Goal: Task Accomplishment & Management: Manage account settings

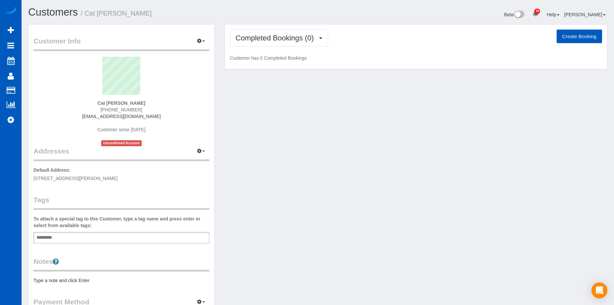
click at [573, 37] on button "Create Booking" at bounding box center [579, 37] width 45 height 14
select select "CO"
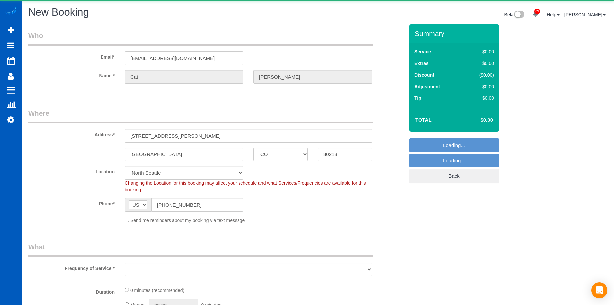
select select "object:2220"
select select "199"
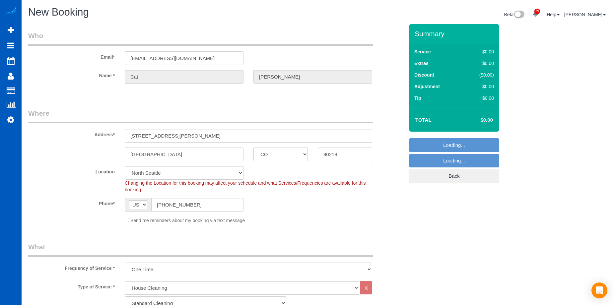
select select "object:2480"
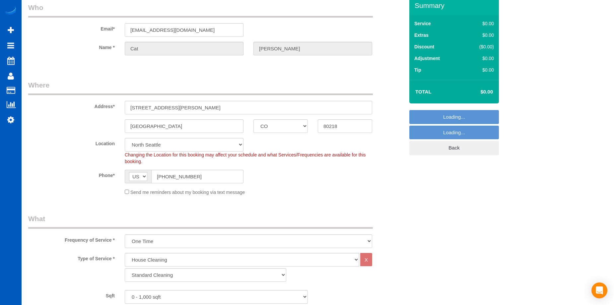
scroll to position [66, 0]
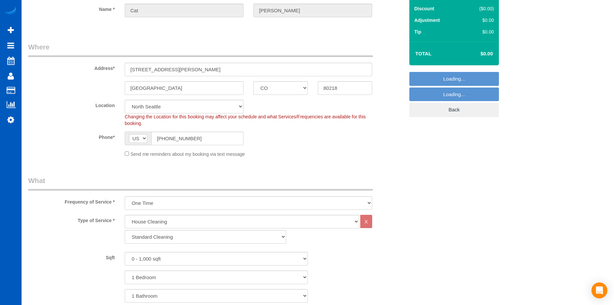
select select "266"
click at [189, 202] on select "One Time Weekly - 15.00% Every 2 Weeks - 10.00% Every 4 Weeks - 5.00% Every 2 M…" at bounding box center [249, 204] width 248 height 14
select select "object:2571"
click at [125, 197] on select "One Time Weekly - 15.00% Every 2 Weeks - 10.00% Every 4 Weeks - 5.00% Every 2 M…" at bounding box center [249, 204] width 248 height 14
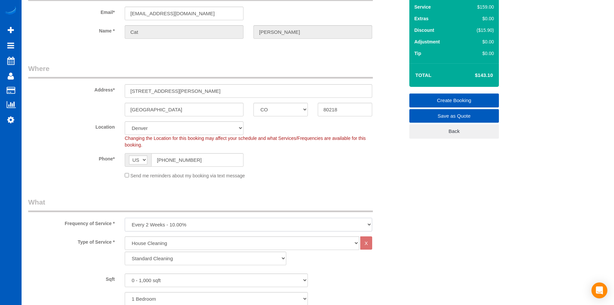
scroll to position [0, 0]
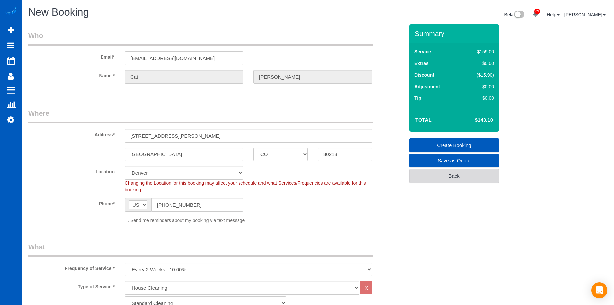
click at [430, 173] on link "Back" at bounding box center [455, 176] width 90 height 14
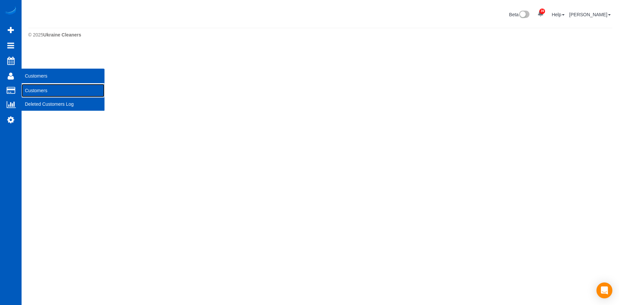
click at [42, 89] on link "Customers" at bounding box center [63, 90] width 83 height 13
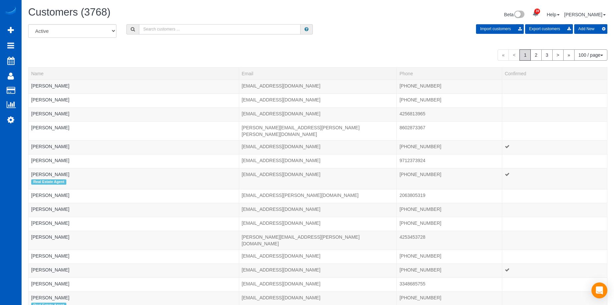
click at [220, 29] on input "text" at bounding box center [220, 29] width 162 height 10
paste input "Crogalla3700@gmail.com"
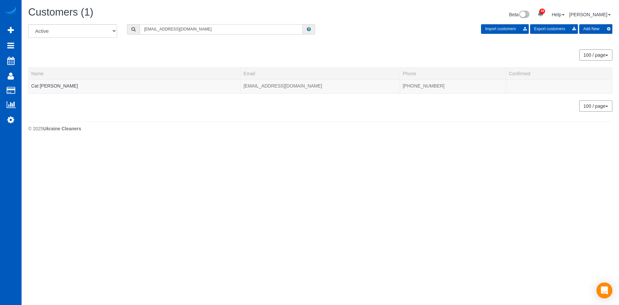
click at [215, 28] on input "Crogalla3700@gmail.com" at bounding box center [221, 29] width 163 height 10
drag, startPoint x: 213, startPoint y: 27, endPoint x: 119, endPoint y: 26, distance: 93.9
click at [119, 26] on div "All Active Archived Crogalla3700@gmail.com Import customers Export customers Ad…" at bounding box center [320, 33] width 595 height 19
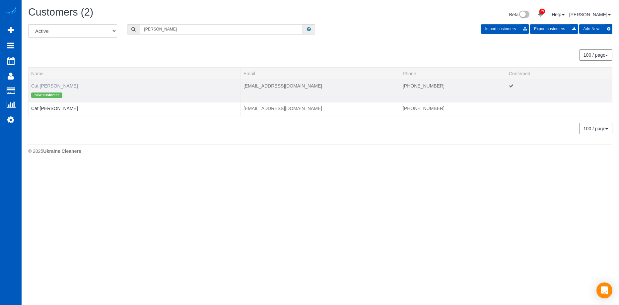
type input "Rogalla"
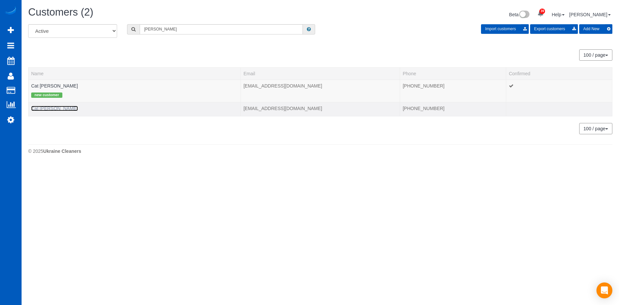
click at [44, 107] on link "Cat Rogalla" at bounding box center [54, 108] width 47 height 5
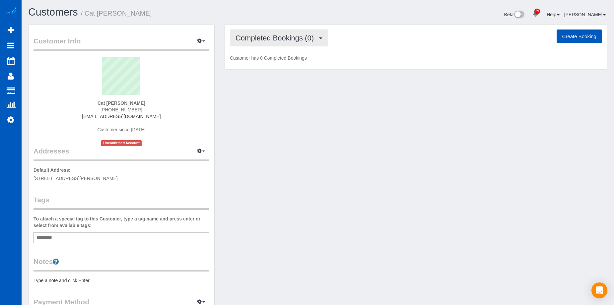
click at [257, 32] on button "Completed Bookings (0)" at bounding box center [279, 38] width 98 height 17
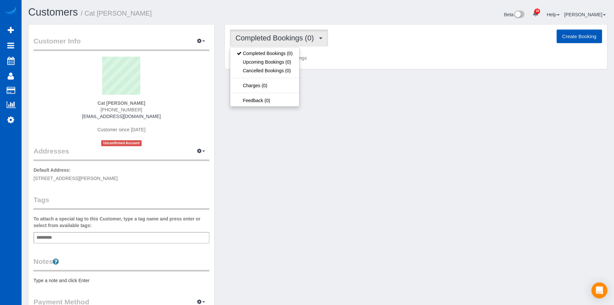
click at [257, 32] on button "Completed Bookings (0)" at bounding box center [279, 38] width 98 height 17
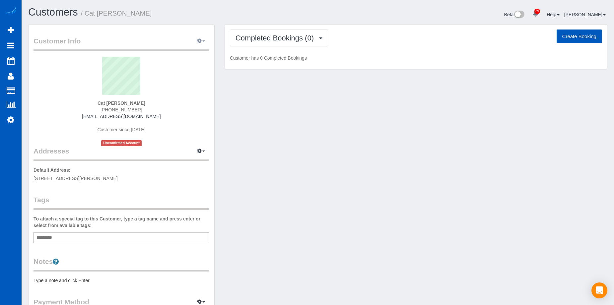
click at [204, 41] on span "button" at bounding box center [204, 41] width 3 height 1
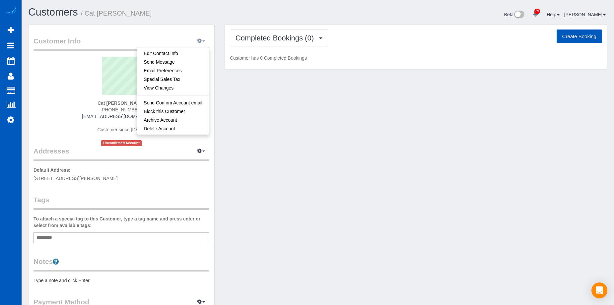
click at [204, 41] on span "button" at bounding box center [204, 41] width 3 height 1
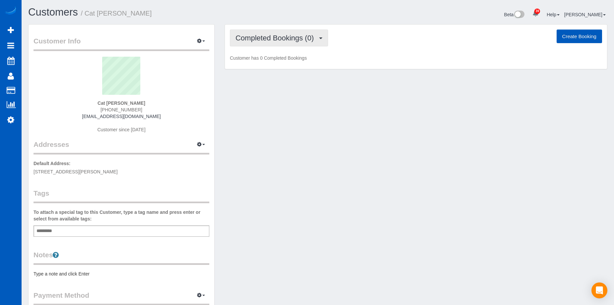
click at [316, 42] on button "Completed Bookings (0)" at bounding box center [279, 38] width 98 height 17
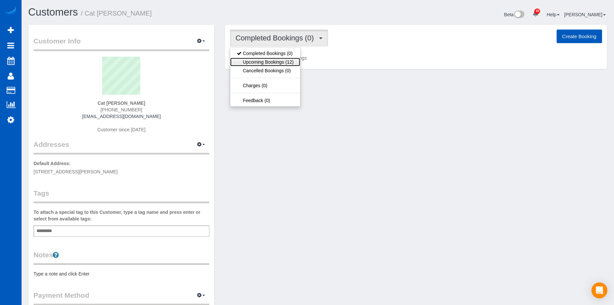
click at [295, 60] on link "Upcoming Bookings (12)" at bounding box center [265, 62] width 70 height 9
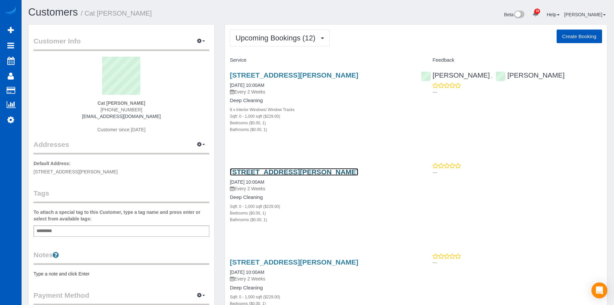
click at [303, 171] on link "[STREET_ADDRESS][PERSON_NAME]" at bounding box center [294, 172] width 128 height 8
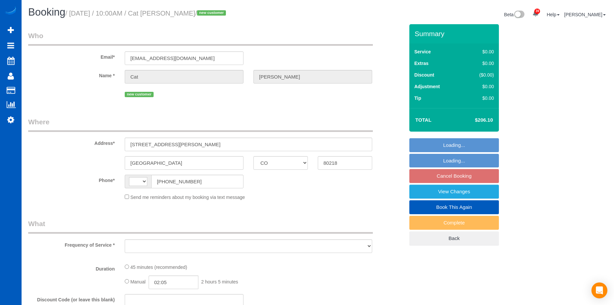
select select "CO"
select select "string:[GEOGRAPHIC_DATA]"
select select "object:735"
select select "string:fspay-0c671c99-c2eb-4030-9cde-45f9d2536348"
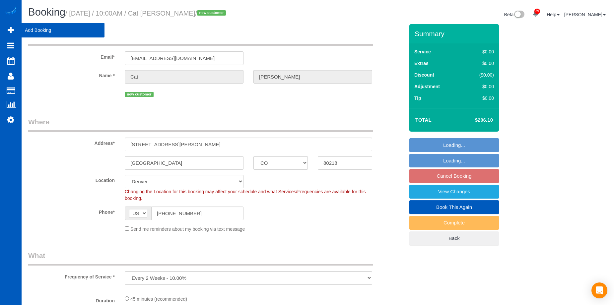
select select "object:815"
select select "199"
select select "spot1"
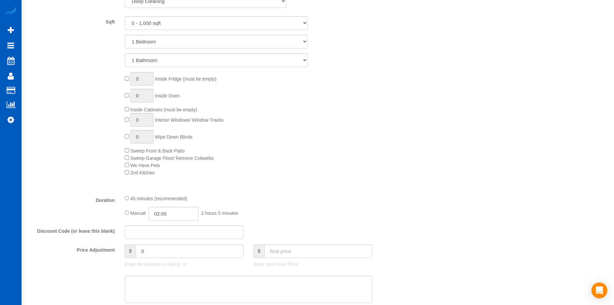
scroll to position [398, 0]
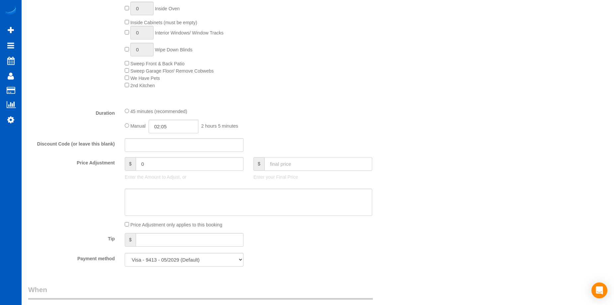
click at [282, 165] on input "text" at bounding box center [319, 164] width 108 height 14
click at [309, 163] on input "text" at bounding box center [319, 164] width 108 height 14
type input "159"
click at [276, 201] on textarea at bounding box center [249, 202] width 248 height 27
type input "-47.1"
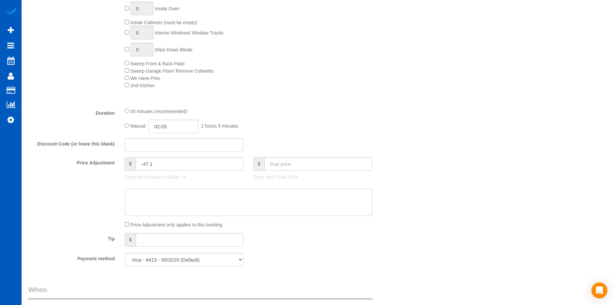
scroll to position [266, 0]
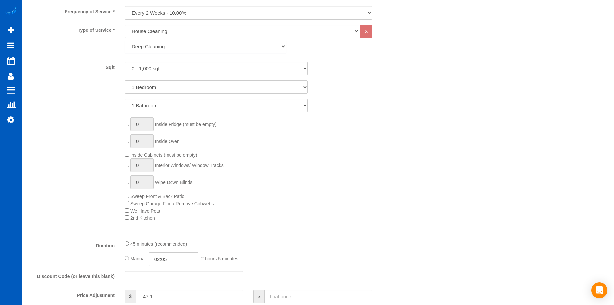
click at [209, 43] on select "Standard Cleaning Deep Cleaning Move In/ Out Cleaning" at bounding box center [206, 47] width 162 height 14
select select "366"
click at [125, 40] on select "Standard Cleaning Deep Cleaning Move In/ Out Cleaning" at bounding box center [206, 47] width 162 height 14
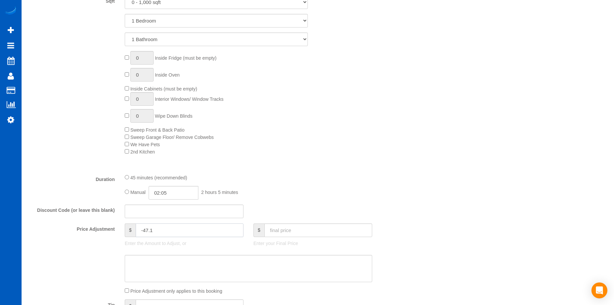
drag, startPoint x: 163, startPoint y: 226, endPoint x: 123, endPoint y: 228, distance: 39.9
click at [123, 228] on div "$ -47.1 Enter the Amount to Adjust, or" at bounding box center [184, 237] width 129 height 27
click at [241, 264] on textarea at bounding box center [249, 268] width 248 height 27
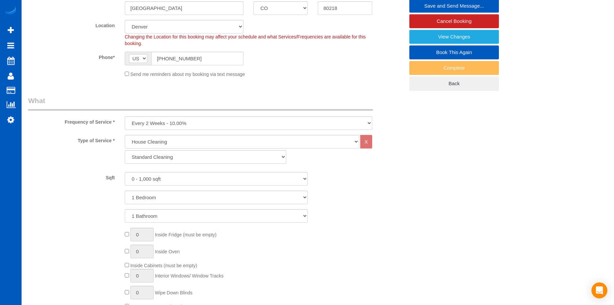
scroll to position [100, 0]
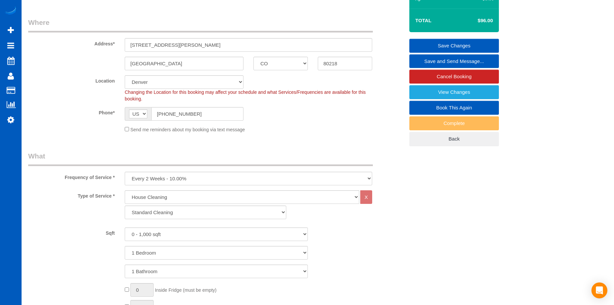
type input "0"
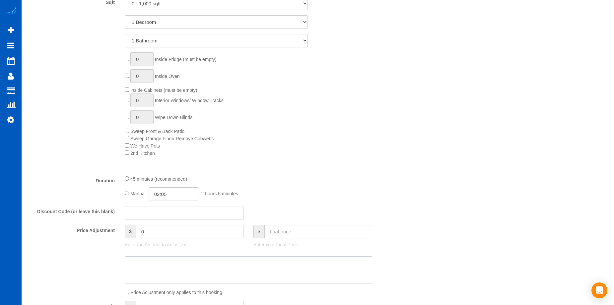
scroll to position [365, 0]
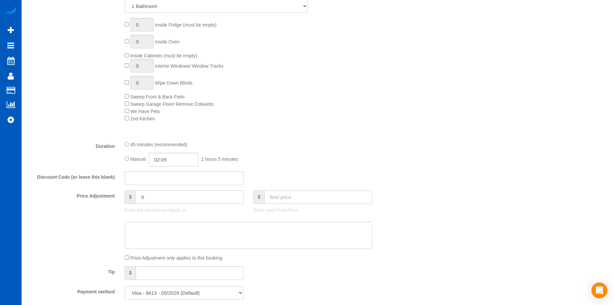
click at [294, 196] on input "text" at bounding box center [319, 198] width 108 height 14
type input "159"
click at [268, 235] on textarea at bounding box center [249, 235] width 248 height 27
type input "15.9"
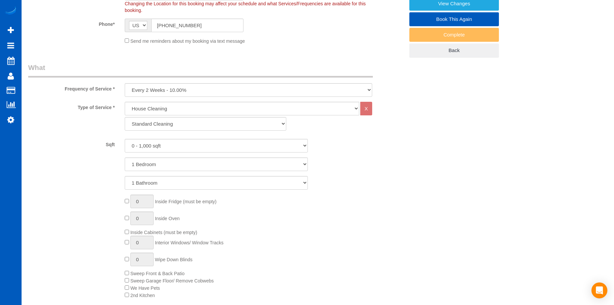
scroll to position [100, 0]
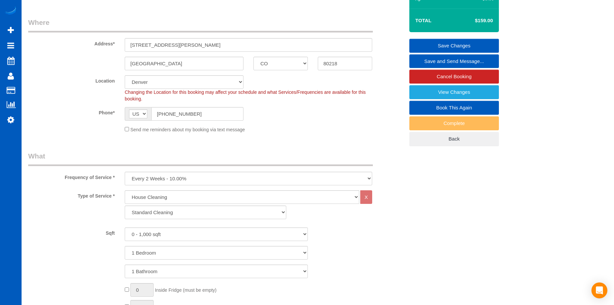
click at [428, 43] on link "Save Changes" at bounding box center [455, 46] width 90 height 14
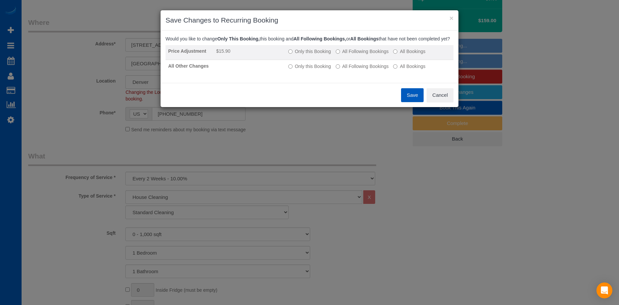
click at [353, 55] on label "All Following Bookings" at bounding box center [362, 51] width 53 height 7
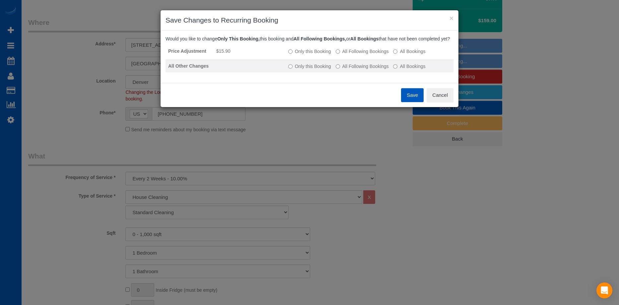
click at [345, 70] on label "All Following Bookings" at bounding box center [362, 66] width 53 height 7
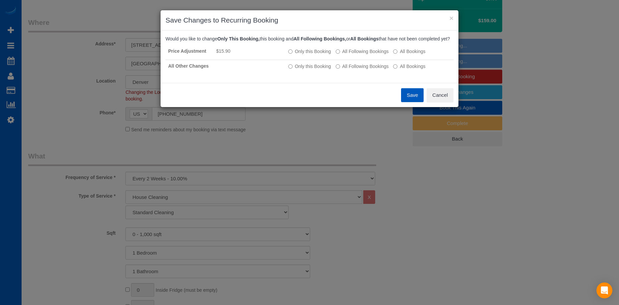
click at [410, 101] on button "Save" at bounding box center [412, 95] width 23 height 14
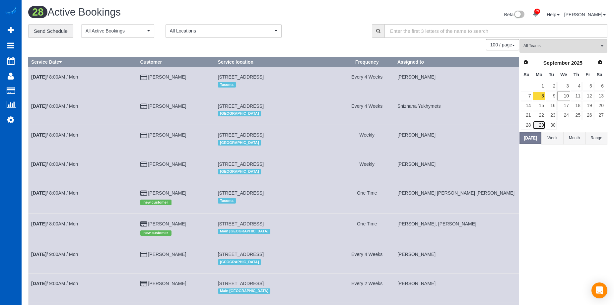
click at [545, 125] on link "29" at bounding box center [539, 125] width 12 height 9
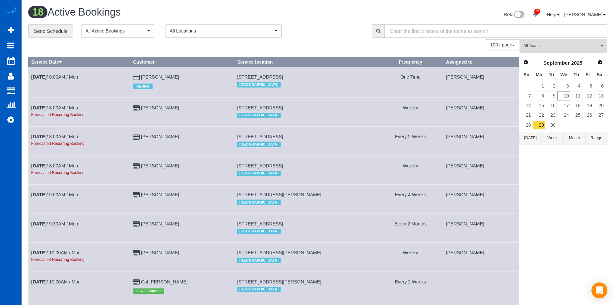
click at [553, 45] on span "All Teams" at bounding box center [562, 46] width 76 height 6
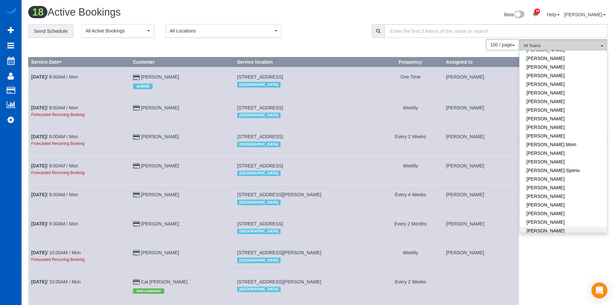
scroll to position [133, 0]
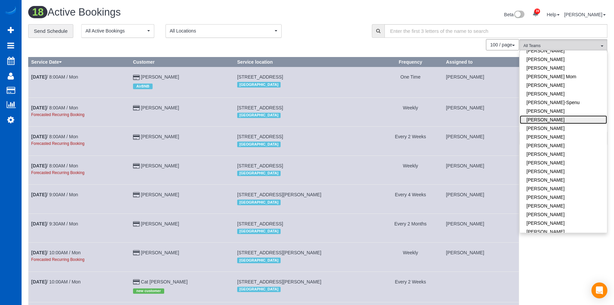
click at [564, 119] on link "[PERSON_NAME]" at bounding box center [563, 120] width 87 height 9
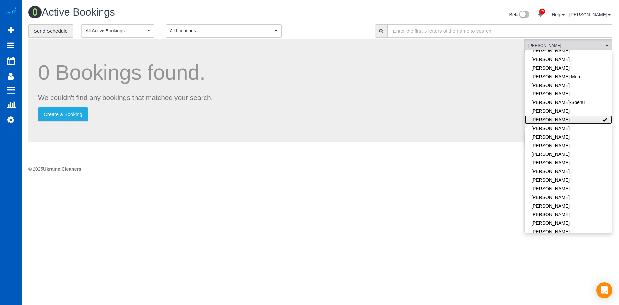
click at [574, 118] on link "[PERSON_NAME]" at bounding box center [568, 120] width 87 height 9
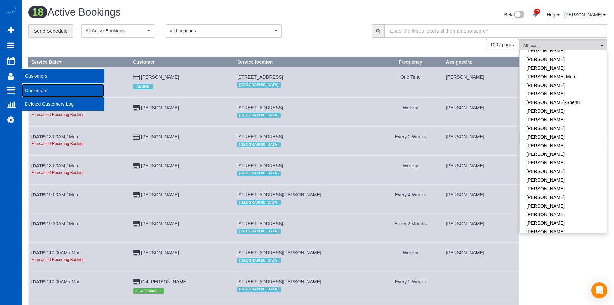
drag, startPoint x: 38, startPoint y: 90, endPoint x: 43, endPoint y: 88, distance: 6.2
click at [38, 90] on link "Customers" at bounding box center [63, 90] width 83 height 13
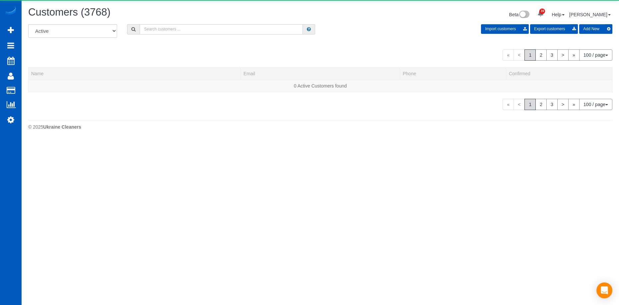
click at [170, 25] on input "text" at bounding box center [221, 29] width 163 height 10
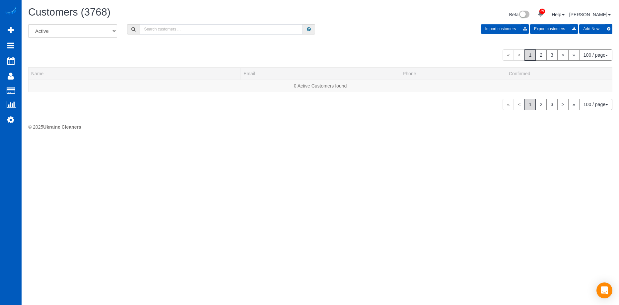
paste input "buckeyeheel@yahoo.com"
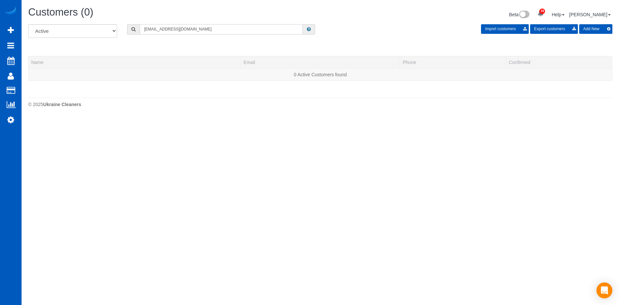
type input "buckeyeheel@yahoo.com"
click at [592, 27] on button "Add New" at bounding box center [596, 29] width 33 height 10
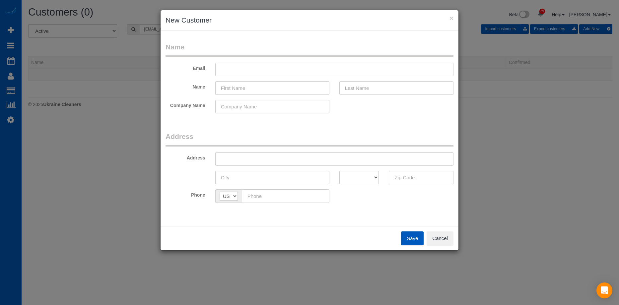
click at [241, 61] on fieldset "Name Email Name Company Name" at bounding box center [310, 80] width 288 height 76
click at [249, 67] on input "text" at bounding box center [334, 70] width 238 height 14
paste input "buckeyeheel@yahoo.com"
type input "buckeyeheel@yahoo.com"
click at [240, 91] on input "text" at bounding box center [272, 88] width 114 height 14
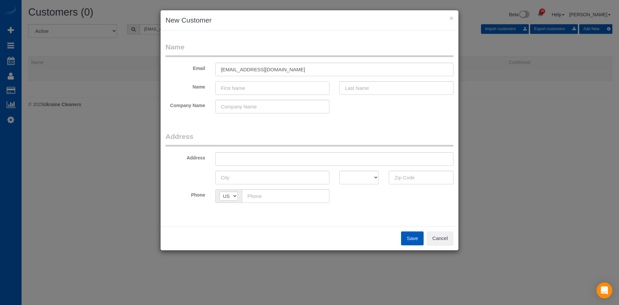
paste input "Brad Howard"
drag, startPoint x: 233, startPoint y: 85, endPoint x: 379, endPoint y: 89, distance: 145.8
click at [297, 86] on input "Brad Howard" at bounding box center [272, 88] width 114 height 14
type input "Brad"
click at [381, 89] on input "text" at bounding box center [397, 88] width 114 height 14
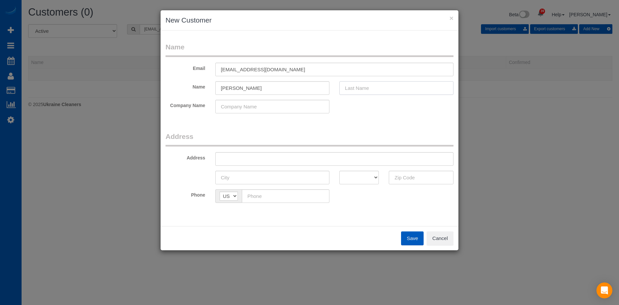
paste input "Howard"
type input "Howard"
click at [291, 91] on input "Brad" at bounding box center [272, 88] width 114 height 14
type input "Brad"
click at [266, 157] on input "text" at bounding box center [334, 159] width 238 height 14
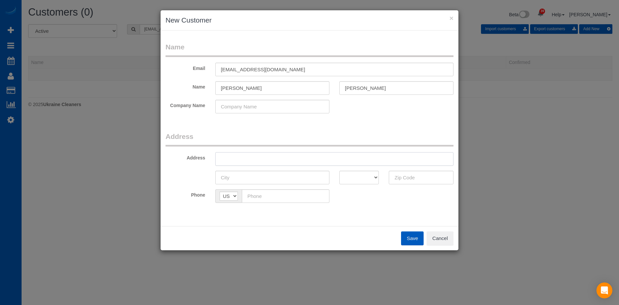
paste input "8958 E 59th Pl, Denver, CO 80238"
drag, startPoint x: 284, startPoint y: 157, endPoint x: 402, endPoint y: 171, distance: 119.0
click at [363, 159] on input "8958 E 59th Pl, Denver, CO 80238" at bounding box center [334, 159] width 238 height 14
type input "8958 E 59th Pl, Denver, CO"
click at [406, 175] on input "text" at bounding box center [421, 178] width 65 height 14
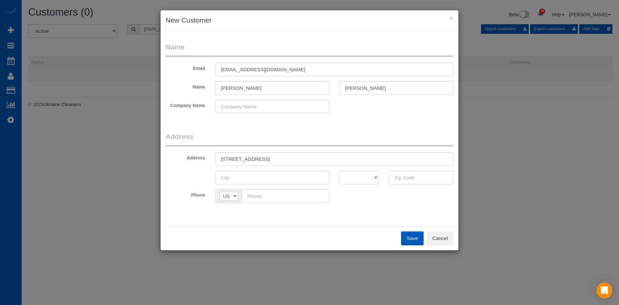
paste input "80238"
type input "80238"
drag, startPoint x: 360, startPoint y: 176, endPoint x: 360, endPoint y: 172, distance: 4.3
click at [360, 176] on select "AK AL AR AZ CA CO CT DC DE FL GA HI IA ID IL IN KS KY LA MA MD ME MI MN MO MS M…" at bounding box center [360, 178] width 40 height 14
select select "CO"
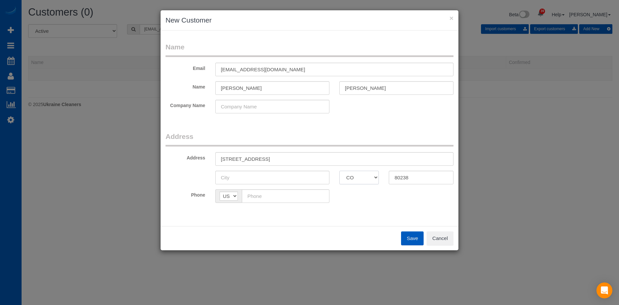
click at [340, 171] on select "AK AL AR AZ CA CO CT DC DE FL GA HI IA ID IL IN KS KY LA MA MD ME MI MN MO MS M…" at bounding box center [360, 178] width 40 height 14
drag, startPoint x: 256, startPoint y: 156, endPoint x: 272, endPoint y: 156, distance: 15.3
click at [272, 156] on input "8958 E 59th Pl, Denver, CO" at bounding box center [334, 159] width 238 height 14
type input "8958 E 59th Pl, , CO"
click at [249, 178] on input "text" at bounding box center [272, 178] width 114 height 14
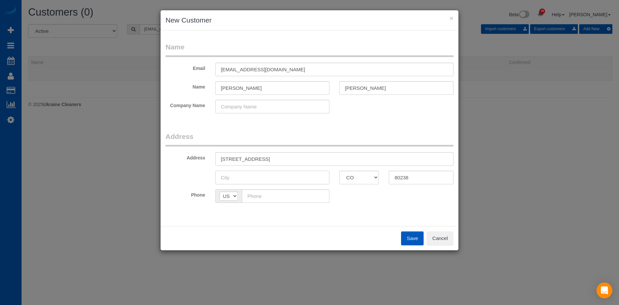
paste input "[GEOGRAPHIC_DATA]"
type input "[GEOGRAPHIC_DATA]"
drag, startPoint x: 254, startPoint y: 160, endPoint x: 275, endPoint y: 155, distance: 21.8
click at [275, 155] on input "8958 E 59th Pl, , CO" at bounding box center [334, 159] width 238 height 14
type input "8958 E 59th Pl"
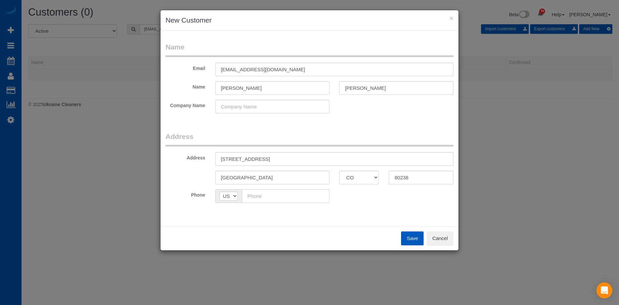
drag, startPoint x: 278, startPoint y: 198, endPoint x: 289, endPoint y: 200, distance: 11.3
click at [278, 198] on input "text" at bounding box center [286, 197] width 88 height 14
paste input "(303) 919-5180"
type input "(303) 919-5180"
click at [405, 231] on div "Save Cancel" at bounding box center [310, 238] width 298 height 24
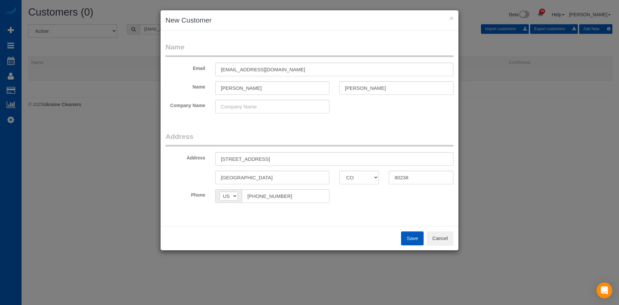
click at [407, 235] on button "Save" at bounding box center [412, 239] width 23 height 14
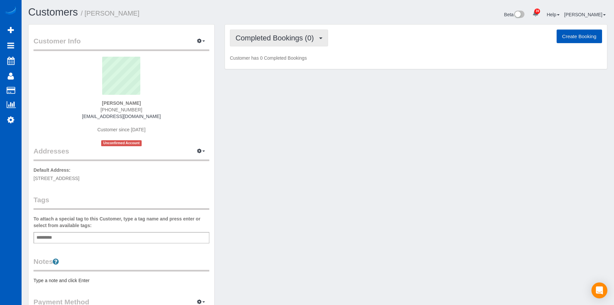
click at [293, 39] on span "Completed Bookings (0)" at bounding box center [277, 38] width 82 height 8
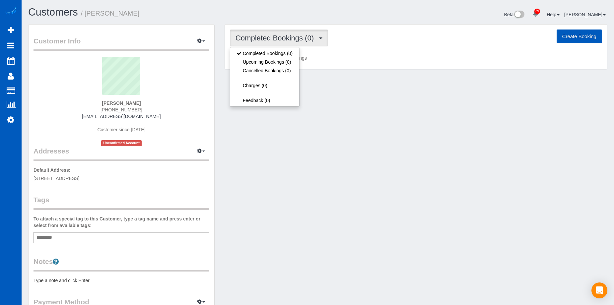
click at [293, 39] on span "Completed Bookings (0)" at bounding box center [277, 38] width 82 height 8
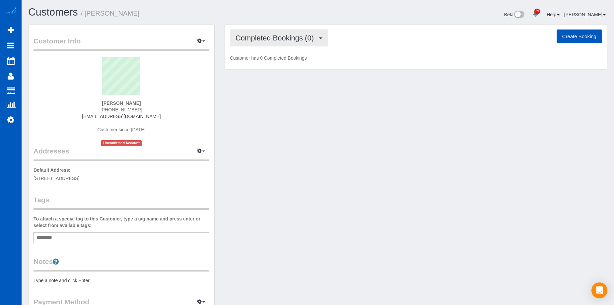
click at [304, 38] on span "Completed Bookings (0)" at bounding box center [277, 38] width 82 height 8
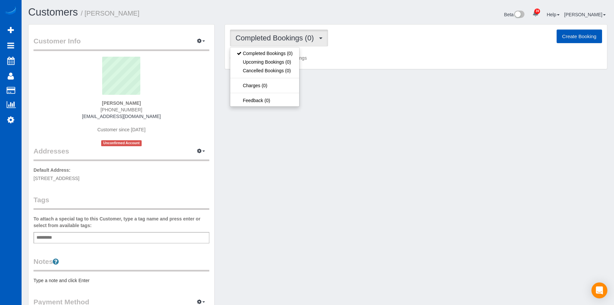
click at [304, 38] on span "Completed Bookings (0)" at bounding box center [277, 38] width 82 height 8
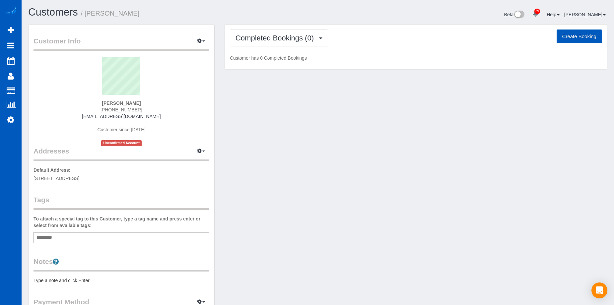
click at [569, 35] on button "Create Booking" at bounding box center [579, 37] width 45 height 14
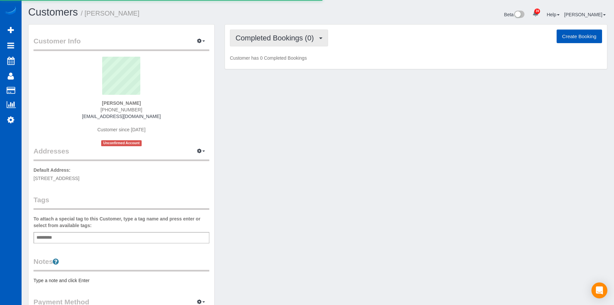
select select "CO"
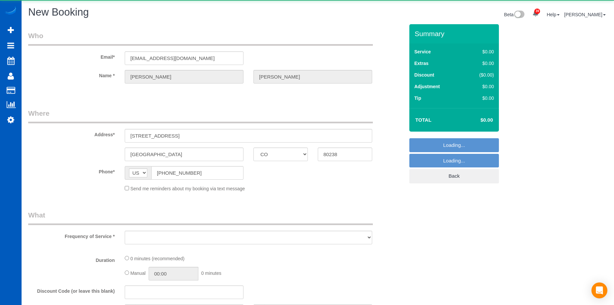
select select "object:3714"
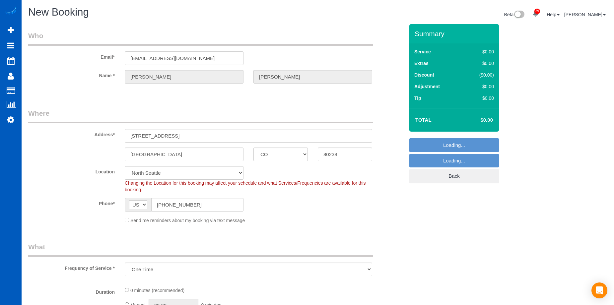
select select "199"
select select "object:3858"
select select "266"
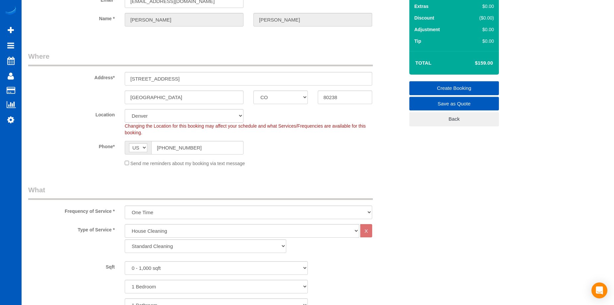
scroll to position [66, 0]
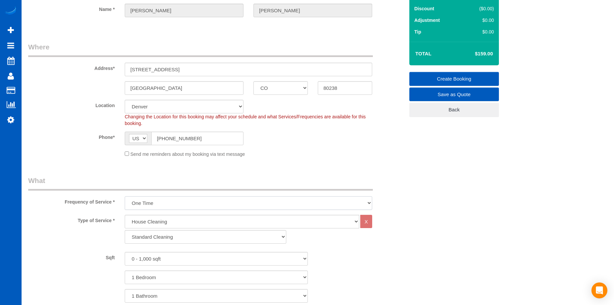
click at [194, 203] on select "One Time Weekly - 15.00% Every 2 Weeks - 10.00% Every 4 Weeks - 5.00% Every 2 M…" at bounding box center [249, 204] width 248 height 14
select select "object:4033"
click at [125, 197] on select "One Time Weekly - 15.00% Every 2 Weeks - 10.00% Every 4 Weeks - 5.00% Every 2 M…" at bounding box center [249, 204] width 248 height 14
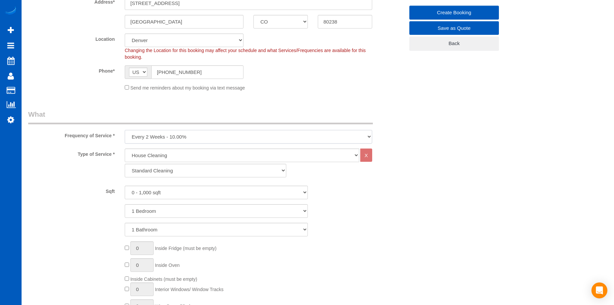
scroll to position [166, 0]
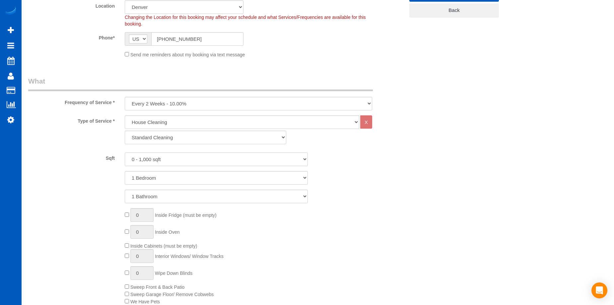
click at [197, 161] on select "0 - 1,000 sqft 1,001 - 1,500 sqft 1,501 - 2,000 sqft 2,001 - 2,500 sqft 2,501 -…" at bounding box center [216, 160] width 183 height 14
select select "2001"
click at [125, 153] on select "0 - 1,000 sqft 1,001 - 1,500 sqft 1,501 - 2,000 sqft 2,001 - 2,500 sqft 2,501 -…" at bounding box center [216, 160] width 183 height 14
click at [194, 177] on select "1 Bedroom 2 Bedrooms 3 Bedrooms 4 Bedrooms 5 Bedrooms 6 Bedrooms 7 Bedrooms" at bounding box center [216, 178] width 183 height 14
select select "3"
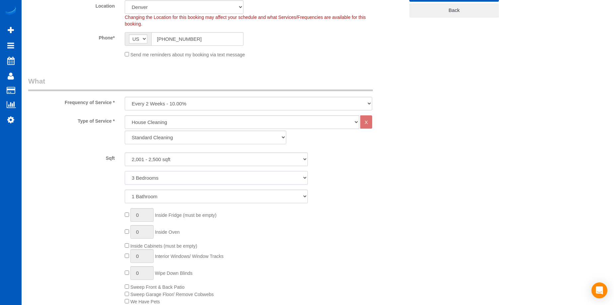
click at [125, 171] on select "1 Bedroom 2 Bedrooms 3 Bedrooms 4 Bedrooms 5 Bedrooms 6 Bedrooms 7 Bedrooms" at bounding box center [216, 178] width 183 height 14
click at [192, 201] on select "1 Bathroom 2 Bathrooms 3 Bathrooms 4 Bathrooms 5 Bathrooms 6 Bathrooms 7 Bathro…" at bounding box center [216, 197] width 183 height 14
select select "3"
click at [125, 190] on select "1 Bathroom 2 Bathrooms 3 Bathrooms 4 Bathrooms 5 Bathrooms 6 Bathrooms 7 Bathro…" at bounding box center [216, 197] width 183 height 14
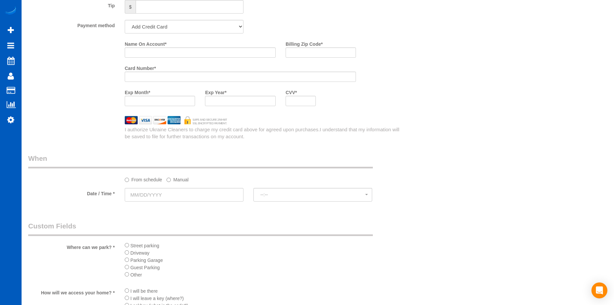
scroll to position [631, 0]
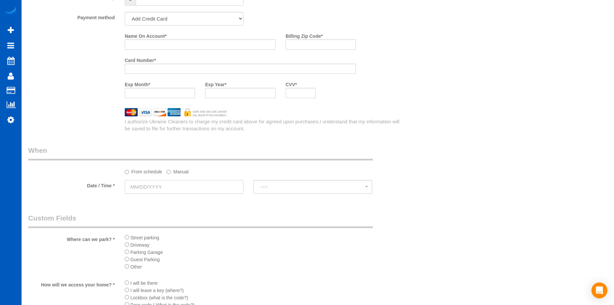
click at [202, 184] on input "text" at bounding box center [184, 187] width 119 height 14
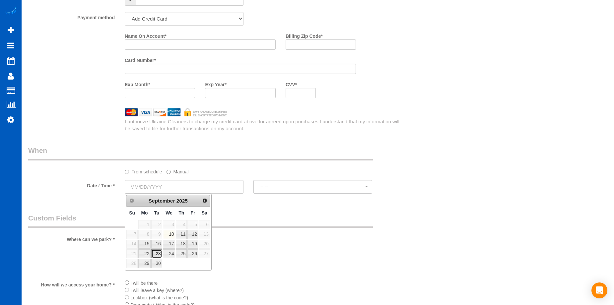
click at [155, 254] on link "23" at bounding box center [156, 254] width 11 height 9
type input "09/23/2025"
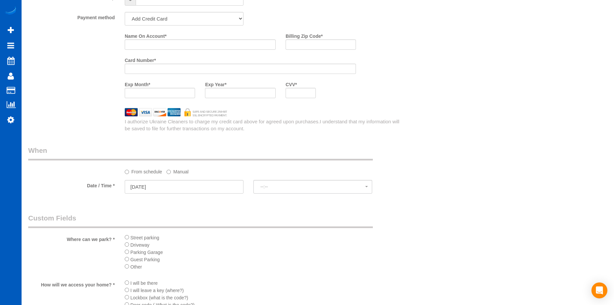
select select "spot16"
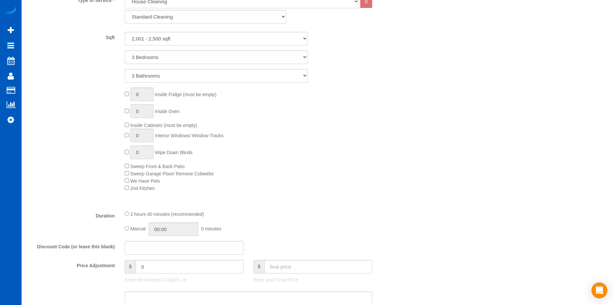
scroll to position [365, 0]
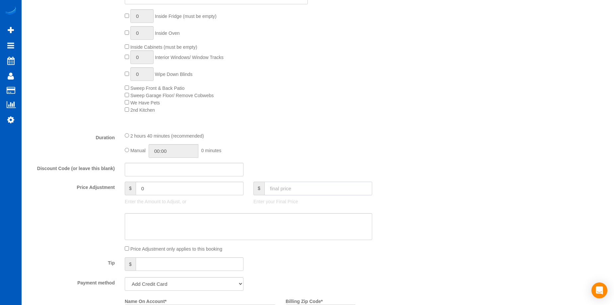
click at [306, 185] on input "text" at bounding box center [319, 189] width 108 height 14
type input "200"
click at [167, 225] on textarea at bounding box center [249, 226] width 248 height 27
type input "-69.1"
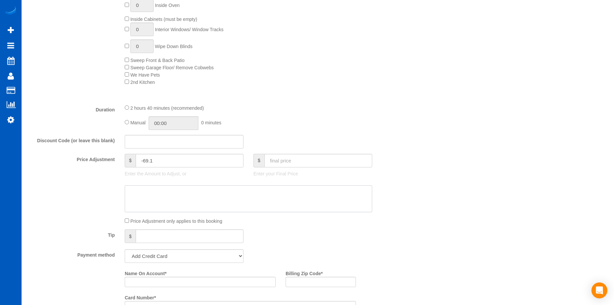
scroll to position [465, 0]
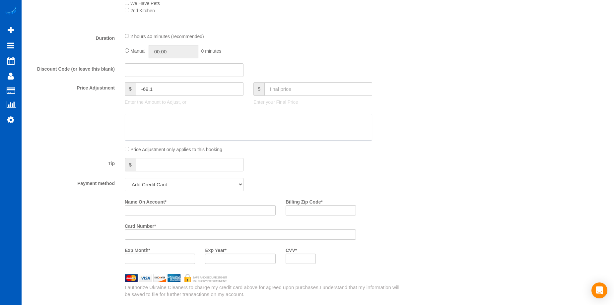
click at [272, 126] on textarea at bounding box center [249, 127] width 248 height 27
type textarea "A"
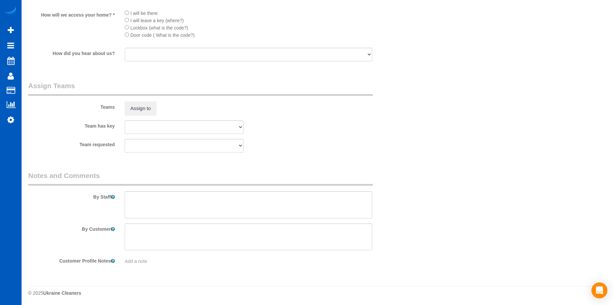
scroll to position [902, 0]
type textarea "Referral - already cleaned his home before."
click at [192, 200] on textarea at bounding box center [249, 204] width 248 height 27
type textarea "Booked by Florencia. Clean ground and upper floor, no basement. Has 2 friendly …"
click at [138, 261] on span "Add a note" at bounding box center [136, 260] width 23 height 5
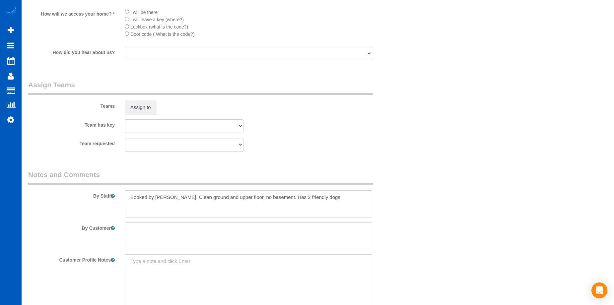
click at [151, 263] on textarea at bounding box center [249, 291] width 248 height 73
type textarea "Preferences: Monday morning, same cleaners for all cleanings."
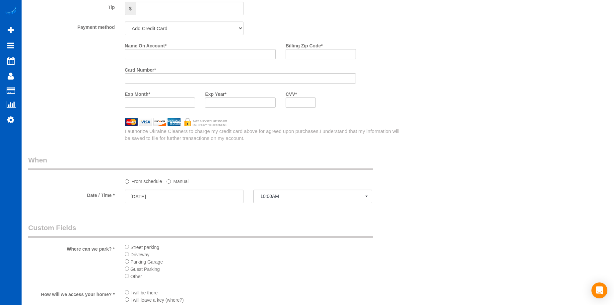
scroll to position [570, 0]
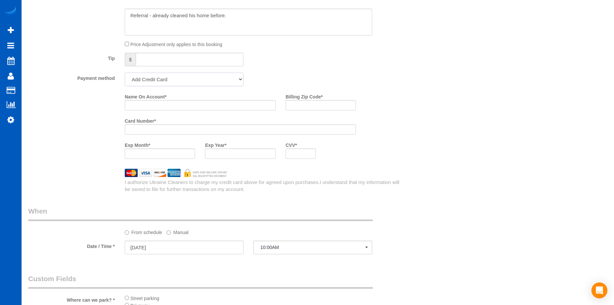
click at [212, 77] on select "Add Credit Card Cash Check Paypal" at bounding box center [184, 80] width 119 height 14
select select "string:cash"
click at [125, 73] on select "Add Credit Card Cash Check Paypal" at bounding box center [184, 80] width 119 height 14
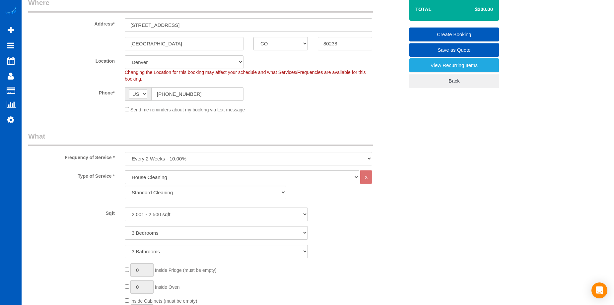
scroll to position [39, 0]
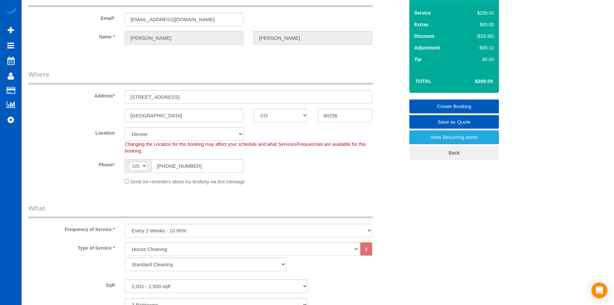
click at [444, 104] on link "Create Booking" at bounding box center [455, 107] width 90 height 14
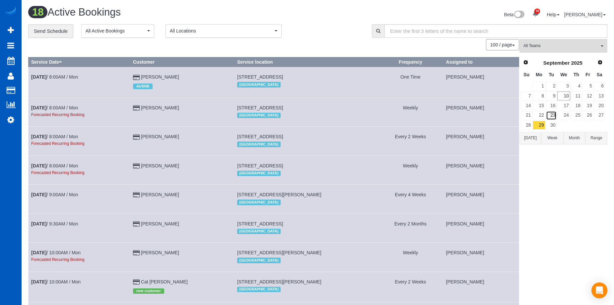
click at [556, 114] on link "23" at bounding box center [551, 115] width 11 height 9
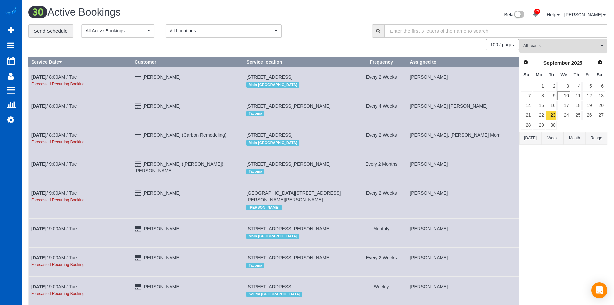
click at [574, 42] on button "All Teams" at bounding box center [564, 46] width 88 height 14
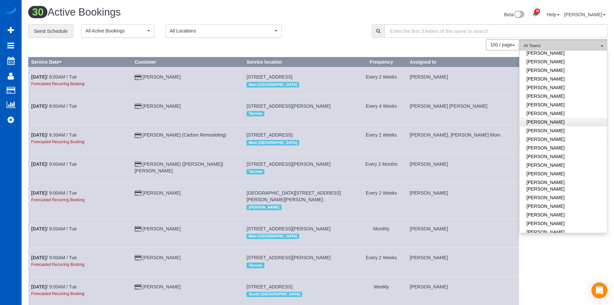
scroll to position [166, 0]
click at [575, 80] on link "Ivanna Atamaniuk" at bounding box center [563, 78] width 87 height 9
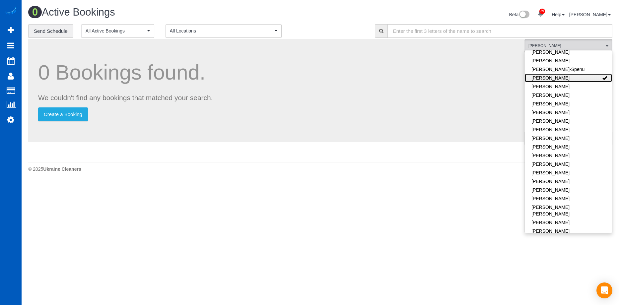
click at [578, 80] on link "Ivanna Atamaniuk" at bounding box center [568, 78] width 87 height 9
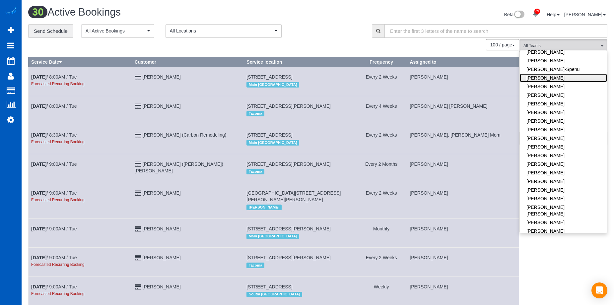
click at [581, 76] on link "Ivanna Atamaniuk" at bounding box center [563, 78] width 87 height 9
drag, startPoint x: 321, startPoint y: 17, endPoint x: 328, endPoint y: 18, distance: 7.7
click at [321, 16] on div "Beta 39 Your Notifications You have 0 alerts × You have 1 to charge for 09/09/2…" at bounding box center [465, 16] width 295 height 18
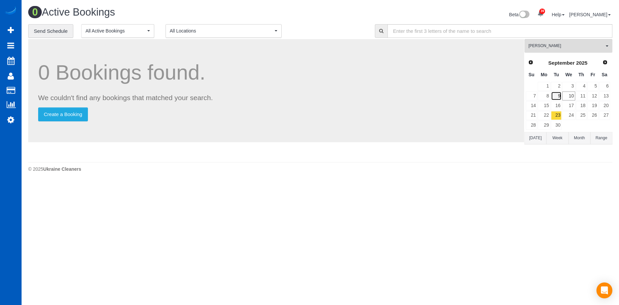
click at [558, 96] on link "9" at bounding box center [556, 96] width 11 height 9
click at [557, 104] on link "16" at bounding box center [556, 105] width 11 height 9
click at [558, 112] on link "23" at bounding box center [556, 115] width 11 height 9
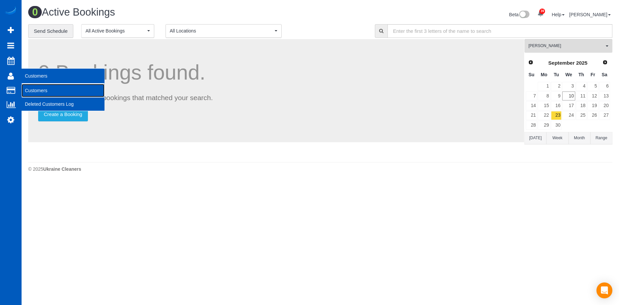
click at [42, 87] on link "Customers" at bounding box center [63, 90] width 83 height 13
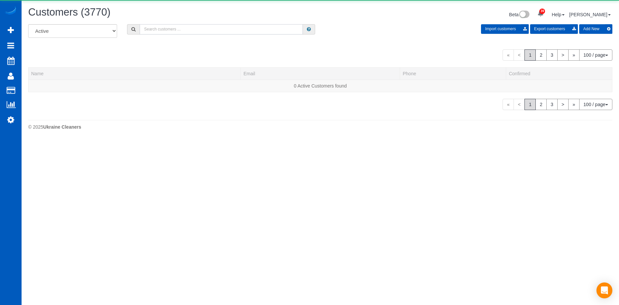
click at [165, 32] on input "text" at bounding box center [221, 29] width 163 height 10
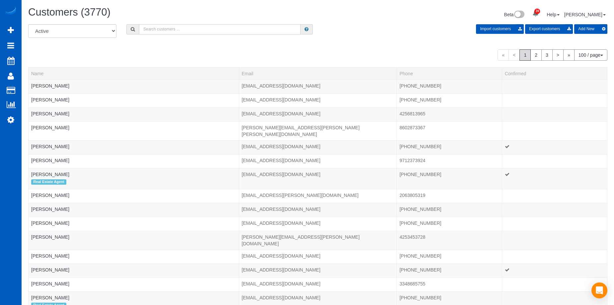
paste input "kevin_westenkirchner@outlook.com"
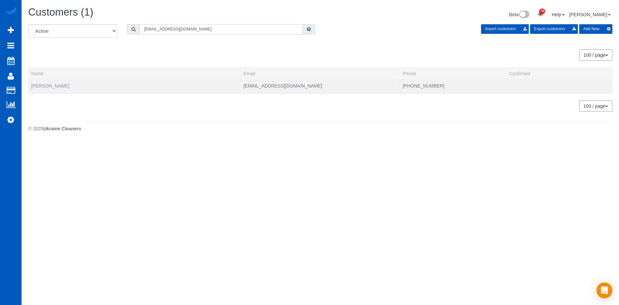
type input "kevin_westenkirchner@outlook.com"
click at [68, 84] on link "Kevin Westenkirchner" at bounding box center [50, 85] width 38 height 5
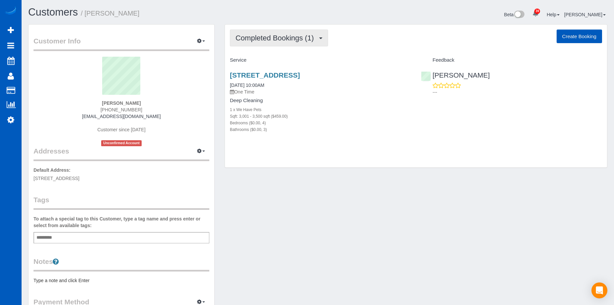
click at [280, 39] on span "Completed Bookings (1)" at bounding box center [277, 38] width 82 height 8
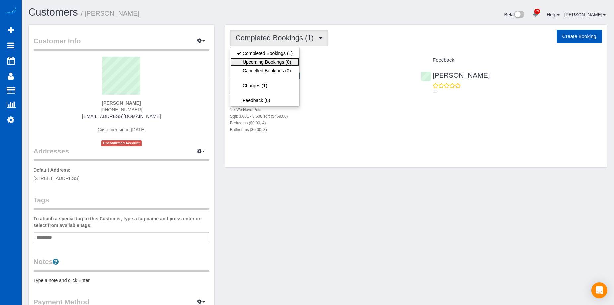
click at [255, 62] on link "Upcoming Bookings (0)" at bounding box center [264, 62] width 69 height 9
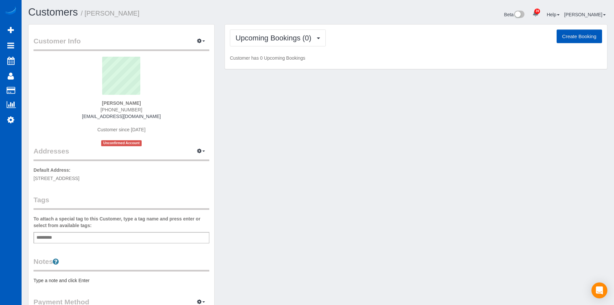
click at [563, 36] on button "Create Booking" at bounding box center [579, 37] width 45 height 14
select select "[GEOGRAPHIC_DATA]"
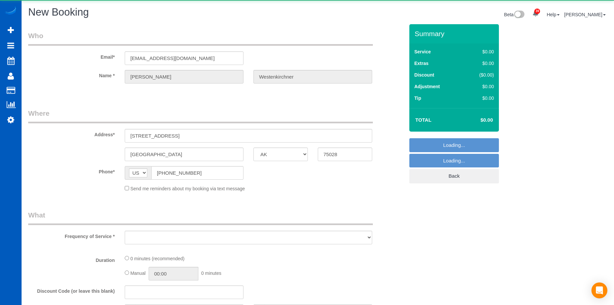
select select "string:fspay-374f50f5-b5bc-47f8-9c19-4bbd31035c5a"
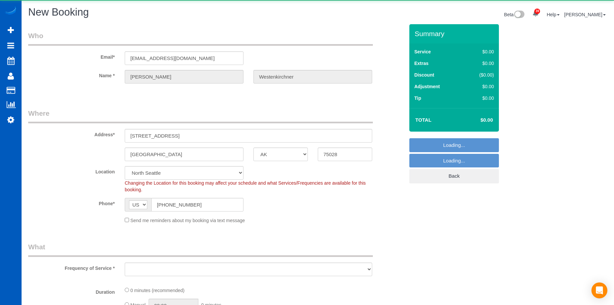
select select "object:6537"
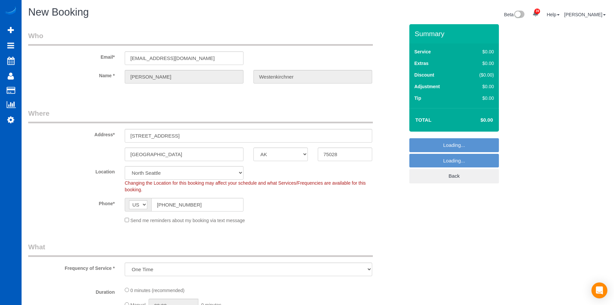
select select "199"
select select "object:6681"
select select "298"
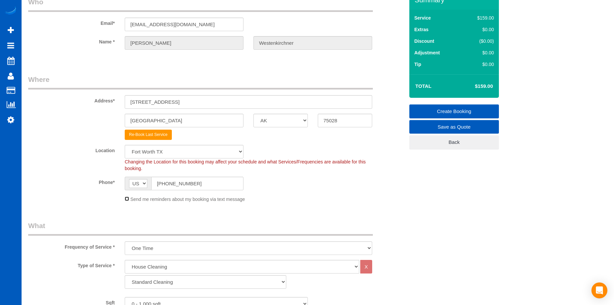
scroll to position [66, 0]
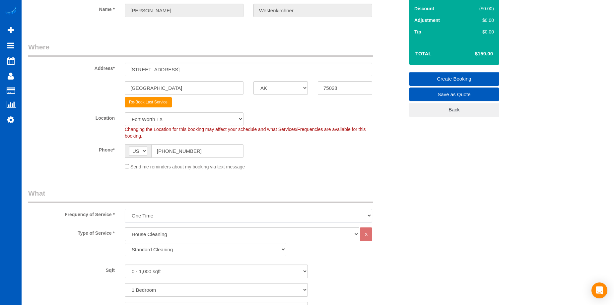
click at [190, 216] on select "One Time Weekly - 15.00% Every 2 Weeks - 10.00% Every 4 Weeks - 5.00% Every 2 M…" at bounding box center [249, 216] width 248 height 14
select select "object:6862"
click at [125, 209] on select "One Time Weekly - 15.00% Every 2 Weeks - 10.00% Every 4 Weeks - 5.00% Every 2 M…" at bounding box center [249, 216] width 248 height 14
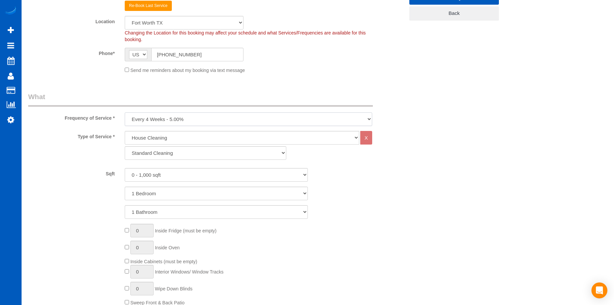
scroll to position [166, 0]
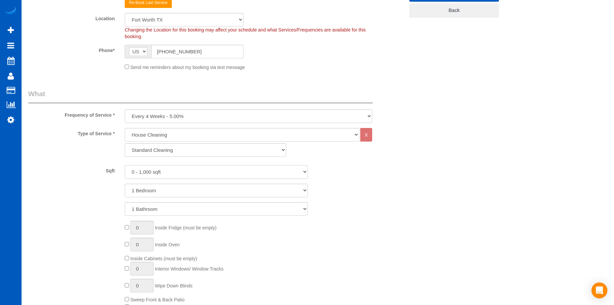
click at [174, 169] on select "0 - 1,000 sqft 1,001 - 1,500 sqft 1,501 - 2,000 sqft 2,001 - 2,500 sqft 2,501 -…" at bounding box center [216, 172] width 183 height 14
select select "3001"
click at [125, 165] on select "0 - 1,000 sqft 1,001 - 1,500 sqft 1,501 - 2,000 sqft 2,001 - 2,500 sqft 2,501 -…" at bounding box center [216, 172] width 183 height 14
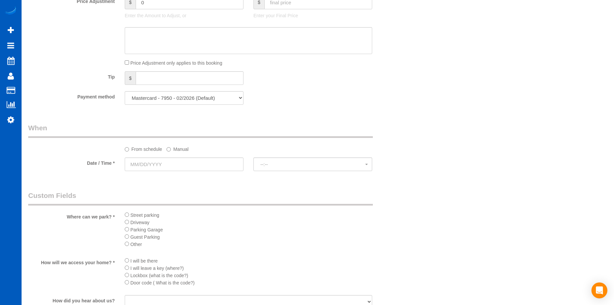
scroll to position [564, 0]
click at [211, 165] on input "text" at bounding box center [184, 164] width 119 height 14
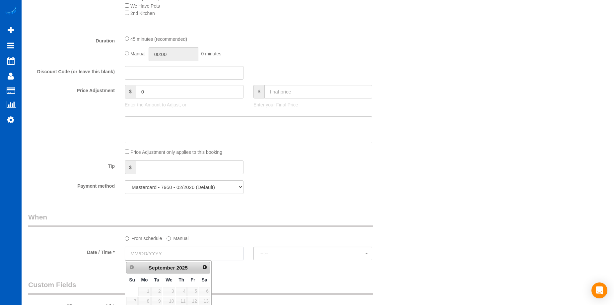
scroll to position [531, 0]
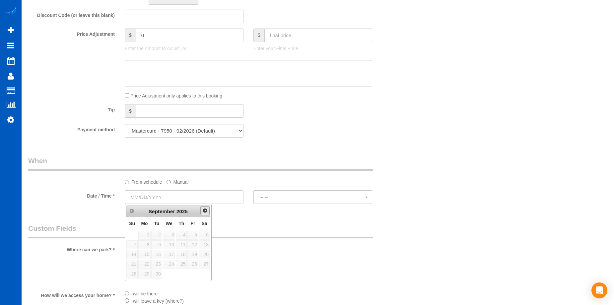
click at [204, 211] on span "Next" at bounding box center [205, 210] width 5 height 5
click at [312, 150] on div "Who Email* kevin_westenkirchner@outlook.com Name * Kevin Westenkirchner Where A…" at bounding box center [216, 28] width 386 height 1071
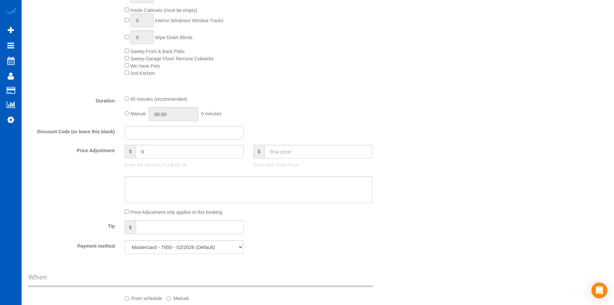
scroll to position [498, 0]
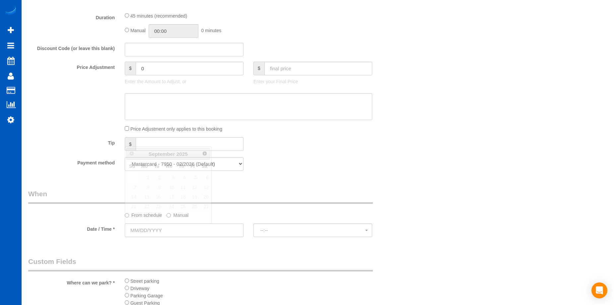
click at [216, 227] on input "text" at bounding box center [184, 231] width 119 height 14
click at [205, 156] on span "Next" at bounding box center [205, 153] width 5 height 5
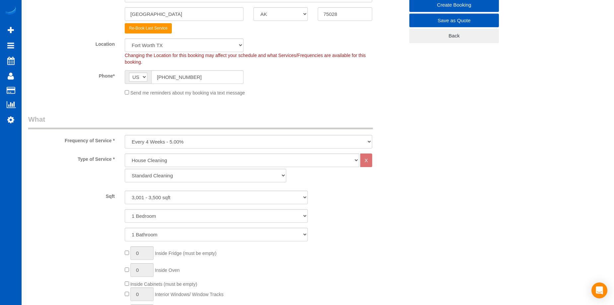
scroll to position [100, 0]
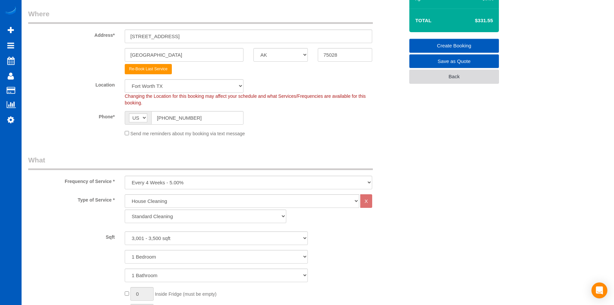
click at [456, 76] on link "Back" at bounding box center [455, 77] width 90 height 14
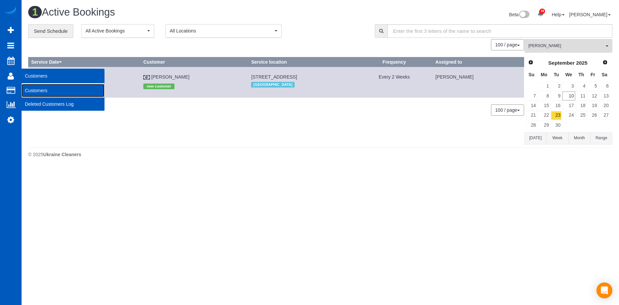
drag, startPoint x: 42, startPoint y: 89, endPoint x: 45, endPoint y: 83, distance: 6.7
click at [42, 89] on link "Customers" at bounding box center [63, 90] width 83 height 13
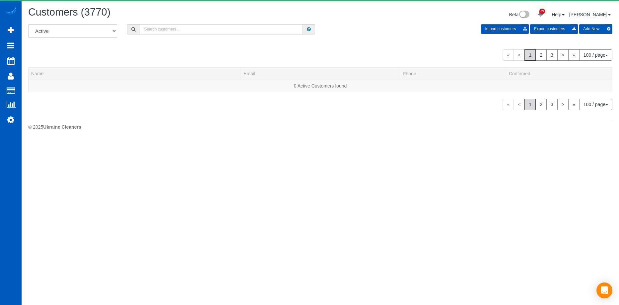
click at [160, 28] on input "text" at bounding box center [221, 29] width 163 height 10
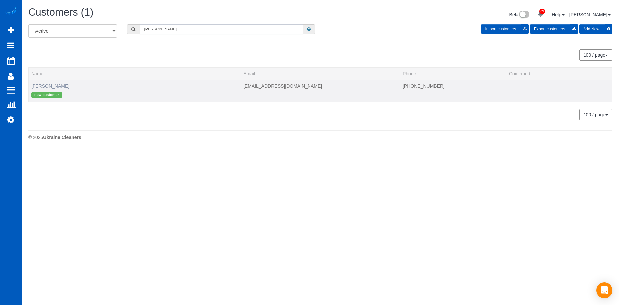
type input "Sage Fernandez"
click at [46, 85] on link "Sage Fernandez" at bounding box center [50, 85] width 38 height 5
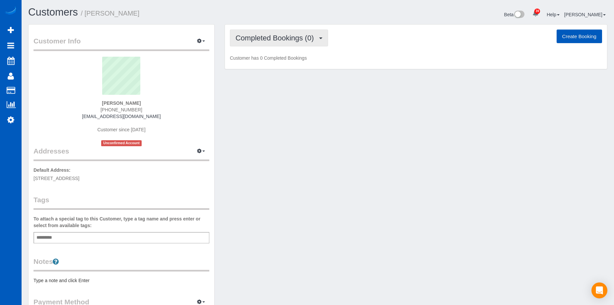
click at [299, 37] on span "Completed Bookings (0)" at bounding box center [277, 38] width 82 height 8
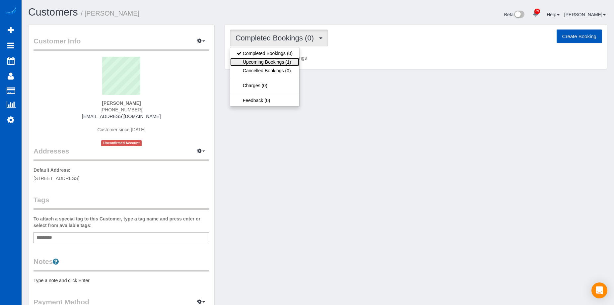
click at [270, 62] on link "Upcoming Bookings (1)" at bounding box center [264, 62] width 69 height 9
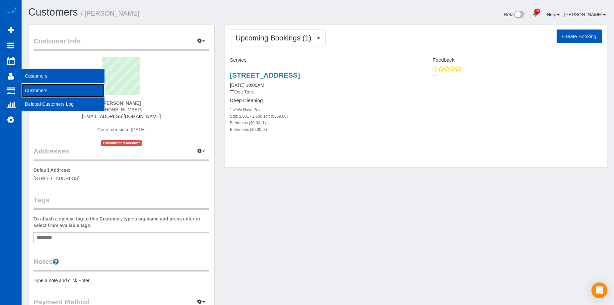
click at [34, 88] on link "Customers" at bounding box center [63, 90] width 83 height 13
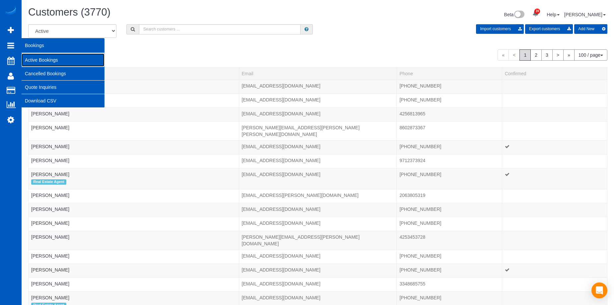
click at [41, 60] on link "Active Bookings" at bounding box center [63, 59] width 83 height 13
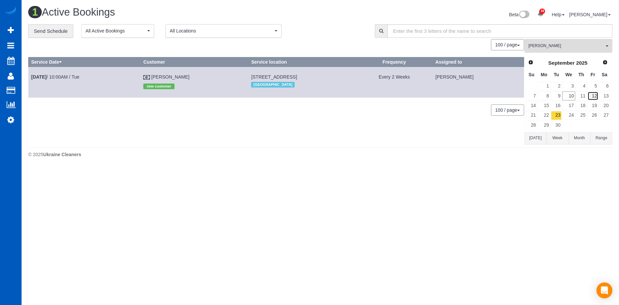
click at [596, 95] on link "12" at bounding box center [593, 96] width 11 height 9
click at [574, 48] on span "[PERSON_NAME]" at bounding box center [567, 46] width 76 height 6
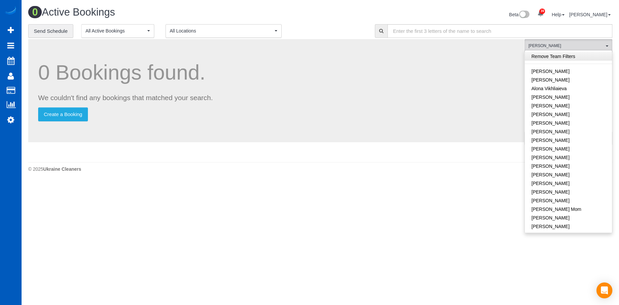
click at [574, 56] on link "Remove Team Filters" at bounding box center [568, 56] width 87 height 9
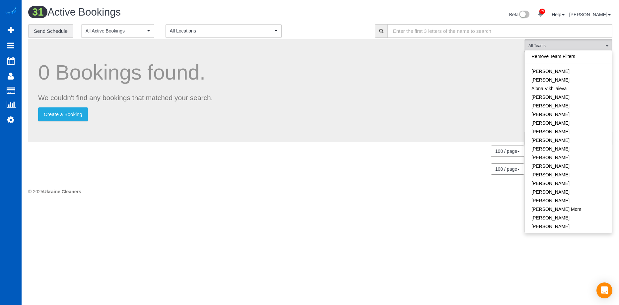
click at [329, 15] on div "Beta 39 Your Notifications You have 0 alerts × You have 1 to charge for 09/09/2…" at bounding box center [469, 16] width 297 height 18
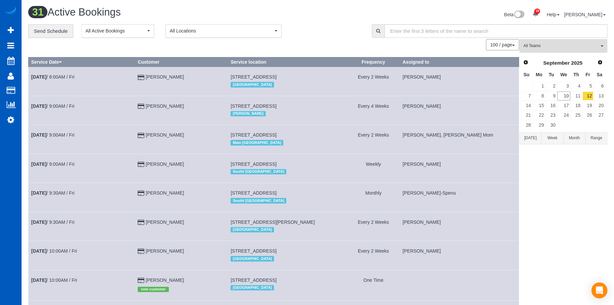
click at [546, 43] on span "All Teams" at bounding box center [562, 46] width 76 height 6
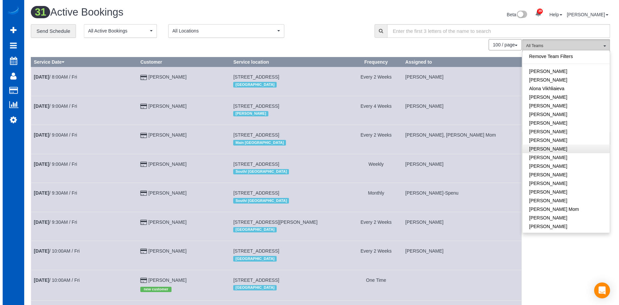
scroll to position [133, 0]
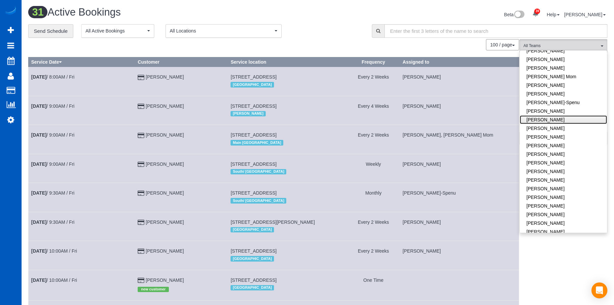
click at [576, 117] on link "[PERSON_NAME]" at bounding box center [563, 120] width 87 height 9
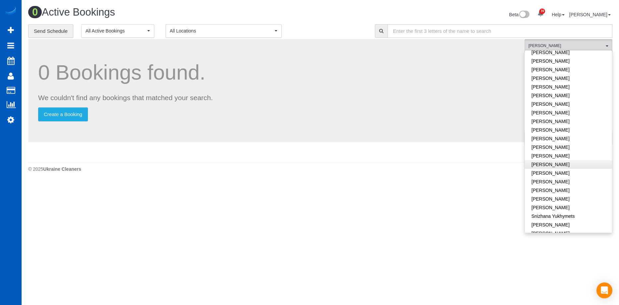
scroll to position [365, 0]
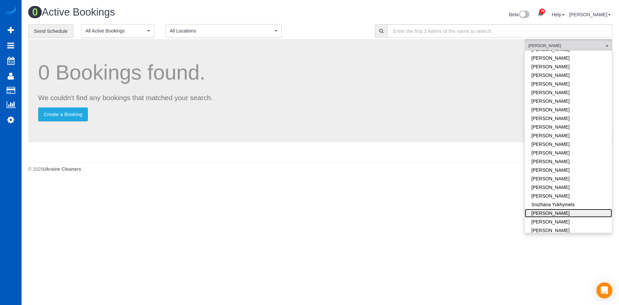
click at [574, 209] on link "[PERSON_NAME]" at bounding box center [568, 213] width 87 height 9
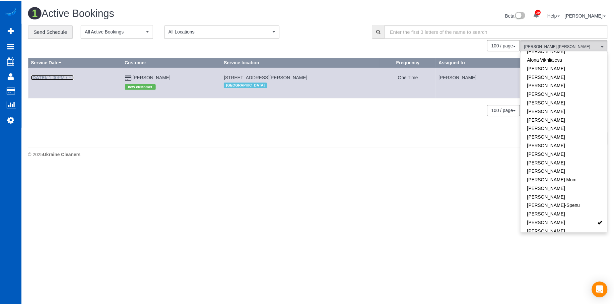
scroll to position [0, 0]
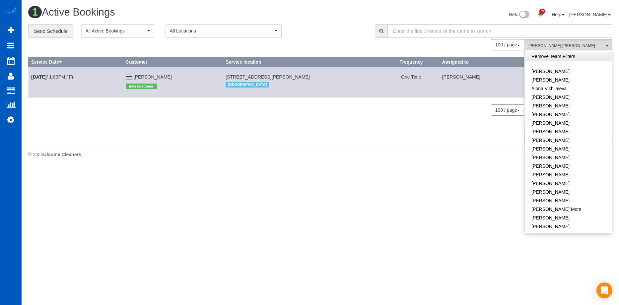
click at [560, 56] on link "Remove Team Filters" at bounding box center [568, 56] width 87 height 9
click at [338, 33] on div "**********" at bounding box center [196, 31] width 337 height 14
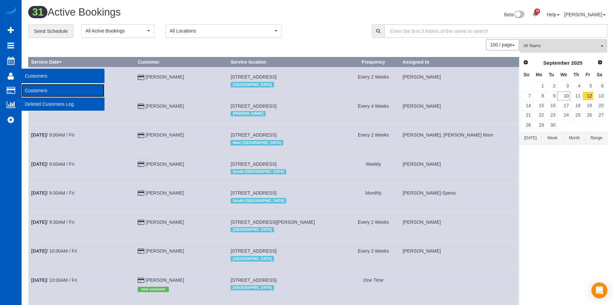
click at [31, 89] on link "Customers" at bounding box center [63, 90] width 83 height 13
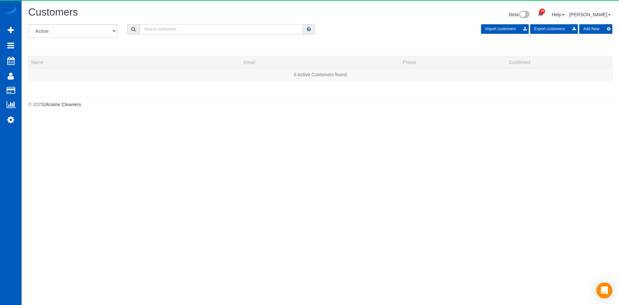
click at [182, 28] on input "text" at bounding box center [221, 29] width 163 height 10
paste input "drumdude81@aol.com"
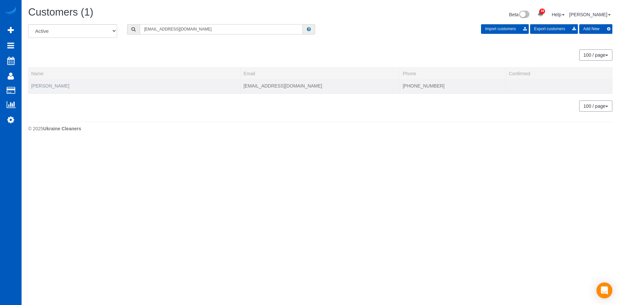
type input "drumdude81@aol.com"
click at [47, 84] on link "Maria Murphy" at bounding box center [50, 85] width 38 height 5
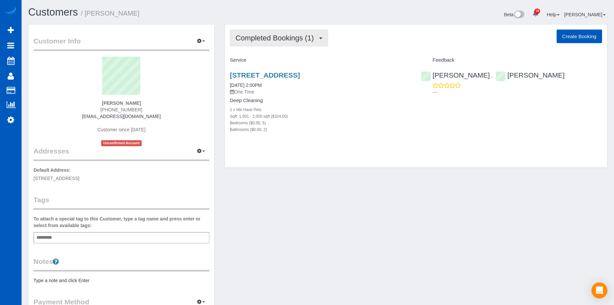
click at [304, 36] on span "Completed Bookings (1)" at bounding box center [277, 38] width 82 height 8
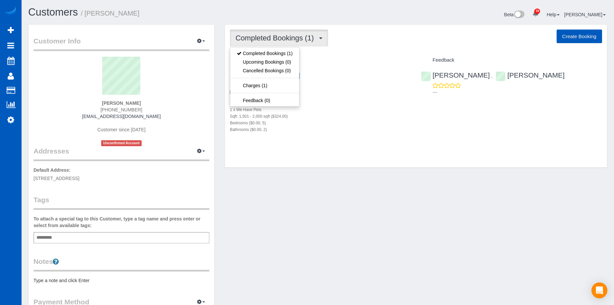
click at [304, 36] on span "Completed Bookings (1)" at bounding box center [277, 38] width 82 height 8
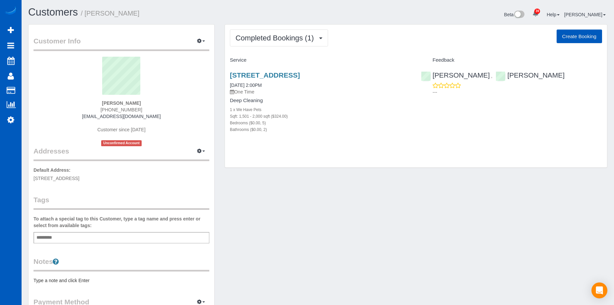
click at [583, 37] on button "Create Booking" at bounding box center [579, 37] width 45 height 14
select select "WA"
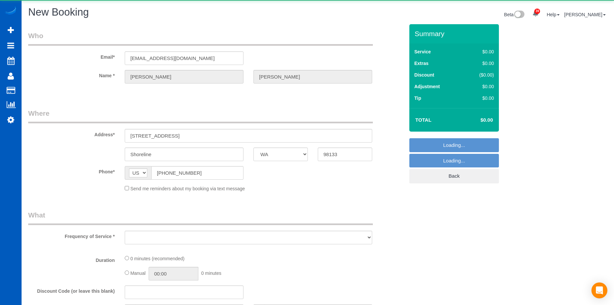
select select "string:fspay-aca2b87d-a8bf-4b17-a752-366ba055d158"
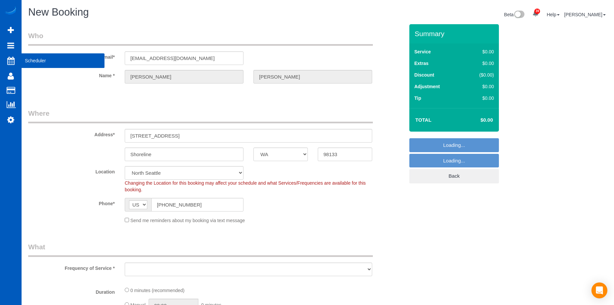
select select "object:10160"
select select "199"
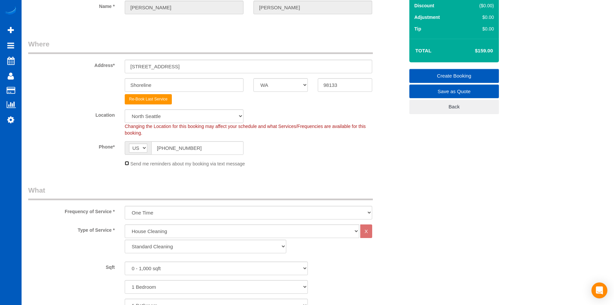
scroll to position [133, 0]
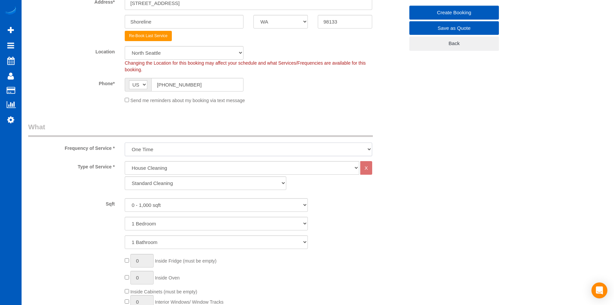
click at [208, 148] on select "One Time Weekly - 15.00% Every 2 Weeks - 10.00% Every 4 Weeks - 5.00% Every 2 M…" at bounding box center [249, 150] width 248 height 14
select select "object:10619"
click at [125, 143] on select "One Time Weekly - 15.00% Every 2 Weeks - 10.00% Every 4 Weeks - 5.00% Every 2 M…" at bounding box center [249, 150] width 248 height 14
click at [186, 205] on select "0 - 1,000 sqft 1,001 - 1,500 sqft 1,501 - 2,000 sqft 2,001 - 2,500 sqft 2,501 -…" at bounding box center [216, 206] width 183 height 14
select select "1501"
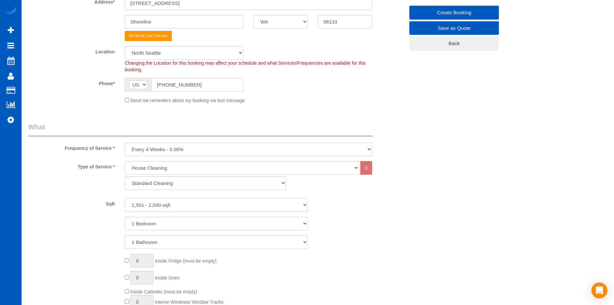
click at [125, 199] on select "0 - 1,000 sqft 1,001 - 1,500 sqft 1,501 - 2,000 sqft 2,001 - 2,500 sqft 2,501 -…" at bounding box center [216, 206] width 183 height 14
click at [173, 226] on select "1 Bedroom 2 Bedrooms 3 Bedrooms 4 Bedrooms 5 Bedrooms 6 Bedrooms 7 Bedrooms" at bounding box center [216, 224] width 183 height 14
select select "3"
click at [125, 217] on select "1 Bedroom 2 Bedrooms 3 Bedrooms 4 Bedrooms 5 Bedrooms 6 Bedrooms 7 Bedrooms" at bounding box center [216, 224] width 183 height 14
click at [170, 241] on select "1 Bathroom 2 Bathrooms 3 Bathrooms 4 Bathrooms 5 Bathrooms 6 Bathrooms 7 Bathro…" at bounding box center [216, 243] width 183 height 14
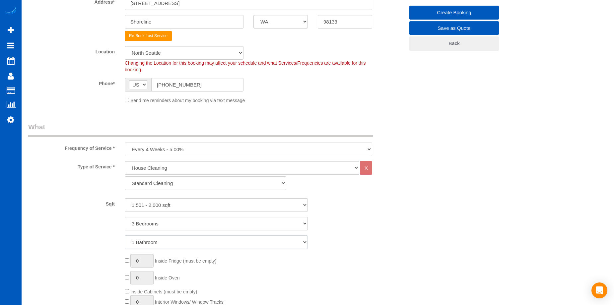
select select "3"
click at [125, 236] on select "1 Bathroom 2 Bathrooms 3 Bathrooms 4 Bathrooms 5 Bathrooms 6 Bathrooms 7 Bathro…" at bounding box center [216, 243] width 183 height 14
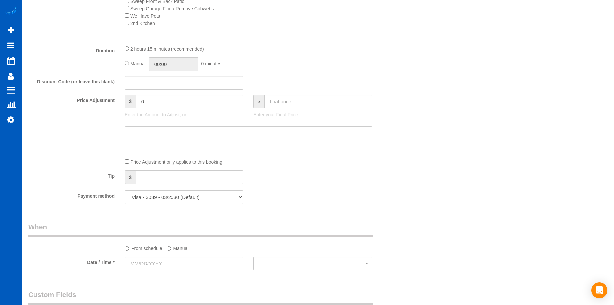
scroll to position [564, 0]
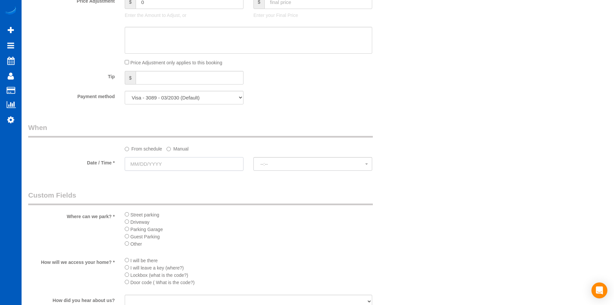
click at [182, 167] on input "text" at bounding box center [184, 164] width 119 height 14
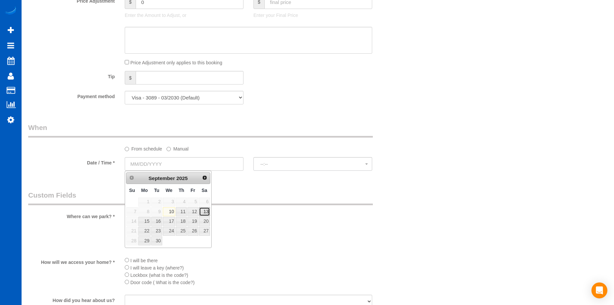
click at [204, 210] on link "13" at bounding box center [204, 211] width 11 height 9
type input "09/13/2025"
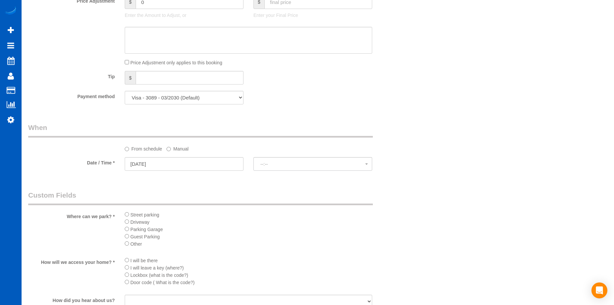
select select "spot29"
click at [271, 164] on span "8:00AM" at bounding box center [313, 164] width 105 height 5
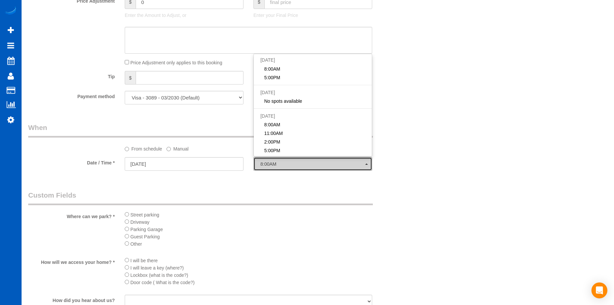
click at [269, 167] on button "8:00AM" at bounding box center [313, 164] width 119 height 14
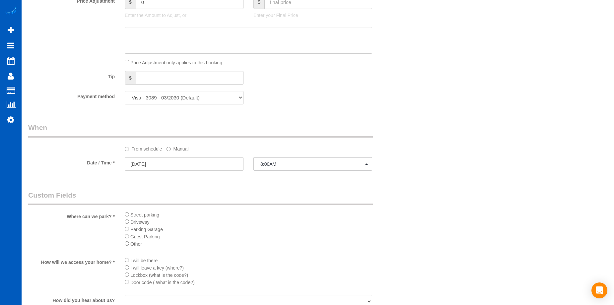
click at [176, 148] on label "Manual" at bounding box center [178, 147] width 22 height 9
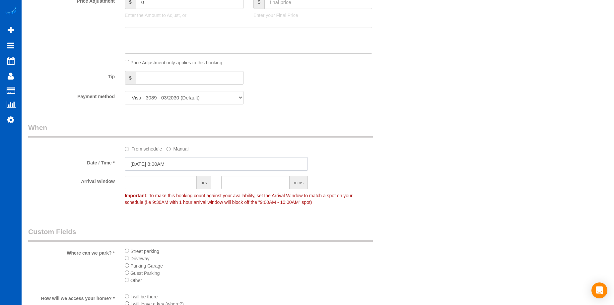
click at [192, 165] on input "09/13/2025 8:00AM" at bounding box center [216, 164] width 183 height 14
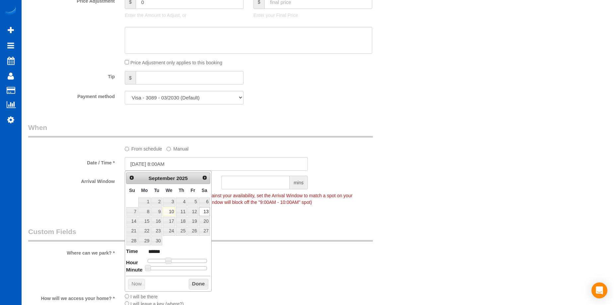
type input "09/13/2025 9:00AM"
type input "******"
type input "09/13/2025 10:00AM"
type input "*******"
type input "09/13/2025 11:00AM"
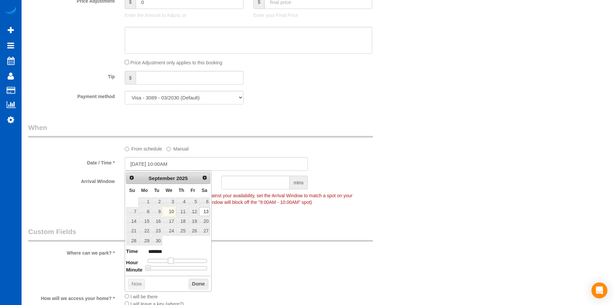
type input "*******"
type input "09/13/2025 12:00PM"
type input "*******"
type input "09/13/2025 1:00PM"
type input "******"
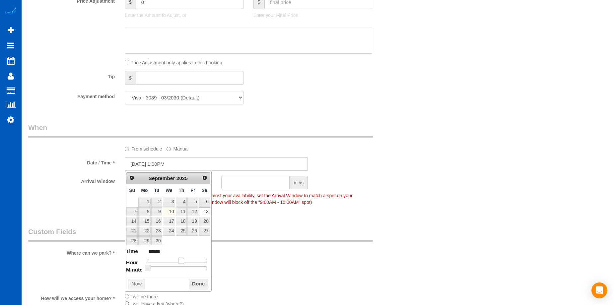
type input "09/13/2025 2:00PM"
type input "******"
type input "09/13/2025 3:00PM"
type input "******"
drag, startPoint x: 168, startPoint y: 260, endPoint x: 185, endPoint y: 259, distance: 17.3
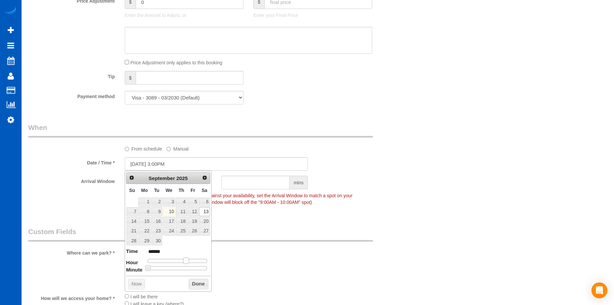
click at [185, 259] on span at bounding box center [186, 261] width 6 height 6
click at [193, 281] on button "Done" at bounding box center [199, 284] width 20 height 11
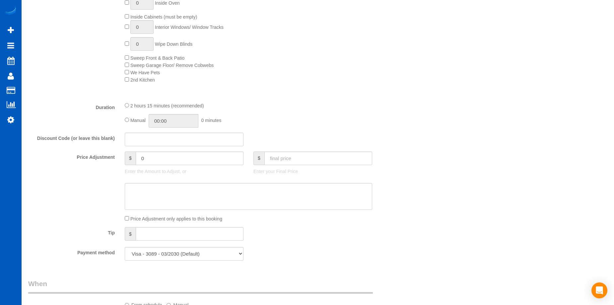
scroll to position [398, 0]
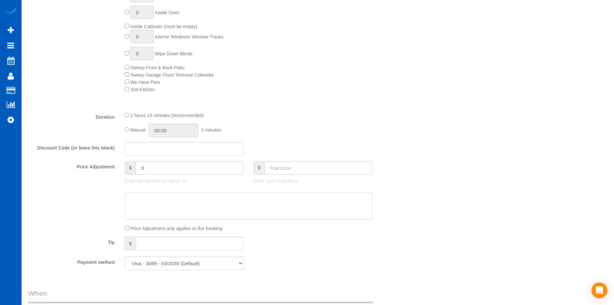
click at [276, 201] on textarea at bounding box center [249, 206] width 248 height 27
paste textarea "First recurring booking, then 199 USD monthly"
type textarea "First recurring booking, then 199 USD monthly"
click at [293, 169] on input "text" at bounding box center [319, 168] width 108 height 14
type input "170"
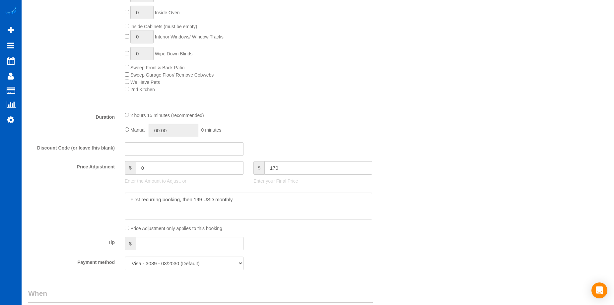
click at [332, 233] on fieldset "What Frequency of Service * One Time Weekly - 15.00% Every 2 Weeks - 10.00% Eve…" at bounding box center [216, 66] width 376 height 419
type input "-28.55"
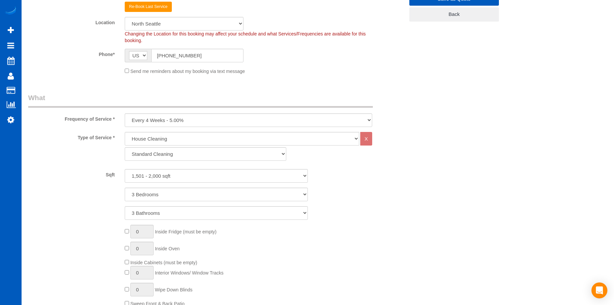
scroll to position [53, 0]
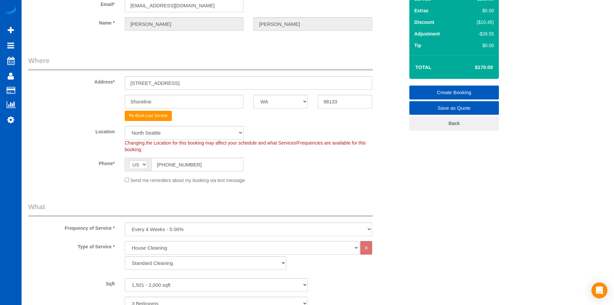
click at [434, 90] on link "Create Booking" at bounding box center [455, 93] width 90 height 14
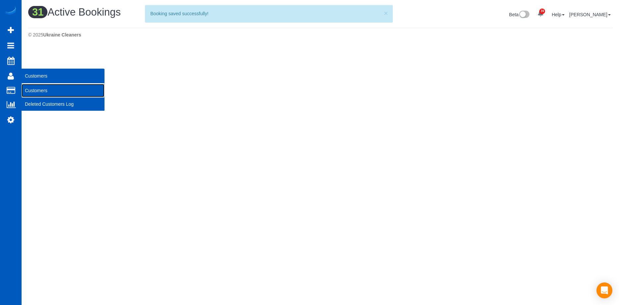
click at [42, 89] on link "Customers" at bounding box center [63, 90] width 83 height 13
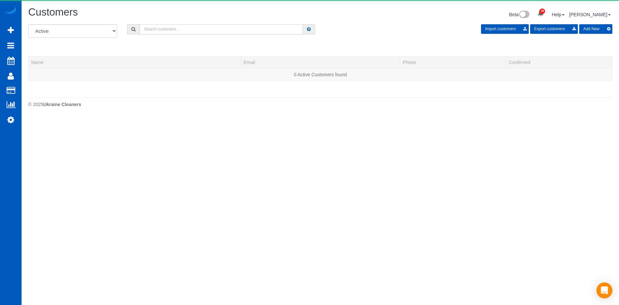
click at [165, 29] on input "text" at bounding box center [221, 29] width 163 height 10
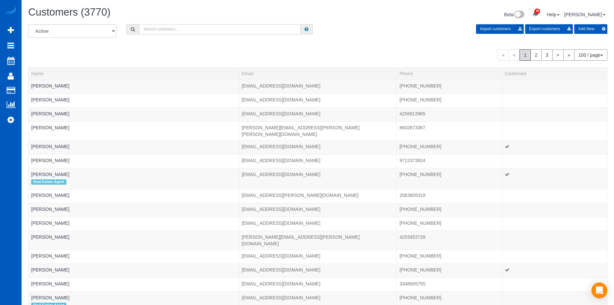
paste input "First recurring booking, then 199 USD monthly"
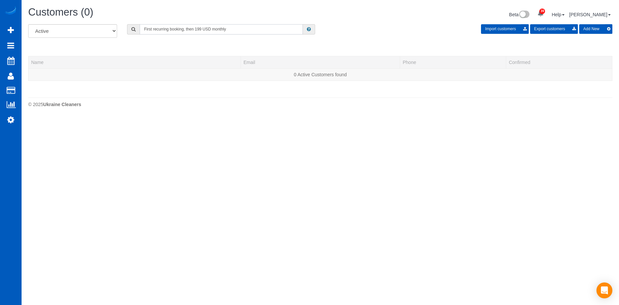
click at [171, 29] on input "First recurring booking, then 199 USD monthly" at bounding box center [221, 29] width 163 height 10
paste input "Maria Murph"
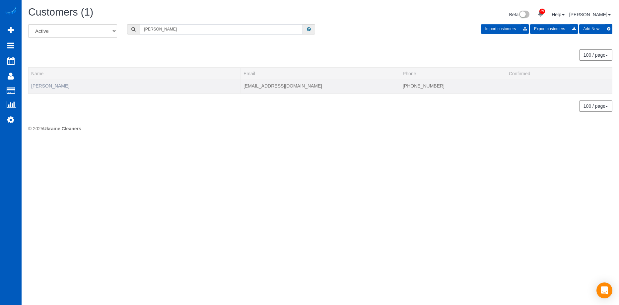
type input "Maria Murphy"
click at [40, 87] on link "Maria Murphy" at bounding box center [50, 85] width 38 height 5
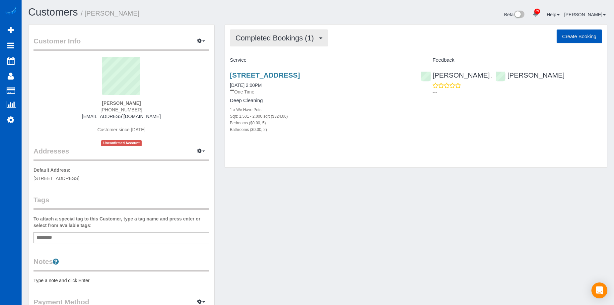
click at [278, 31] on button "Completed Bookings (1)" at bounding box center [279, 38] width 98 height 17
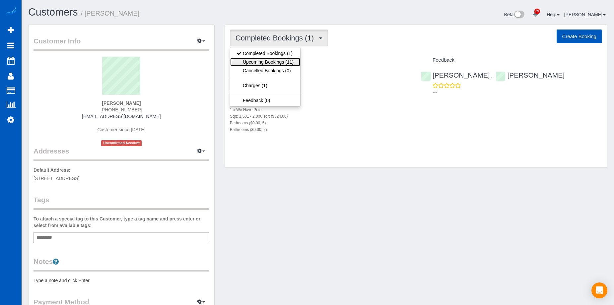
click at [267, 61] on link "Upcoming Bookings (11)" at bounding box center [265, 62] width 70 height 9
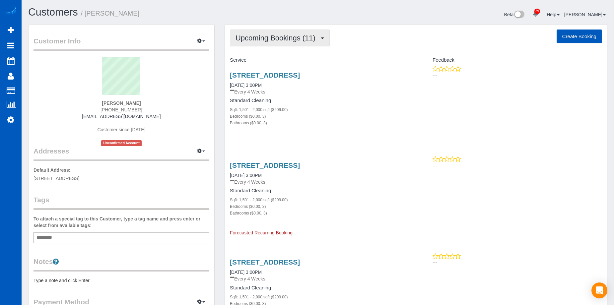
click at [294, 42] on button "Upcoming Bookings (11)" at bounding box center [280, 38] width 100 height 17
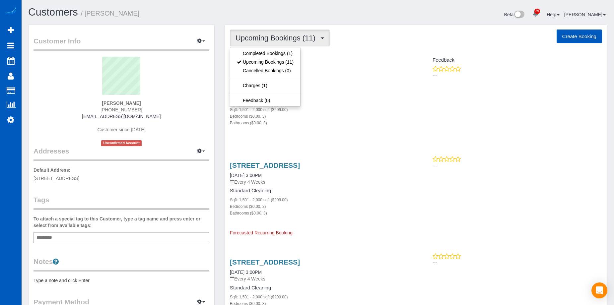
click at [297, 41] on span "Upcoming Bookings (11)" at bounding box center [277, 38] width 83 height 8
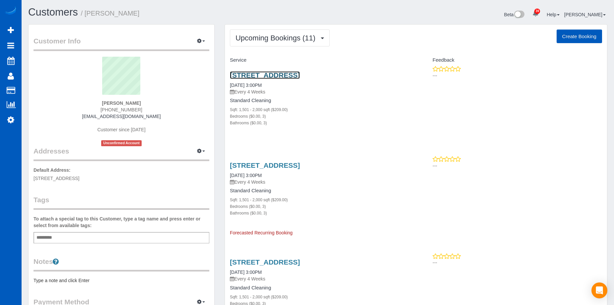
click at [285, 75] on link "18846 Fremont Ave N, Shoreline, WA 98133" at bounding box center [265, 75] width 70 height 8
click at [273, 163] on link "18846 Fremont Ave N, Shoreline, WA 98133" at bounding box center [265, 166] width 70 height 8
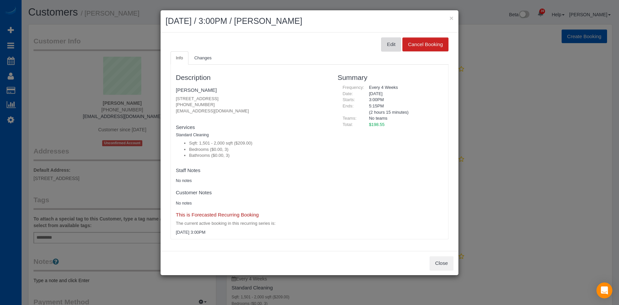
click at [391, 46] on button "Edit" at bounding box center [391, 45] width 20 height 14
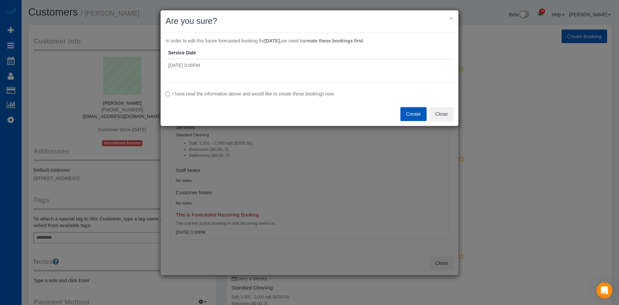
drag, startPoint x: 228, startPoint y: 99, endPoint x: 235, endPoint y: 94, distance: 8.8
click at [229, 98] on div "I have read the information above and would like to create these bookings now. …" at bounding box center [310, 104] width 298 height 44
drag, startPoint x: 235, startPoint y: 94, endPoint x: 243, endPoint y: 93, distance: 7.6
click at [235, 93] on label "I have read the information above and would like to create these bookings now." at bounding box center [310, 94] width 288 height 7
click at [404, 111] on button "Create" at bounding box center [414, 114] width 26 height 14
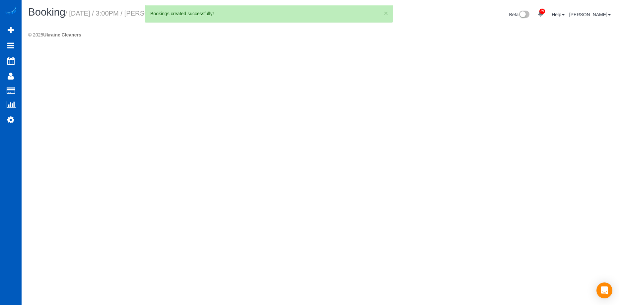
select select "WA"
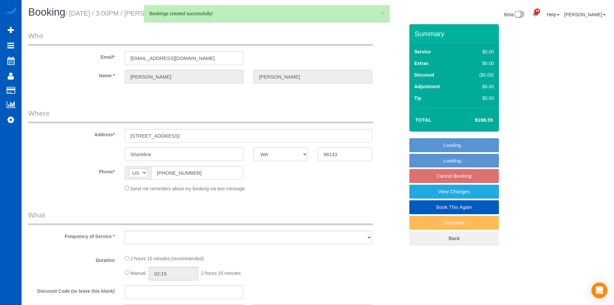
select select "string:fspay-aca2b87d-a8bf-4b17-a752-366ba055d158"
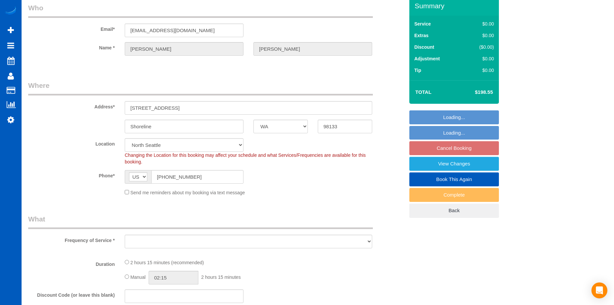
select select "object:12695"
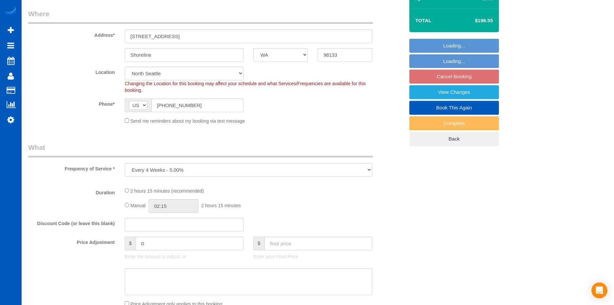
select select "199"
select select "1501"
select select "3"
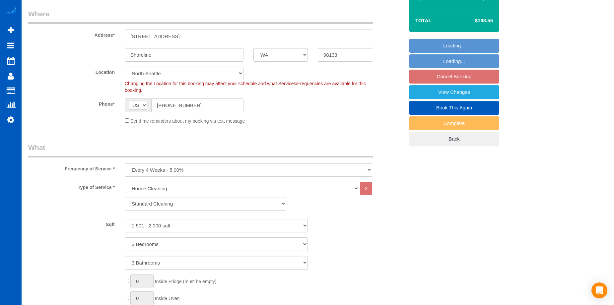
select select "object:13057"
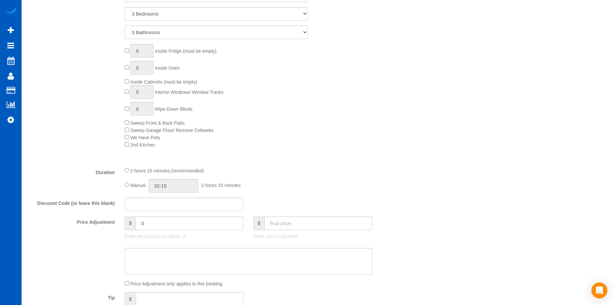
select select "1501"
select select "3"
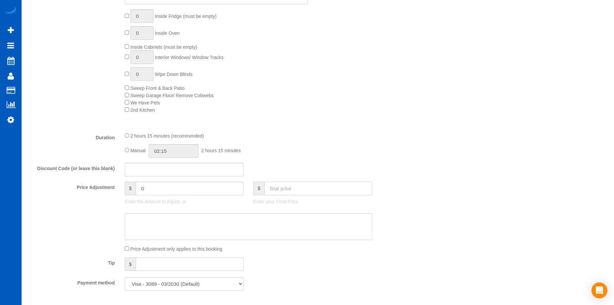
click at [291, 188] on input "text" at bounding box center [319, 189] width 108 height 14
type input "199"
click at [351, 140] on div "2 hours 15 minutes (recommended) Manual 02:15 2 hours 15 minutes" at bounding box center [249, 145] width 258 height 26
type input "0.45"
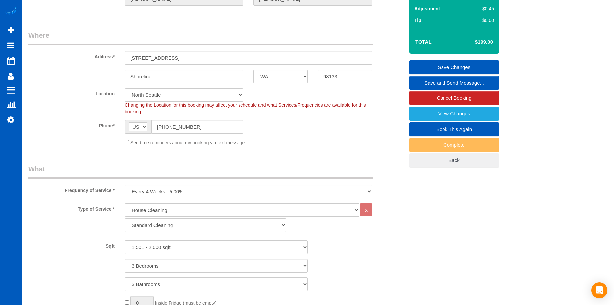
scroll to position [66, 0]
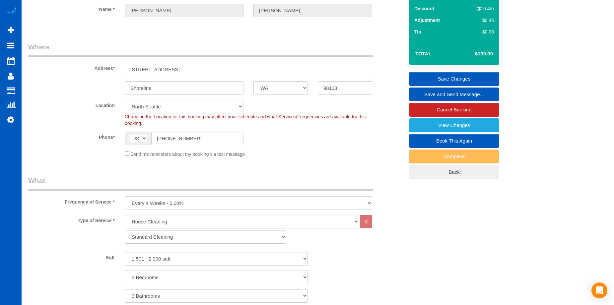
click at [440, 75] on link "Save Changes" at bounding box center [455, 79] width 90 height 14
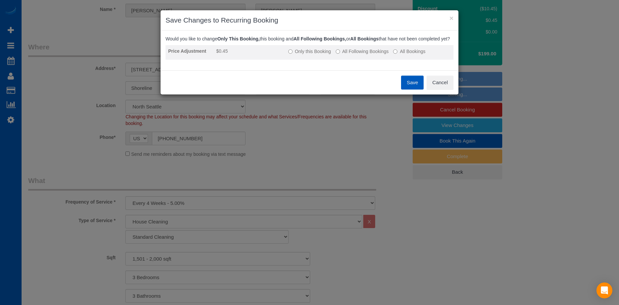
click at [366, 55] on label "All Following Bookings" at bounding box center [362, 51] width 53 height 7
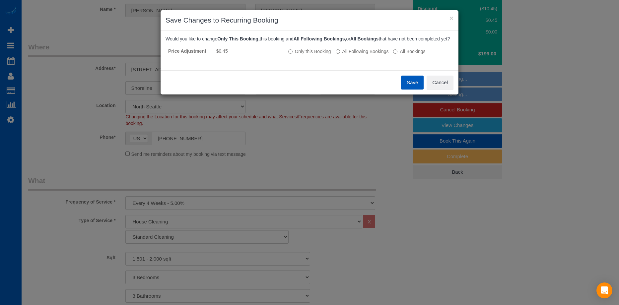
click at [416, 90] on button "Save" at bounding box center [412, 83] width 23 height 14
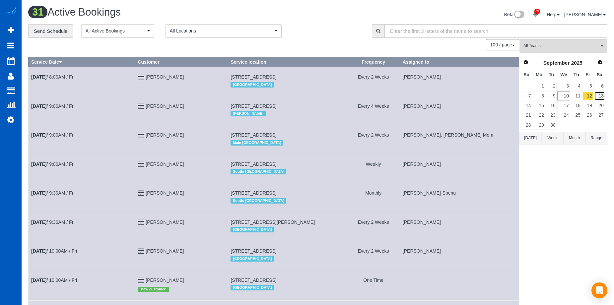
click at [602, 97] on link "13" at bounding box center [600, 96] width 11 height 9
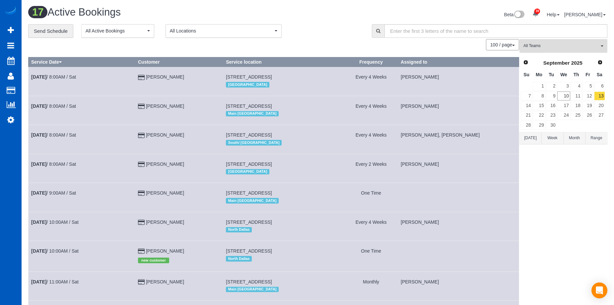
click at [554, 45] on span "All Teams" at bounding box center [562, 46] width 76 height 6
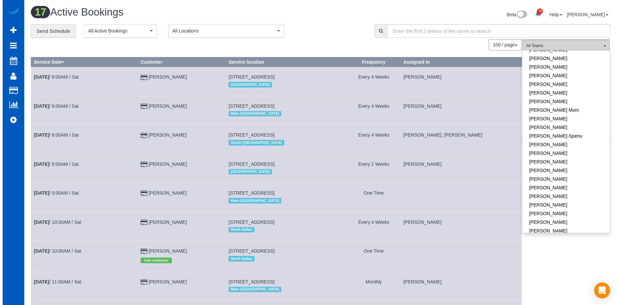
scroll to position [100, 0]
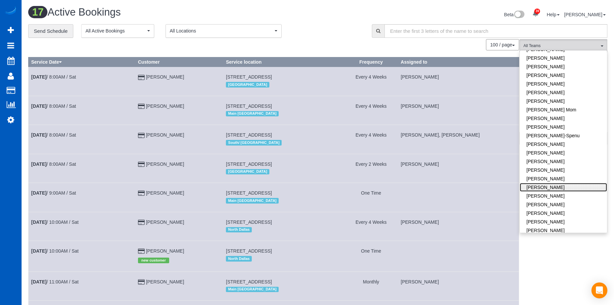
click at [571, 185] on link "[PERSON_NAME]" at bounding box center [563, 187] width 87 height 9
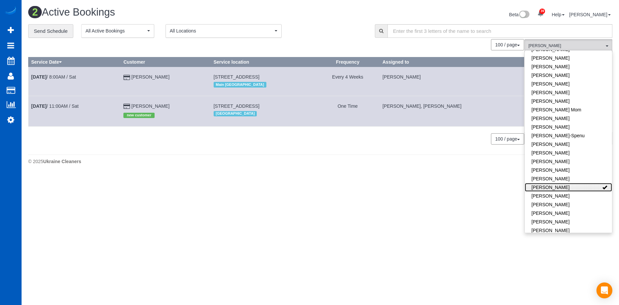
click at [577, 190] on link "Kateryna Polishchuk" at bounding box center [568, 187] width 87 height 9
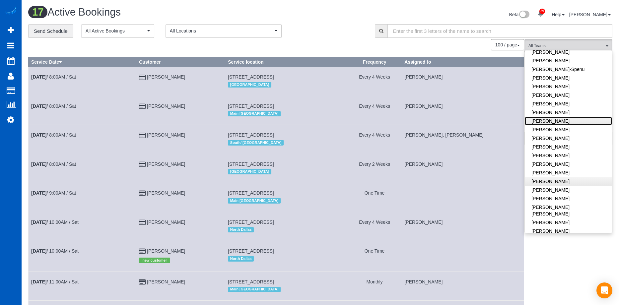
scroll to position [199, 0]
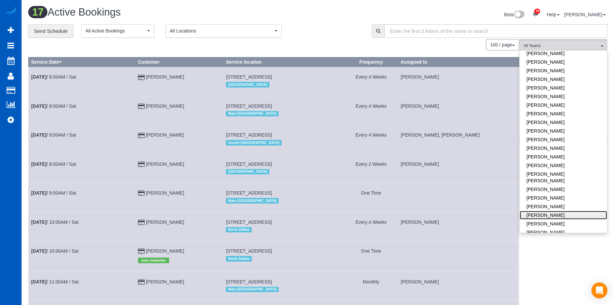
click at [576, 211] on link "Nataliia Moskalenko" at bounding box center [563, 215] width 87 height 9
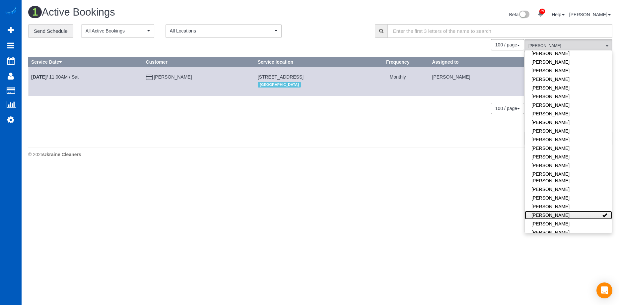
click at [577, 211] on link "Nataliia Moskalenko" at bounding box center [568, 215] width 87 height 9
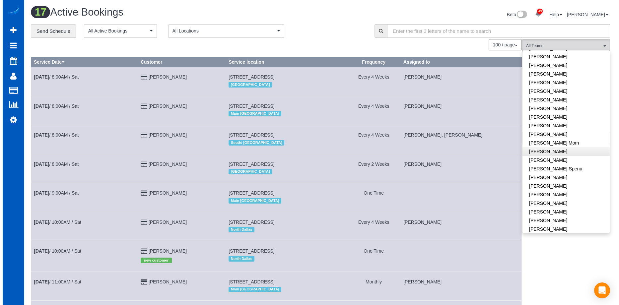
scroll to position [100, 0]
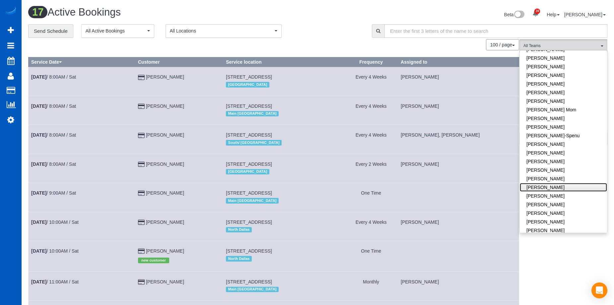
click at [575, 187] on link "Kateryna Polishchuk" at bounding box center [563, 187] width 87 height 9
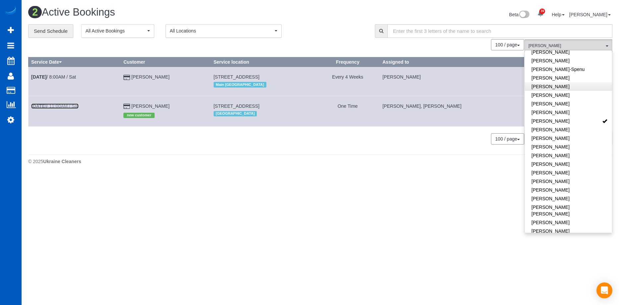
scroll to position [232, 0]
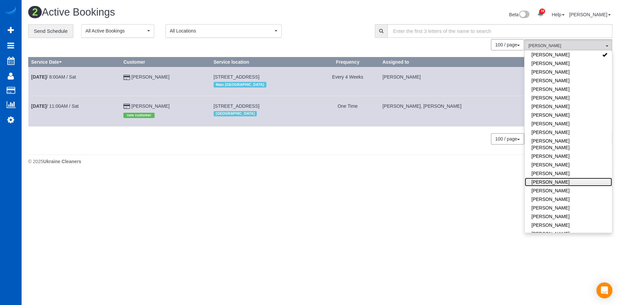
click at [579, 178] on link "Nataliia Moskalenko" at bounding box center [568, 182] width 87 height 9
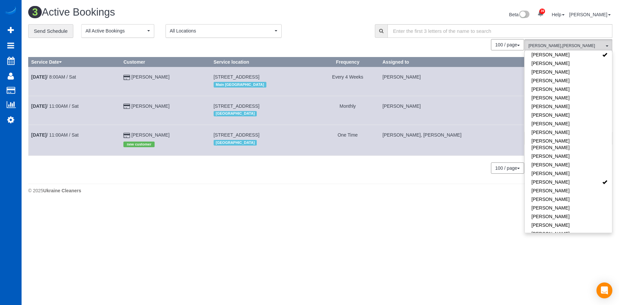
click at [399, 10] on div "Beta 39 Your Notifications You have 0 alerts × You have 1 to charge for 09/09/2…" at bounding box center [469, 16] width 297 height 18
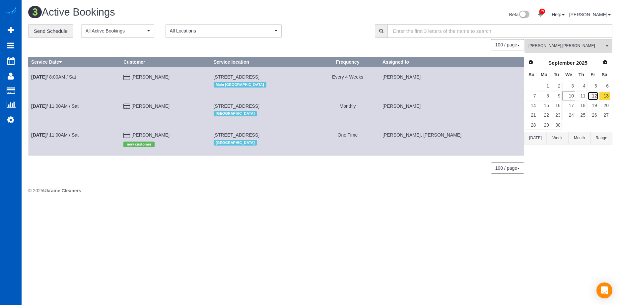
click at [597, 96] on link "12" at bounding box center [593, 96] width 11 height 9
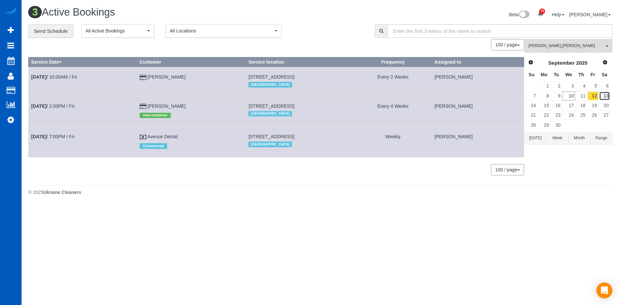
click at [603, 95] on link "13" at bounding box center [605, 96] width 11 height 9
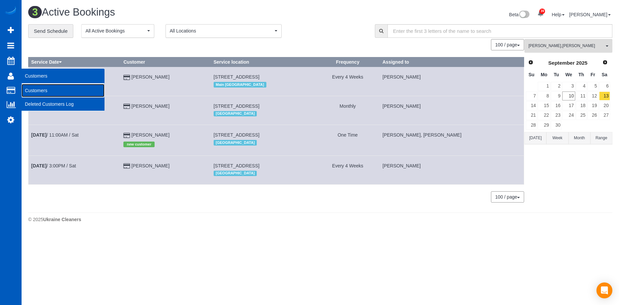
click at [31, 92] on link "Customers" at bounding box center [63, 90] width 83 height 13
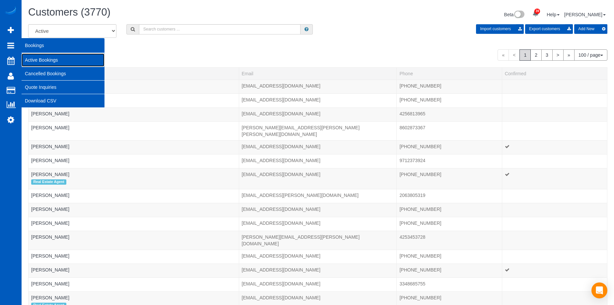
click at [36, 61] on link "Active Bookings" at bounding box center [63, 59] width 83 height 13
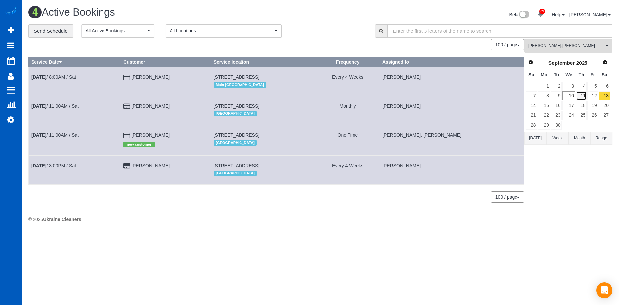
click at [586, 95] on link "11" at bounding box center [581, 96] width 11 height 9
click at [589, 45] on span "Kateryna Polishchuk , Nataliia Moskalenko" at bounding box center [567, 46] width 76 height 6
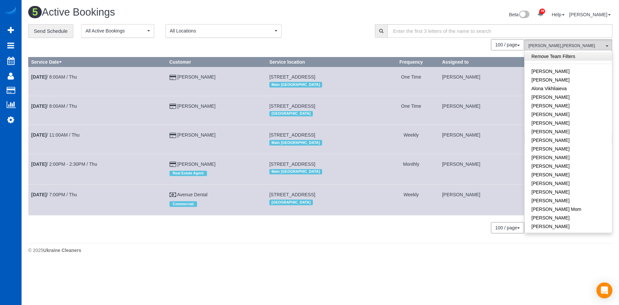
click at [582, 57] on link "Remove Team Filters" at bounding box center [568, 56] width 87 height 9
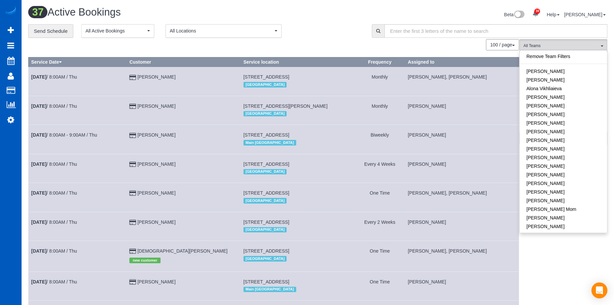
click at [337, 33] on div "**********" at bounding box center [195, 31] width 334 height 14
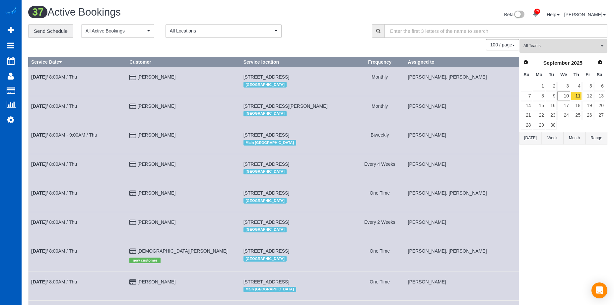
click at [554, 42] on button "All Teams" at bounding box center [564, 46] width 88 height 14
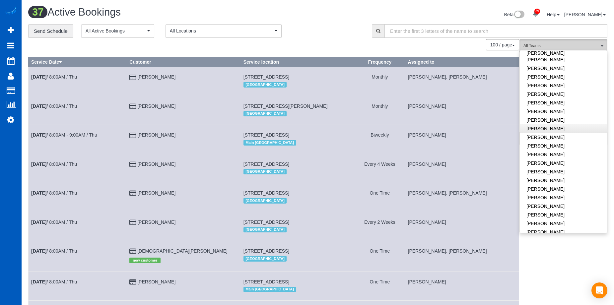
scroll to position [332, 0]
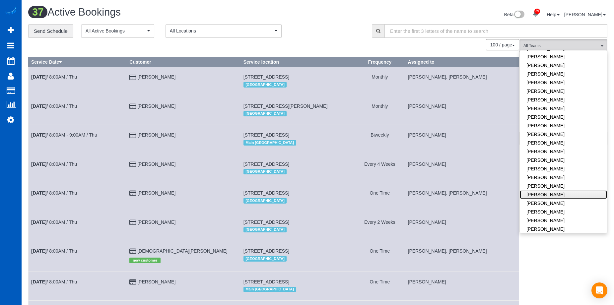
click at [559, 191] on link "Olha Rusnak" at bounding box center [563, 195] width 87 height 9
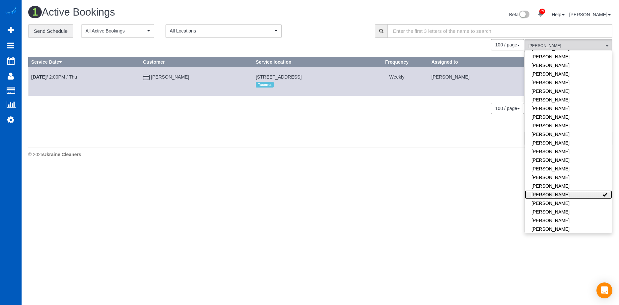
click at [568, 191] on link "Olha Rusnak" at bounding box center [568, 195] width 87 height 9
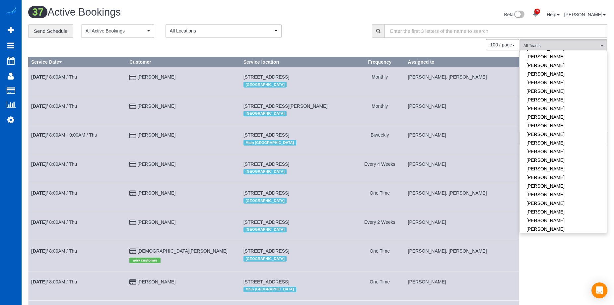
click at [341, 28] on div "**********" at bounding box center [195, 31] width 334 height 14
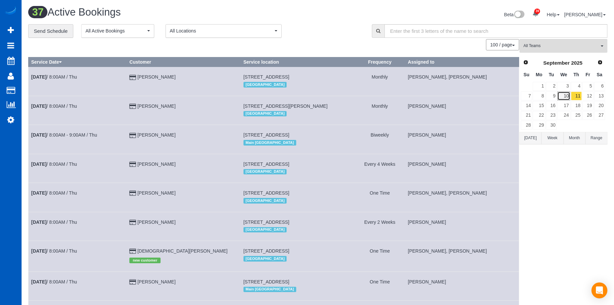
click at [570, 97] on link "10" at bounding box center [564, 96] width 13 height 9
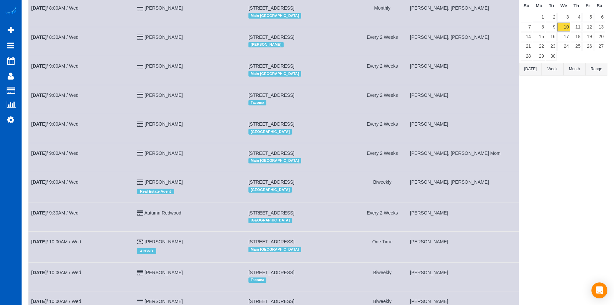
scroll to position [0, 0]
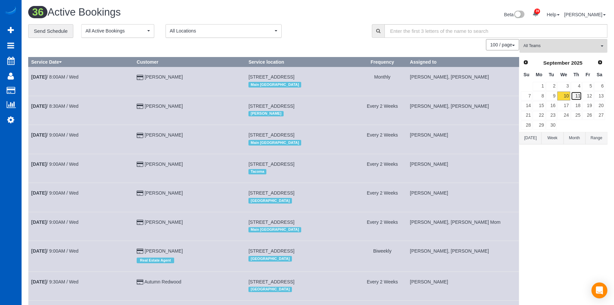
click at [576, 97] on link "11" at bounding box center [576, 96] width 11 height 9
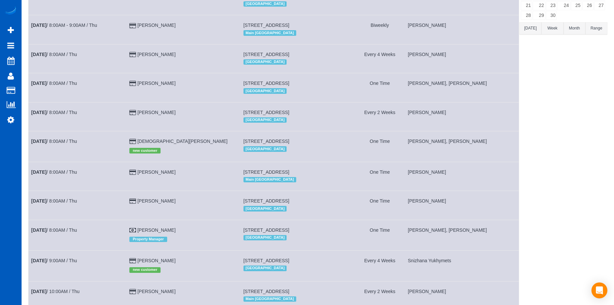
scroll to position [13, 0]
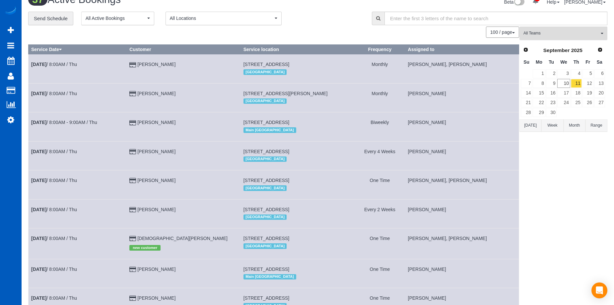
click at [570, 31] on span "All Teams" at bounding box center [562, 34] width 76 height 6
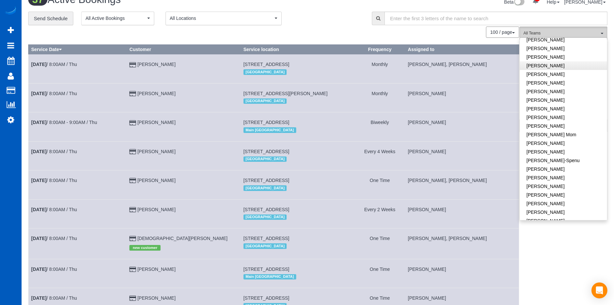
scroll to position [66, 0]
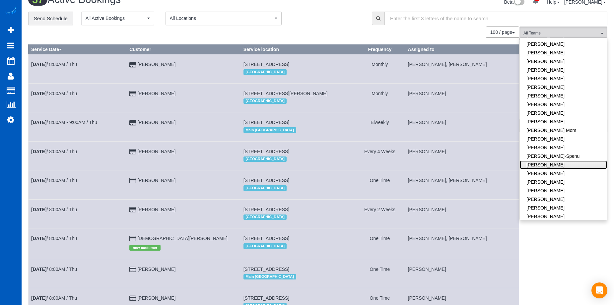
click at [586, 167] on link "Ivanna Atamaniuk" at bounding box center [563, 165] width 87 height 9
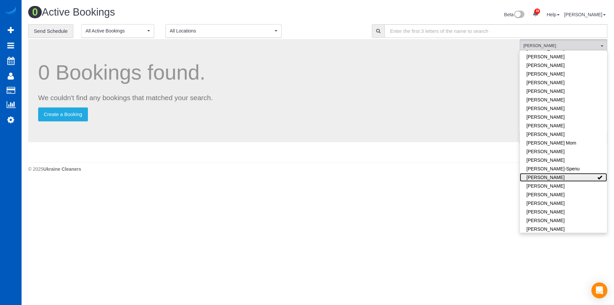
scroll to position [0, 0]
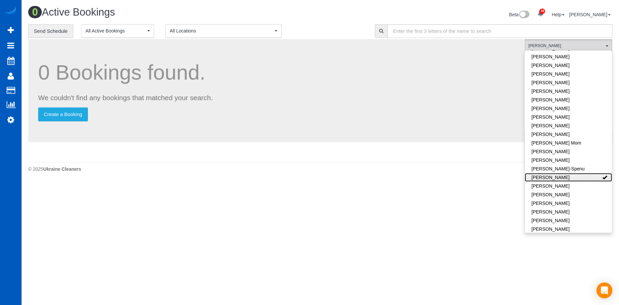
click at [591, 181] on link "Ivanna Atamaniuk" at bounding box center [568, 177] width 87 height 9
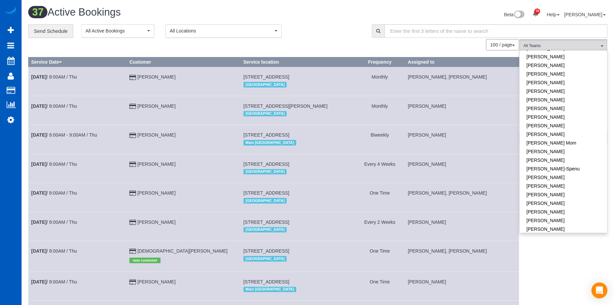
click at [338, 32] on div "**********" at bounding box center [195, 31] width 334 height 14
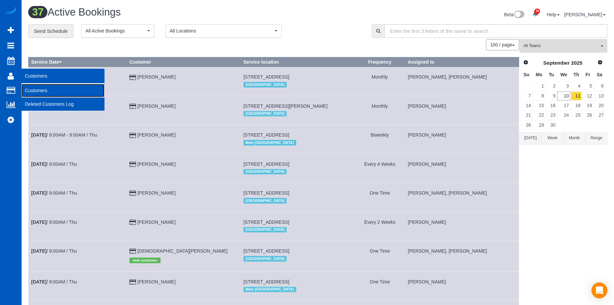
click at [33, 88] on link "Customers" at bounding box center [63, 90] width 83 height 13
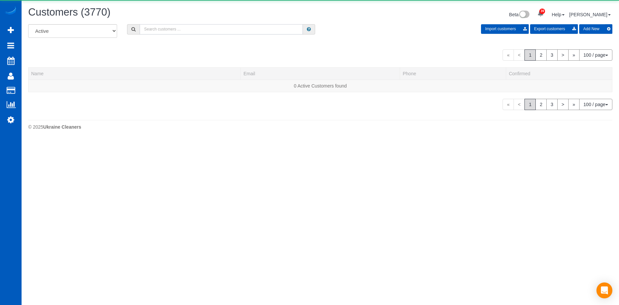
click at [182, 28] on input "text" at bounding box center [221, 29] width 163 height 10
paste input "kevin_westenkirchner@outlook.com"
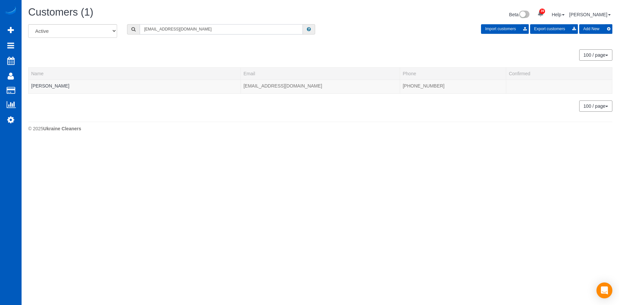
type input "kevin_westenkirchner@outlook.com"
click at [77, 86] on td "Kevin Westenkirchner" at bounding box center [135, 87] width 212 height 14
click at [69, 87] on link "Kevin Westenkirchner" at bounding box center [50, 85] width 38 height 5
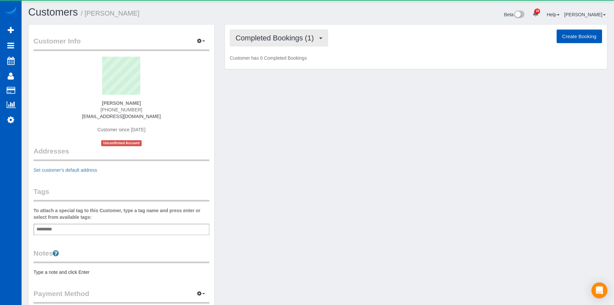
click at [266, 36] on span "Completed Bookings (1)" at bounding box center [277, 38] width 82 height 8
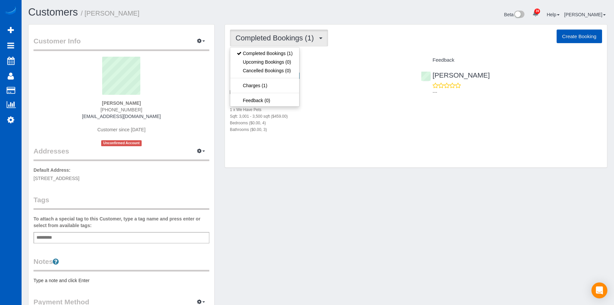
click at [266, 36] on span "Completed Bookings (1)" at bounding box center [277, 38] width 82 height 8
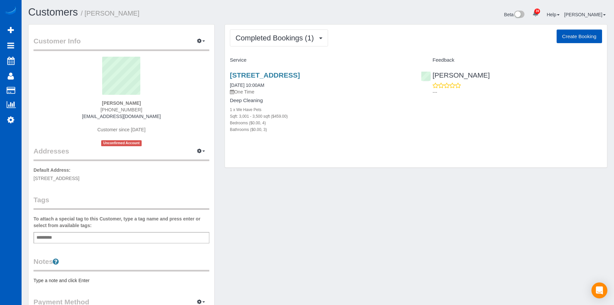
click at [591, 35] on button "Create Booking" at bounding box center [579, 37] width 45 height 14
select select "[GEOGRAPHIC_DATA]"
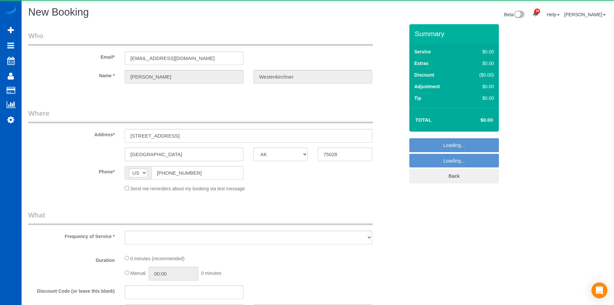
select select "object:19351"
select select "string:fspay-374f50f5-b5bc-47f8-9c19-4bbd31035c5a"
select select "199"
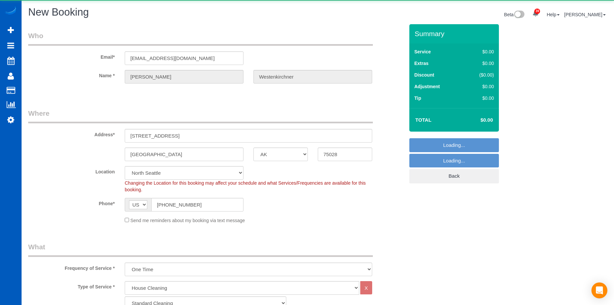
select select "object:19697"
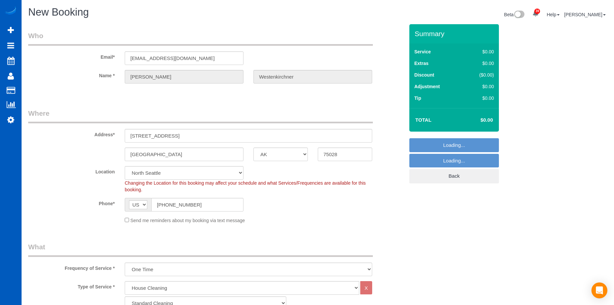
select select "298"
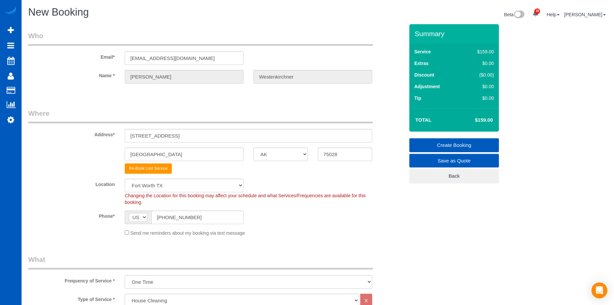
click at [129, 231] on div "Send me reminders about my booking via text message" at bounding box center [249, 232] width 258 height 7
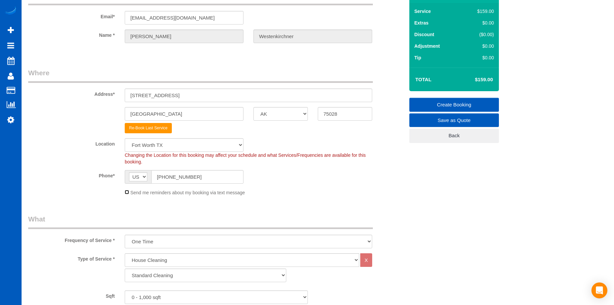
scroll to position [100, 0]
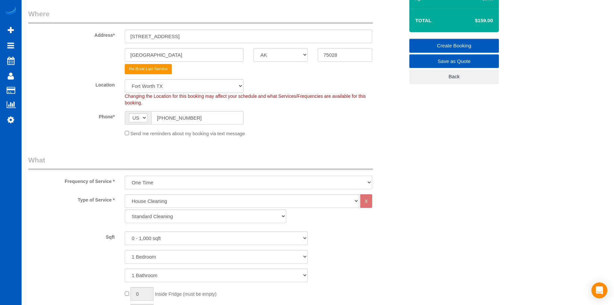
click at [240, 178] on select "One Time Weekly - 15.00% Every 2 Weeks - 10.00% Every 4 Weeks - 5.00% Every 2 M…" at bounding box center [249, 183] width 248 height 14
select select "object:19710"
click at [125, 176] on select "One Time Weekly - 15.00% Every 2 Weeks - 10.00% Every 4 Weeks - 5.00% Every 2 M…" at bounding box center [249, 183] width 248 height 14
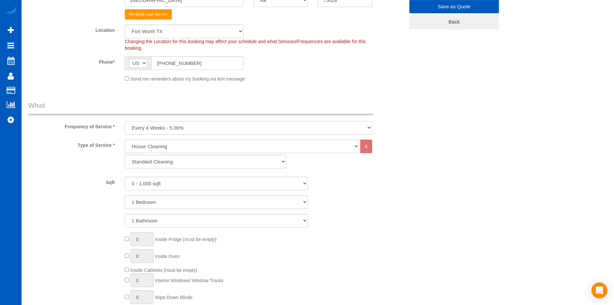
scroll to position [166, 0]
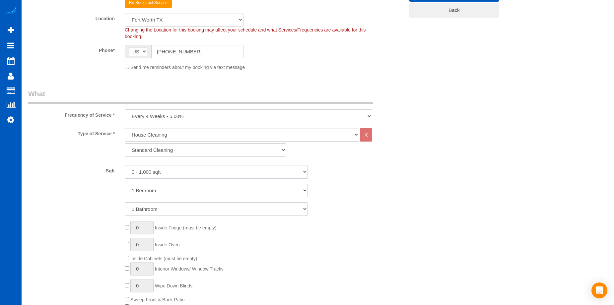
click at [195, 172] on select "0 - 1,000 sqft 1,001 - 1,500 sqft 1,501 - 2,000 sqft 2,001 - 2,500 sqft 2,501 -…" at bounding box center [216, 172] width 183 height 14
click at [197, 172] on select "0 - 1,000 sqft 1,001 - 1,500 sqft 1,501 - 2,000 sqft 2,001 - 2,500 sqft 2,501 -…" at bounding box center [216, 172] width 183 height 14
select select "3001"
click at [125, 165] on select "0 - 1,000 sqft 1,001 - 1,500 sqft 1,501 - 2,000 sqft 2,001 - 2,500 sqft 2,501 -…" at bounding box center [216, 172] width 183 height 14
click at [201, 192] on select "1 Bedroom 2 Bedrooms 3 Bedrooms 4 Bedrooms 5 Bedrooms 6 Bedrooms 7 Bedrooms" at bounding box center [216, 191] width 183 height 14
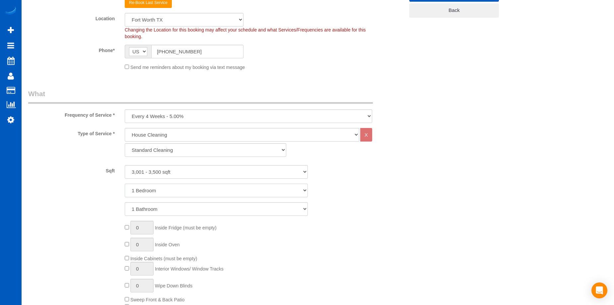
select select "4"
click at [125, 184] on select "1 Bedroom 2 Bedrooms 3 Bedrooms 4 Bedrooms 5 Bedrooms 6 Bedrooms 7 Bedrooms" at bounding box center [216, 191] width 183 height 14
click at [192, 211] on select "1 Bathroom 2 Bathrooms 3 Bathrooms 4 Bathrooms 5 Bathrooms 6 Bathrooms 7 Bathro…" at bounding box center [216, 210] width 183 height 14
select select "3"
click at [125, 203] on select "1 Bathroom 2 Bathrooms 3 Bathrooms 4 Bathrooms 5 Bathrooms 6 Bathrooms 7 Bathro…" at bounding box center [216, 210] width 183 height 14
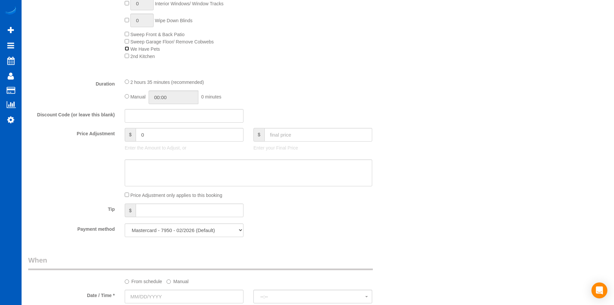
scroll to position [564, 0]
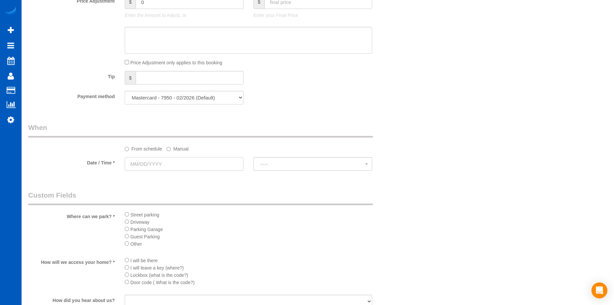
click at [215, 163] on input "text" at bounding box center [184, 164] width 119 height 14
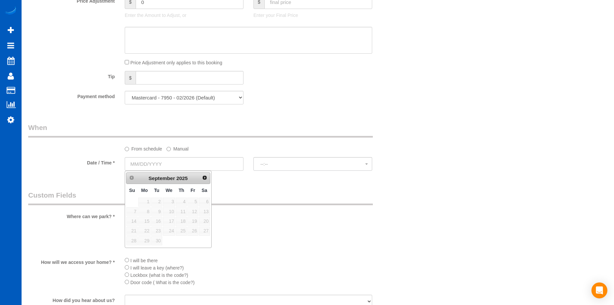
click at [172, 148] on label "Manual" at bounding box center [178, 147] width 22 height 9
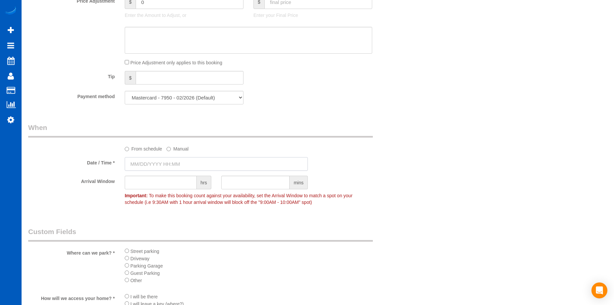
click at [175, 161] on input "text" at bounding box center [216, 164] width 183 height 14
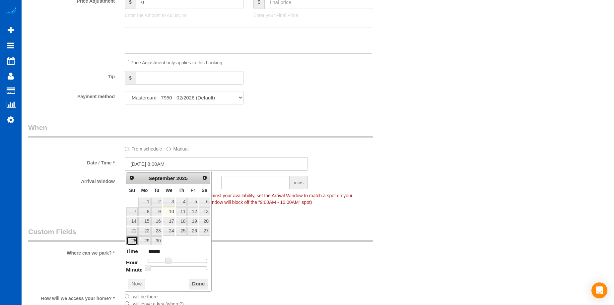
click at [133, 238] on link "28" at bounding box center [131, 241] width 11 height 9
type input "09/28/2025 9:00AM"
type input "******"
type input "09/28/2025 10:00AM"
type input "*******"
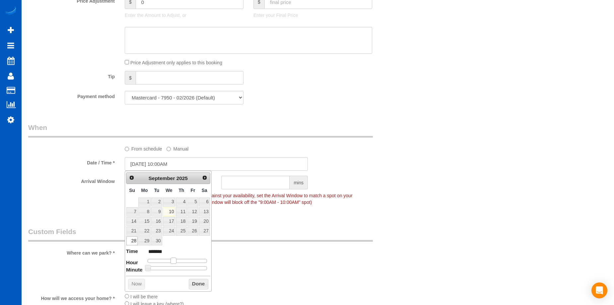
drag, startPoint x: 168, startPoint y: 259, endPoint x: 173, endPoint y: 259, distance: 5.7
click at [173, 259] on span at bounding box center [174, 261] width 6 height 6
click at [200, 283] on button "Done" at bounding box center [199, 284] width 20 height 11
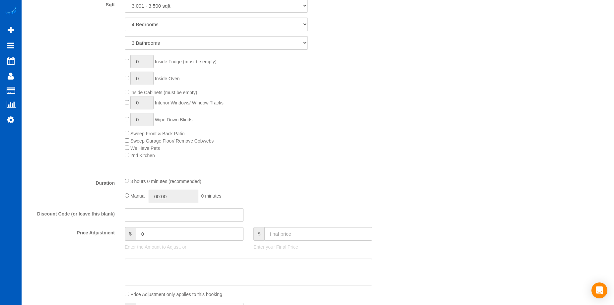
scroll to position [432, 0]
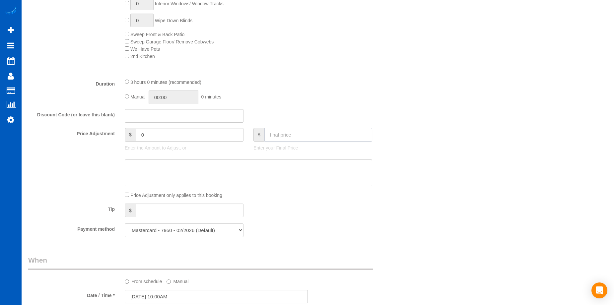
click at [295, 137] on input "text" at bounding box center [319, 135] width 108 height 14
type input "250"
click at [181, 169] on textarea at bounding box center [249, 173] width 248 height 27
type textarea "5 hr"
type input "-119.55"
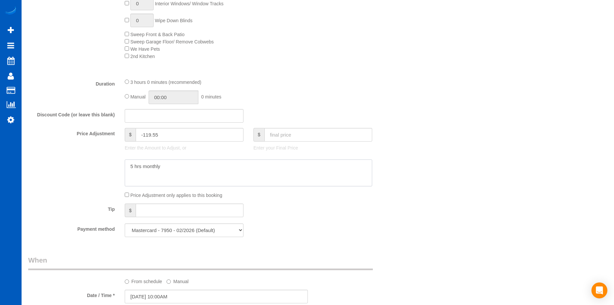
type textarea "5 hrs monthly"
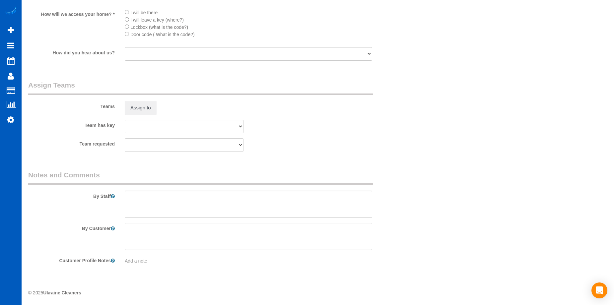
scroll to position [850, 0]
click at [134, 104] on button "Assign to" at bounding box center [141, 107] width 32 height 14
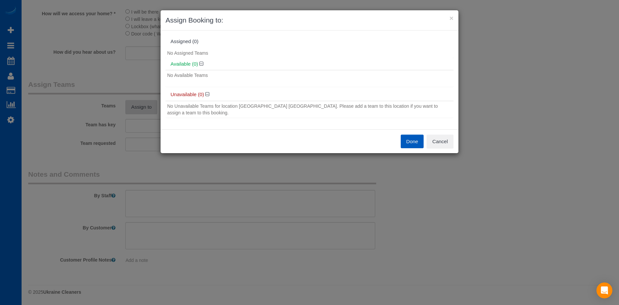
click at [134, 104] on div "× Assign Booking to: Assigned (0) No Assigned Teams Available (0) No Available …" at bounding box center [309, 152] width 619 height 305
click at [408, 135] on button "Done" at bounding box center [412, 142] width 23 height 14
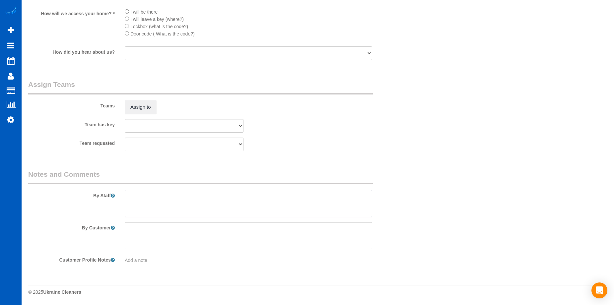
click at [186, 210] on textarea at bounding box center [249, 203] width 248 height 27
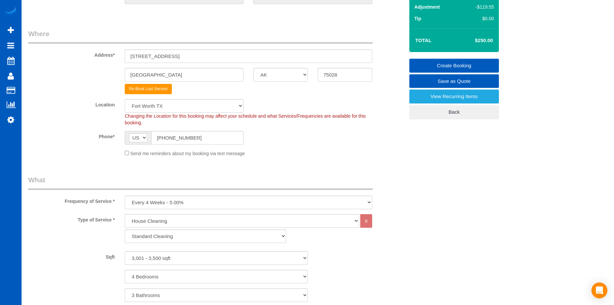
scroll to position [0, 0]
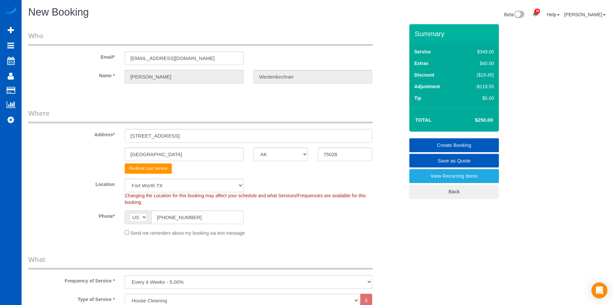
type textarea "5 hrs cleaning - monthly"
click at [450, 141] on link "Create Booking" at bounding box center [455, 145] width 90 height 14
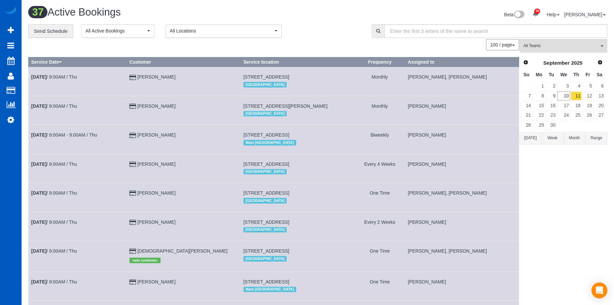
click at [533, 127] on td "29" at bounding box center [539, 126] width 13 height 10
click at [531, 127] on link "28" at bounding box center [526, 125] width 11 height 9
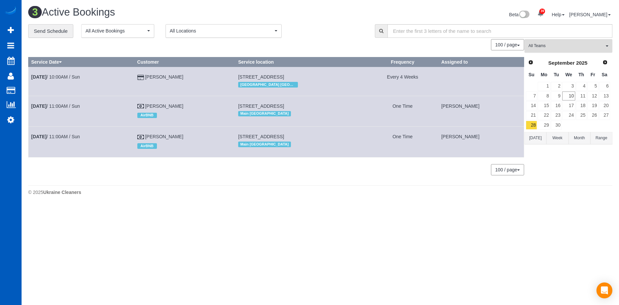
click at [552, 44] on span "All Teams" at bounding box center [567, 46] width 76 height 6
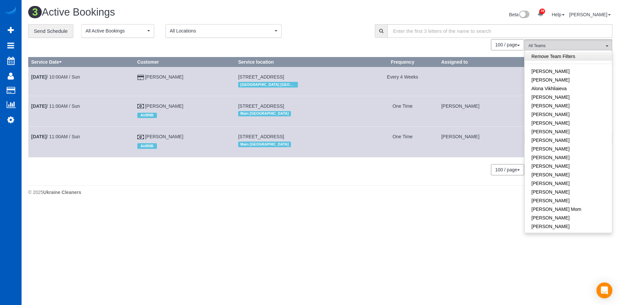
click at [574, 56] on link "Remove Team Filters" at bounding box center [568, 56] width 87 height 9
click at [308, 11] on h1 "3 Active Bookings" at bounding box center [171, 12] width 287 height 11
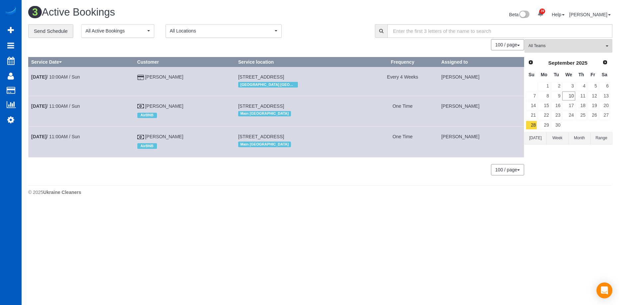
click at [535, 136] on button "[DATE]" at bounding box center [536, 138] width 22 height 12
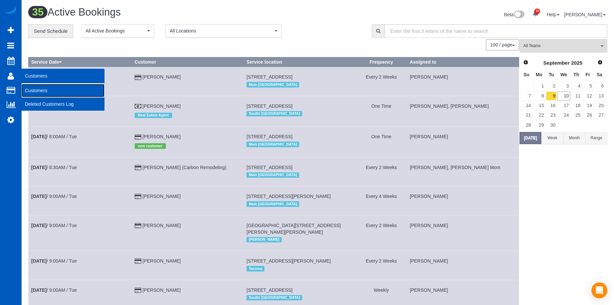
click at [30, 88] on link "Customers" at bounding box center [63, 90] width 83 height 13
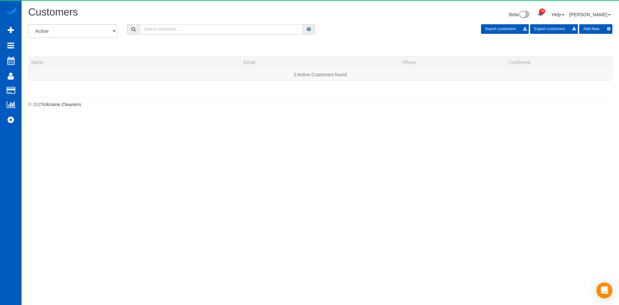
click at [180, 28] on input "text" at bounding box center [221, 29] width 163 height 10
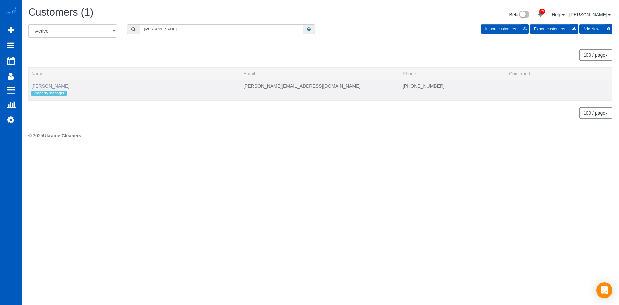
type input "Adolfo"
click at [48, 84] on link "Adolfo Martell" at bounding box center [50, 85] width 38 height 5
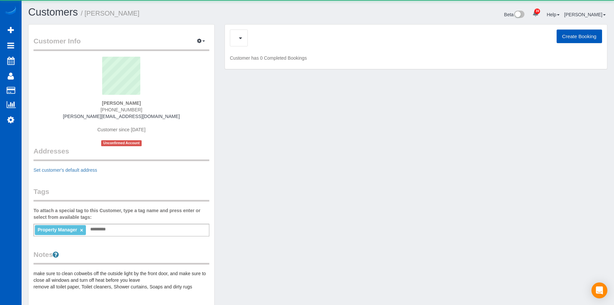
click at [273, 37] on div "Charges (98) Create Booking" at bounding box center [416, 38] width 372 height 17
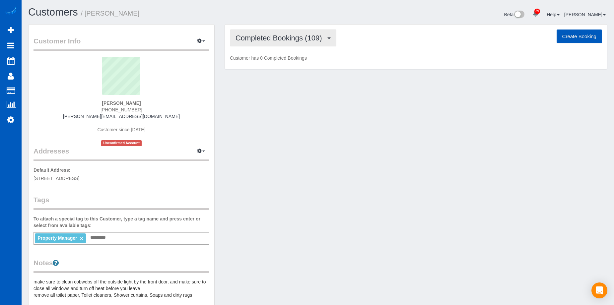
click at [270, 38] on span "Completed Bookings (109)" at bounding box center [281, 38] width 90 height 8
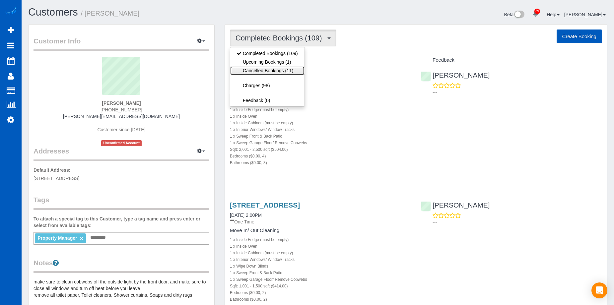
click at [273, 71] on link "Cancelled Bookings (11)" at bounding box center [267, 70] width 74 height 9
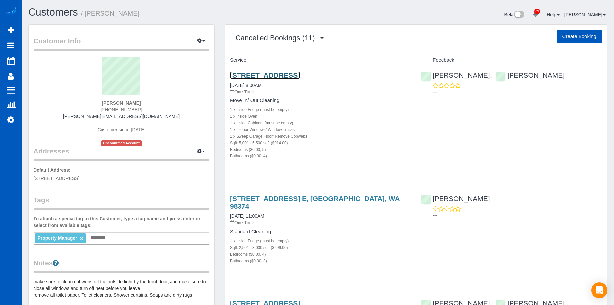
click at [286, 73] on link "6226 148th Ave Ne, Redmond, WA 98052" at bounding box center [265, 75] width 70 height 8
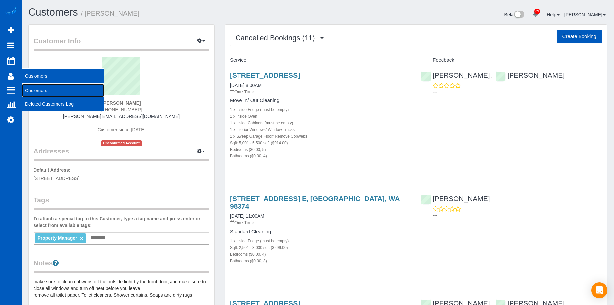
click at [40, 88] on link "Customers" at bounding box center [63, 90] width 83 height 13
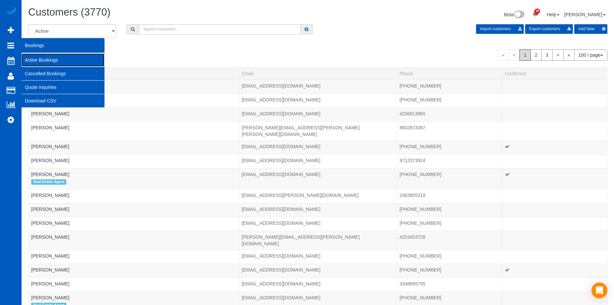
click at [33, 57] on link "Active Bookings" at bounding box center [63, 59] width 83 height 13
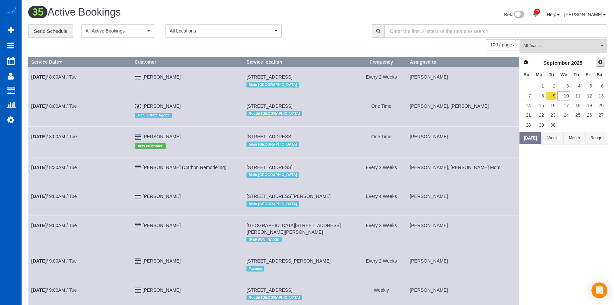
click at [598, 62] on span "Next" at bounding box center [600, 61] width 5 height 5
click at [589, 83] on link "3" at bounding box center [588, 86] width 11 height 9
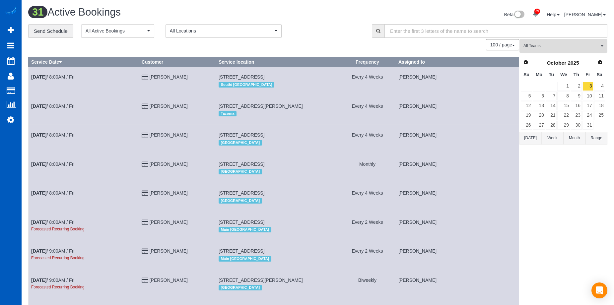
click at [546, 45] on span "All Teams" at bounding box center [562, 46] width 76 height 6
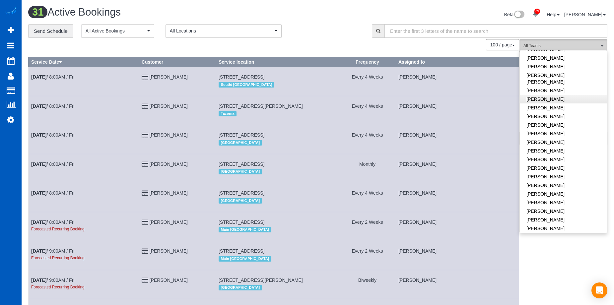
scroll to position [299, 0]
click at [554, 224] on link "[PERSON_NAME]" at bounding box center [563, 228] width 87 height 9
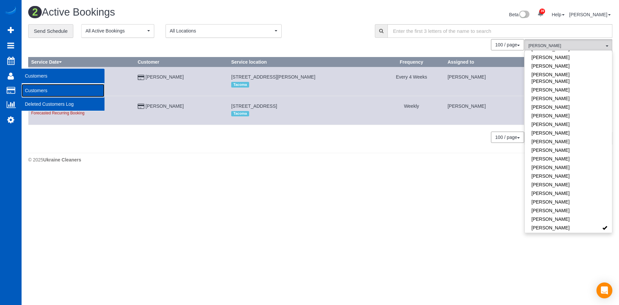
click at [41, 91] on link "Customers" at bounding box center [63, 90] width 83 height 13
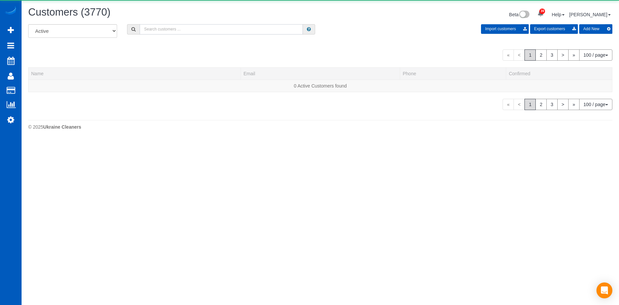
click at [190, 30] on input "text" at bounding box center [221, 29] width 163 height 10
paste input "w.goldberg48@gmail.com"
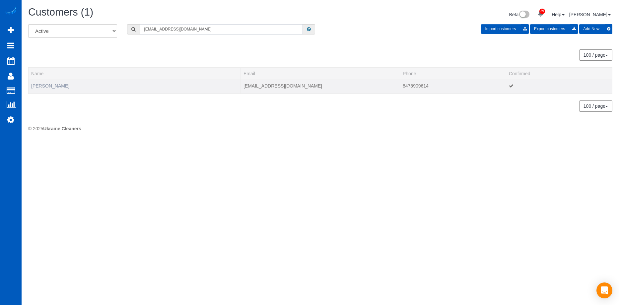
type input "w.goldberg48@gmail.com"
click at [49, 88] on link "Will Goldberg" at bounding box center [50, 85] width 38 height 5
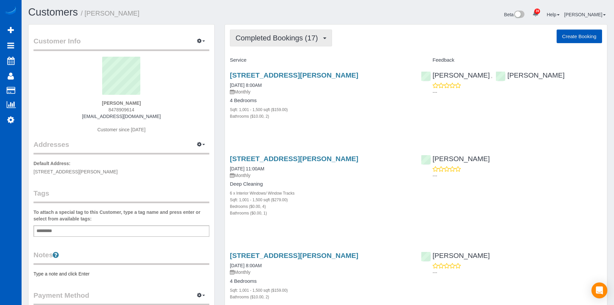
click at [274, 38] on span "Completed Bookings (17)" at bounding box center [279, 38] width 86 height 8
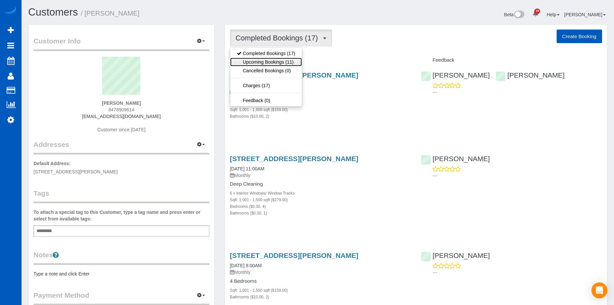
click at [268, 62] on link "Upcoming Bookings (11)" at bounding box center [266, 62] width 72 height 9
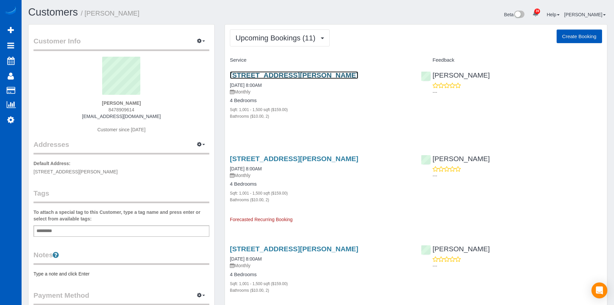
click at [297, 74] on link "23223 Maxwell Ave, Liberty Lake, WA 99019" at bounding box center [294, 75] width 128 height 8
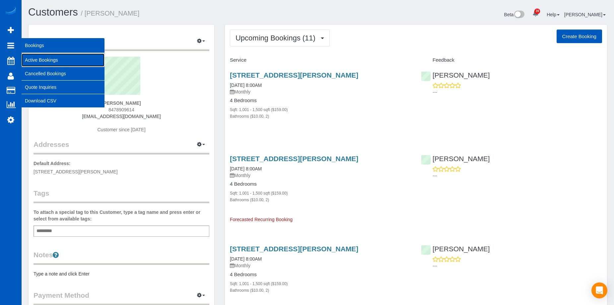
click at [34, 57] on link "Active Bookings" at bounding box center [63, 59] width 83 height 13
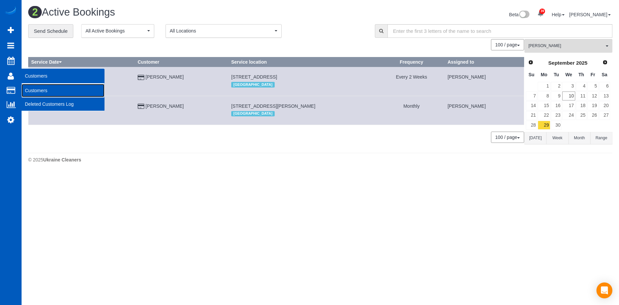
click at [33, 91] on link "Customers" at bounding box center [63, 90] width 83 height 13
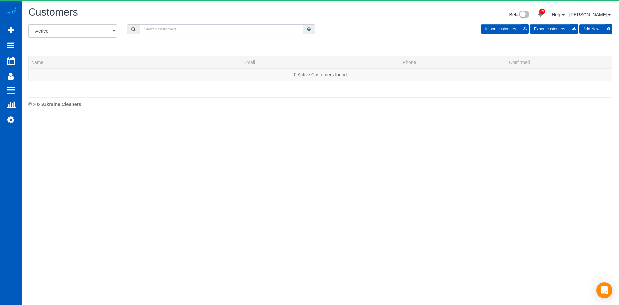
click at [184, 33] on input "text" at bounding box center [221, 29] width 163 height 10
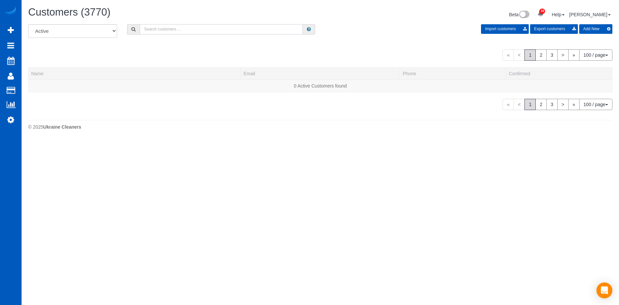
paste input "CScherbyn@msn.com"
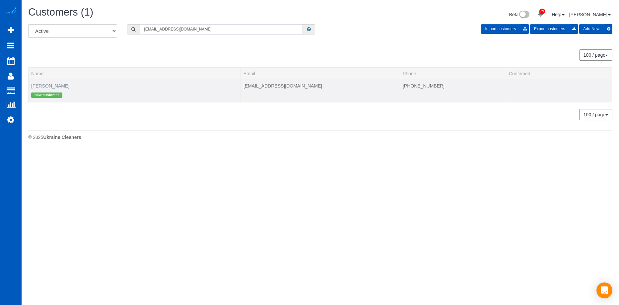
type input "CScherbyn@msn.com"
click at [52, 88] on link "Christine Scherbyn" at bounding box center [50, 85] width 38 height 5
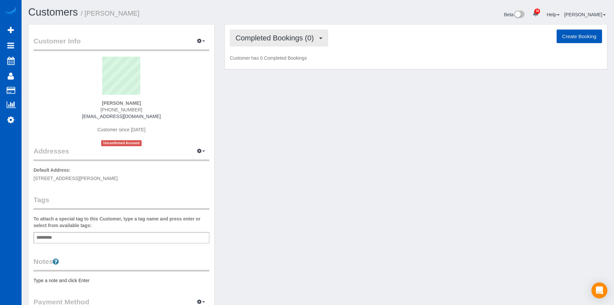
click at [272, 36] on span "Completed Bookings (0)" at bounding box center [277, 38] width 82 height 8
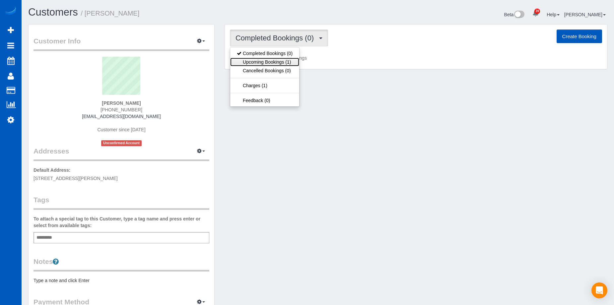
click at [268, 58] on link "Upcoming Bookings (1)" at bounding box center [264, 62] width 69 height 9
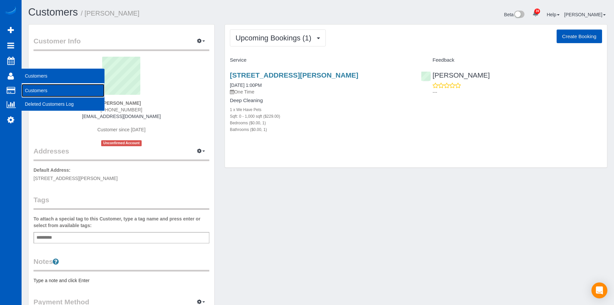
click at [25, 89] on link "Customers" at bounding box center [63, 90] width 83 height 13
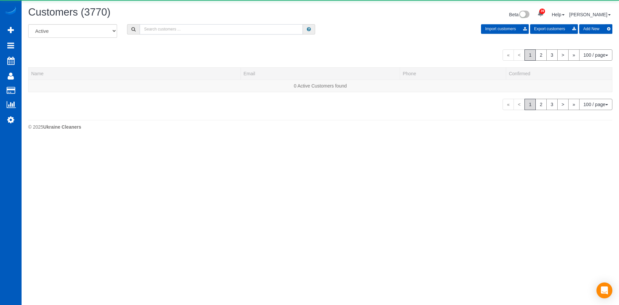
click at [168, 30] on input "text" at bounding box center [221, 29] width 163 height 10
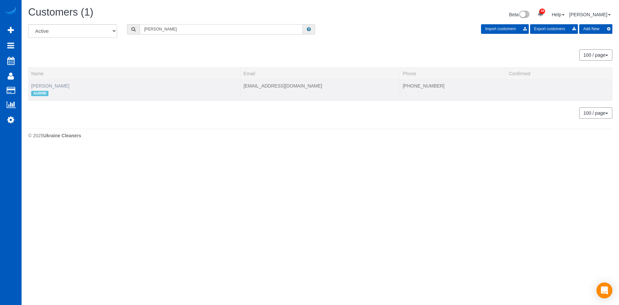
type input "Le chang"
click at [49, 88] on link "Le Chang" at bounding box center [50, 85] width 38 height 5
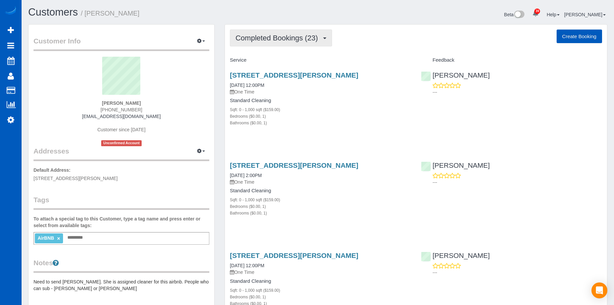
click at [278, 38] on span "Completed Bookings (23)" at bounding box center [279, 38] width 86 height 8
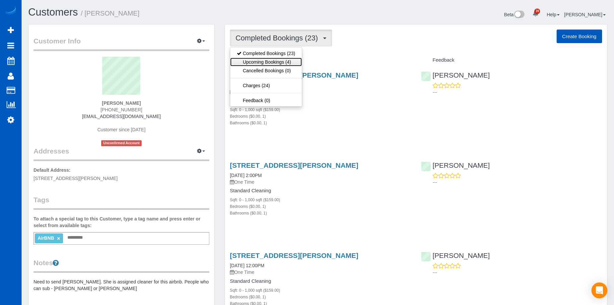
click at [268, 64] on link "Upcoming Bookings (4)" at bounding box center [266, 62] width 72 height 9
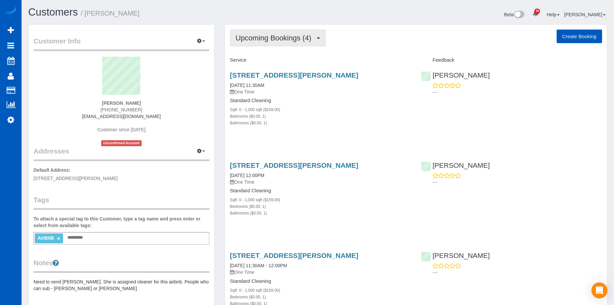
click at [292, 43] on button "Upcoming Bookings (4)" at bounding box center [278, 38] width 96 height 17
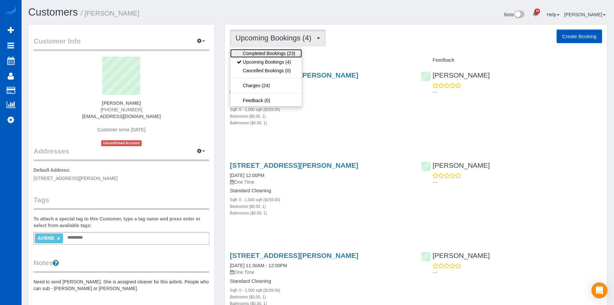
click at [284, 54] on link "Completed Bookings (23)" at bounding box center [266, 53] width 72 height 9
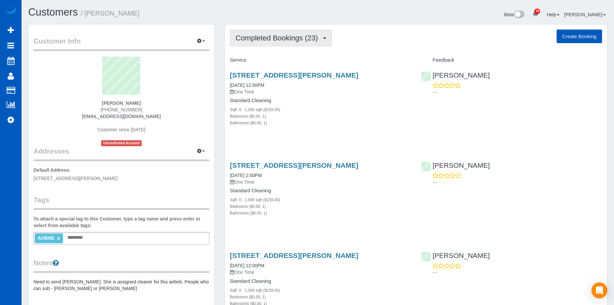
click at [297, 39] on span "Completed Bookings (23)" at bounding box center [279, 38] width 86 height 8
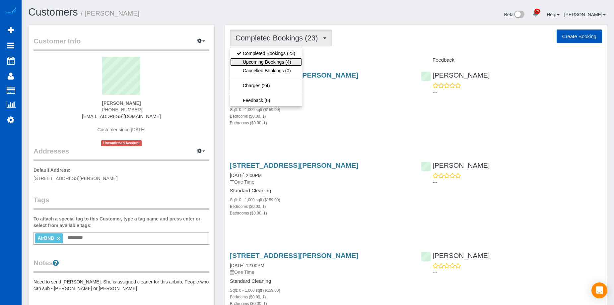
click at [273, 63] on link "Upcoming Bookings (4)" at bounding box center [266, 62] width 72 height 9
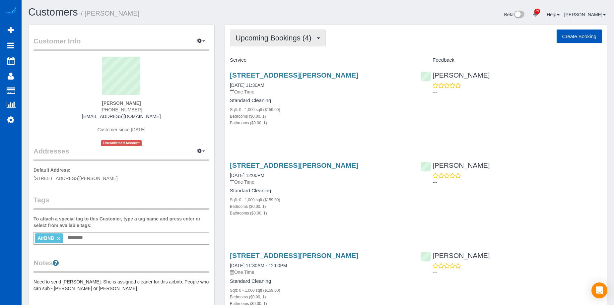
click at [282, 40] on span "Upcoming Bookings (4)" at bounding box center [275, 38] width 79 height 8
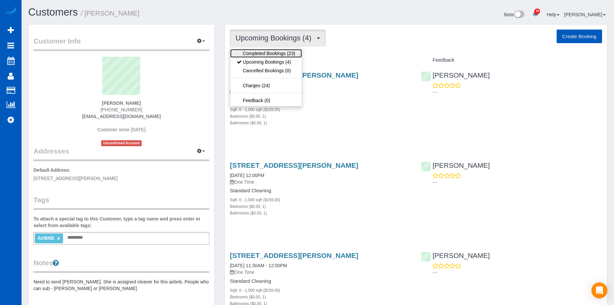
click at [267, 50] on link "Completed Bookings (23)" at bounding box center [266, 53] width 72 height 9
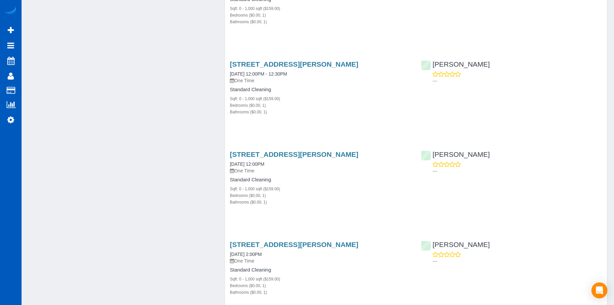
scroll to position [365, 0]
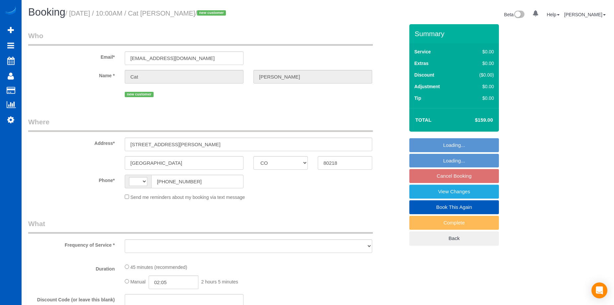
select select "CO"
select select "string:US"
select select "string:fspay-0c671c99-c2eb-4030-9cde-45f9d2536348"
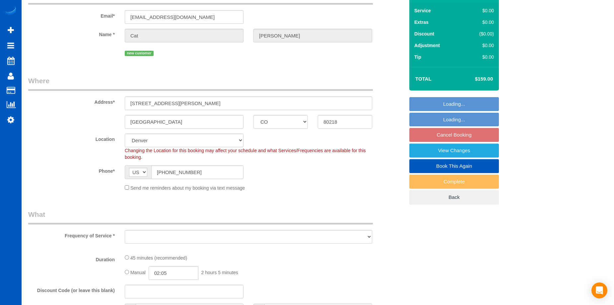
select select "spot1"
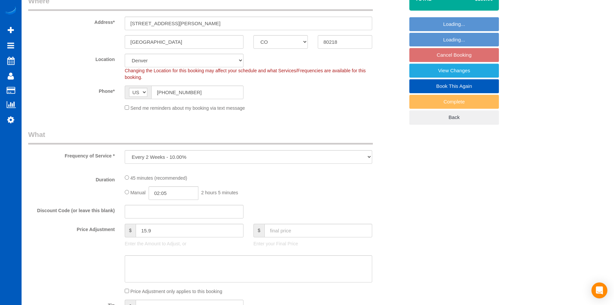
select select "object:943"
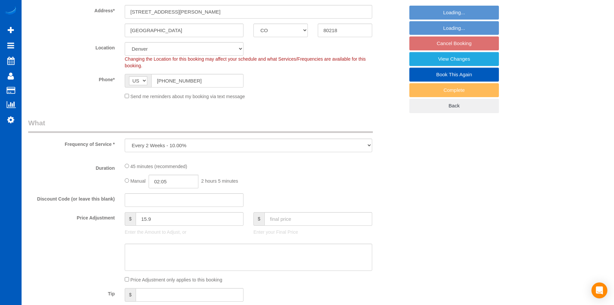
select select "199"
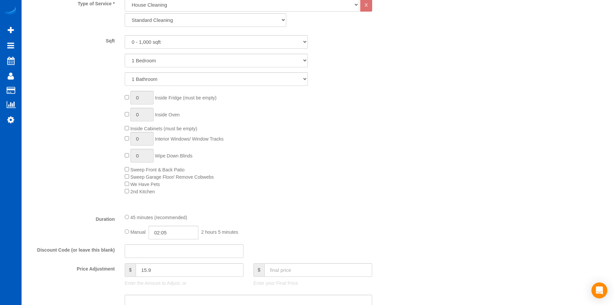
select select "object:1087"
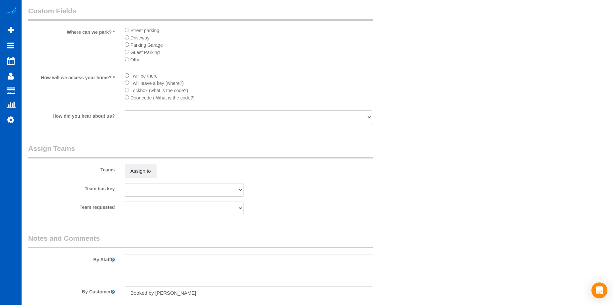
scroll to position [764, 0]
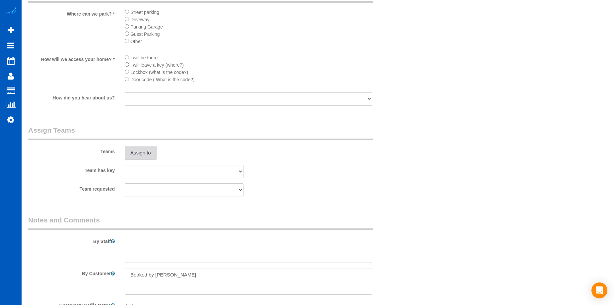
click at [147, 148] on button "Assign to" at bounding box center [141, 153] width 32 height 14
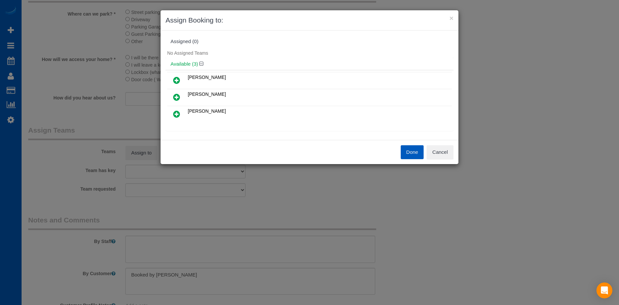
click at [175, 78] on icon at bounding box center [176, 80] width 7 height 8
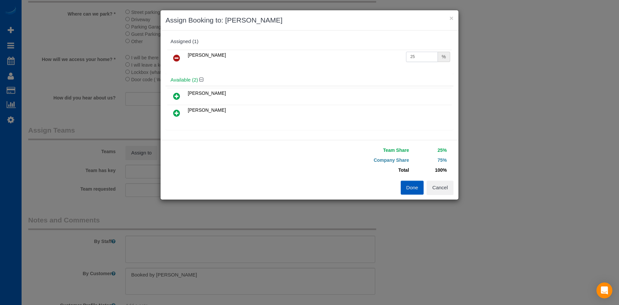
click at [414, 59] on input "25" at bounding box center [422, 57] width 32 height 10
drag, startPoint x: 419, startPoint y: 55, endPoint x: 385, endPoint y: 59, distance: 34.1
click at [385, 59] on tr "Ivanna Markintovych 25 %" at bounding box center [309, 58] width 285 height 17
type input "50"
click at [414, 185] on button "Done" at bounding box center [412, 188] width 23 height 14
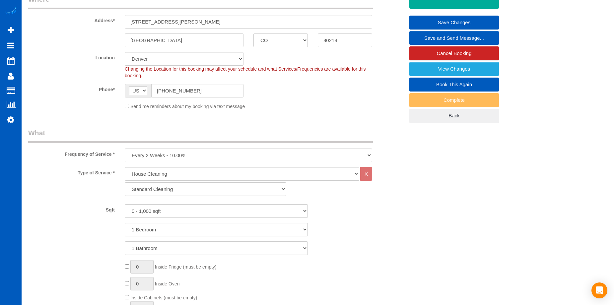
scroll to position [33, 0]
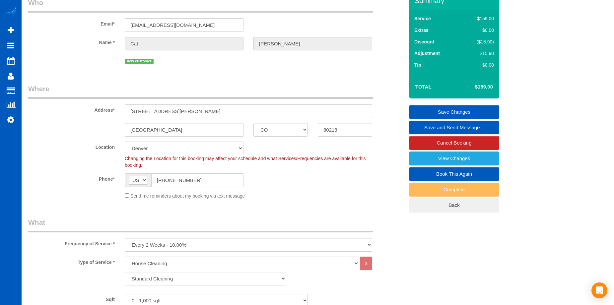
click at [434, 109] on link "Save Changes" at bounding box center [455, 112] width 90 height 14
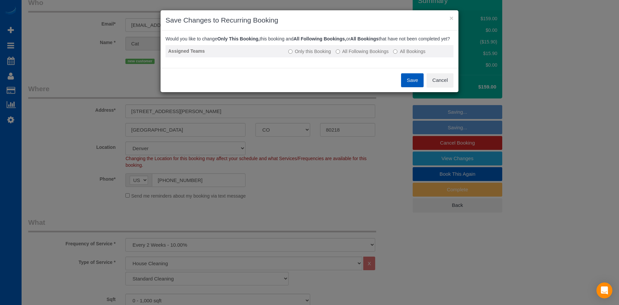
click at [359, 55] on label "All Following Bookings" at bounding box center [362, 51] width 53 height 7
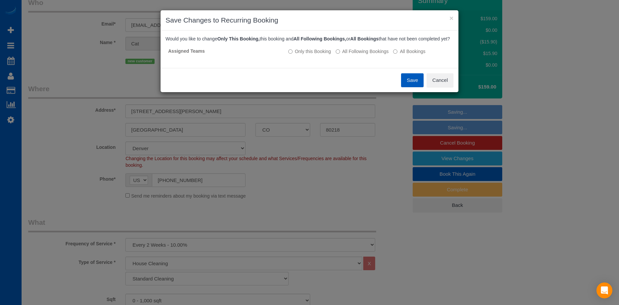
click at [413, 82] on button "Save" at bounding box center [412, 80] width 23 height 14
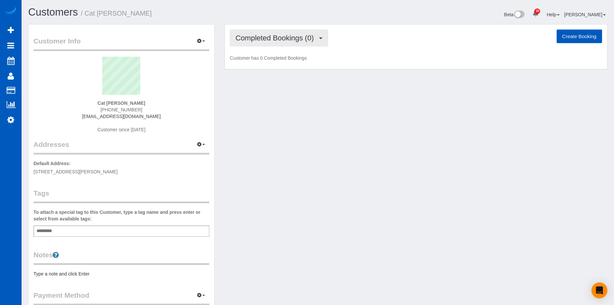
click at [281, 37] on span "Completed Bookings (0)" at bounding box center [277, 38] width 82 height 8
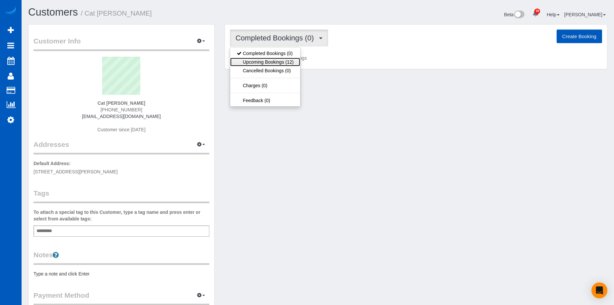
click at [260, 60] on link "Upcoming Bookings (12)" at bounding box center [265, 62] width 70 height 9
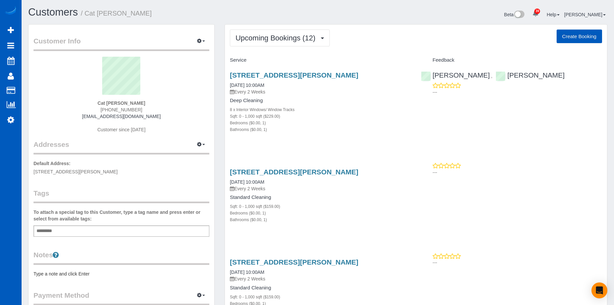
scroll to position [33, 0]
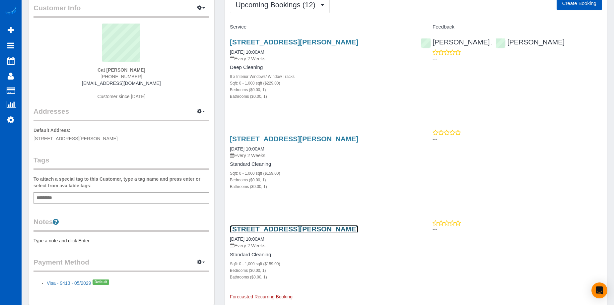
click at [273, 227] on link "1607 Gilpin St, 7, Denver, CO 80218" at bounding box center [294, 229] width 128 height 8
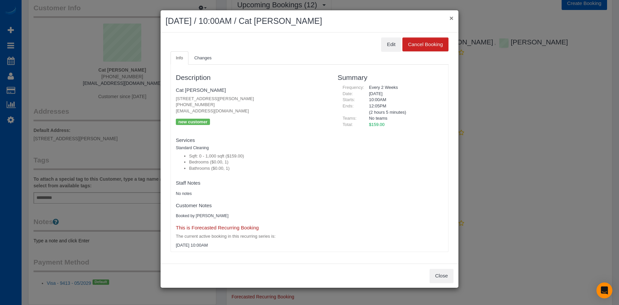
click at [452, 16] on button "×" at bounding box center [452, 18] width 4 height 7
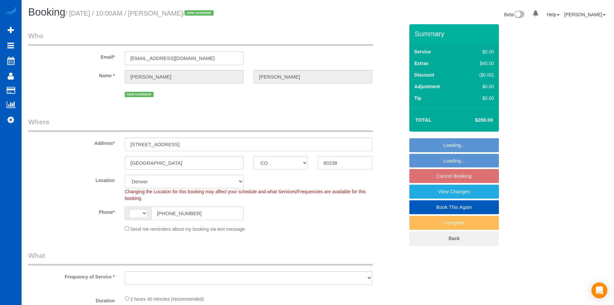
select select "CO"
select select "string:[GEOGRAPHIC_DATA]"
select select "object:898"
select select "199"
select select "spot1"
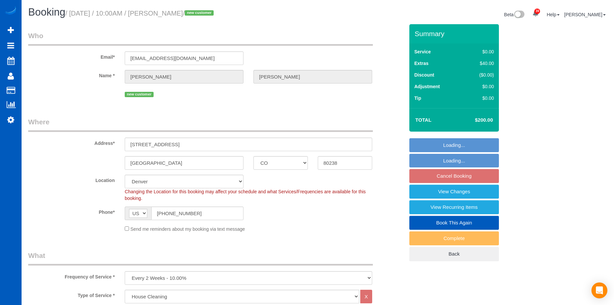
select select "object:1075"
select select "2001"
select select "3"
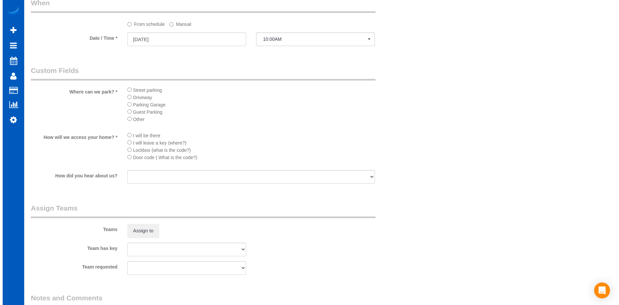
scroll to position [697, 0]
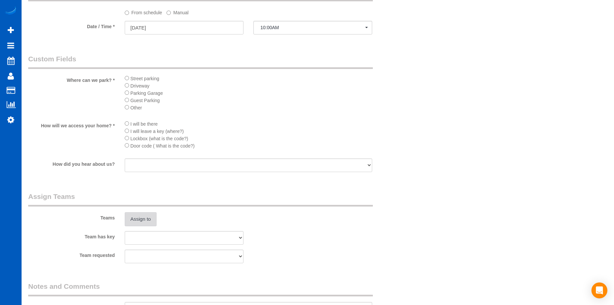
click at [134, 220] on button "Assign to" at bounding box center [141, 219] width 32 height 14
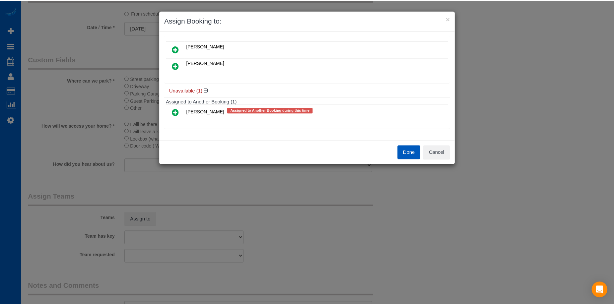
scroll to position [0, 0]
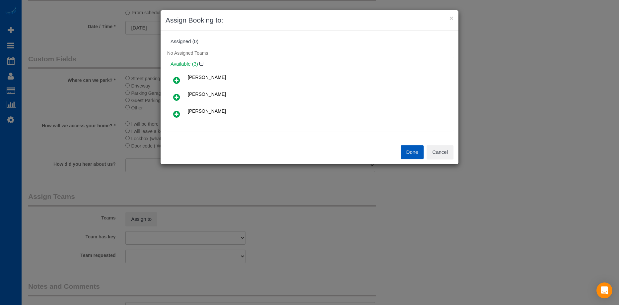
click at [176, 76] on icon at bounding box center [176, 80] width 7 height 8
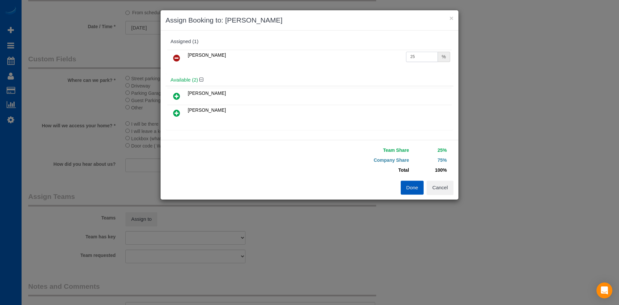
click at [421, 59] on input "25" at bounding box center [422, 57] width 32 height 10
drag, startPoint x: 421, startPoint y: 59, endPoint x: 383, endPoint y: 51, distance: 38.7
click at [383, 51] on tr "[PERSON_NAME] 25 %" at bounding box center [309, 58] width 285 height 17
type input "50"
click at [411, 184] on button "Done" at bounding box center [412, 188] width 23 height 14
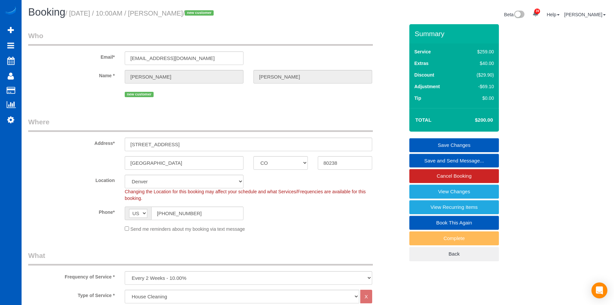
click at [475, 143] on link "Save Changes" at bounding box center [455, 145] width 90 height 14
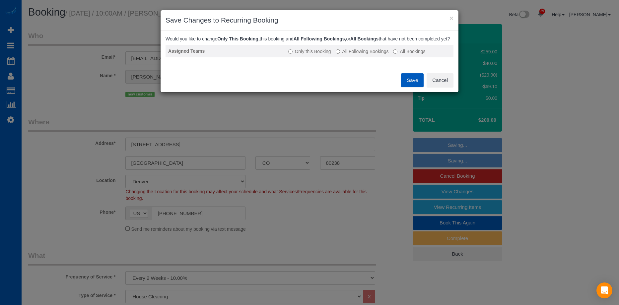
click at [370, 55] on label "All Following Bookings" at bounding box center [362, 51] width 53 height 7
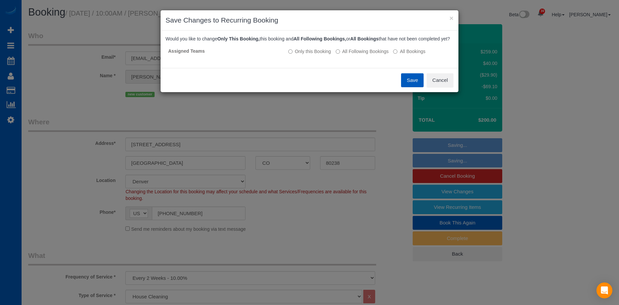
click at [410, 84] on button "Save" at bounding box center [412, 80] width 23 height 14
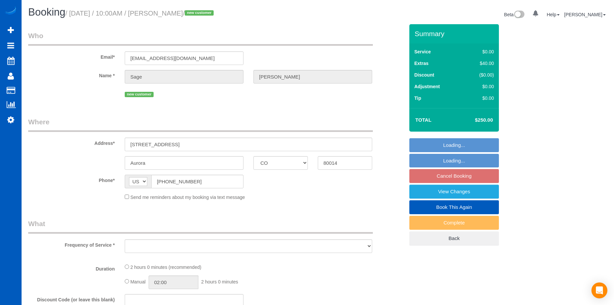
select select "CO"
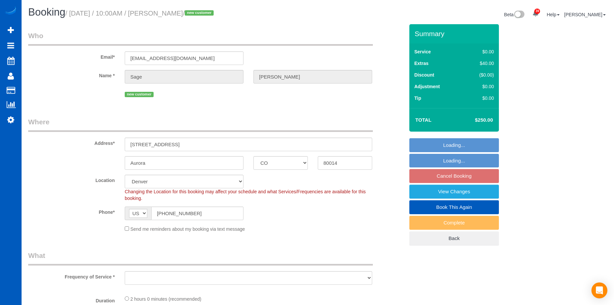
select select "object:912"
select select "spot1"
select select "199"
select select "2001"
select select "3"
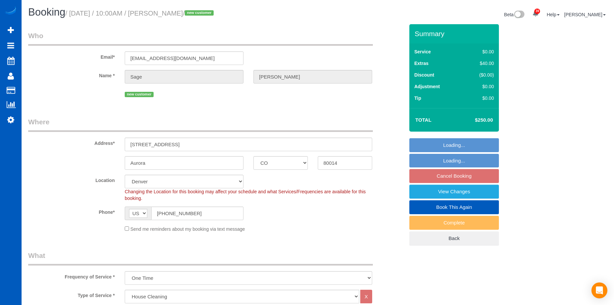
select select "object:1145"
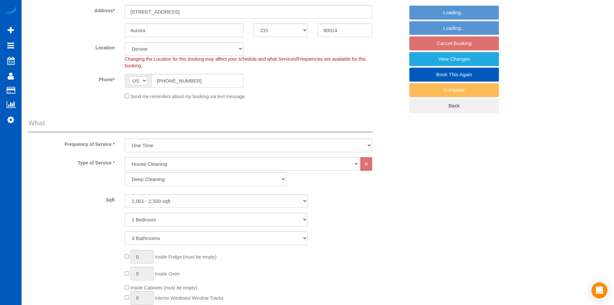
select select "2001"
select select "3"
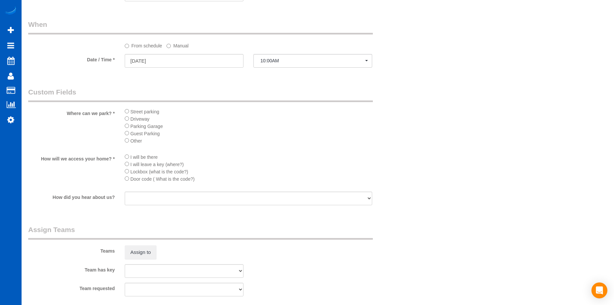
scroll to position [697, 0]
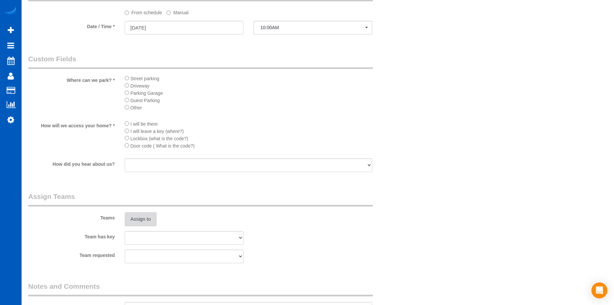
click at [137, 219] on button "Assign to" at bounding box center [141, 219] width 32 height 14
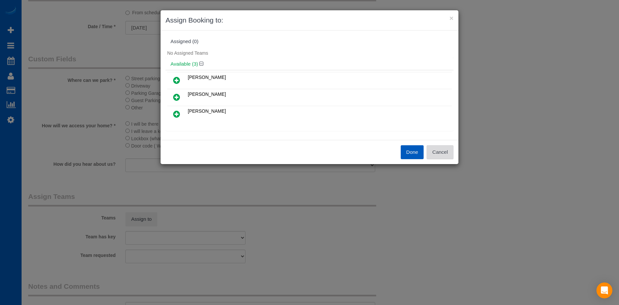
click at [439, 147] on button "Cancel" at bounding box center [440, 152] width 27 height 14
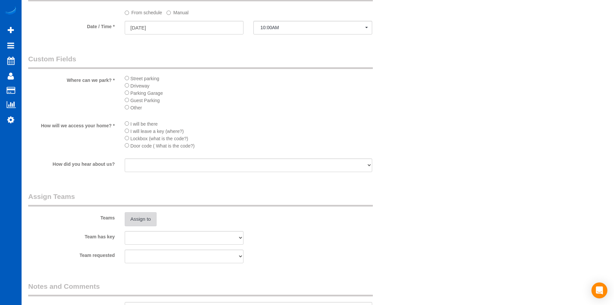
click at [139, 219] on button "Assign to" at bounding box center [141, 219] width 32 height 14
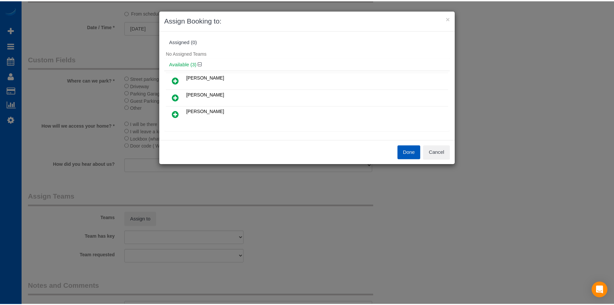
scroll to position [33, 0]
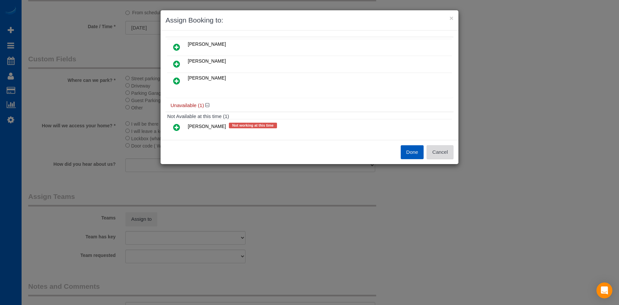
click at [449, 154] on button "Cancel" at bounding box center [440, 152] width 27 height 14
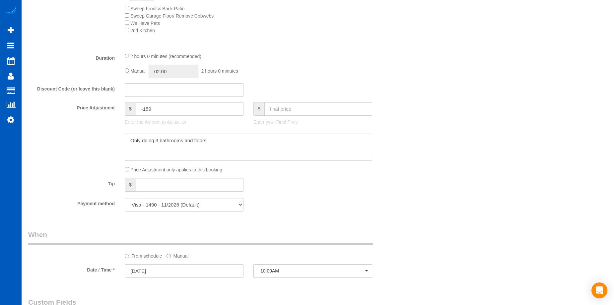
scroll to position [465, 0]
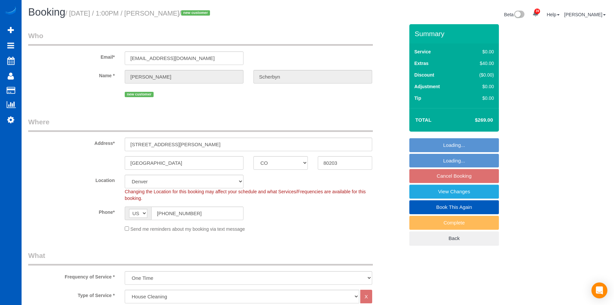
select select "CO"
select select "199"
select select "number:8"
select select "object:1186"
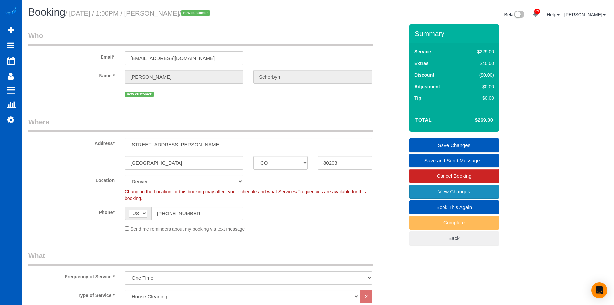
click at [425, 189] on link "View Changes" at bounding box center [455, 192] width 90 height 14
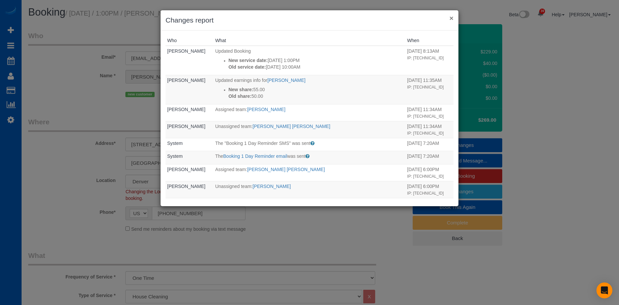
click at [450, 19] on button "×" at bounding box center [452, 18] width 4 height 7
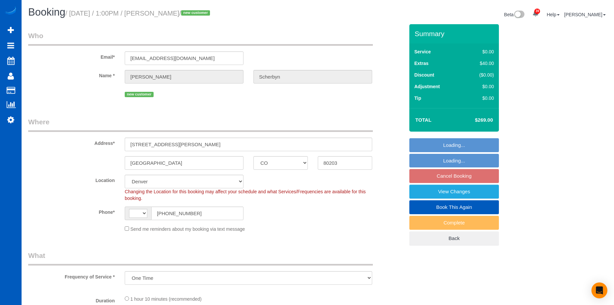
select select "CO"
select select "number:8"
select select "object:923"
select select "string:[GEOGRAPHIC_DATA]"
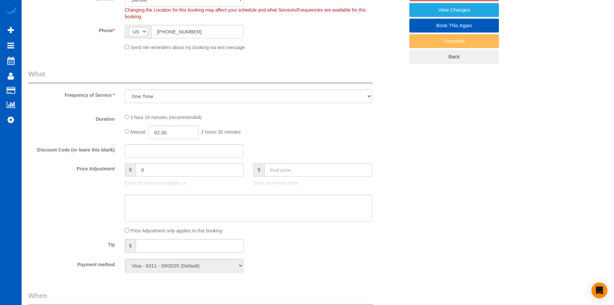
select select "199"
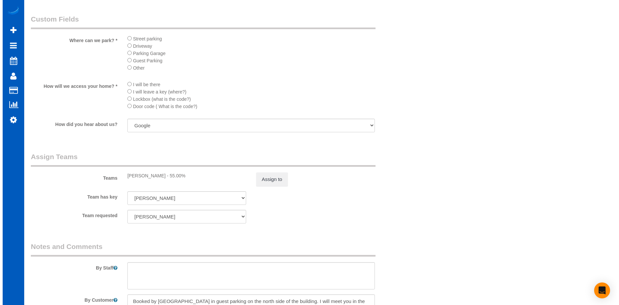
scroll to position [830, 0]
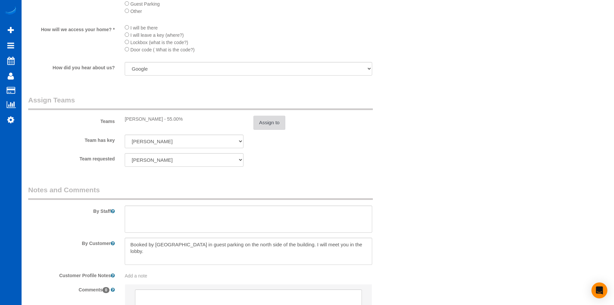
click at [260, 124] on button "Assign to" at bounding box center [270, 123] width 32 height 14
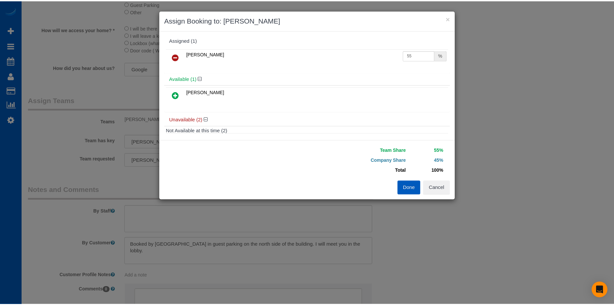
scroll to position [0, 0]
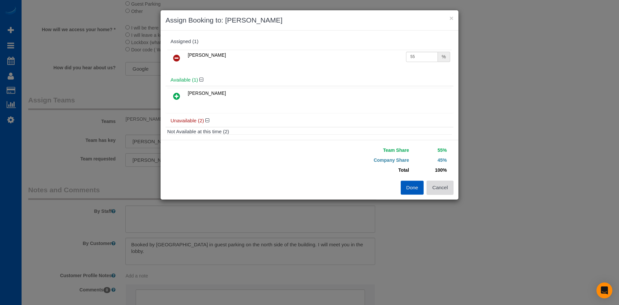
click at [439, 185] on button "Cancel" at bounding box center [440, 188] width 27 height 14
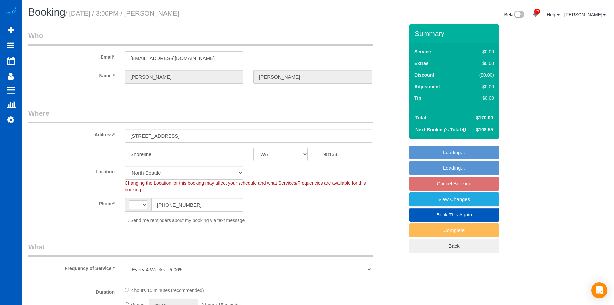
select select "WA"
select select "string:[GEOGRAPHIC_DATA]"
select select "string:fspay-aca2b87d-a8bf-4b17-a752-366ba055d158"
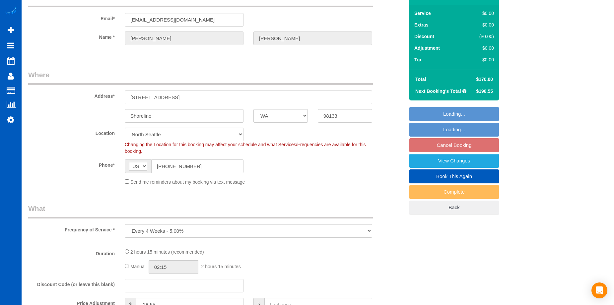
select select "199"
select select "1501"
select select "3"
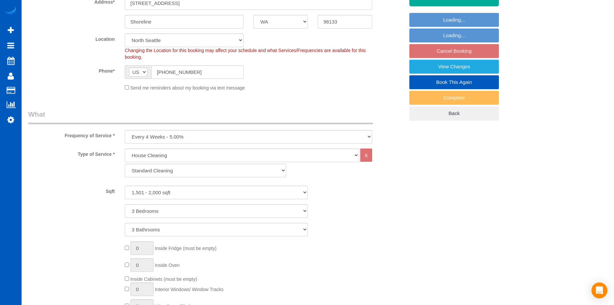
select select "object:1183"
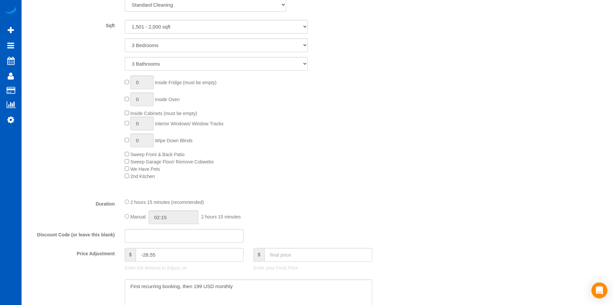
select select "1501"
select select "3"
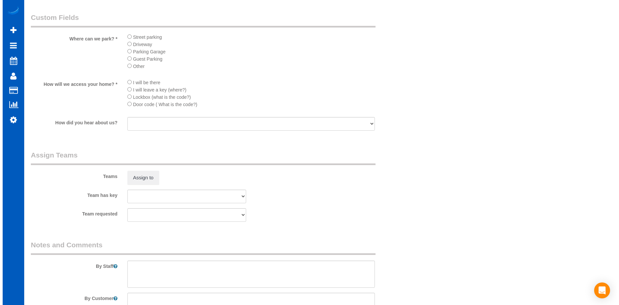
scroll to position [797, 0]
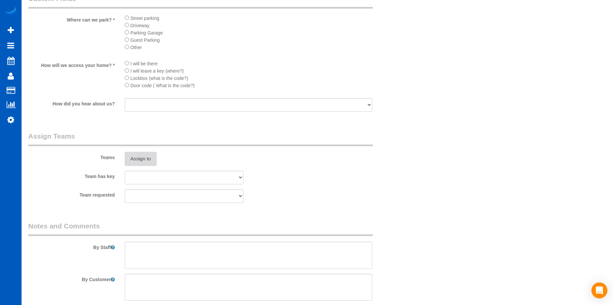
click at [147, 154] on button "Assign to" at bounding box center [141, 159] width 32 height 14
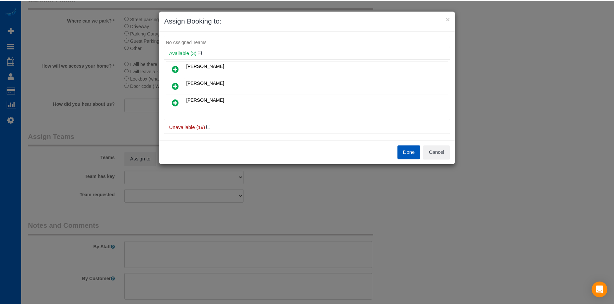
scroll to position [0, 0]
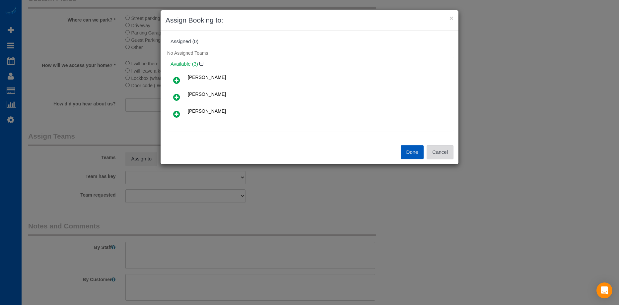
click at [450, 153] on button "Cancel" at bounding box center [440, 152] width 27 height 14
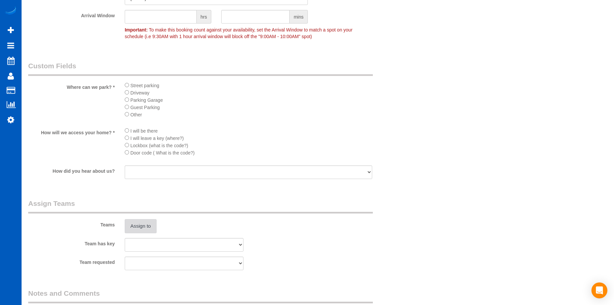
scroll to position [730, 0]
click at [153, 224] on button "Assign to" at bounding box center [141, 225] width 32 height 14
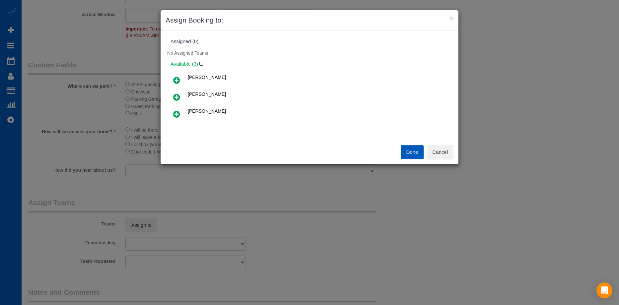
click at [178, 114] on icon at bounding box center [176, 114] width 7 height 8
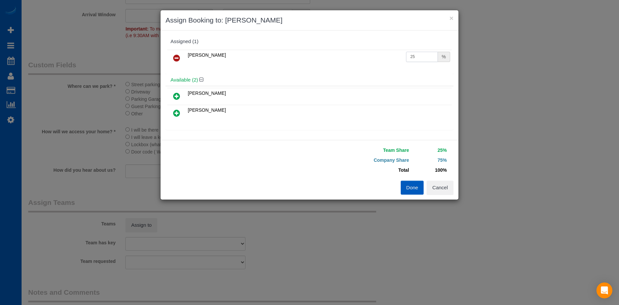
click at [413, 56] on input "25" at bounding box center [422, 57] width 32 height 10
click at [420, 54] on input "25" at bounding box center [422, 57] width 32 height 10
drag, startPoint x: 415, startPoint y: 56, endPoint x: 378, endPoint y: 56, distance: 36.9
click at [378, 56] on tr "Nataliia Moskalenko 25 %" at bounding box center [309, 58] width 285 height 17
type input "59"
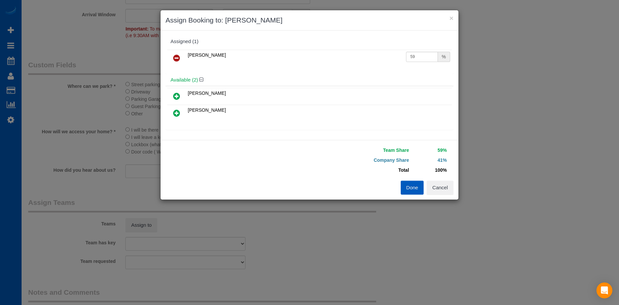
click at [414, 186] on button "Done" at bounding box center [412, 188] width 23 height 14
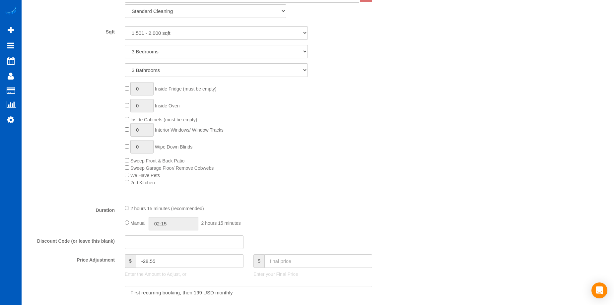
scroll to position [365, 0]
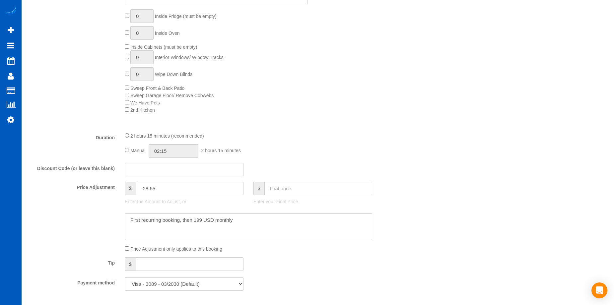
click at [130, 150] on div "Manual 02:15 2 hours 15 minutes" at bounding box center [249, 151] width 248 height 14
click at [178, 149] on input "02:15" at bounding box center [174, 151] width 50 height 14
type input "04:00"
click at [164, 196] on li "04:00" at bounding box center [166, 198] width 30 height 9
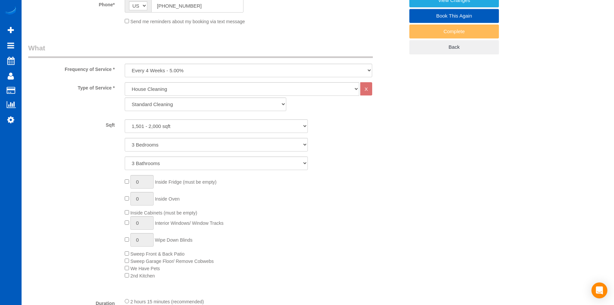
scroll to position [66, 0]
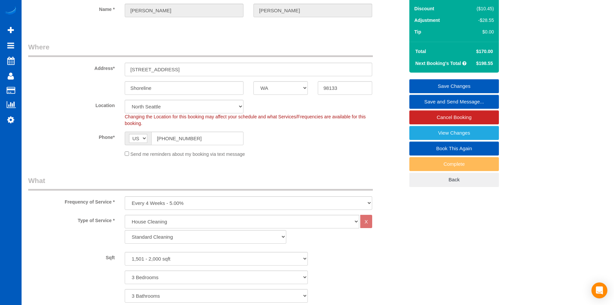
click at [425, 80] on link "Save Changes" at bounding box center [455, 86] width 90 height 14
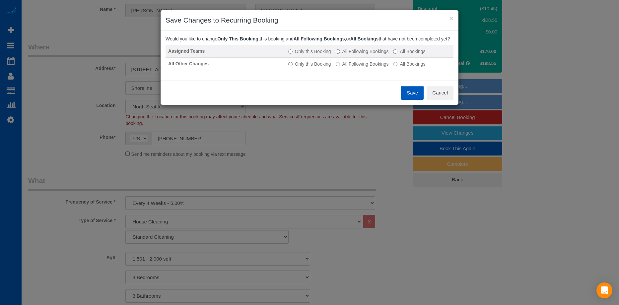
click at [342, 55] on label "All Following Bookings" at bounding box center [362, 51] width 53 height 7
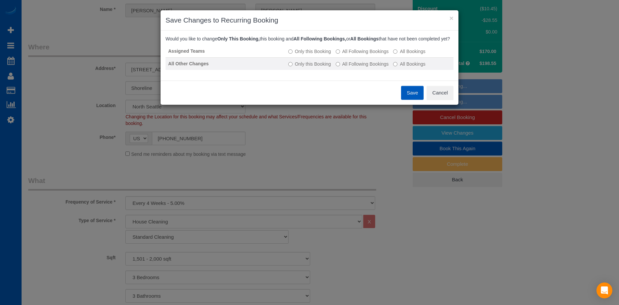
click at [344, 67] on label "All Following Bookings" at bounding box center [362, 64] width 53 height 7
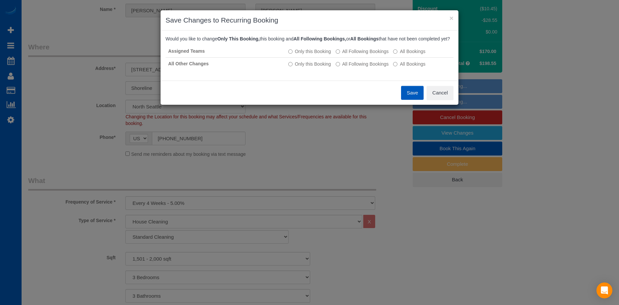
click at [417, 97] on button "Save" at bounding box center [412, 93] width 23 height 14
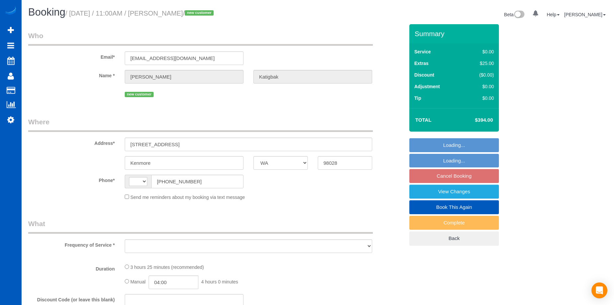
select select "WA"
select select "string:fspay-3216a3a2-705a-4337-b5b3-458a5519feab"
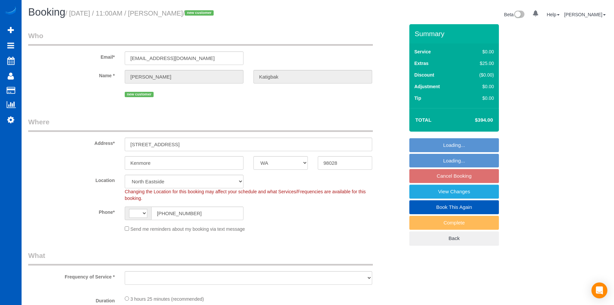
select select "string:[GEOGRAPHIC_DATA]"
select select "object:922"
select select "199"
select select "2001"
select select "4"
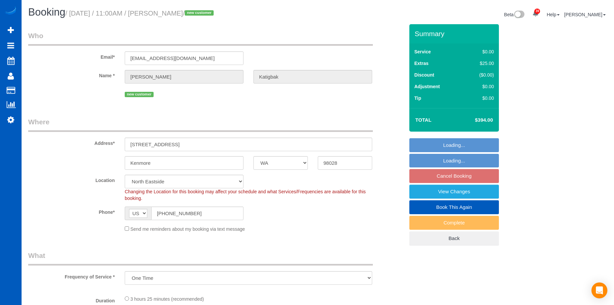
select select "3"
select select "spot2"
select select "object:1182"
select select "2001"
select select "4"
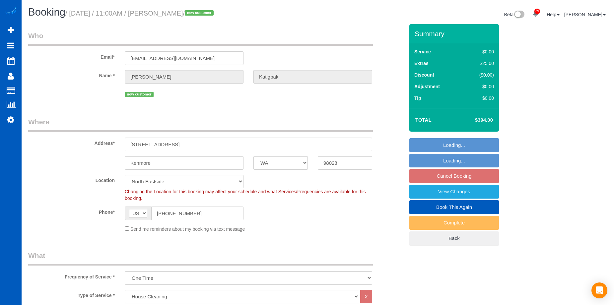
select select "3"
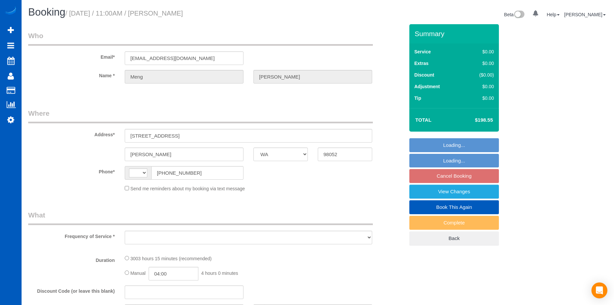
select select "WA"
select select "string:[GEOGRAPHIC_DATA]"
select select "object:909"
select select "1501"
select select "3"
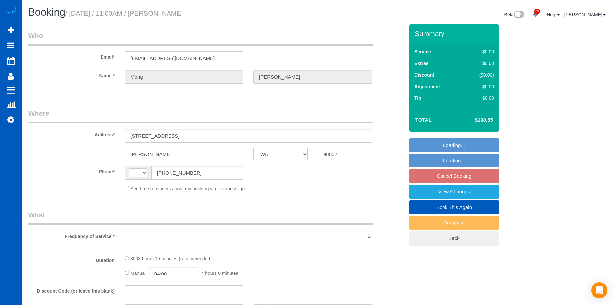
select select "number:8"
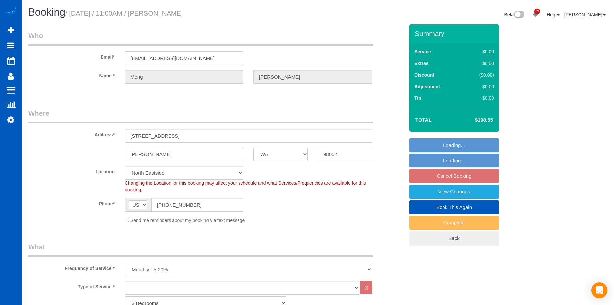
select select "object:1111"
select select "spot2"
select select "1501"
select select "3"
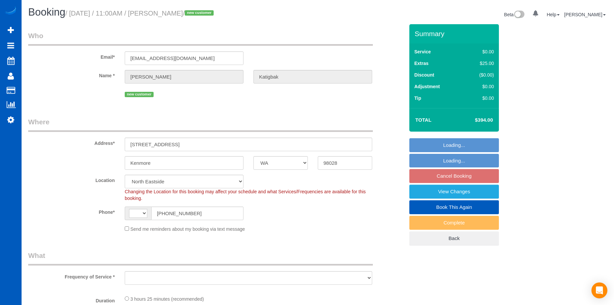
select select "WA"
select select "string:US"
select select "object:1033"
select select "spot2"
select select "object:1043"
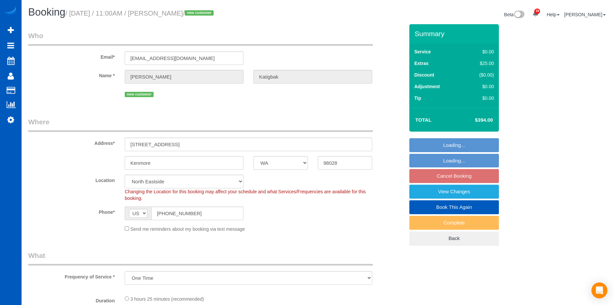
select select "199"
select select "2001"
select select "4"
select select "3"
select select "2001"
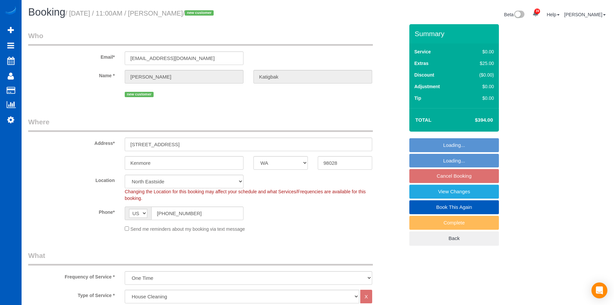
select select "4"
select select "3"
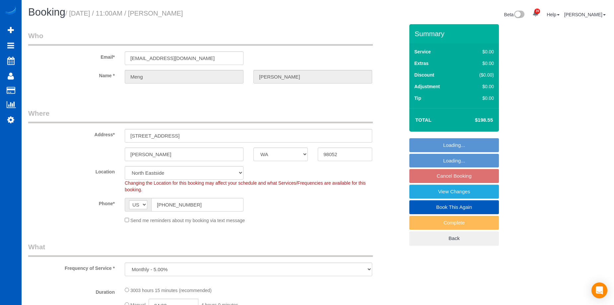
select select "WA"
select select "1501"
select select "3"
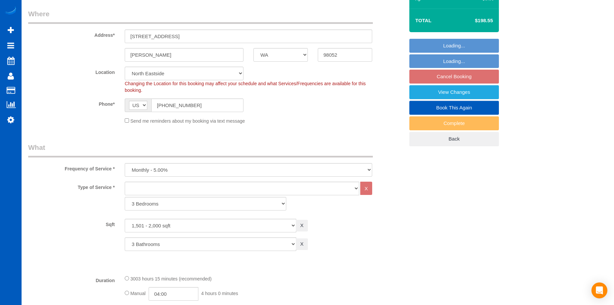
select select "object:1169"
select select "spot2"
select select "number:8"
select select "1501"
select select "3"
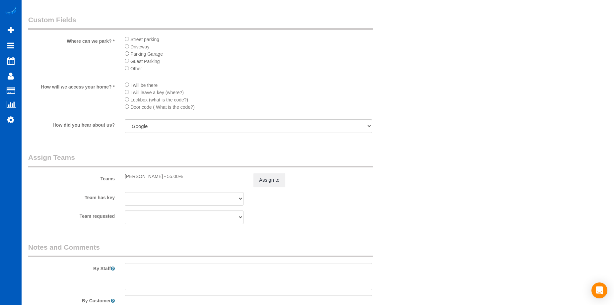
scroll to position [664, 0]
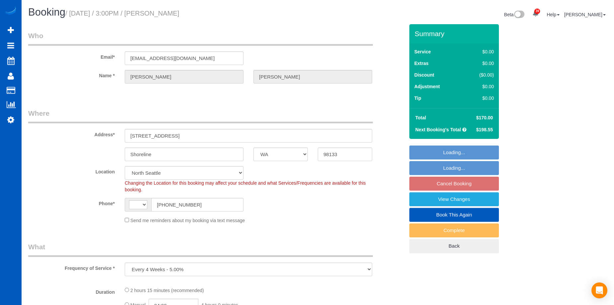
select select "WA"
select select "object:572"
select select "string:[GEOGRAPHIC_DATA]"
select select "199"
select select "1501"
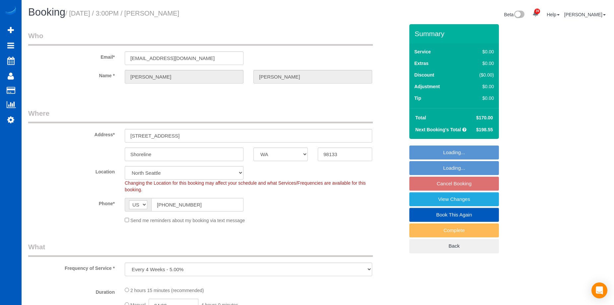
select select "3"
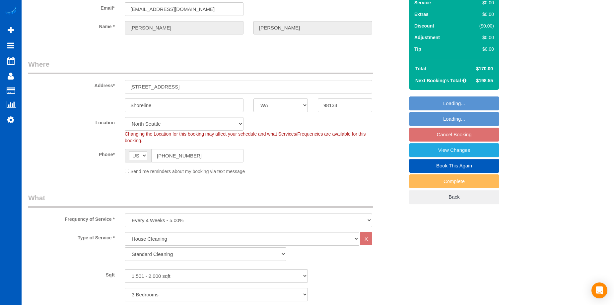
scroll to position [133, 0]
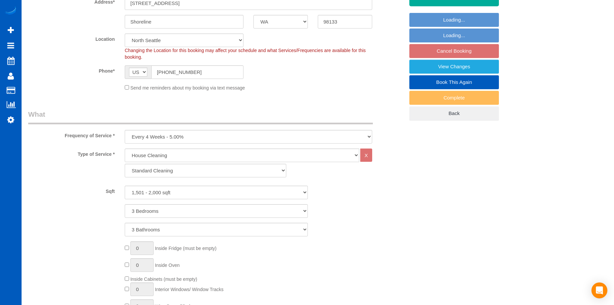
select select "1501"
select select "3"
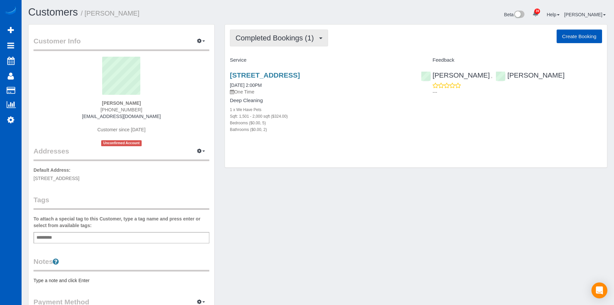
click at [293, 41] on span "Completed Bookings (1)" at bounding box center [277, 38] width 82 height 8
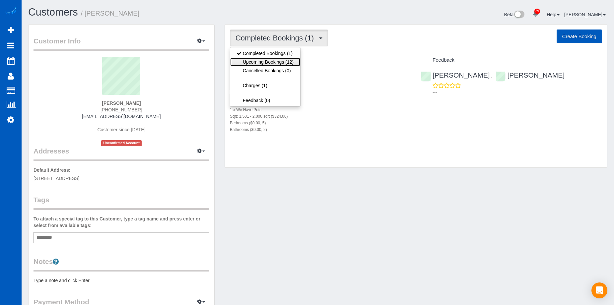
click at [284, 60] on link "Upcoming Bookings (12)" at bounding box center [265, 62] width 70 height 9
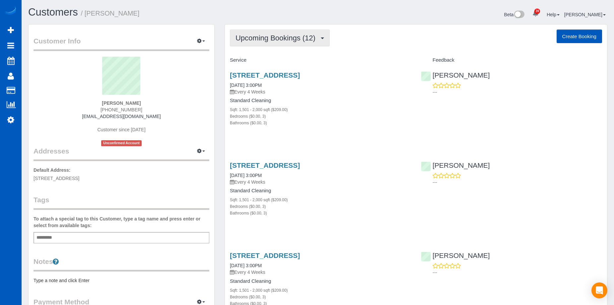
click at [288, 38] on span "Upcoming Bookings (12)" at bounding box center [277, 38] width 83 height 8
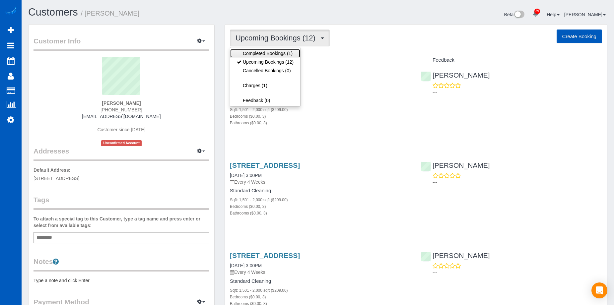
click at [285, 51] on link "Completed Bookings (1)" at bounding box center [265, 53] width 70 height 9
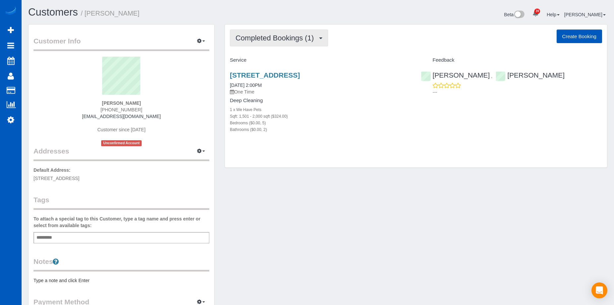
click at [302, 35] on span "Completed Bookings (1)" at bounding box center [277, 38] width 82 height 8
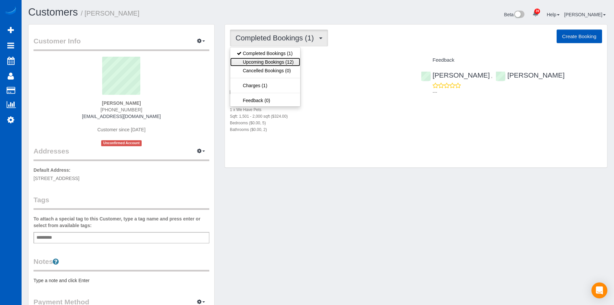
click at [288, 58] on link "Upcoming Bookings (12)" at bounding box center [265, 62] width 70 height 9
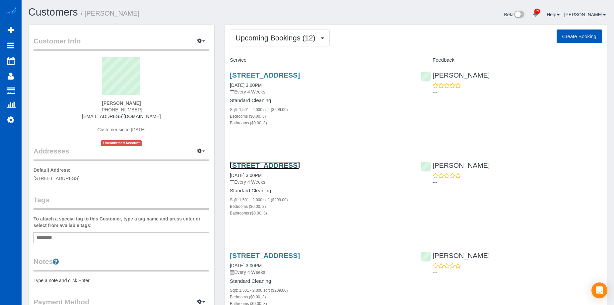
click at [300, 162] on link "[STREET_ADDRESS]" at bounding box center [265, 166] width 70 height 8
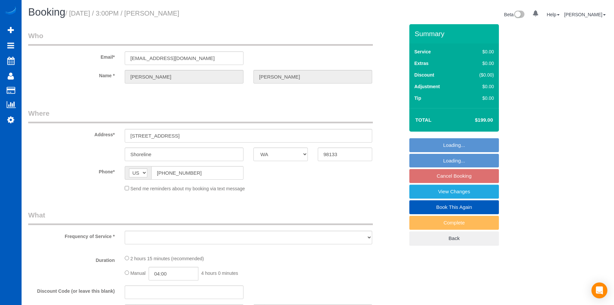
select select "WA"
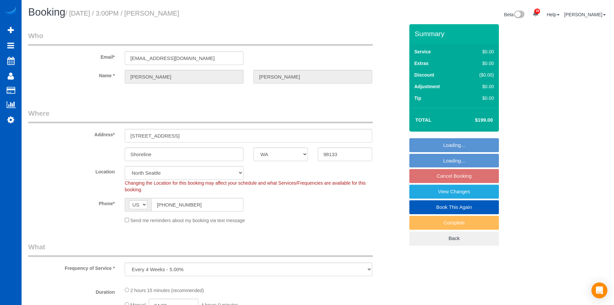
select select "object:1039"
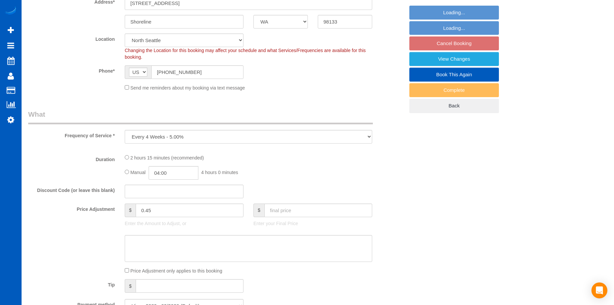
select select "199"
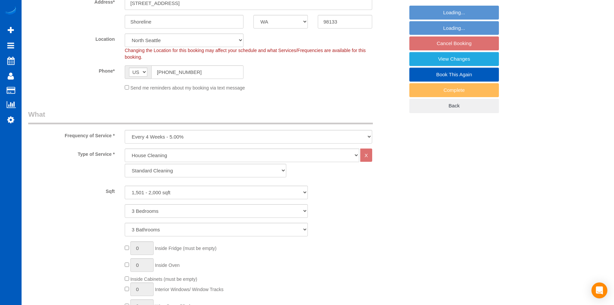
select select "object:1267"
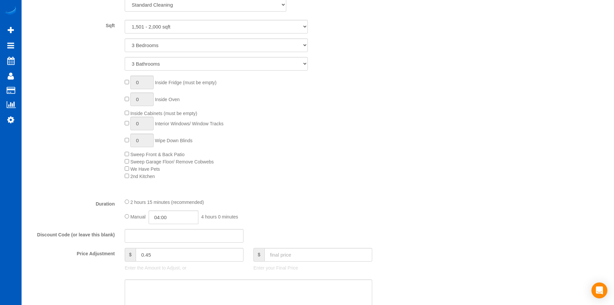
select select "1501"
select select "3"
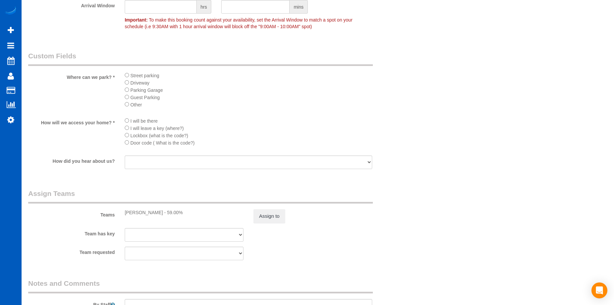
scroll to position [730, 0]
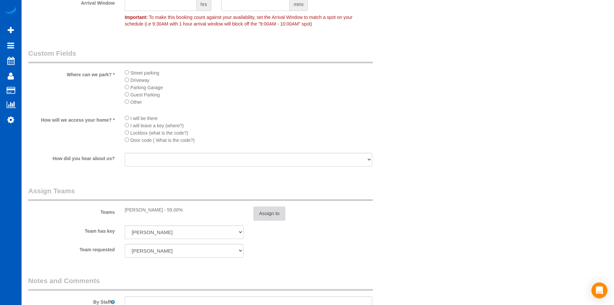
click at [264, 216] on button "Assign to" at bounding box center [270, 214] width 32 height 14
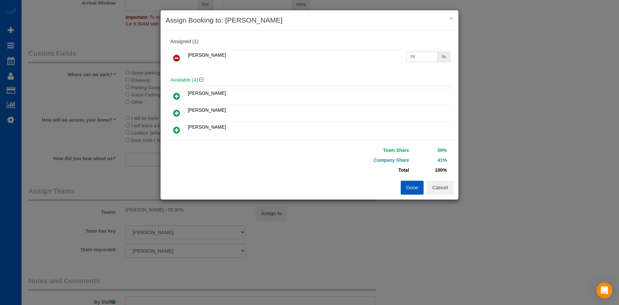
click at [416, 53] on input "59" at bounding box center [422, 57] width 32 height 10
drag, startPoint x: 417, startPoint y: 54, endPoint x: 340, endPoint y: 52, distance: 77.4
click at [341, 53] on tr "[PERSON_NAME] 59 %" at bounding box center [309, 58] width 285 height 17
type input "50"
click at [412, 186] on button "Done" at bounding box center [412, 188] width 23 height 14
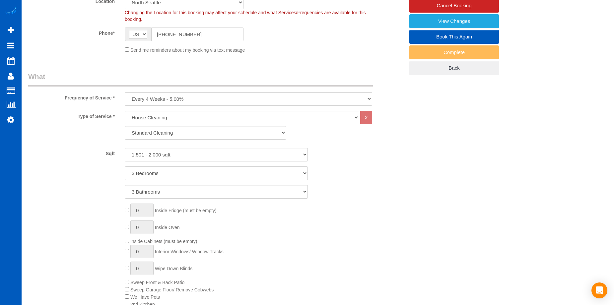
scroll to position [100, 0]
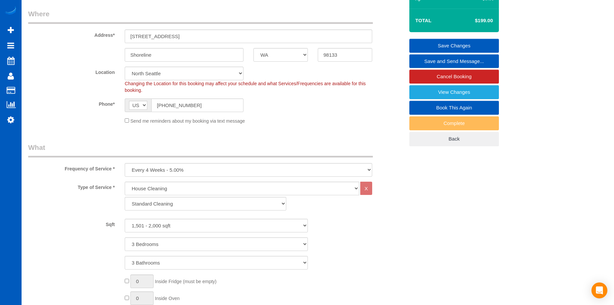
click at [433, 44] on link "Save Changes" at bounding box center [455, 46] width 90 height 14
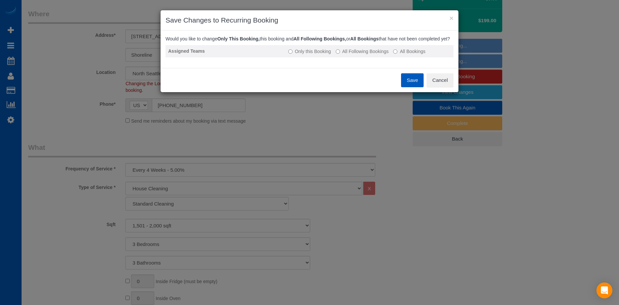
click at [367, 55] on label "All Following Bookings" at bounding box center [362, 51] width 53 height 7
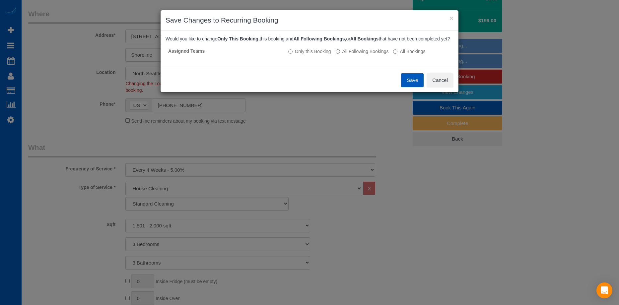
click at [417, 87] on button "Save" at bounding box center [412, 80] width 23 height 14
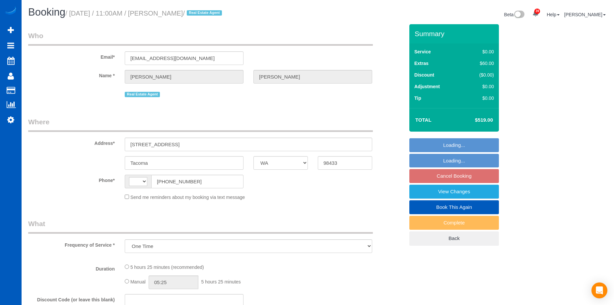
select select "WA"
select select "number:33"
select select "string:[GEOGRAPHIC_DATA]"
select select "string:fspay-36b4814b-5335-47be-9598-34d5ffa746f3"
select select "spot2"
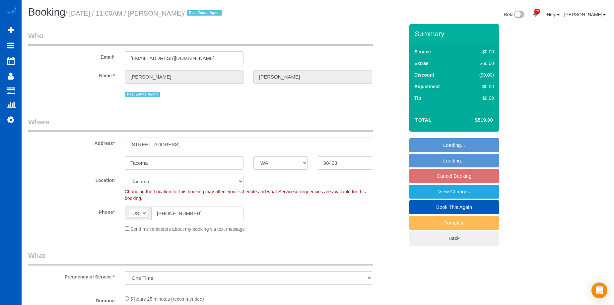
select select "object:1113"
select select "199"
select select "1501"
select select "3"
select select "2"
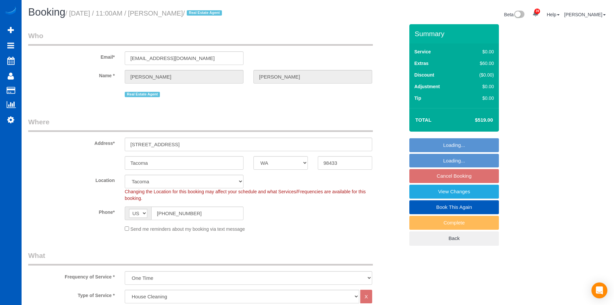
select select "1501"
select select "3"
select select "2"
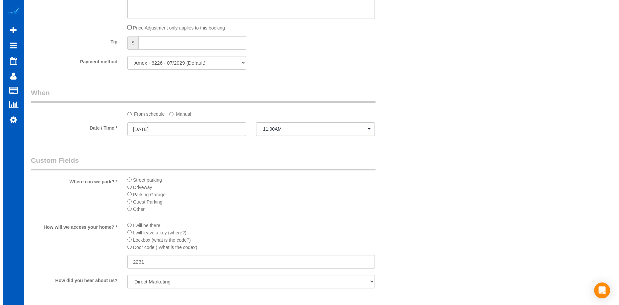
scroll to position [664, 0]
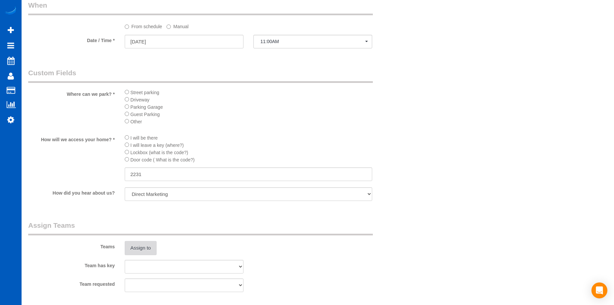
click at [144, 249] on button "Assign to" at bounding box center [141, 248] width 32 height 14
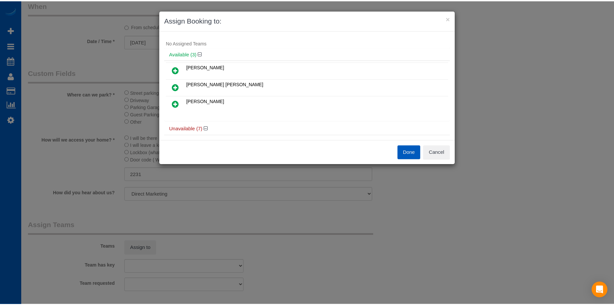
scroll to position [0, 0]
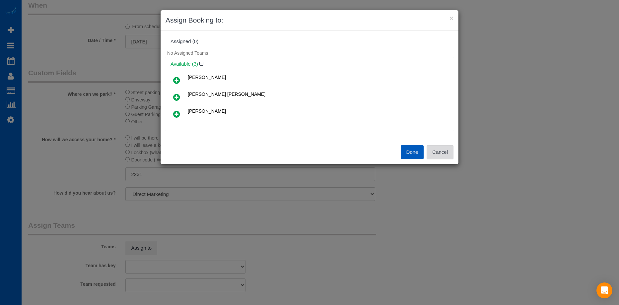
click at [448, 153] on button "Cancel" at bounding box center [440, 152] width 27 height 14
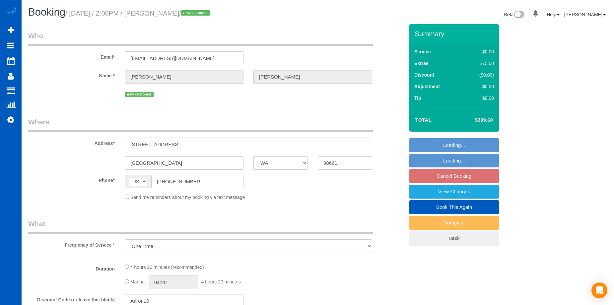
select select "WA"
select select "199"
select select "2001"
select select "3"
select select "2"
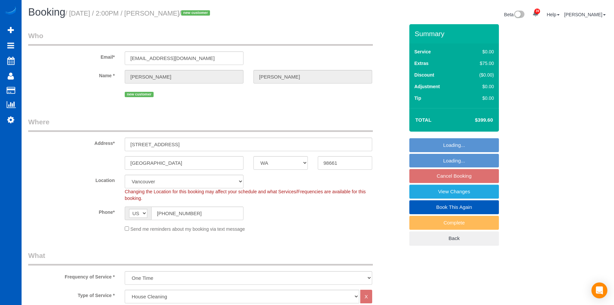
select select "spot2"
select select "object:1117"
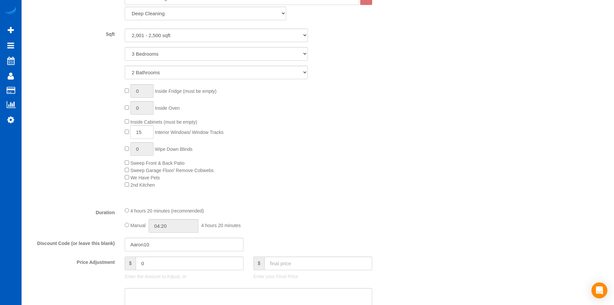
select select "2001"
select select "3"
select select "2"
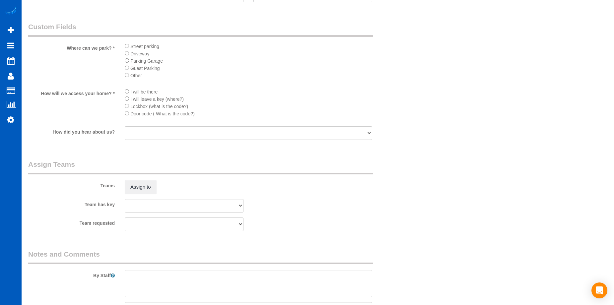
scroll to position [797, 0]
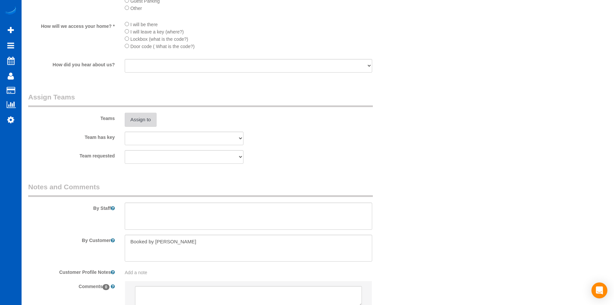
click at [142, 121] on button "Assign to" at bounding box center [141, 120] width 32 height 14
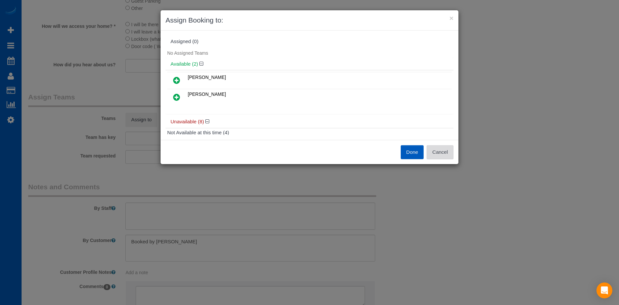
click at [444, 157] on button "Cancel" at bounding box center [440, 152] width 27 height 14
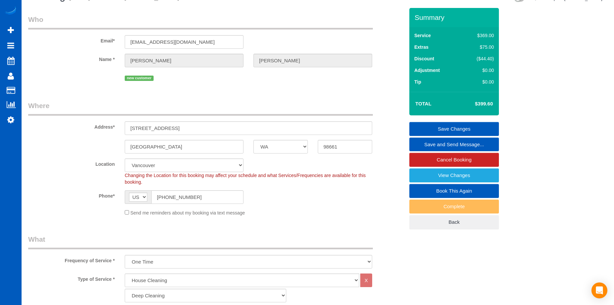
scroll to position [0, 0]
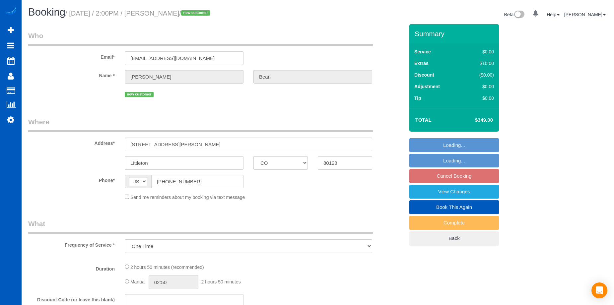
select select "CO"
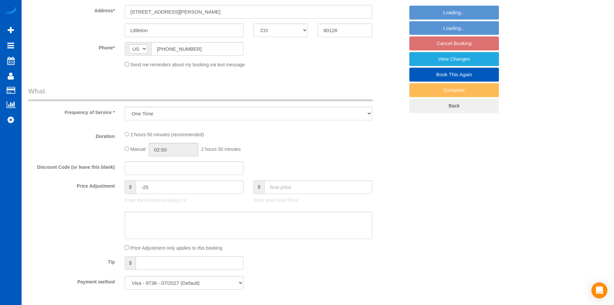
select select "199"
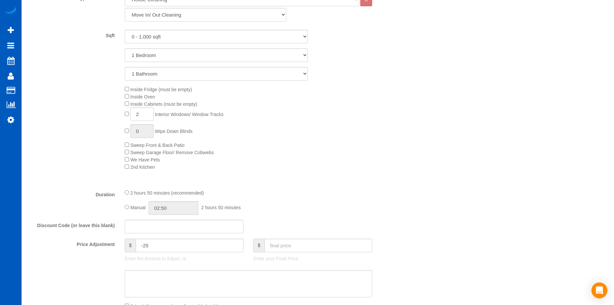
select select "spot2"
select select "object:1083"
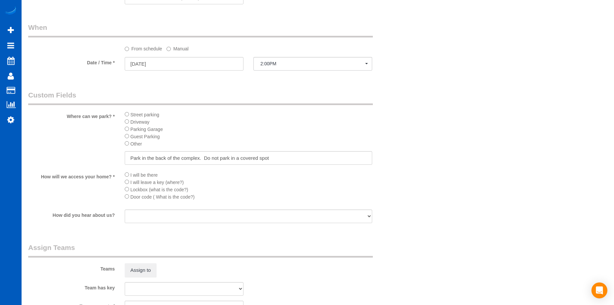
scroll to position [729, 0]
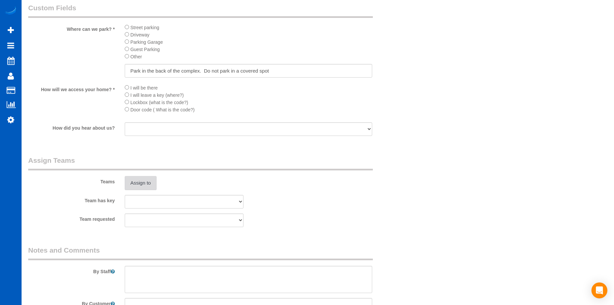
click at [129, 188] on button "Assign to" at bounding box center [141, 183] width 32 height 14
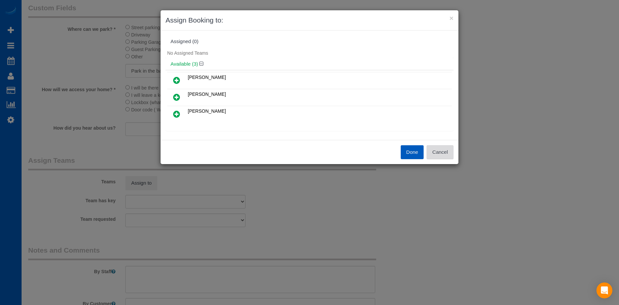
click at [438, 158] on button "Cancel" at bounding box center [440, 152] width 27 height 14
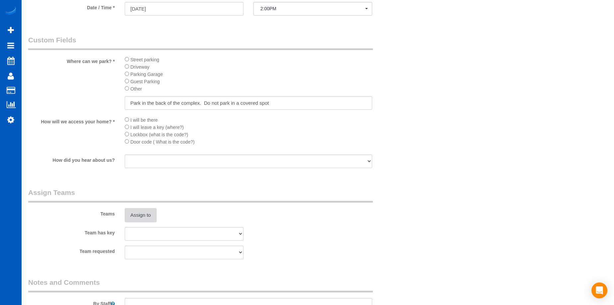
scroll to position [697, 0]
click at [143, 211] on button "Assign to" at bounding box center [141, 215] width 32 height 14
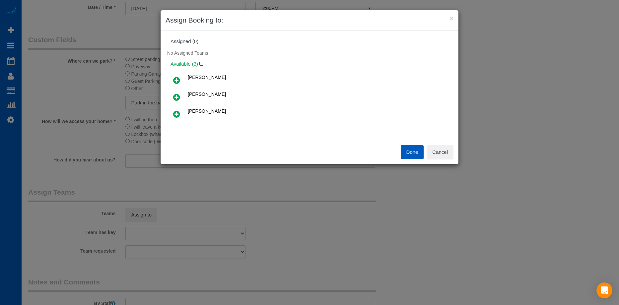
click at [182, 78] on link at bounding box center [177, 80] width 16 height 13
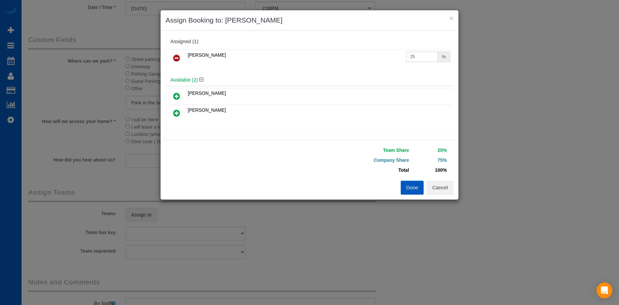
click at [415, 56] on input "25" at bounding box center [422, 57] width 32 height 10
drag, startPoint x: 415, startPoint y: 56, endPoint x: 354, endPoint y: 53, distance: 60.8
click at [354, 53] on tr "[PERSON_NAME] 25 %" at bounding box center [309, 58] width 285 height 17
type input "50"
click at [413, 194] on button "Done" at bounding box center [412, 188] width 23 height 14
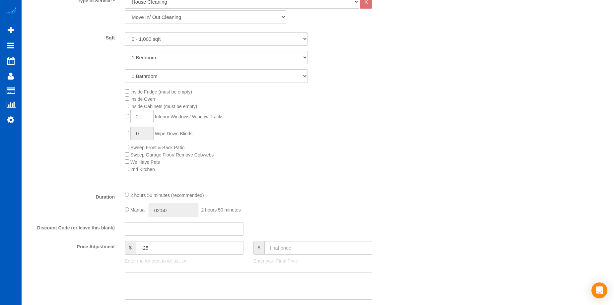
scroll to position [365, 0]
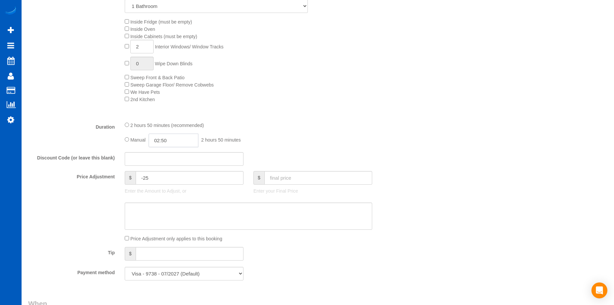
click at [163, 140] on input "02:50" at bounding box center [174, 141] width 50 height 14
type input "04:00"
click at [164, 186] on li "04:00" at bounding box center [166, 188] width 30 height 9
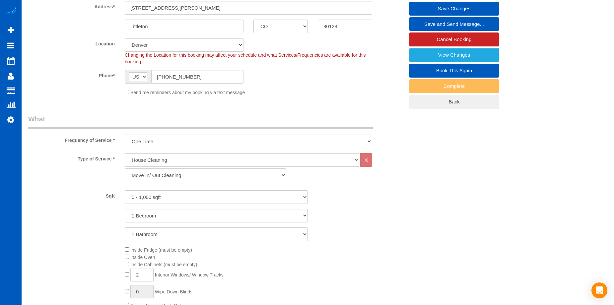
scroll to position [66, 0]
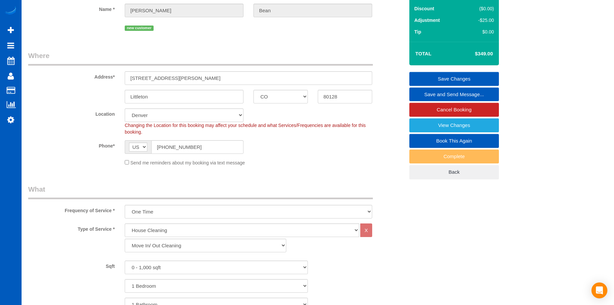
select select "spot10"
click at [429, 77] on link "Save Changes" at bounding box center [455, 79] width 90 height 14
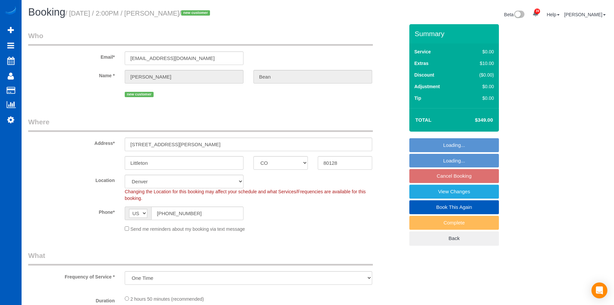
select select "CO"
select select "object:956"
select select "199"
select select "spot2"
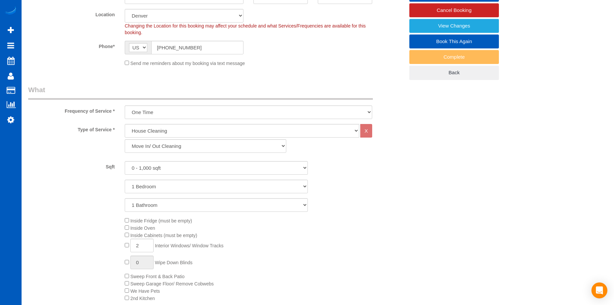
scroll to position [133, 0]
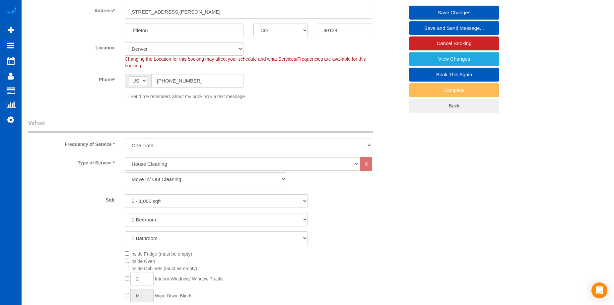
drag, startPoint x: 212, startPoint y: 10, endPoint x: 112, endPoint y: 17, distance: 100.5
click at [112, 17] on div "Address* [STREET_ADDRESS][PERSON_NAME]" at bounding box center [216, 1] width 386 height 34
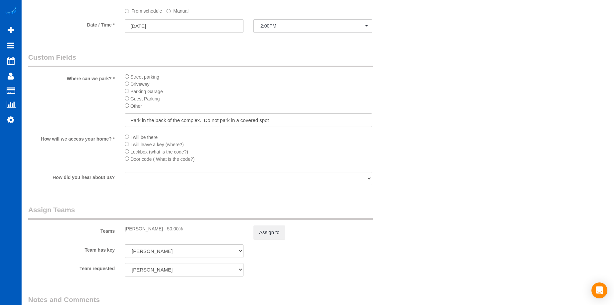
scroll to position [730, 0]
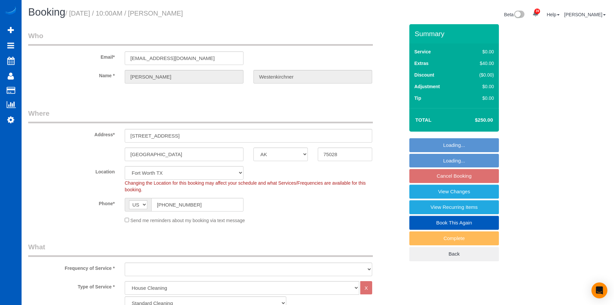
select select "[GEOGRAPHIC_DATA]"
select select "199"
select select "3001"
select select "4"
select select "3"
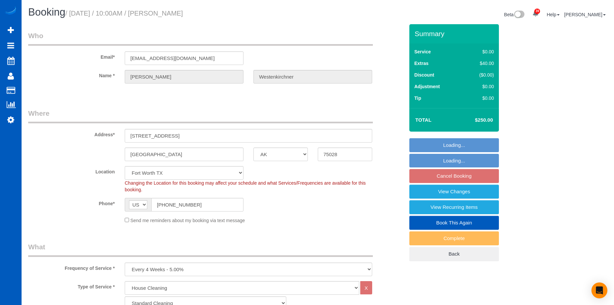
select select "object:1147"
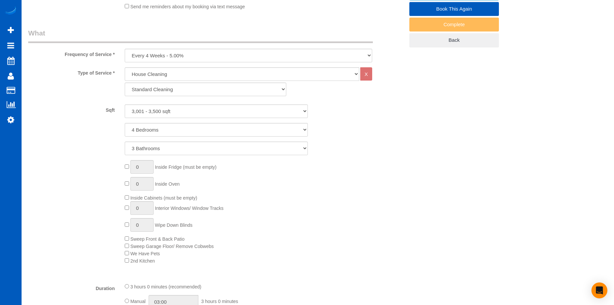
scroll to position [133, 0]
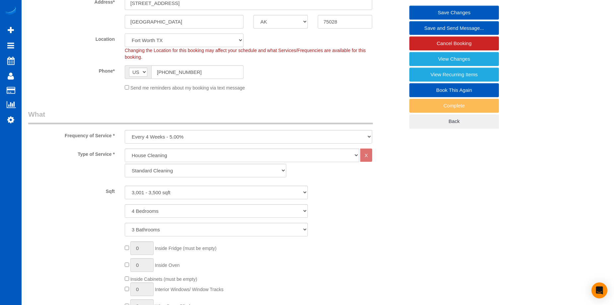
click at [193, 42] on select "North [GEOGRAPHIC_DATA] [GEOGRAPHIC_DATA] [GEOGRAPHIC_DATA] [GEOGRAPHIC_DATA] […" at bounding box center [184, 41] width 119 height 14
select select "331"
click at [125, 34] on select "North [GEOGRAPHIC_DATA] [GEOGRAPHIC_DATA] [GEOGRAPHIC_DATA] [GEOGRAPHIC_DATA] […" at bounding box center [184, 41] width 119 height 14
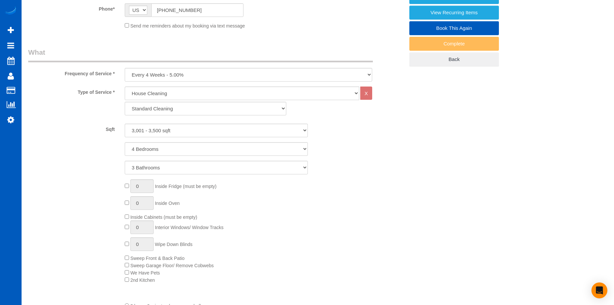
select select "object:1156"
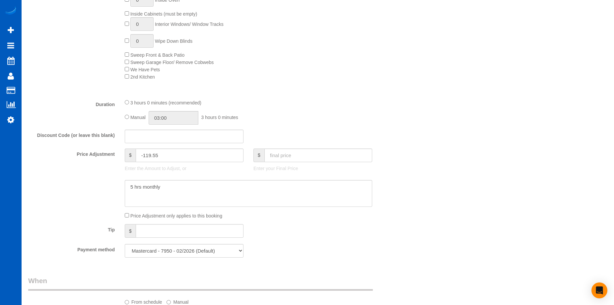
select select "3001"
select select "4"
select select "3"
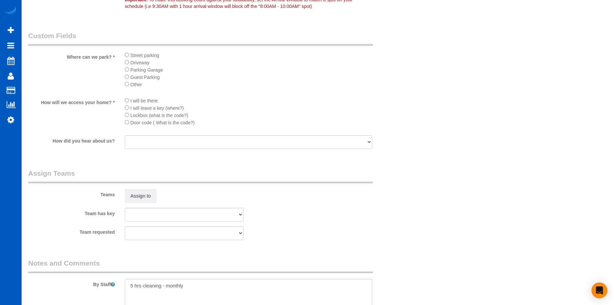
scroll to position [797, 0]
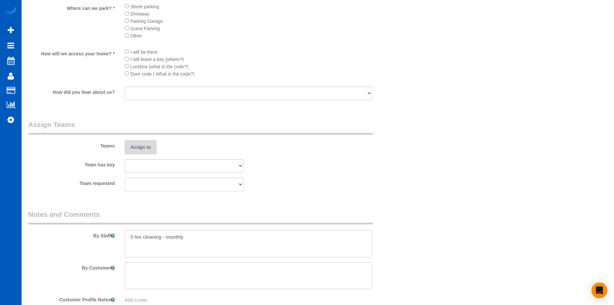
click at [143, 144] on button "Assign to" at bounding box center [141, 147] width 32 height 14
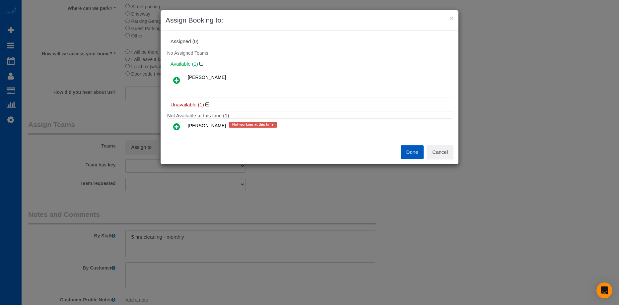
click at [180, 82] on icon at bounding box center [176, 80] width 7 height 8
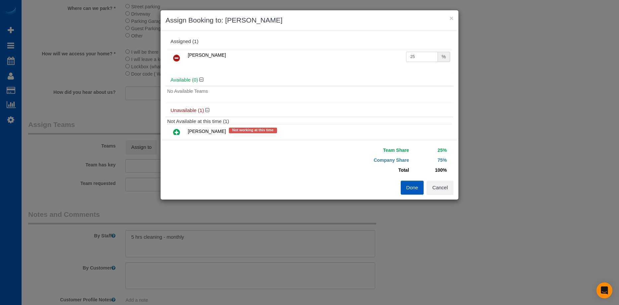
click at [415, 60] on input "25" at bounding box center [422, 57] width 32 height 10
drag, startPoint x: 415, startPoint y: 57, endPoint x: 367, endPoint y: 57, distance: 47.8
click at [367, 57] on tr "[PERSON_NAME] 25 %" at bounding box center [309, 58] width 285 height 17
type input "2"
type input "54"
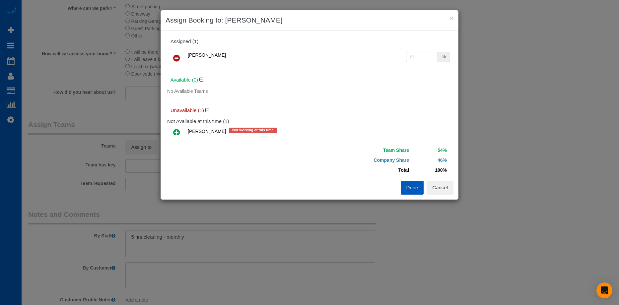
click at [411, 186] on button "Done" at bounding box center [412, 188] width 23 height 14
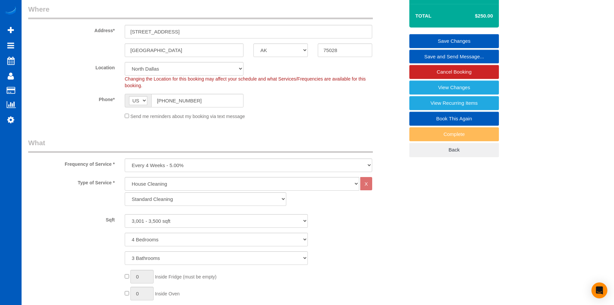
scroll to position [100, 0]
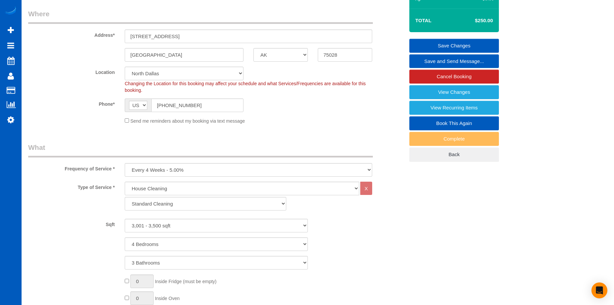
click at [432, 41] on link "Save Changes" at bounding box center [455, 46] width 90 height 14
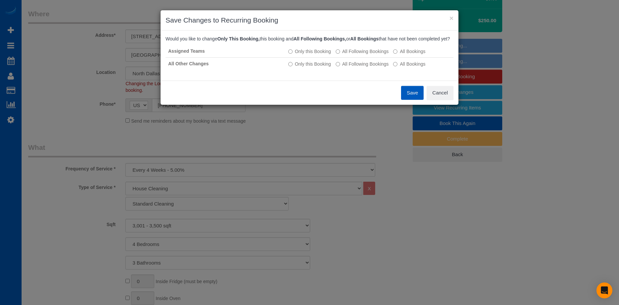
click at [416, 100] on button "Save" at bounding box center [412, 93] width 23 height 14
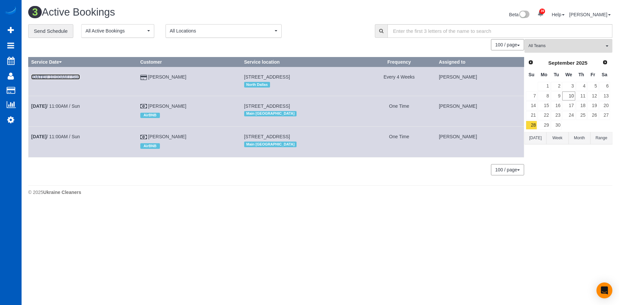
click at [77, 76] on link "[DATE] 10:00AM / Sun" at bounding box center [55, 76] width 49 height 5
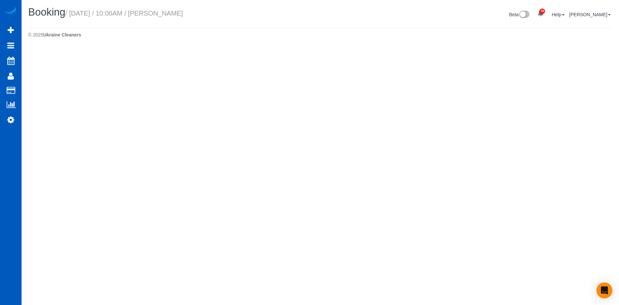
select select "[GEOGRAPHIC_DATA]"
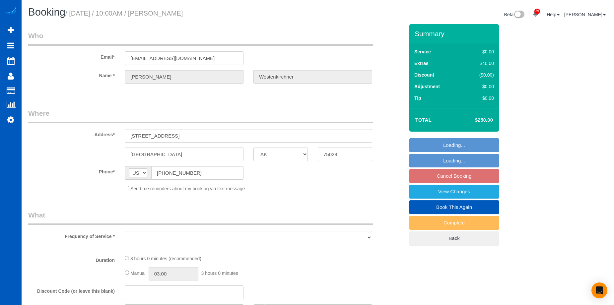
select select "object:1952"
select select "string:fspay-374f50f5-b5bc-47f8-9c19-4bbd31035c5a"
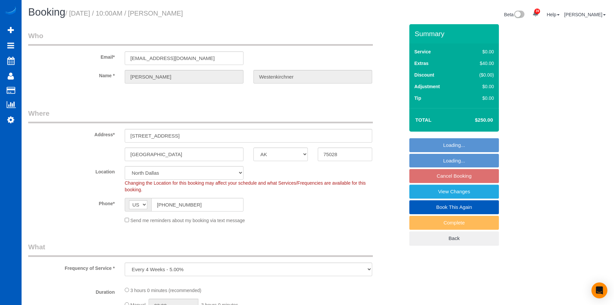
select select "199"
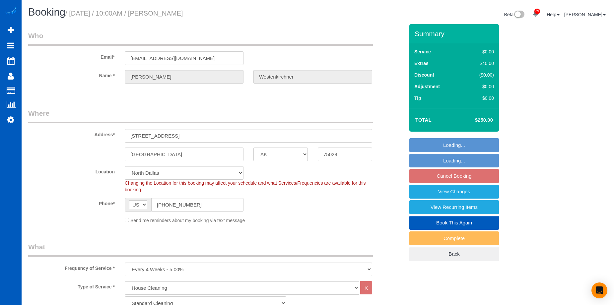
select select "object:2235"
select select "3001"
select select "4"
select select "3"
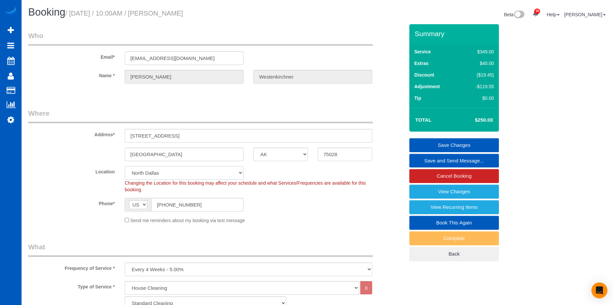
click at [190, 171] on select "North [GEOGRAPHIC_DATA] [GEOGRAPHIC_DATA] [GEOGRAPHIC_DATA] [GEOGRAPHIC_DATA] […" at bounding box center [184, 173] width 119 height 14
select select "298"
click at [125, 166] on select "North [GEOGRAPHIC_DATA] [GEOGRAPHIC_DATA] [GEOGRAPHIC_DATA] [GEOGRAPHIC_DATA] […" at bounding box center [184, 173] width 119 height 14
select select "object:2333"
select select "3001"
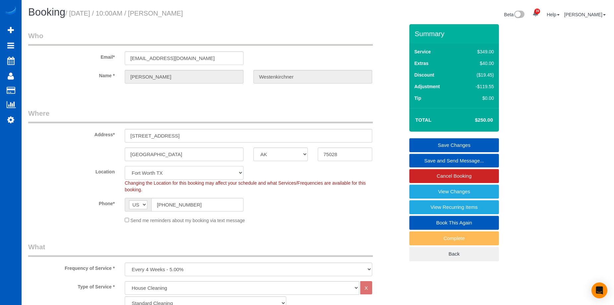
select select "4"
select select "3"
click at [449, 141] on link "Save Changes" at bounding box center [455, 145] width 90 height 14
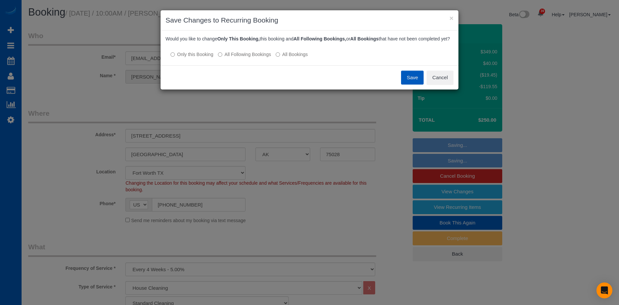
click at [406, 85] on button "Save" at bounding box center [412, 78] width 23 height 14
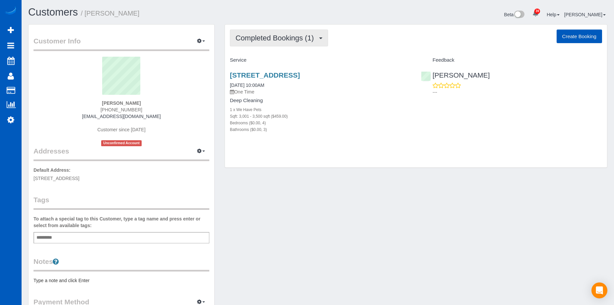
click at [274, 41] on span "Completed Bookings (1)" at bounding box center [277, 38] width 82 height 8
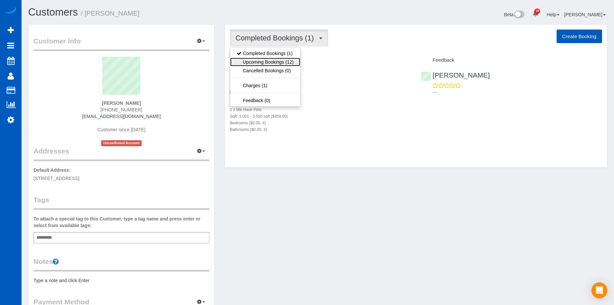
click at [269, 65] on link "Upcoming Bookings (12)" at bounding box center [265, 62] width 70 height 9
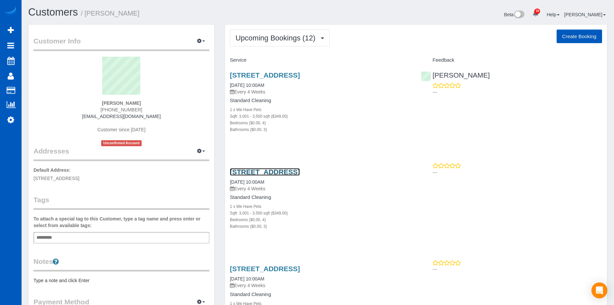
click at [300, 171] on link "[STREET_ADDRESS]" at bounding box center [265, 172] width 70 height 8
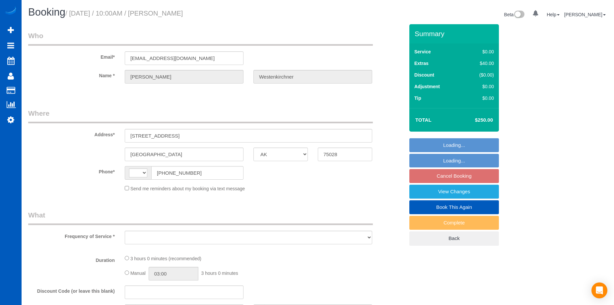
select select "[GEOGRAPHIC_DATA]"
select select "string:[GEOGRAPHIC_DATA]"
select select "object:903"
select select "string:fspay-374f50f5-b5bc-47f8-9c19-4bbd31035c5a"
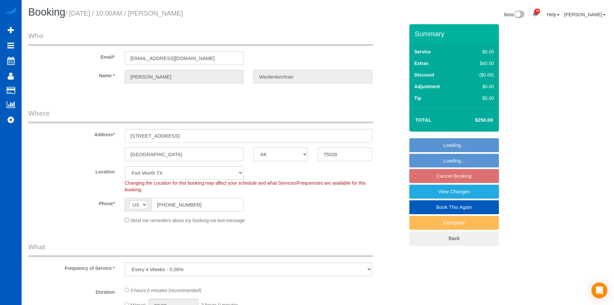
select select "object:922"
select select "199"
select select "3001"
select select "4"
select select "3"
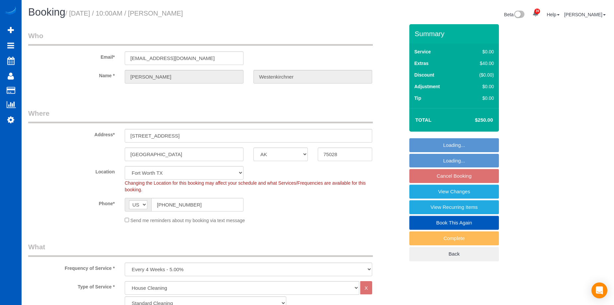
select select "3001"
select select "4"
select select "3"
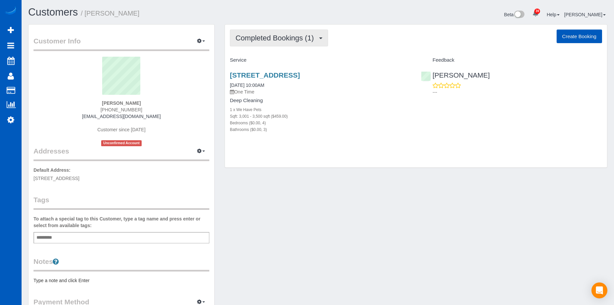
click at [293, 38] on span "Completed Bookings (1)" at bounding box center [277, 38] width 82 height 8
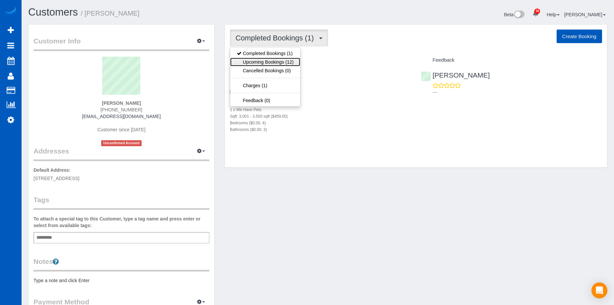
click at [276, 62] on link "Upcoming Bookings (12)" at bounding box center [265, 62] width 70 height 9
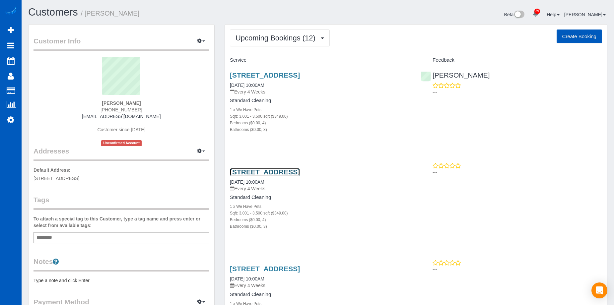
click at [300, 172] on link "[STREET_ADDRESS]" at bounding box center [265, 172] width 70 height 8
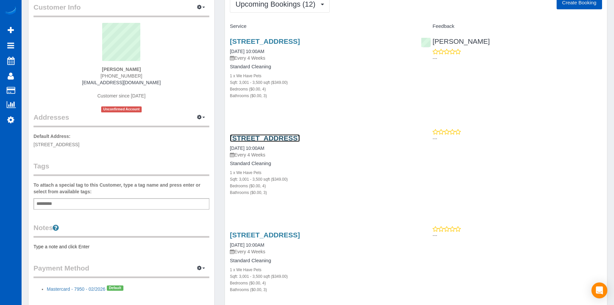
scroll to position [66, 0]
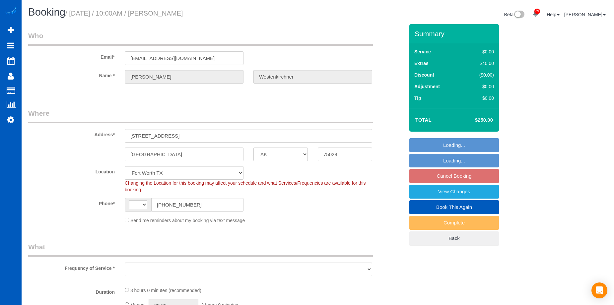
select select "[GEOGRAPHIC_DATA]"
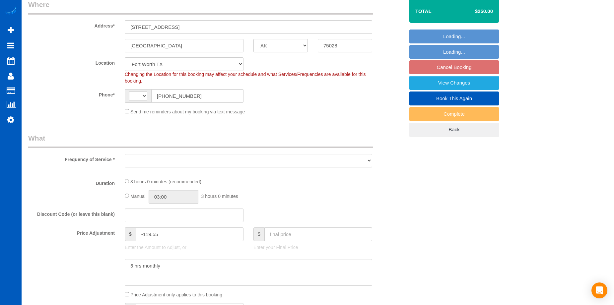
select select "string:US"
select select "object:917"
select select "199"
select select "3001"
select select "4"
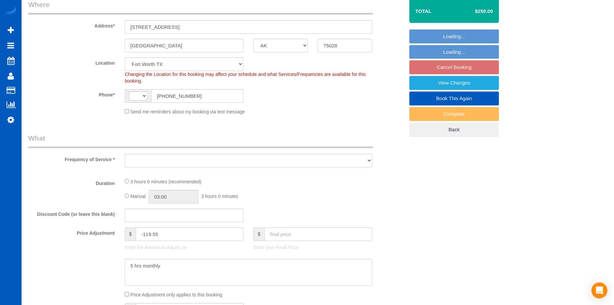
select select "3"
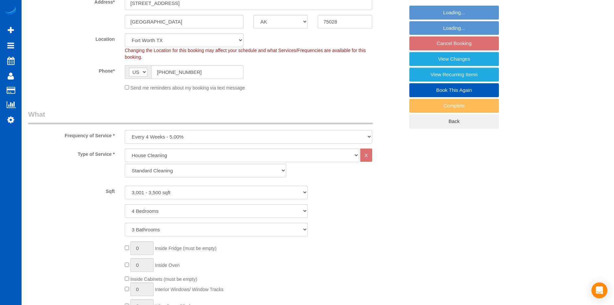
select select "object:1063"
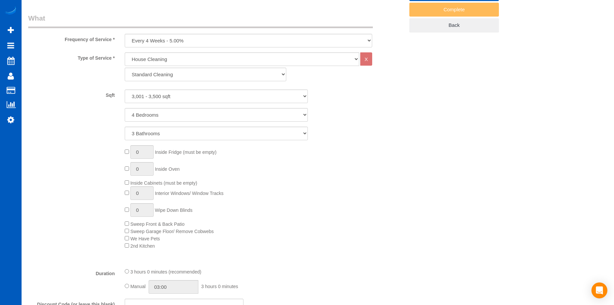
select select "3001"
select select "4"
select select "3"
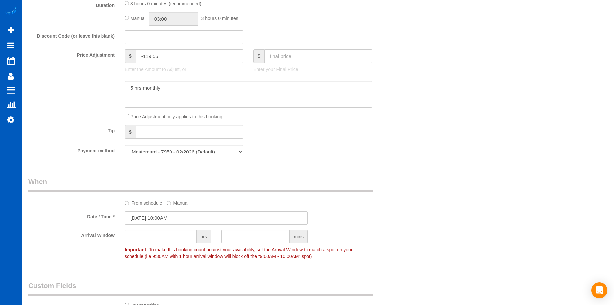
scroll to position [498, 0]
click at [228, 215] on input "10/26/2025 10:00AM" at bounding box center [216, 218] width 183 height 14
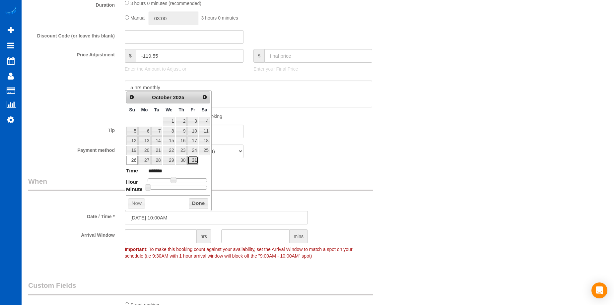
click at [192, 159] on link "31" at bounding box center [193, 160] width 11 height 9
type input "10/31/2025 10:00AM"
click at [197, 202] on button "Done" at bounding box center [199, 204] width 20 height 11
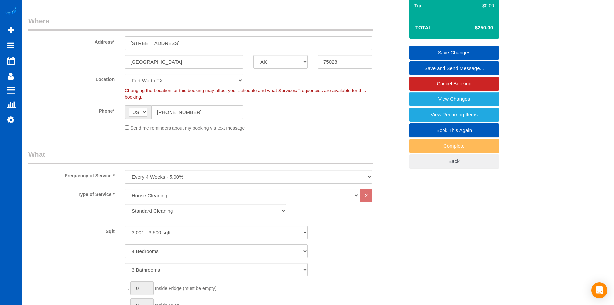
scroll to position [33, 0]
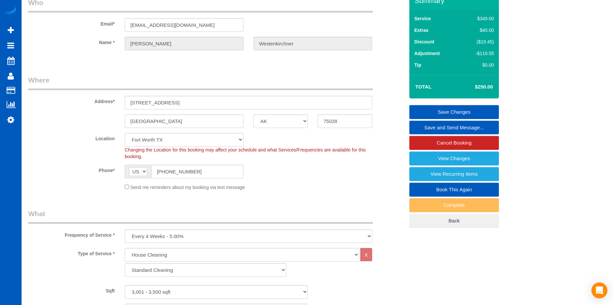
click at [417, 106] on link "Save Changes" at bounding box center [455, 112] width 90 height 14
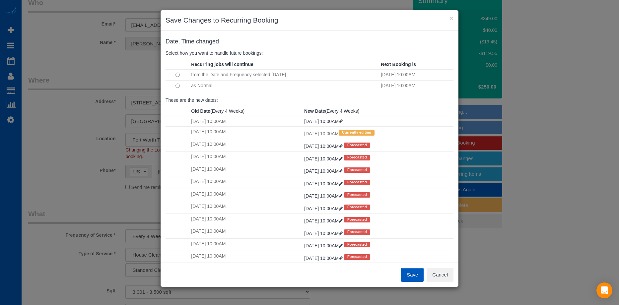
click at [410, 275] on button "Save" at bounding box center [412, 275] width 23 height 14
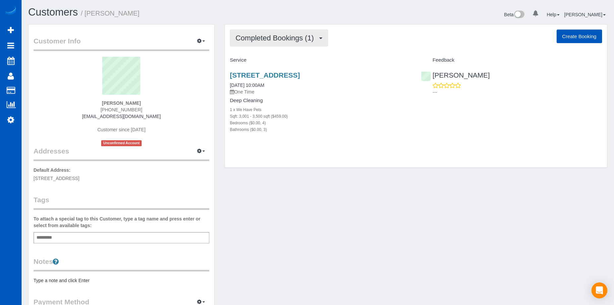
click at [277, 39] on span "Completed Bookings (1)" at bounding box center [277, 38] width 82 height 8
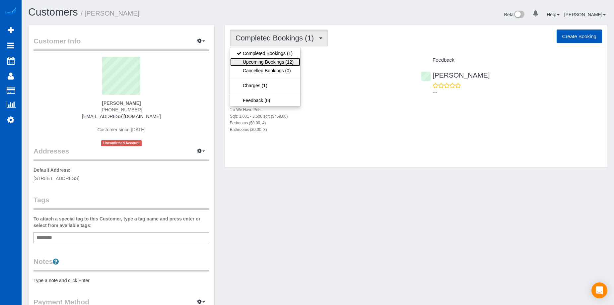
click at [263, 58] on link "Upcoming Bookings (12)" at bounding box center [265, 62] width 70 height 9
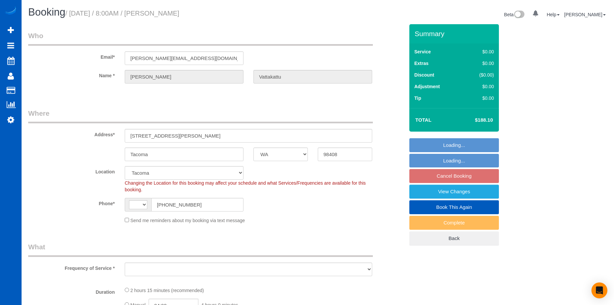
select select "WA"
select select "199"
select select "1501"
select select "3"
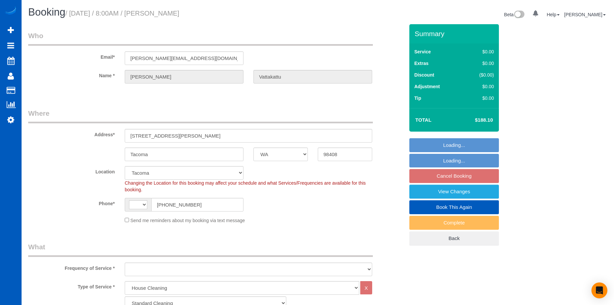
select select "string:[GEOGRAPHIC_DATA]"
select select "object:1048"
select select "spot1"
select select "object:1199"
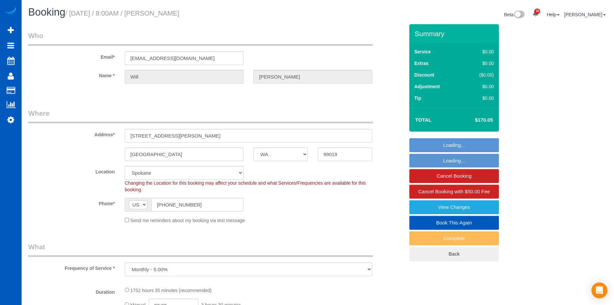
select select "WA"
select select "object:817"
select select "spot1"
select select "1001"
select select "2"
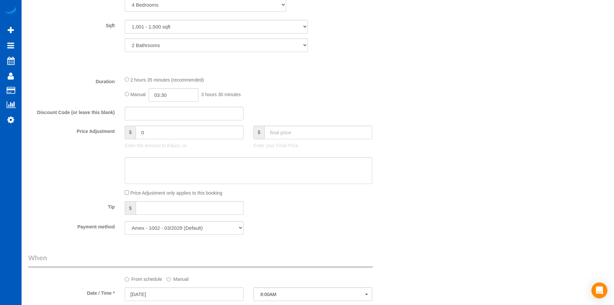
scroll to position [432, 0]
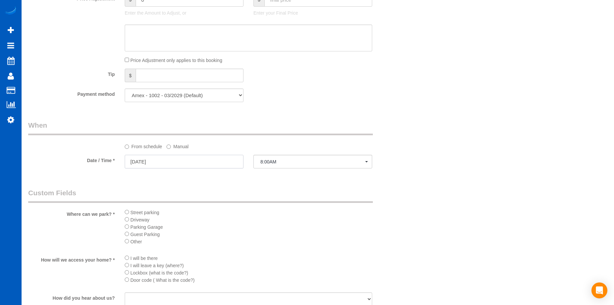
click at [193, 161] on input "[DATE]" at bounding box center [184, 162] width 119 height 14
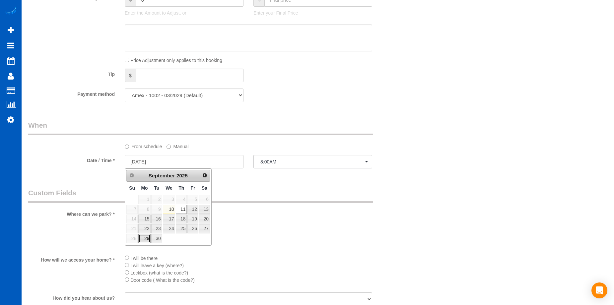
click at [143, 237] on link "29" at bounding box center [144, 238] width 12 height 9
type input "09/29/2025"
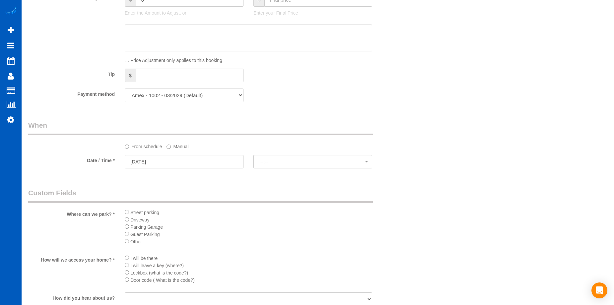
select select "spot15"
click at [274, 162] on span "11:00AM" at bounding box center [313, 161] width 105 height 5
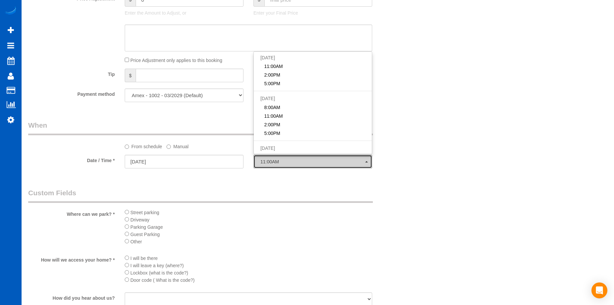
click at [285, 160] on span "11:00AM" at bounding box center [313, 161] width 105 height 5
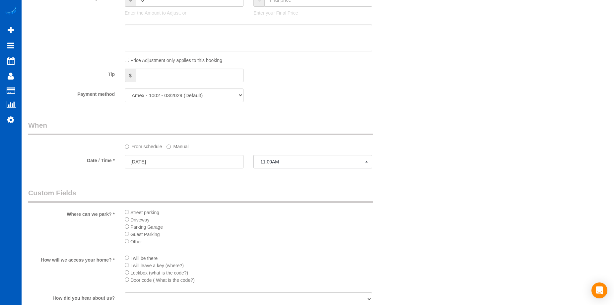
click at [176, 146] on label "Manual" at bounding box center [178, 145] width 22 height 9
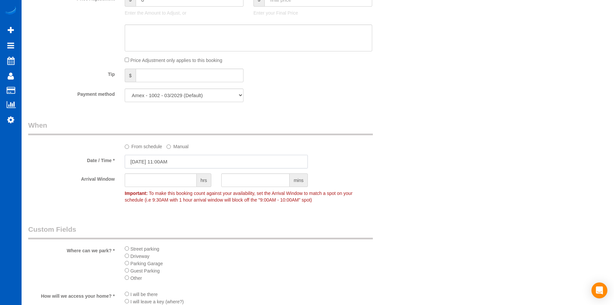
click at [174, 162] on input "09/29/2025 11:00AM" at bounding box center [216, 162] width 183 height 14
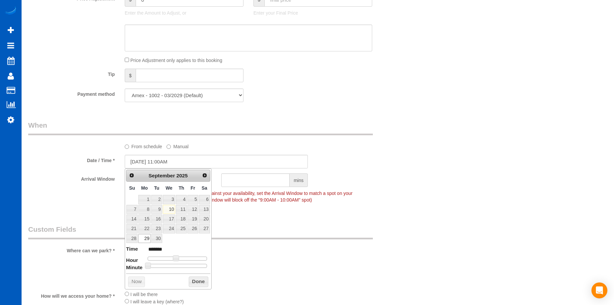
type input "09/29/2025 9:00AM"
type input "******"
type input "[DATE] 8:00AM"
type input "******"
drag, startPoint x: 172, startPoint y: 258, endPoint x: 168, endPoint y: 258, distance: 4.0
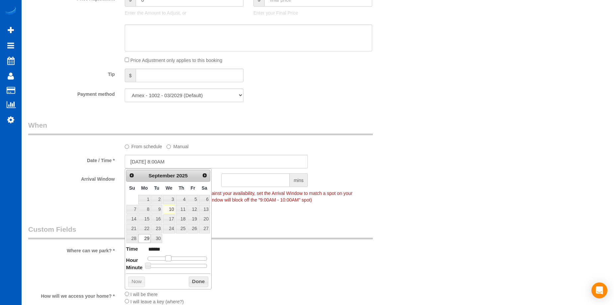
click at [168, 258] on div at bounding box center [177, 259] width 59 height 4
click at [192, 279] on button "Done" at bounding box center [199, 282] width 20 height 11
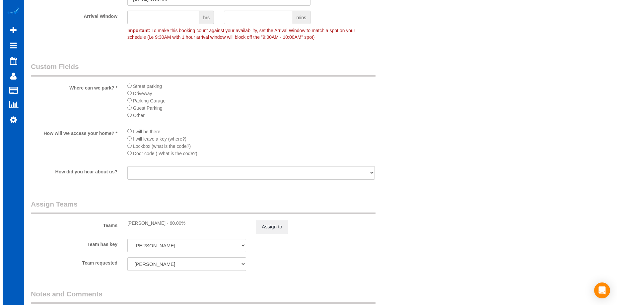
scroll to position [598, 0]
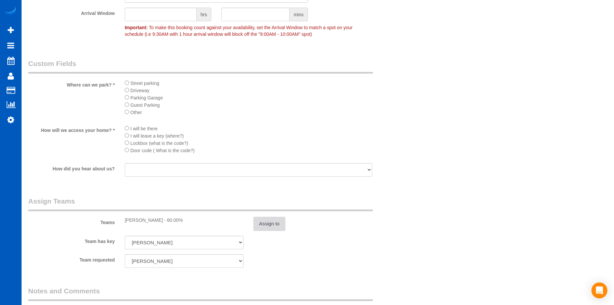
click at [269, 227] on button "Assign to" at bounding box center [270, 224] width 32 height 14
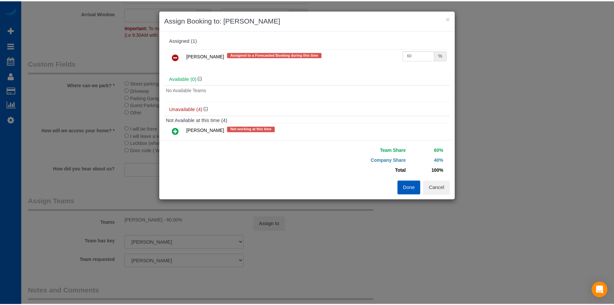
scroll to position [0, 0]
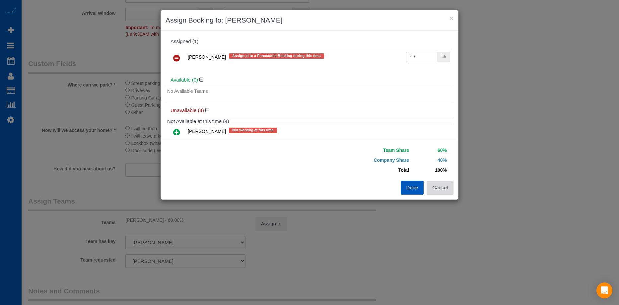
click at [449, 189] on button "Cancel" at bounding box center [440, 188] width 27 height 14
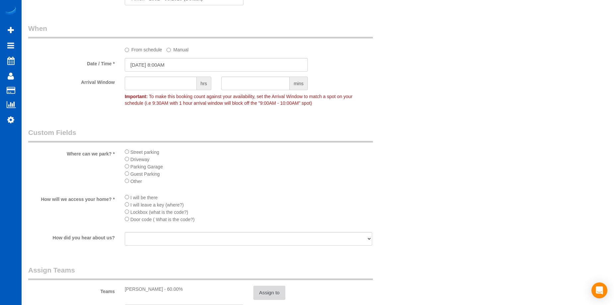
scroll to position [531, 0]
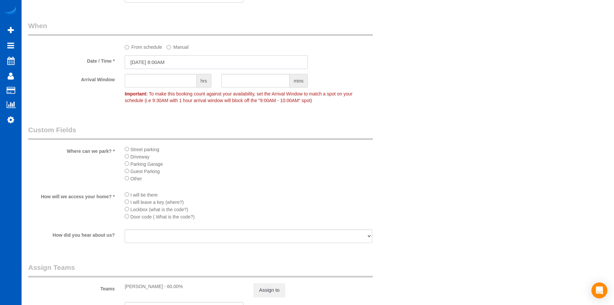
click at [211, 60] on input "09/29/2025 8:00AM" at bounding box center [216, 62] width 183 height 14
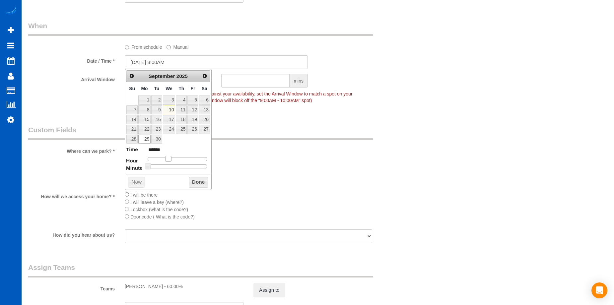
type input "09/29/2025 9:00AM"
type input "******"
type input "09/29/2025 10:00AM"
type input "*******"
type input "09/29/2025 11:00AM"
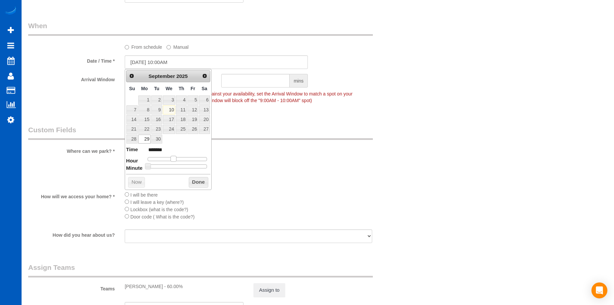
type input "*******"
type input "09/29/2025 12:00PM"
type input "*******"
drag, startPoint x: 171, startPoint y: 158, endPoint x: 182, endPoint y: 158, distance: 11.6
click at [182, 158] on div at bounding box center [177, 159] width 59 height 4
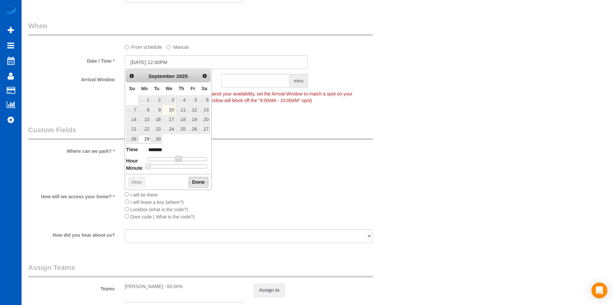
click at [201, 184] on button "Done" at bounding box center [199, 182] width 20 height 11
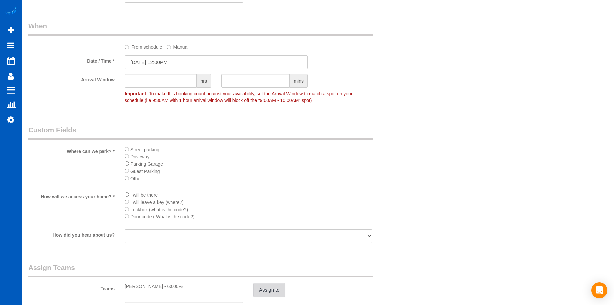
click at [278, 288] on button "Assign to" at bounding box center [270, 291] width 32 height 14
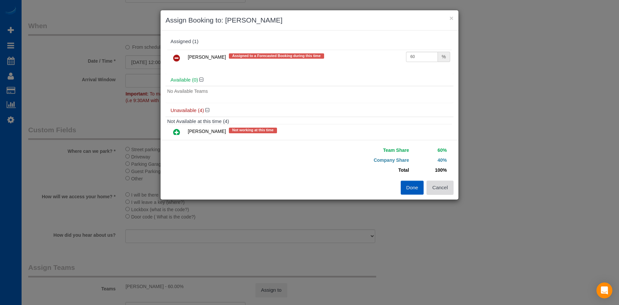
click at [443, 188] on button "Cancel" at bounding box center [440, 188] width 27 height 14
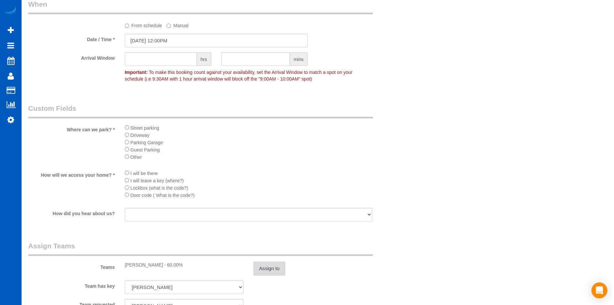
scroll to position [564, 0]
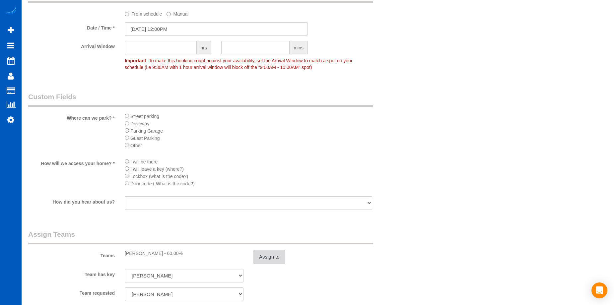
click at [281, 253] on button "Assign to" at bounding box center [270, 257] width 32 height 14
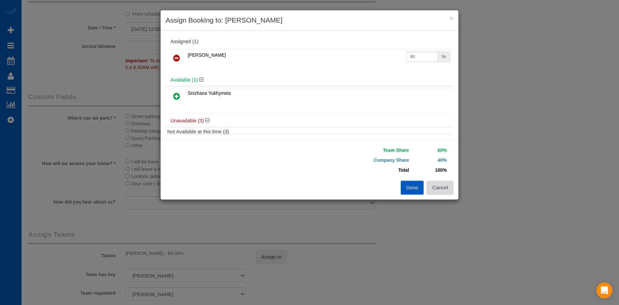
click at [446, 182] on button "Cancel" at bounding box center [440, 188] width 27 height 14
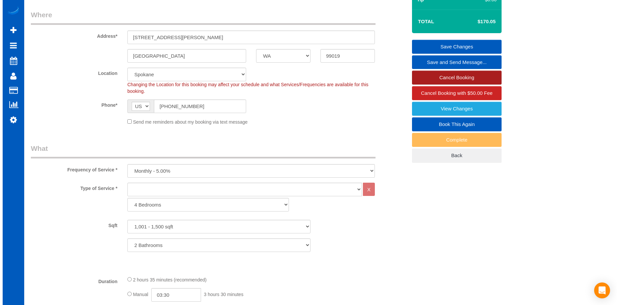
scroll to position [0, 0]
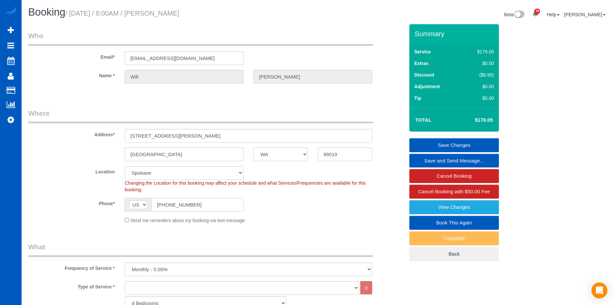
click at [448, 139] on link "Save Changes" at bounding box center [455, 145] width 90 height 14
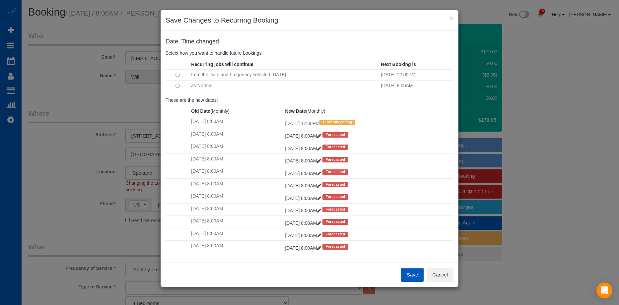
click at [179, 72] on td at bounding box center [178, 74] width 24 height 11
click at [411, 274] on button "Save" at bounding box center [412, 275] width 23 height 14
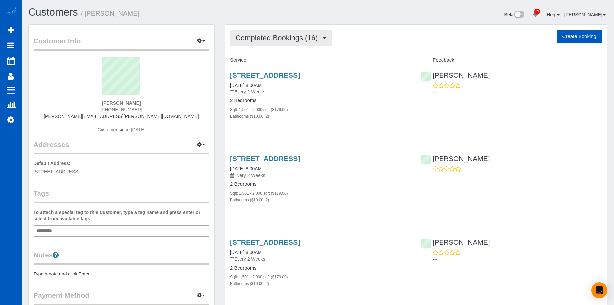
click at [284, 42] on span "Completed Bookings (16)" at bounding box center [279, 38] width 86 height 8
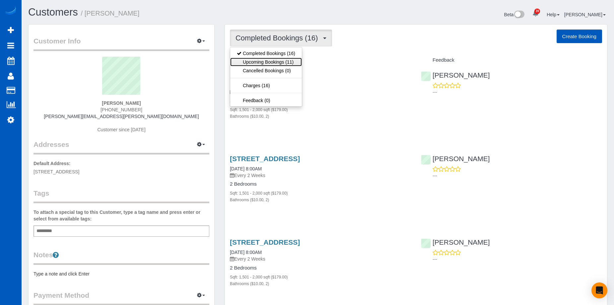
click at [267, 59] on link "Upcoming Bookings (11)" at bounding box center [266, 62] width 72 height 9
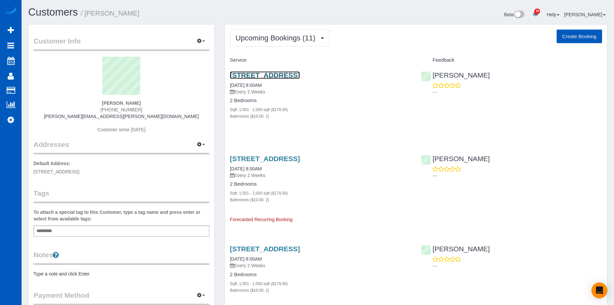
click at [263, 75] on link "[STREET_ADDRESS]" at bounding box center [265, 75] width 70 height 8
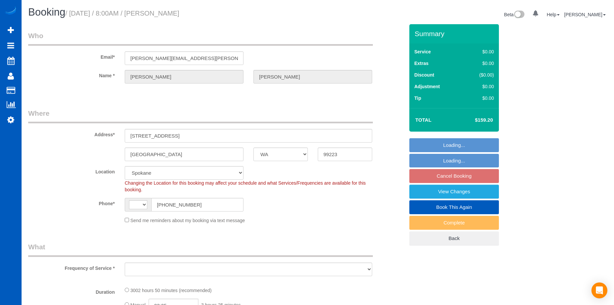
select select "WA"
select select "string:fspay-8d382afd-9af4-419e-82f6-081b972437e5"
select select "number:67"
select select "string:[GEOGRAPHIC_DATA]"
select select "object:909"
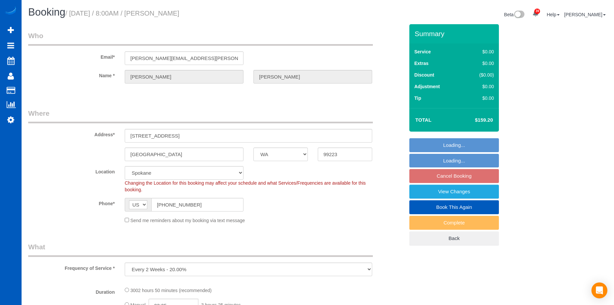
select select "spot1"
select select "object:951"
select select "1501"
select select "2"
select select "1501"
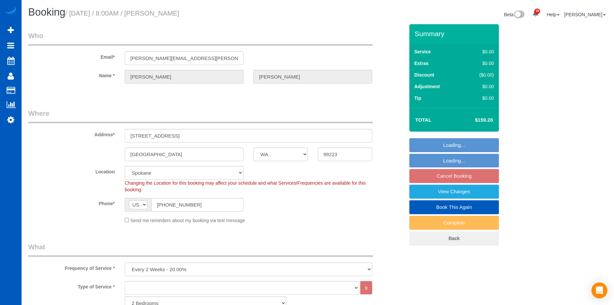
select select "2"
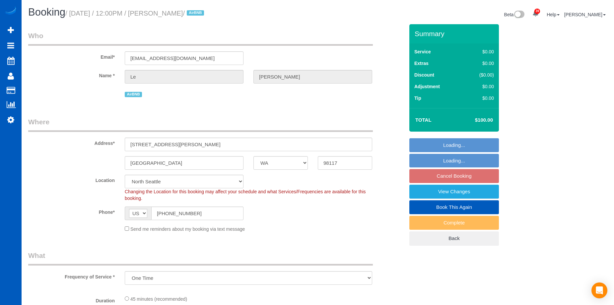
select select "WA"
select select "string:fspay-f08487bf-3dc0-469e-b5c6-e108a06f3390"
select select "199"
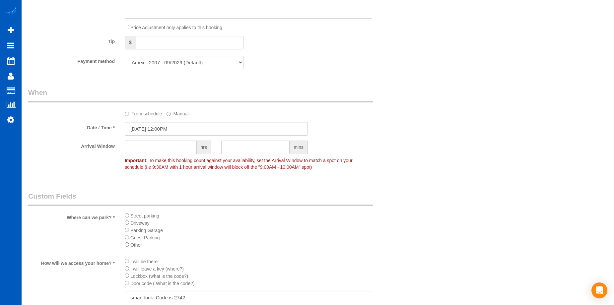
scroll to position [598, 0]
click at [194, 126] on input "09/15/2025 12:00PM" at bounding box center [216, 128] width 183 height 14
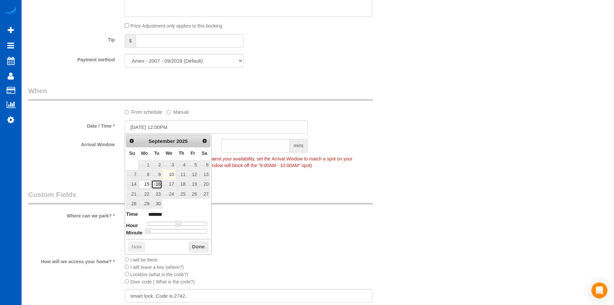
click at [157, 185] on link "16" at bounding box center [156, 184] width 11 height 9
type input "09/16/2025 1:00PM"
type input "******"
type input "09/16/2025 2:00PM"
type input "******"
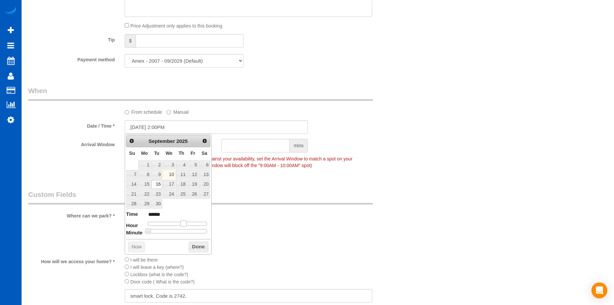
drag, startPoint x: 179, startPoint y: 223, endPoint x: 184, endPoint y: 222, distance: 4.7
click at [184, 222] on span at bounding box center [184, 224] width 6 height 6
click at [198, 243] on button "Done" at bounding box center [199, 247] width 20 height 11
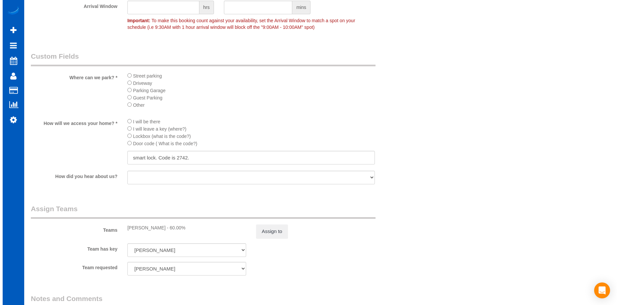
scroll to position [797, 0]
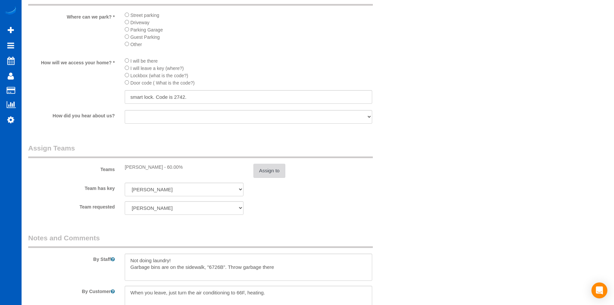
click at [272, 170] on button "Assign to" at bounding box center [270, 171] width 32 height 14
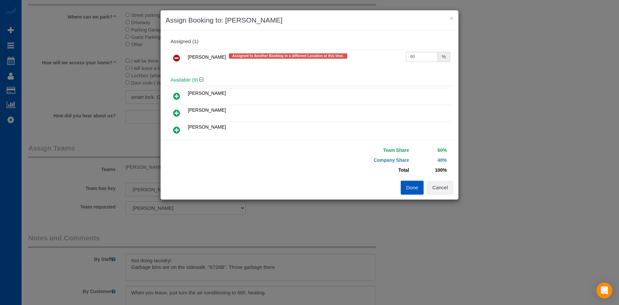
click at [172, 57] on link at bounding box center [177, 58] width 16 height 13
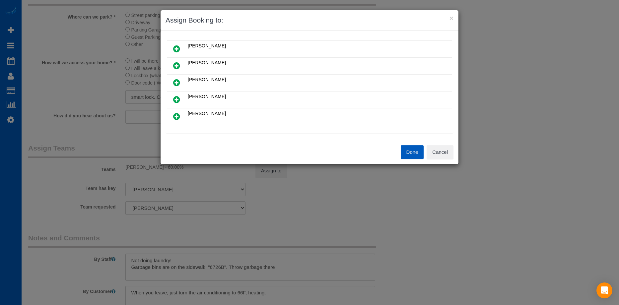
click at [176, 83] on icon at bounding box center [176, 83] width 7 height 8
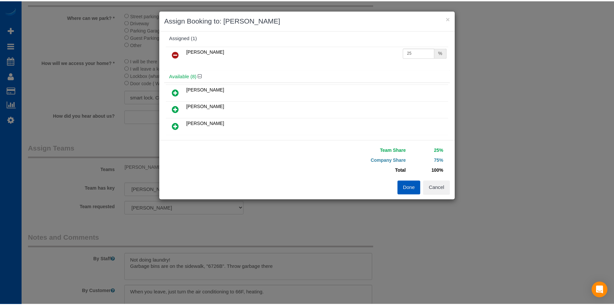
scroll to position [0, 0]
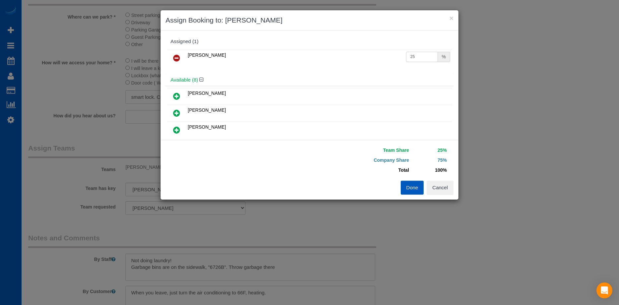
click at [409, 58] on input "25" at bounding box center [422, 57] width 32 height 10
drag, startPoint x: 416, startPoint y: 58, endPoint x: 361, endPoint y: 54, distance: 55.2
click at [361, 54] on tr "Tatiana Sitnik 25 %" at bounding box center [309, 58] width 285 height 17
type input "60"
click at [411, 191] on button "Done" at bounding box center [412, 188] width 23 height 14
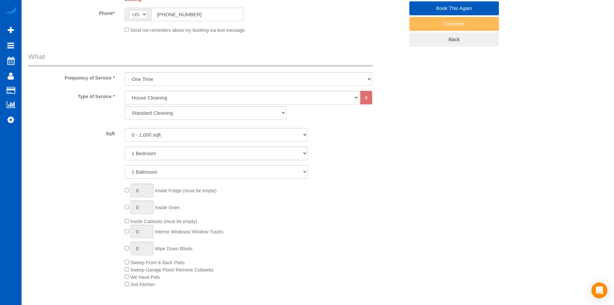
scroll to position [100, 0]
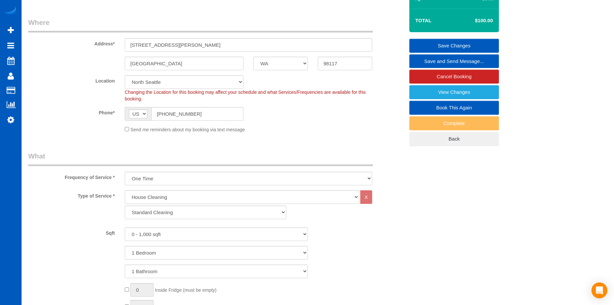
click at [442, 43] on link "Save Changes" at bounding box center [455, 46] width 90 height 14
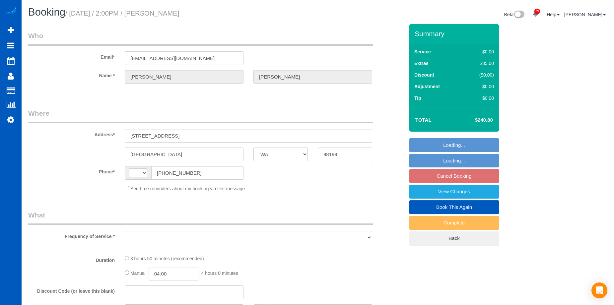
select select "WA"
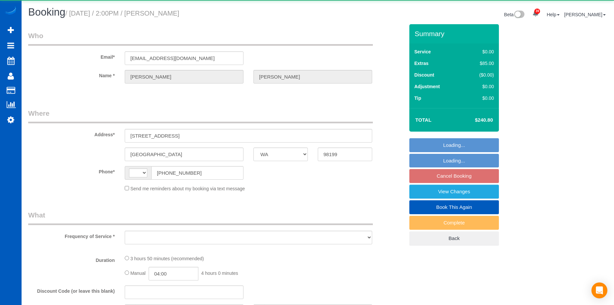
select select "string:[GEOGRAPHIC_DATA]"
select select "object:660"
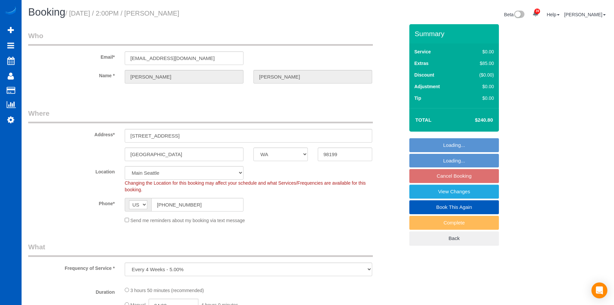
select select "199"
select select "1001"
select select "3"
select select "4"
select select "spot3"
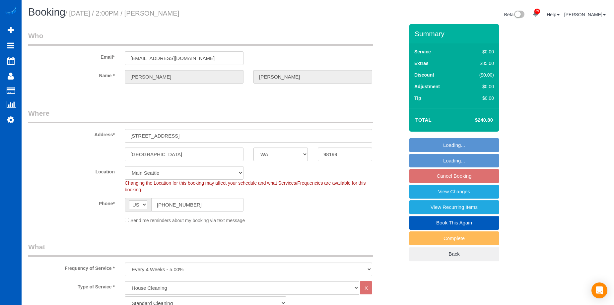
select select "object:1151"
select select "1001"
select select "3"
select select "4"
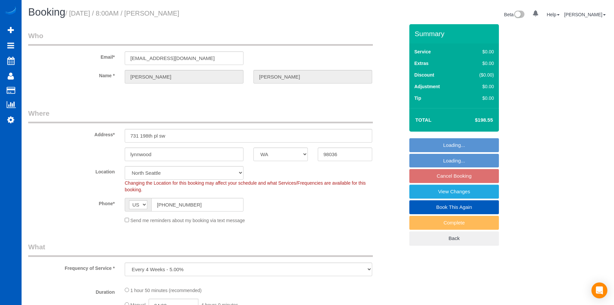
select select "WA"
select select "object:914"
select select "199"
select select "1501"
select select "3"
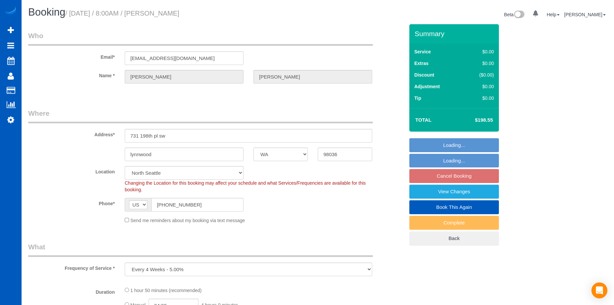
select select "2"
select select "spot1"
select select "1501"
select select "3"
select select "2"
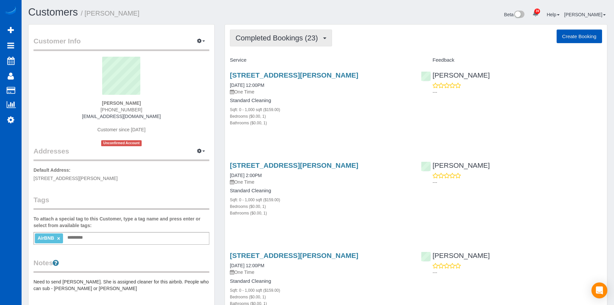
click at [263, 43] on button "Completed Bookings (23)" at bounding box center [281, 38] width 102 height 17
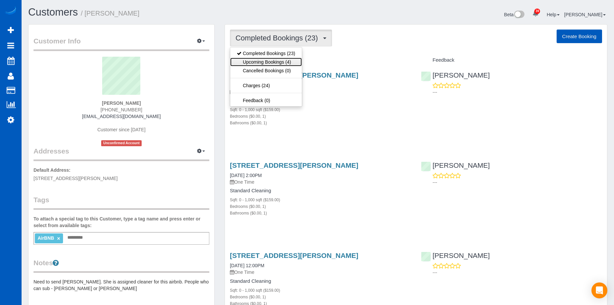
click at [264, 62] on link "Upcoming Bookings (4)" at bounding box center [266, 62] width 72 height 9
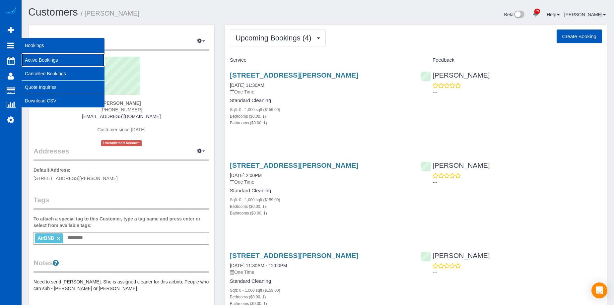
click at [35, 58] on link "Active Bookings" at bounding box center [63, 59] width 83 height 13
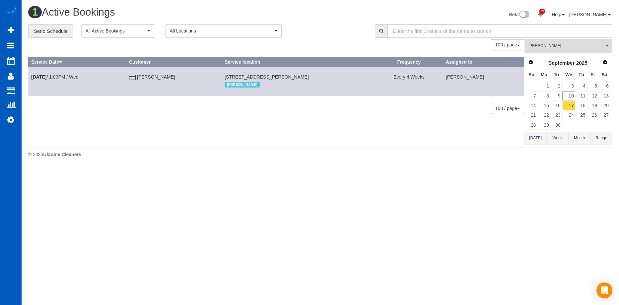
click at [594, 48] on span "[PERSON_NAME]" at bounding box center [567, 46] width 76 height 6
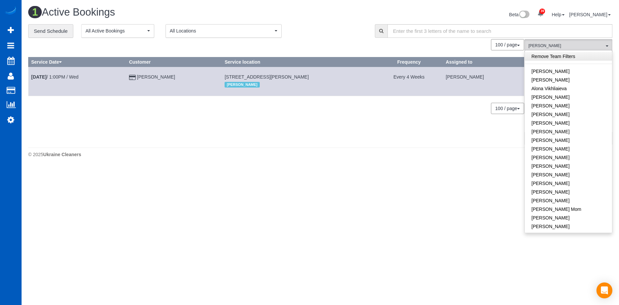
click at [585, 53] on link "Remove Team Filters" at bounding box center [568, 56] width 87 height 9
click at [387, 7] on div "Beta 39 Your Notifications You have 0 alerts × You have 1 to charge for [DATE] …" at bounding box center [469, 16] width 297 height 18
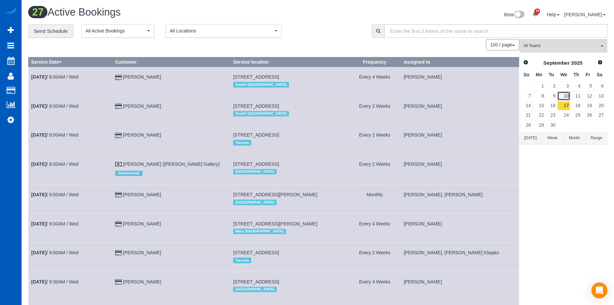
click at [567, 97] on link "10" at bounding box center [564, 96] width 13 height 9
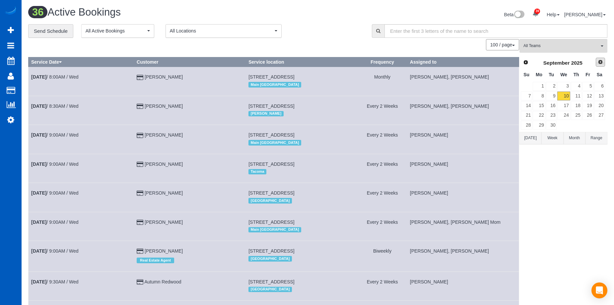
click at [599, 61] on span "Next" at bounding box center [600, 61] width 5 height 5
click at [570, 82] on link "1" at bounding box center [564, 86] width 13 height 9
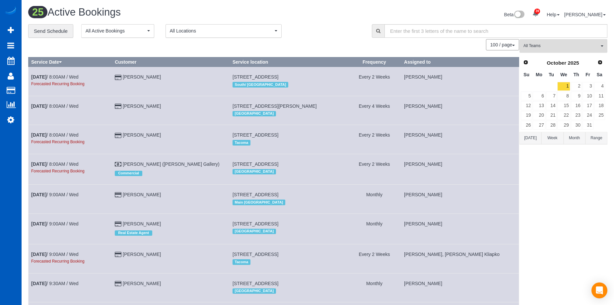
click at [574, 43] on span "All Teams" at bounding box center [562, 46] width 76 height 6
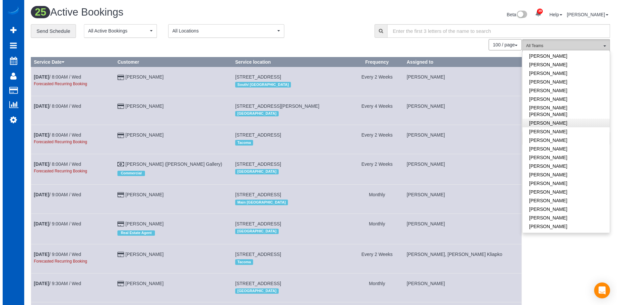
scroll to position [398, 0]
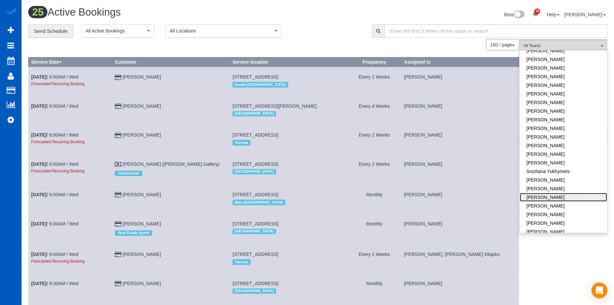
click at [558, 193] on link "[PERSON_NAME]" at bounding box center [563, 197] width 87 height 9
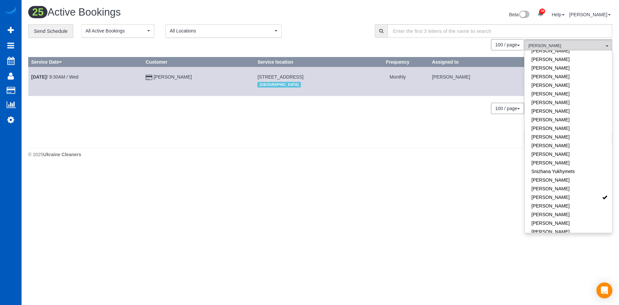
click at [322, 27] on div "**********" at bounding box center [196, 31] width 337 height 14
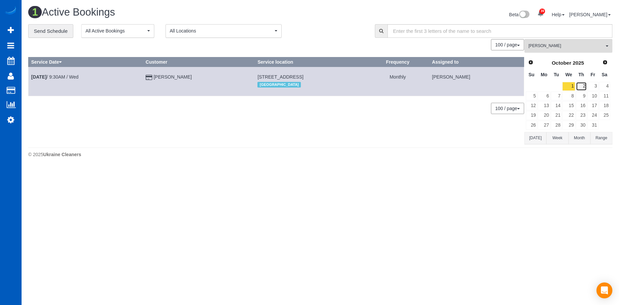
click at [581, 84] on link "2" at bounding box center [581, 86] width 11 height 9
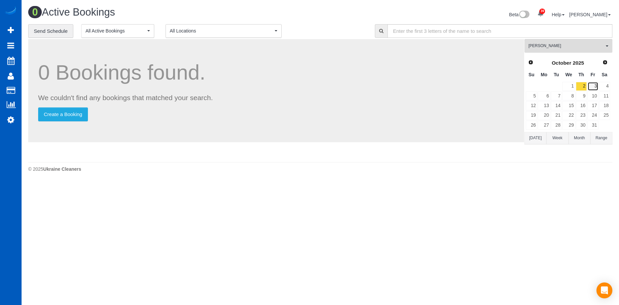
click at [590, 85] on link "3" at bounding box center [593, 86] width 11 height 9
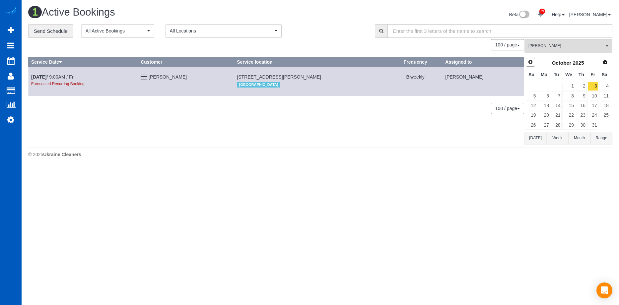
click at [528, 59] on link "Prev" at bounding box center [530, 62] width 9 height 9
click at [548, 124] on link "29" at bounding box center [544, 125] width 12 height 9
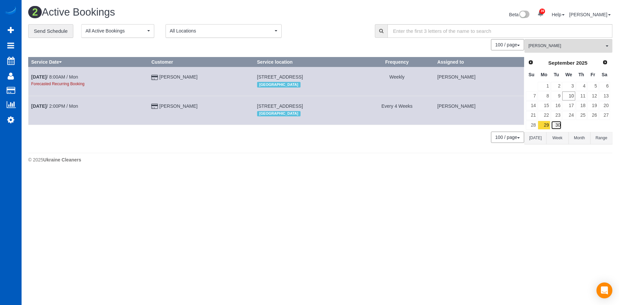
click at [557, 124] on link "30" at bounding box center [556, 125] width 11 height 9
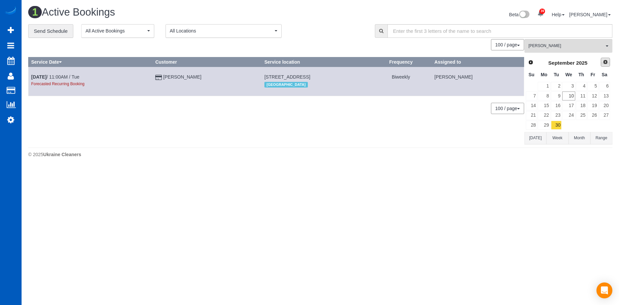
click at [606, 63] on span "Next" at bounding box center [605, 61] width 5 height 5
click at [584, 86] on link "2" at bounding box center [581, 86] width 11 height 9
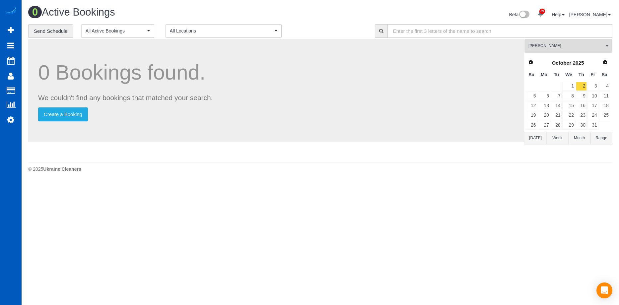
click at [597, 48] on span "[PERSON_NAME]" at bounding box center [567, 46] width 76 height 6
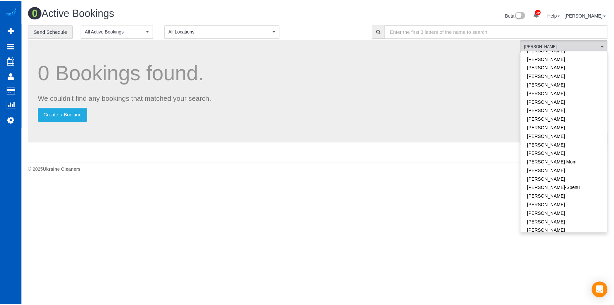
scroll to position [0, 0]
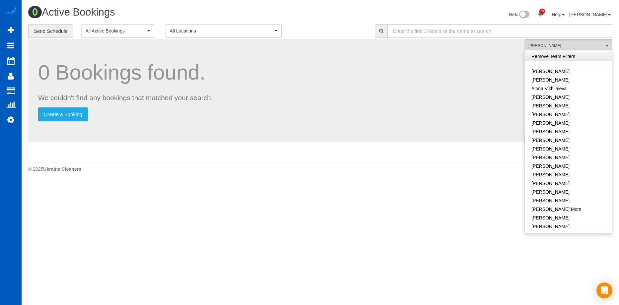
click at [577, 59] on link "Remove Team Filters" at bounding box center [568, 56] width 87 height 9
click at [437, 59] on div "0 Bookings found. We couldn't find any bookings that matched your search. Creat…" at bounding box center [276, 90] width 496 height 103
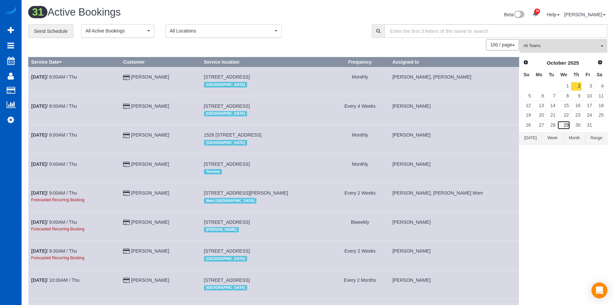
click at [566, 123] on link "29" at bounding box center [564, 125] width 13 height 9
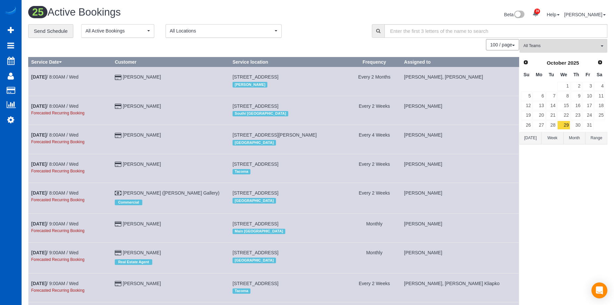
click at [529, 136] on button "[DATE]" at bounding box center [531, 138] width 22 height 12
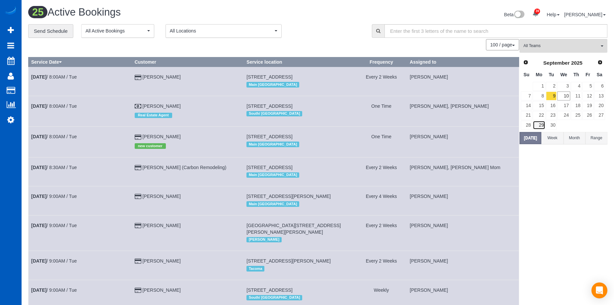
click at [542, 122] on link "29" at bounding box center [539, 125] width 12 height 9
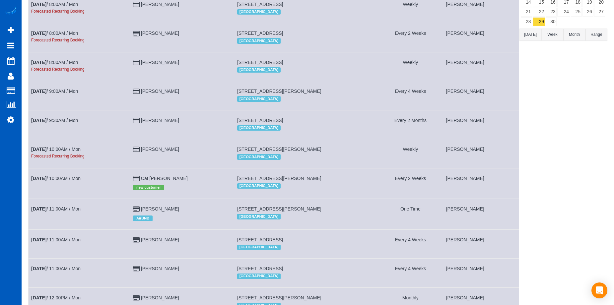
scroll to position [44, 0]
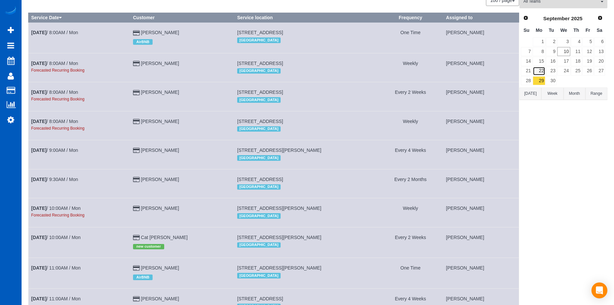
click at [541, 71] on link "22" at bounding box center [539, 71] width 12 height 9
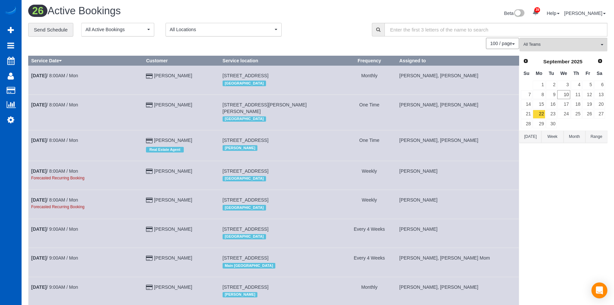
scroll to position [0, 0]
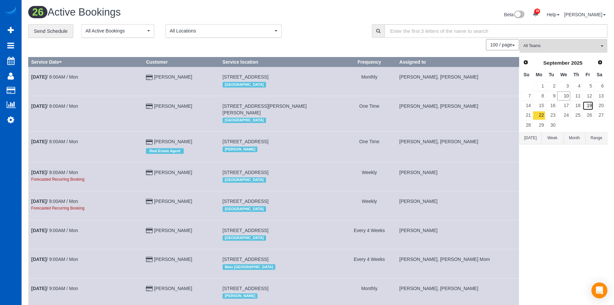
click at [593, 105] on link "19" at bounding box center [588, 105] width 11 height 9
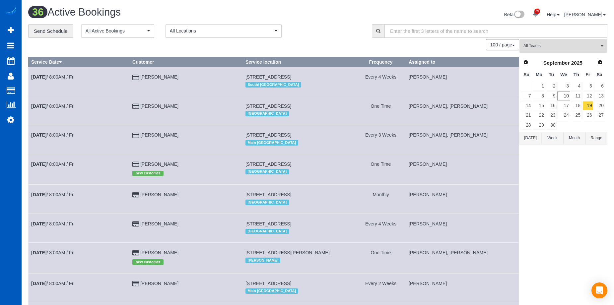
click at [576, 41] on button "All Teams" at bounding box center [564, 46] width 88 height 14
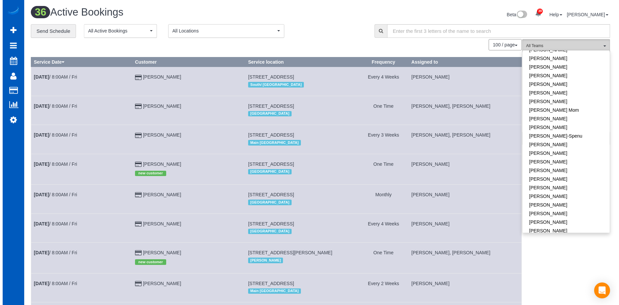
scroll to position [100, 0]
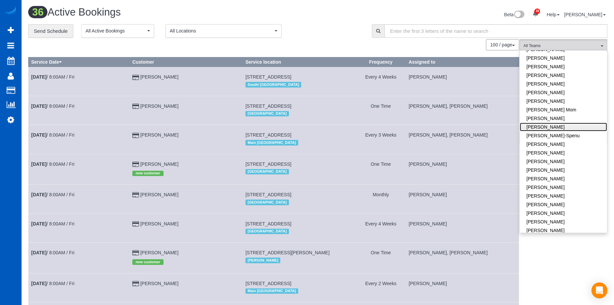
click at [570, 125] on link "[PERSON_NAME]" at bounding box center [563, 127] width 87 height 9
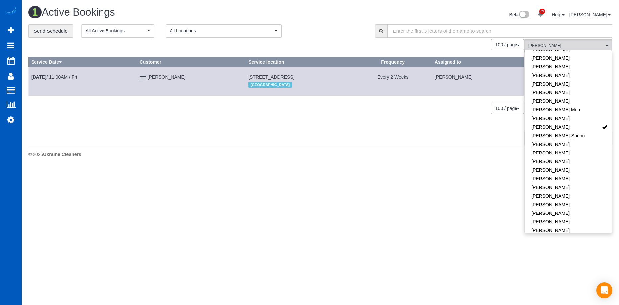
click at [431, 125] on div "0 Bookings found. We couldn't find any bookings that matched your search. Creat…" at bounding box center [276, 91] width 497 height 105
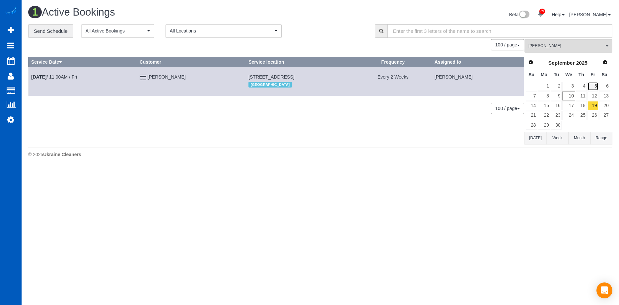
click at [595, 87] on link "5" at bounding box center [593, 86] width 11 height 9
click at [594, 105] on link "19" at bounding box center [593, 105] width 11 height 9
click at [552, 47] on span "[PERSON_NAME]" at bounding box center [567, 46] width 76 height 6
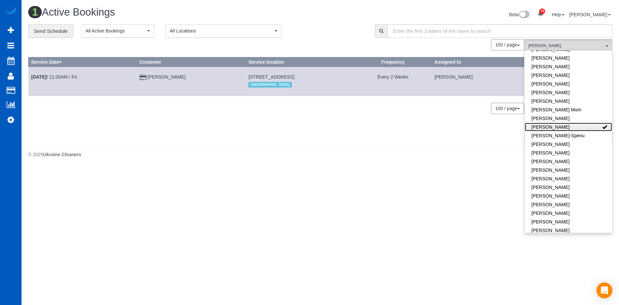
click at [583, 125] on link "[PERSON_NAME]" at bounding box center [568, 127] width 87 height 9
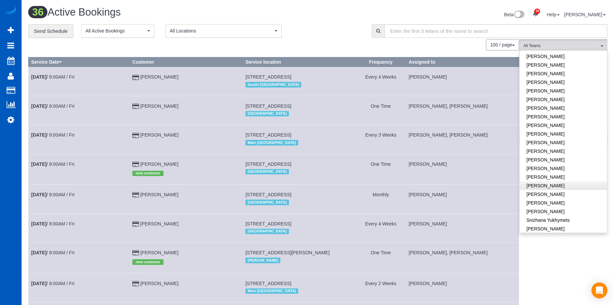
scroll to position [365, 0]
click at [572, 192] on link "[PERSON_NAME]" at bounding box center [563, 196] width 87 height 9
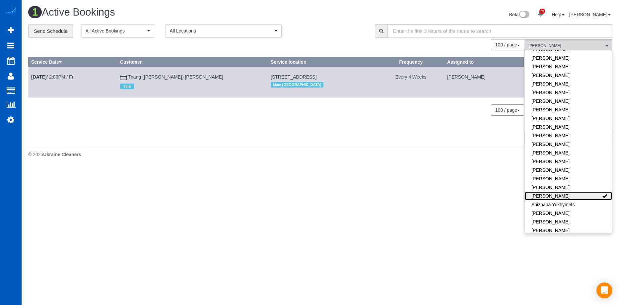
click at [582, 192] on link "[PERSON_NAME]" at bounding box center [568, 196] width 87 height 9
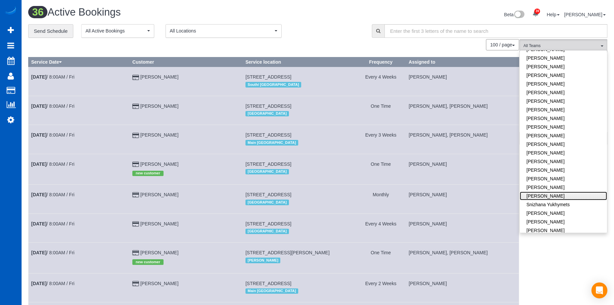
click at [601, 192] on link "[PERSON_NAME]" at bounding box center [563, 196] width 87 height 9
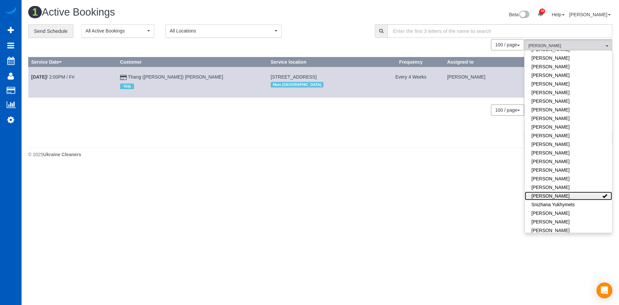
click at [591, 192] on link "[PERSON_NAME]" at bounding box center [568, 196] width 87 height 9
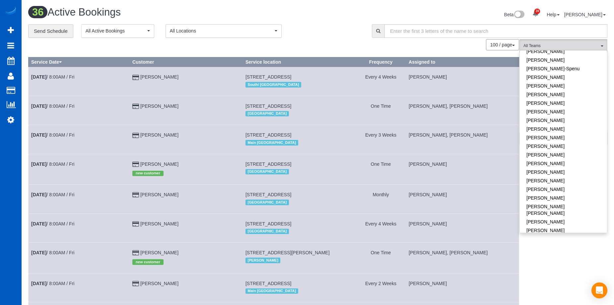
scroll to position [166, 0]
click at [576, 121] on link "[PERSON_NAME]" at bounding box center [563, 121] width 87 height 9
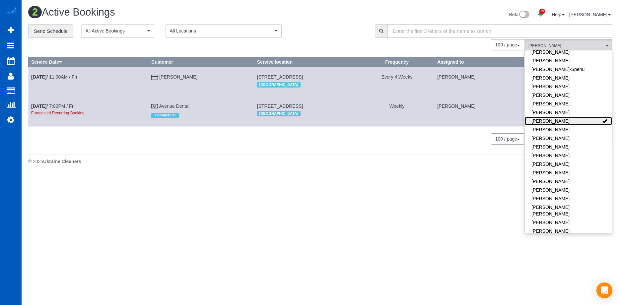
click at [576, 121] on link "[PERSON_NAME]" at bounding box center [568, 121] width 87 height 9
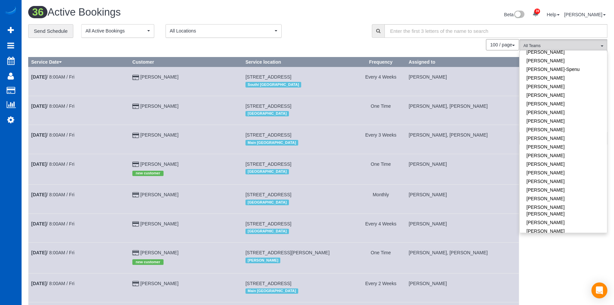
click at [320, 13] on div "Beta 39 Your Notifications You have 0 alerts × You have 1 to charge for 09/09/2…" at bounding box center [465, 16] width 295 height 18
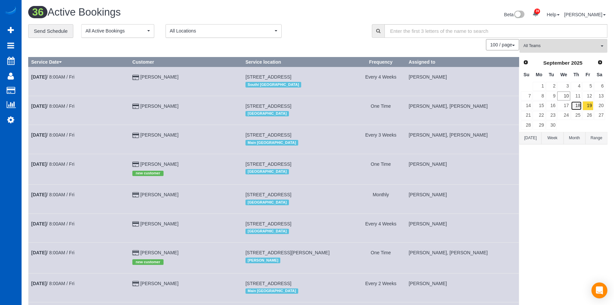
click at [579, 103] on link "18" at bounding box center [576, 105] width 11 height 9
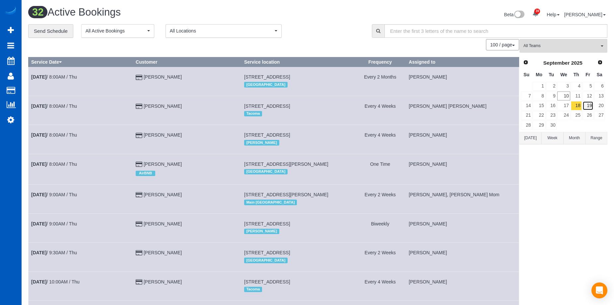
click at [590, 105] on link "19" at bounding box center [588, 105] width 11 height 9
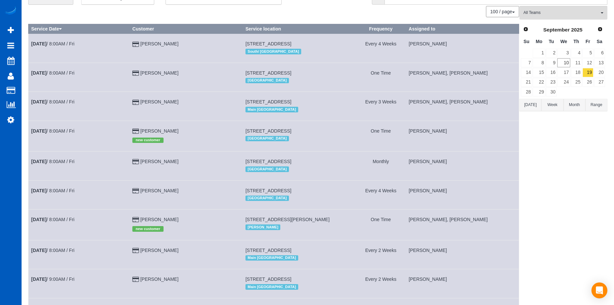
scroll to position [0, 0]
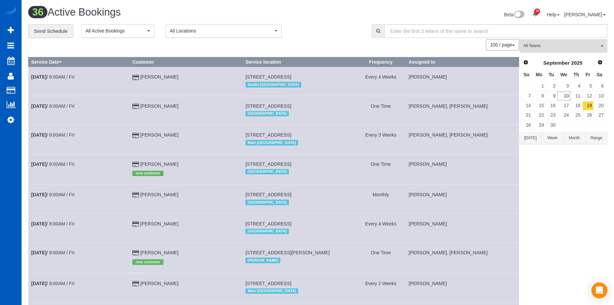
click at [554, 48] on span "All Teams" at bounding box center [562, 46] width 76 height 6
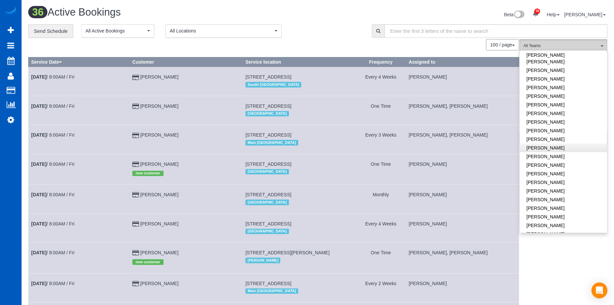
scroll to position [398, 0]
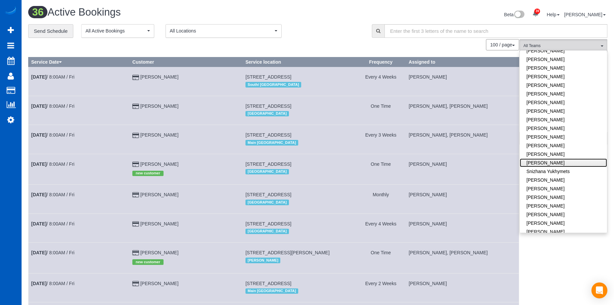
click at [576, 159] on link "[PERSON_NAME]" at bounding box center [563, 163] width 87 height 9
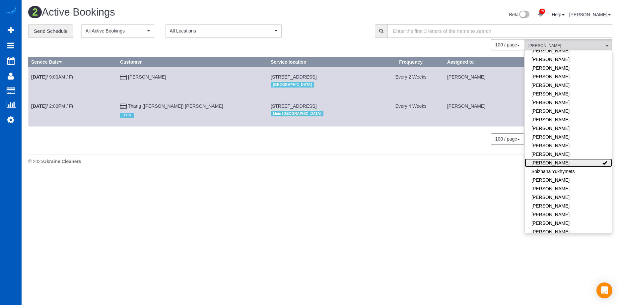
click at [581, 159] on link "[PERSON_NAME]" at bounding box center [568, 163] width 87 height 9
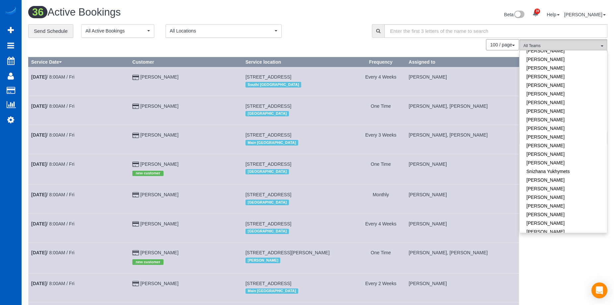
click at [341, 27] on div "**********" at bounding box center [195, 31] width 334 height 14
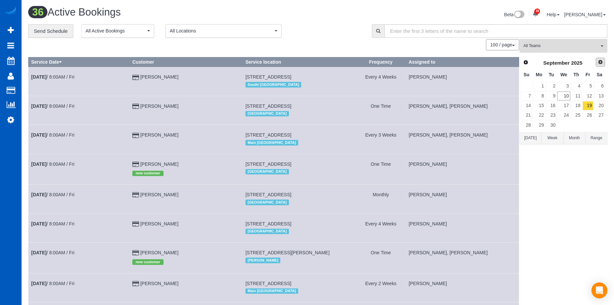
click at [603, 61] on span "Next" at bounding box center [600, 61] width 5 height 5
click at [527, 60] on span "Prev" at bounding box center [525, 61] width 5 height 5
click at [551, 123] on link "30" at bounding box center [551, 125] width 11 height 9
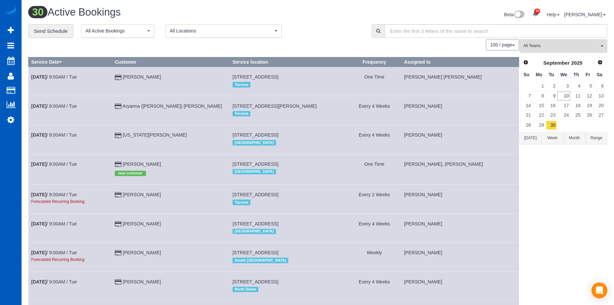
click at [572, 42] on button "All Teams" at bounding box center [564, 46] width 88 height 14
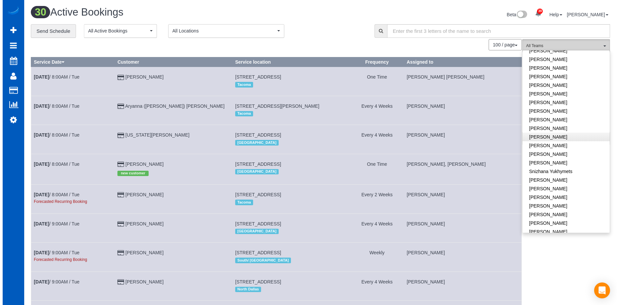
scroll to position [423, 0]
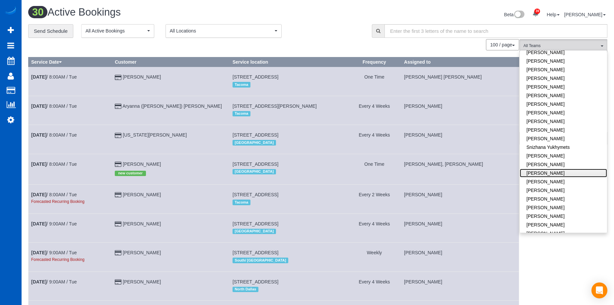
click at [581, 169] on link "[PERSON_NAME]" at bounding box center [563, 173] width 87 height 9
click at [341, 41] on div "100 / page 10 / page 20 / page 30 / page 40 / page 50 / page 100 / page" at bounding box center [273, 44] width 491 height 11
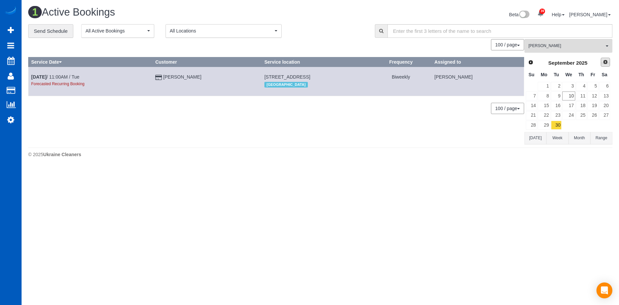
click at [606, 63] on span "Next" at bounding box center [605, 61] width 5 height 5
click at [559, 96] on link "7" at bounding box center [556, 96] width 11 height 9
click at [530, 60] on span "Prev" at bounding box center [530, 61] width 5 height 5
click at [557, 126] on link "30" at bounding box center [556, 125] width 11 height 9
click at [610, 58] on link "Next" at bounding box center [605, 62] width 9 height 9
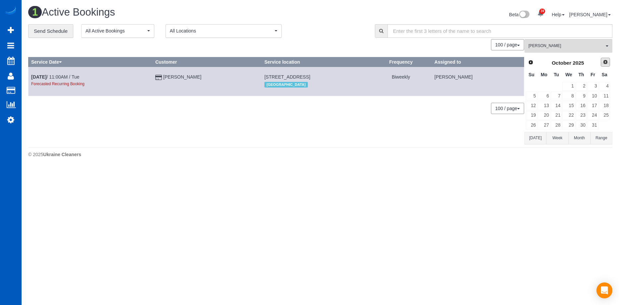
click at [605, 60] on span "Next" at bounding box center [605, 61] width 5 height 5
click at [535, 64] on link "Prev" at bounding box center [530, 62] width 9 height 9
click at [574, 92] on link "8" at bounding box center [569, 96] width 13 height 9
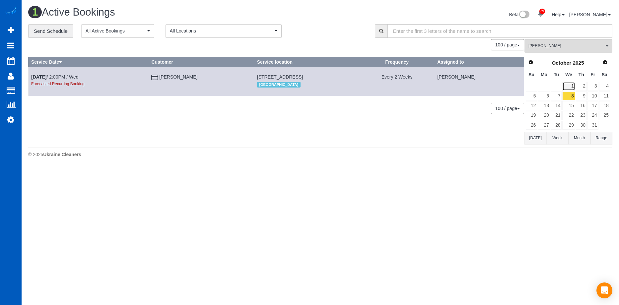
click at [570, 85] on link "1" at bounding box center [569, 86] width 13 height 9
click at [531, 61] on span "Prev" at bounding box center [530, 61] width 5 height 5
click at [562, 125] on link "30" at bounding box center [556, 125] width 11 height 9
click at [588, 43] on button "Tatyana Razumovskaya All Teams" at bounding box center [569, 46] width 88 height 14
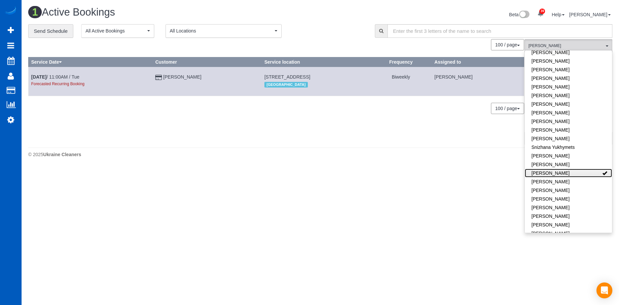
click at [588, 169] on link "[PERSON_NAME]" at bounding box center [568, 173] width 87 height 9
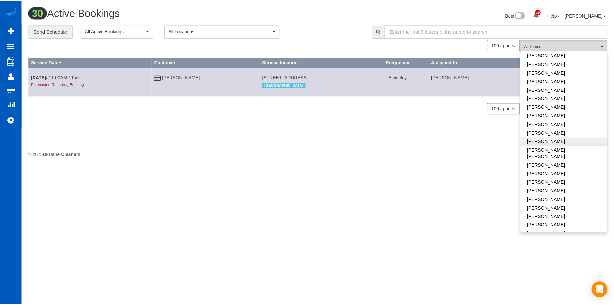
scroll to position [157, 0]
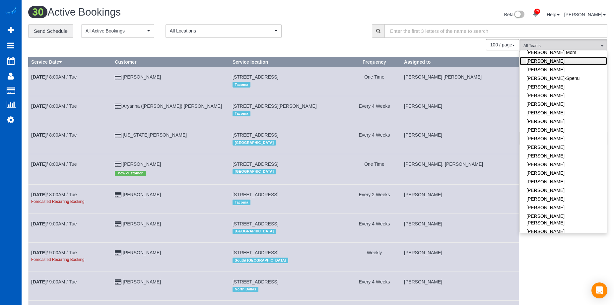
click at [586, 60] on link "[PERSON_NAME]" at bounding box center [563, 61] width 87 height 9
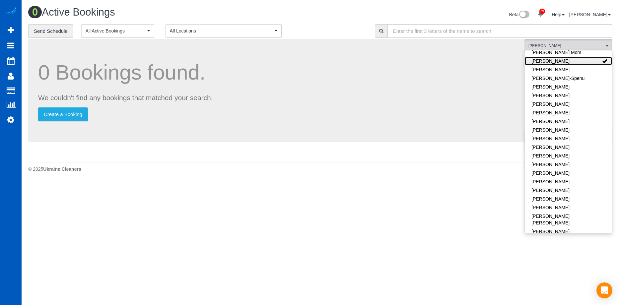
click at [586, 60] on link "[PERSON_NAME]" at bounding box center [568, 61] width 87 height 9
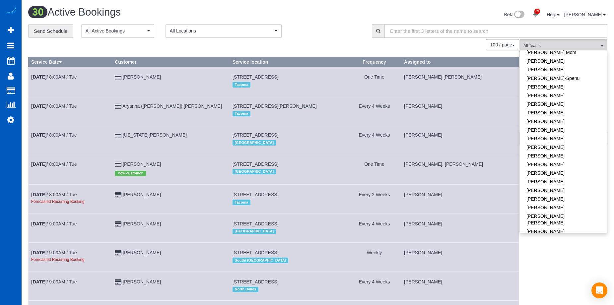
click at [316, 28] on div "**********" at bounding box center [195, 31] width 334 height 14
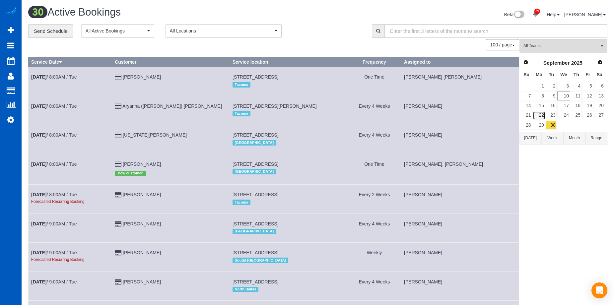
click at [541, 117] on link "22" at bounding box center [539, 115] width 12 height 9
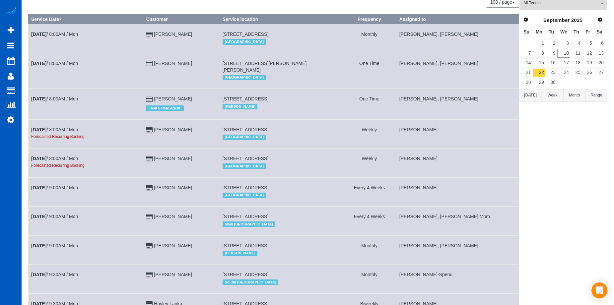
scroll to position [0, 0]
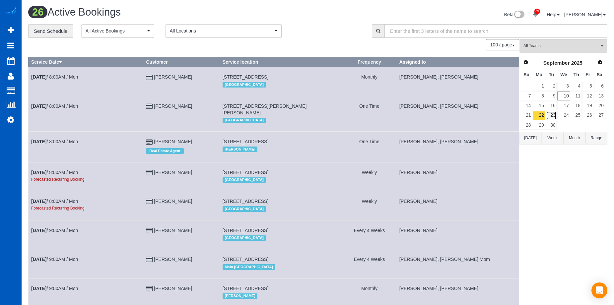
click at [557, 117] on link "23" at bounding box center [551, 115] width 11 height 9
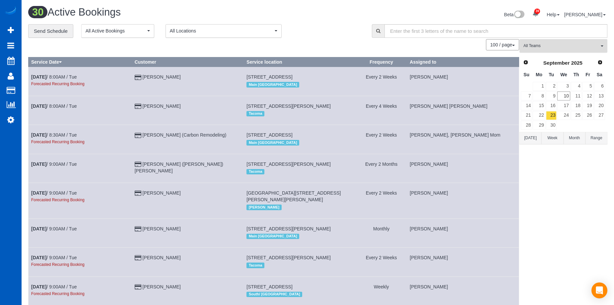
click at [579, 46] on span "All Teams" at bounding box center [562, 46] width 76 height 6
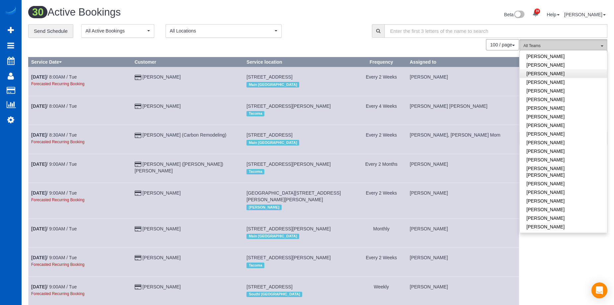
scroll to position [257, 0]
click at [572, 136] on link "Nataliia Dmytruk" at bounding box center [563, 140] width 87 height 9
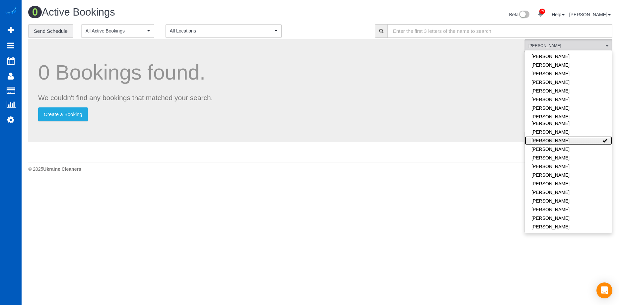
click at [581, 136] on link "Nataliia Dmytruk" at bounding box center [568, 140] width 87 height 9
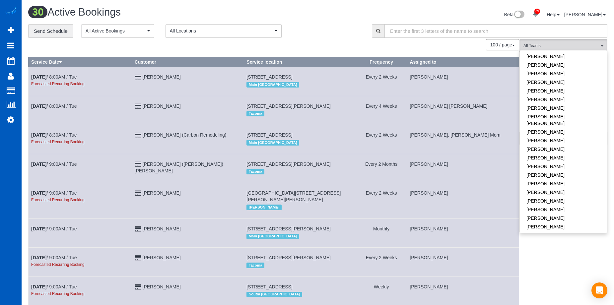
click at [309, 31] on div "**********" at bounding box center [195, 31] width 334 height 14
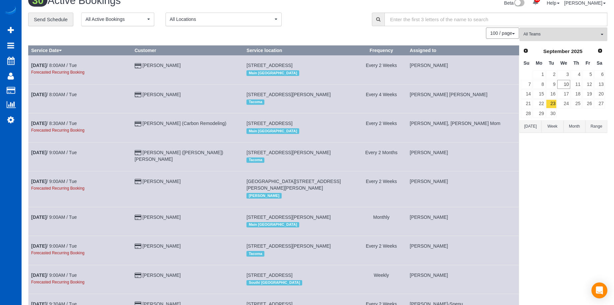
scroll to position [0, 0]
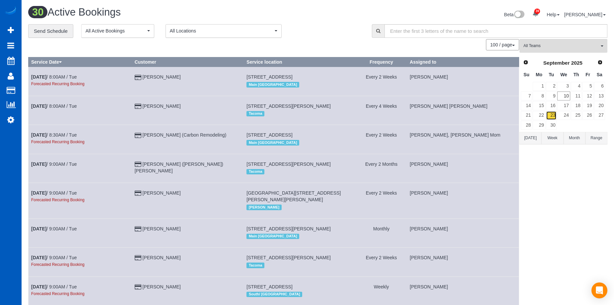
click at [553, 117] on link "23" at bounding box center [551, 115] width 11 height 9
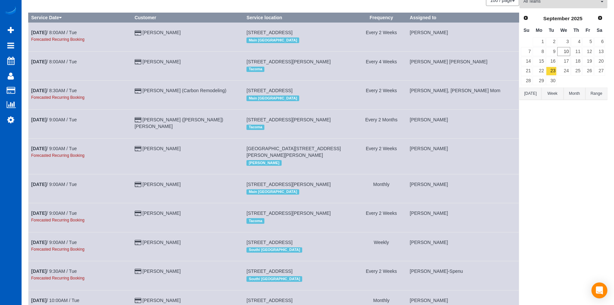
scroll to position [33, 0]
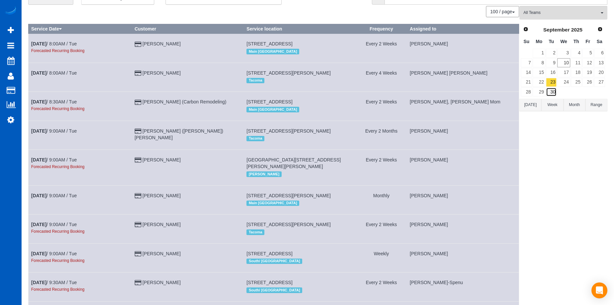
click at [553, 90] on link "30" at bounding box center [551, 92] width 11 height 9
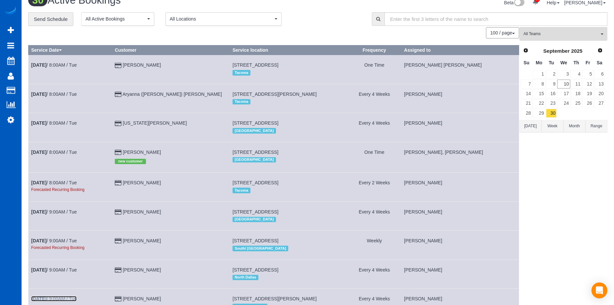
scroll to position [0, 0]
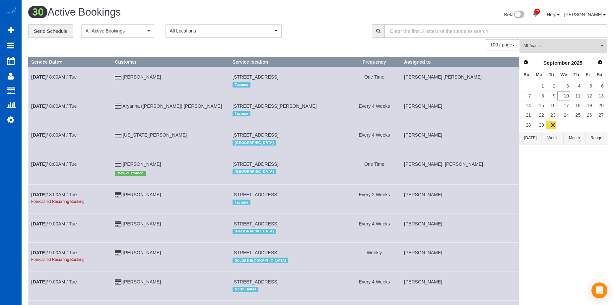
click at [571, 43] on span "All Teams" at bounding box center [562, 46] width 76 height 6
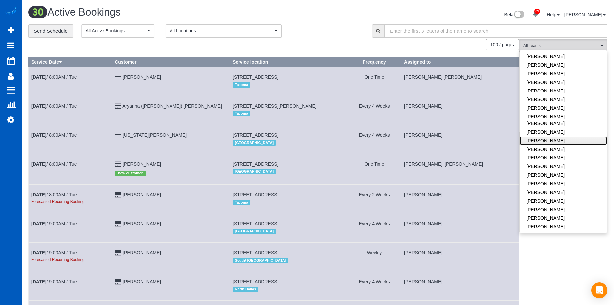
click at [564, 136] on link "Nataliia Dmytruk" at bounding box center [563, 140] width 87 height 9
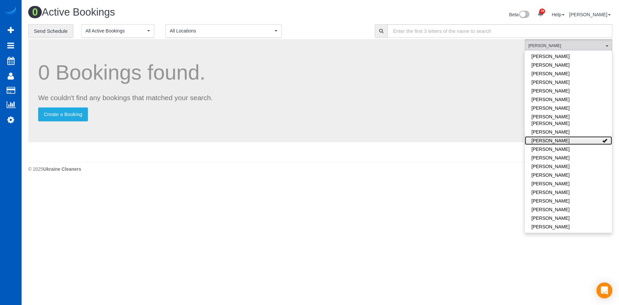
click at [570, 136] on link "Nataliia Dmytruk" at bounding box center [568, 140] width 87 height 9
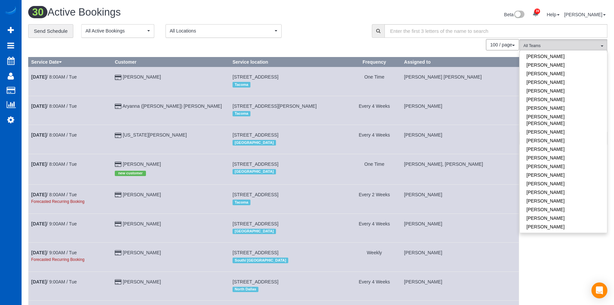
click at [453, 48] on div "100 / page 10 / page 20 / page 30 / page 40 / page 50 / page 100 / page" at bounding box center [273, 44] width 491 height 11
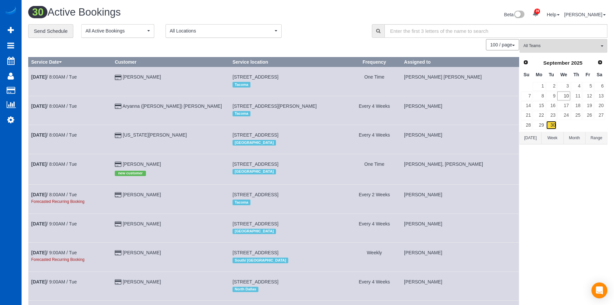
click at [550, 123] on link "30" at bounding box center [551, 125] width 11 height 9
click at [604, 62] on link "Next" at bounding box center [600, 62] width 9 height 9
click at [580, 93] on link "9" at bounding box center [576, 96] width 11 height 9
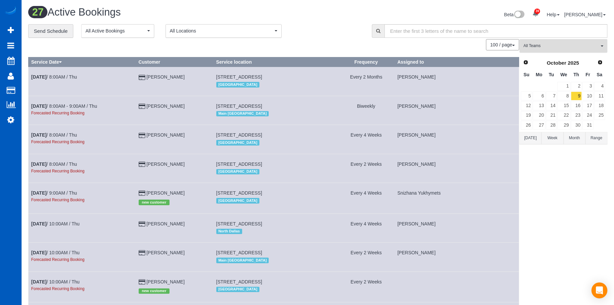
click at [546, 48] on span "All Teams" at bounding box center [562, 46] width 76 height 6
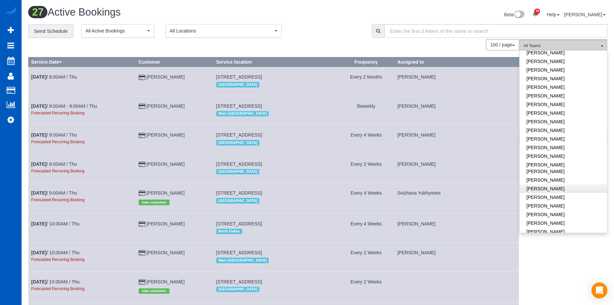
scroll to position [157, 0]
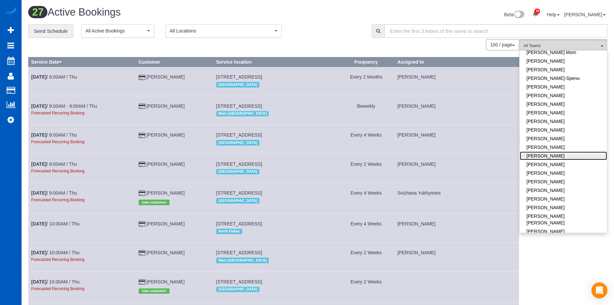
click at [581, 155] on link "[PERSON_NAME]" at bounding box center [563, 156] width 87 height 9
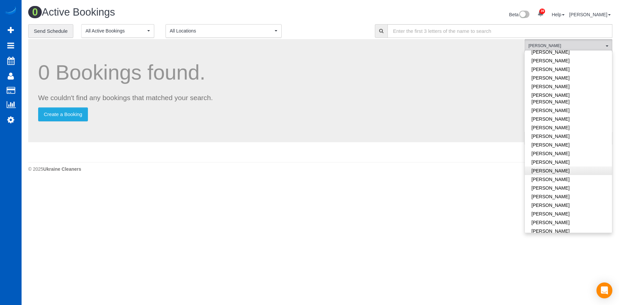
scroll to position [290, 0]
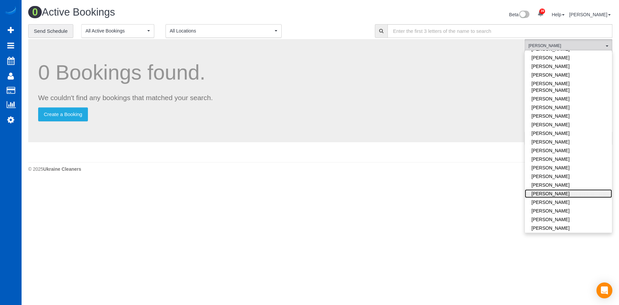
click at [573, 190] on link "[PERSON_NAME]" at bounding box center [568, 194] width 87 height 9
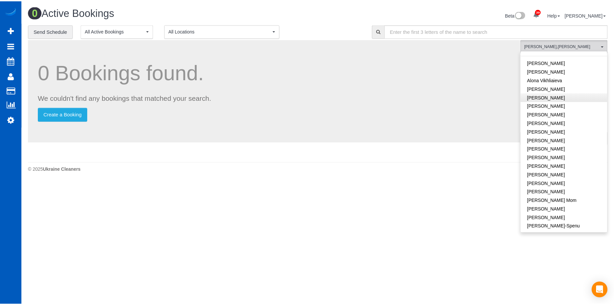
scroll to position [0, 0]
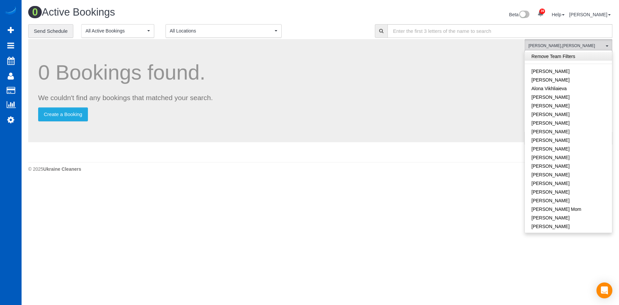
click at [590, 55] on link "Remove Team Filters" at bounding box center [568, 56] width 87 height 9
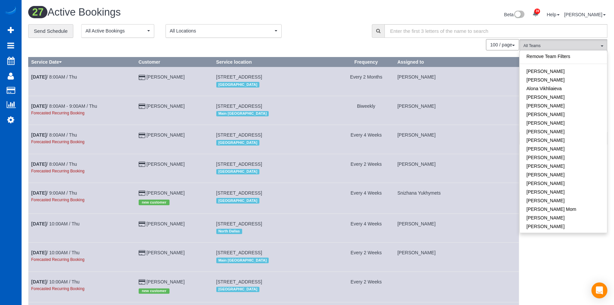
click at [316, 21] on div "27 Active Bookings Beta 39 Your Notifications You have 0 alerts × You have 1 to…" at bounding box center [318, 16] width 590 height 18
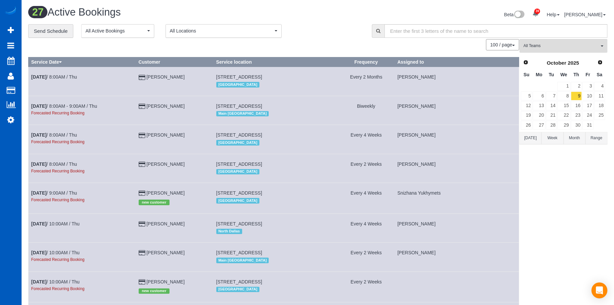
click at [444, 15] on div "Beta 39 Your Notifications You have 0 alerts × You have 1 to charge for 09/09/2…" at bounding box center [465, 16] width 295 height 18
click at [533, 139] on button "Today" at bounding box center [531, 138] width 22 height 12
click at [566, 95] on link "10" at bounding box center [564, 96] width 13 height 9
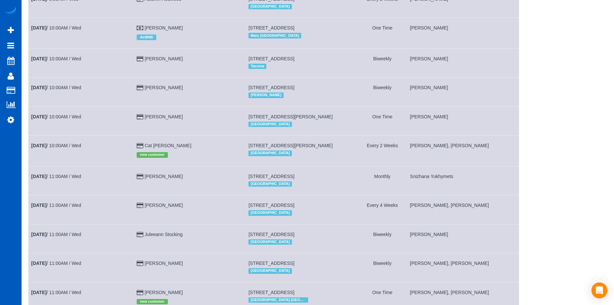
scroll to position [285, 0]
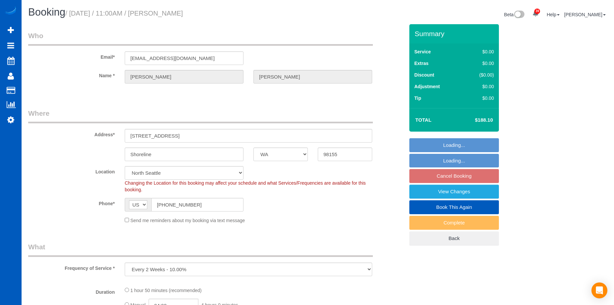
select select "WA"
select select "object:1174"
select select "199"
select select "1501"
select select "3"
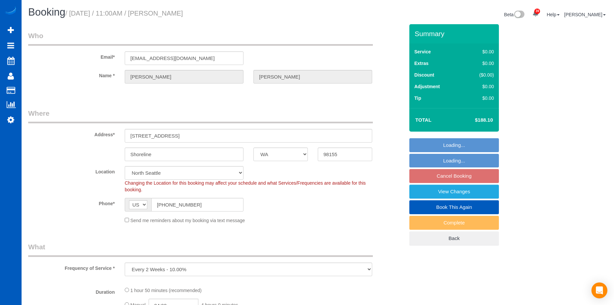
select select "2"
select select "spot2"
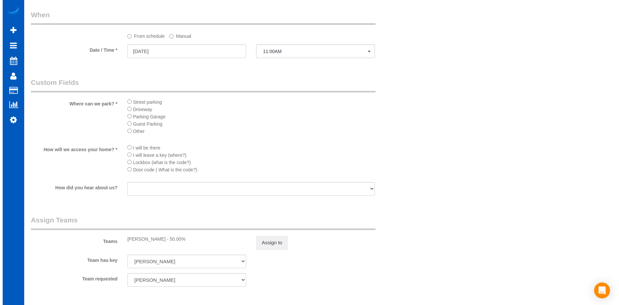
scroll to position [697, 0]
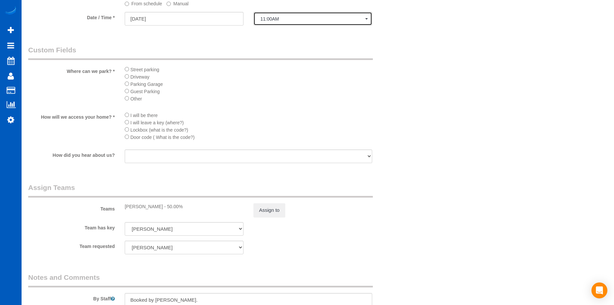
click at [276, 20] on span "11:00AM" at bounding box center [313, 18] width 105 height 5
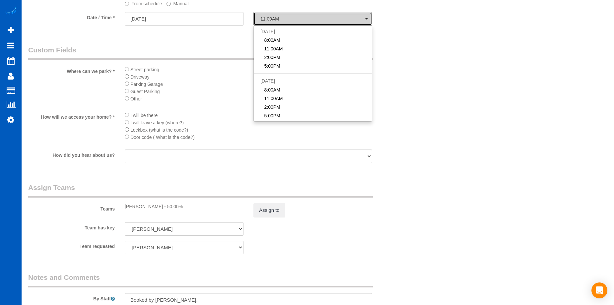
click at [276, 20] on span "11:00AM" at bounding box center [313, 18] width 105 height 5
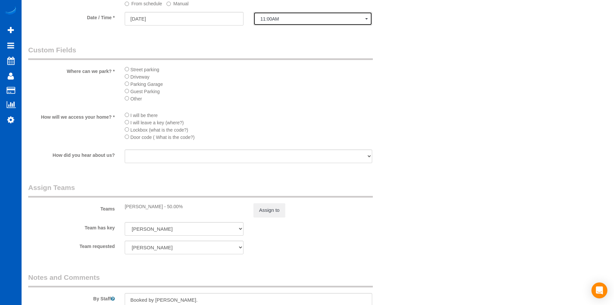
click at [264, 23] on button "11:00AM" at bounding box center [313, 19] width 119 height 14
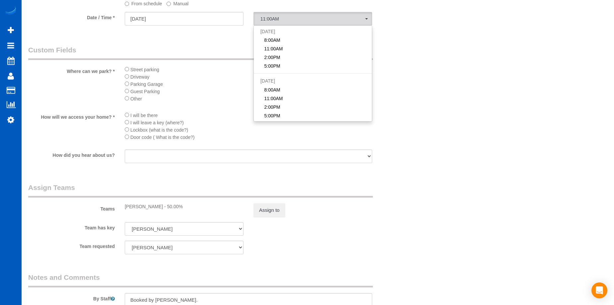
click at [172, 3] on label "Manual" at bounding box center [178, 2] width 22 height 9
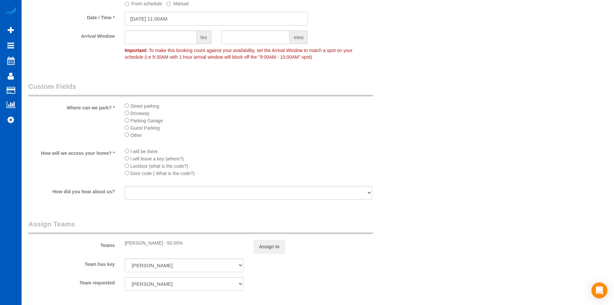
click at [177, 12] on input "[DATE] 11:00AM" at bounding box center [216, 19] width 183 height 14
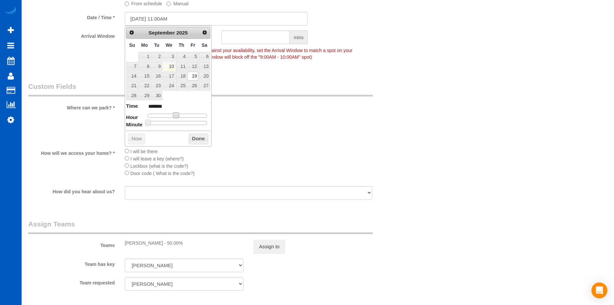
type input "[DATE] 10:00AM"
type input "*******"
type input "[DATE] 9:00AM"
type input "******"
drag, startPoint x: 176, startPoint y: 116, endPoint x: 171, endPoint y: 117, distance: 5.5
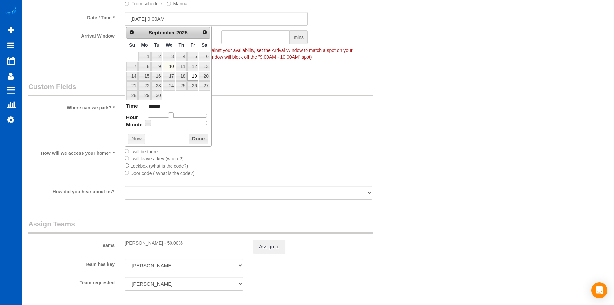
click at [171, 117] on span at bounding box center [171, 116] width 6 height 6
click at [195, 139] on button "Done" at bounding box center [199, 139] width 20 height 11
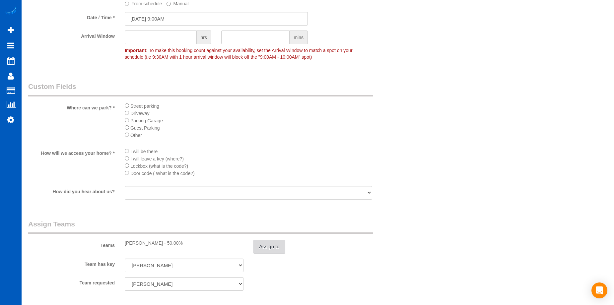
click at [277, 245] on button "Assign to" at bounding box center [270, 247] width 32 height 14
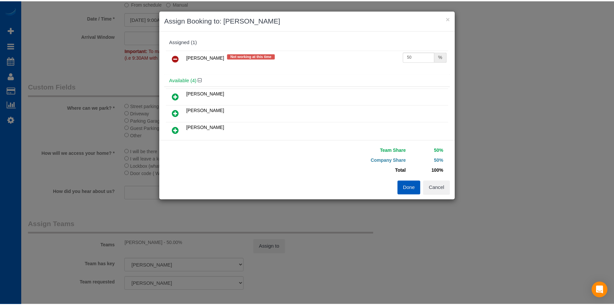
scroll to position [33, 0]
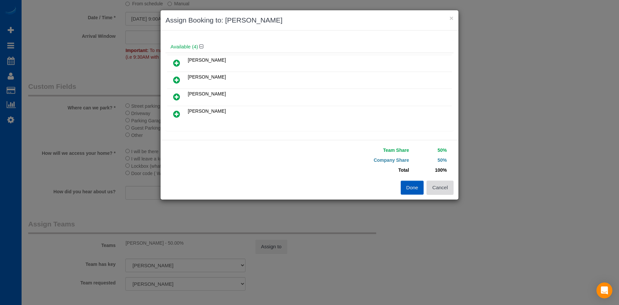
click at [445, 190] on button "Cancel" at bounding box center [440, 188] width 27 height 14
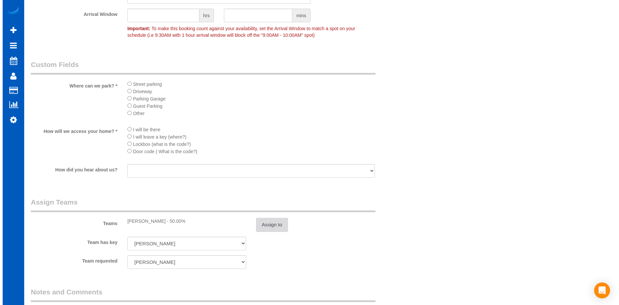
scroll to position [664, 0]
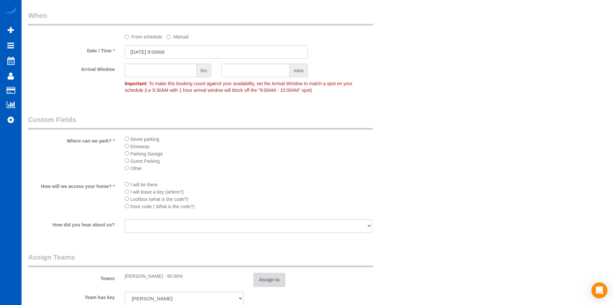
click at [275, 277] on button "Assign to" at bounding box center [270, 280] width 32 height 14
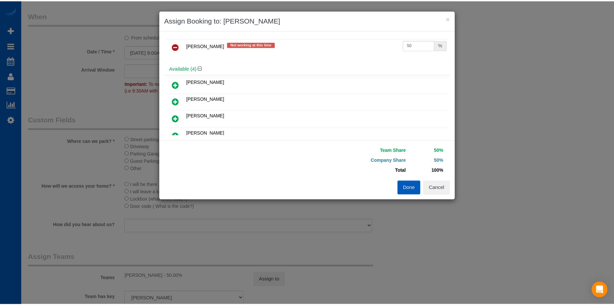
scroll to position [0, 0]
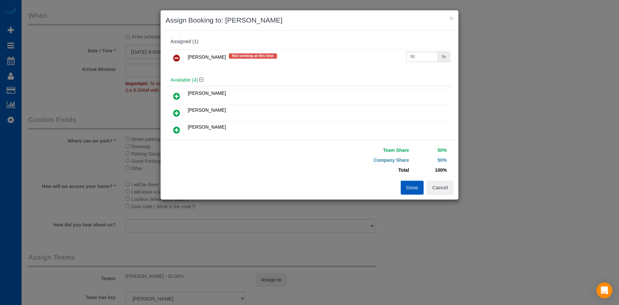
click at [175, 56] on icon at bounding box center [176, 58] width 7 height 8
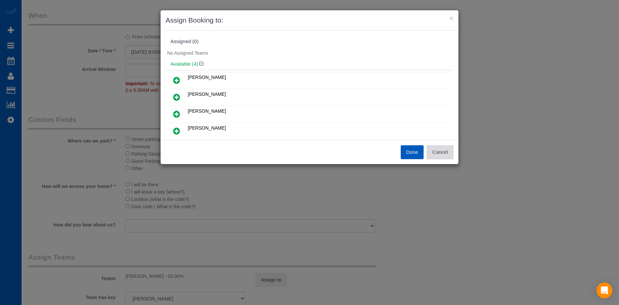
click at [441, 152] on button "Cancel" at bounding box center [440, 152] width 27 height 14
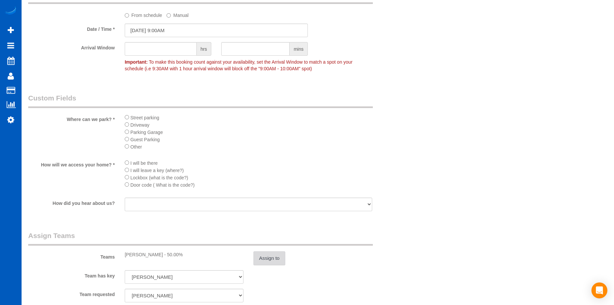
scroll to position [697, 0]
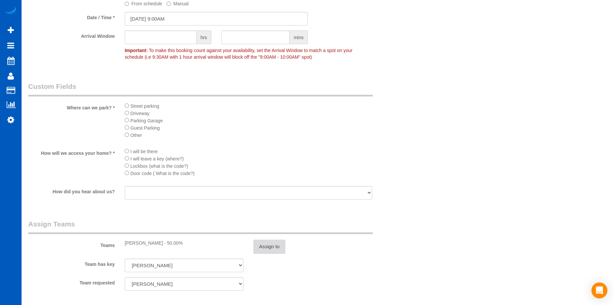
click at [282, 250] on button "Assign to" at bounding box center [270, 247] width 32 height 14
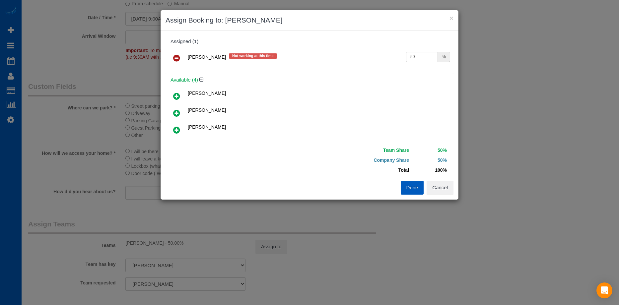
click at [174, 58] on icon at bounding box center [176, 58] width 7 height 8
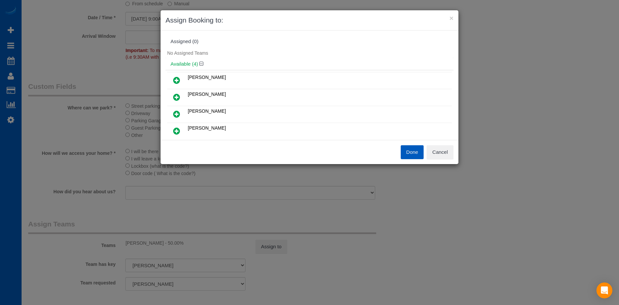
click at [174, 132] on icon at bounding box center [176, 131] width 7 height 8
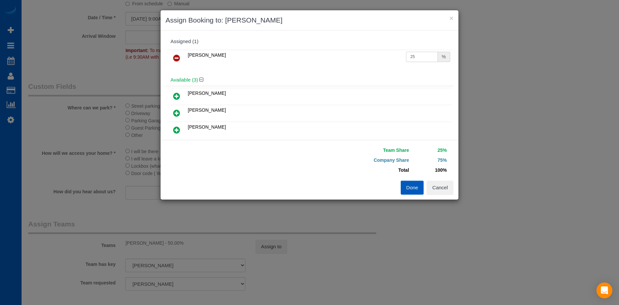
click at [421, 58] on input "25" at bounding box center [422, 57] width 32 height 10
drag, startPoint x: 419, startPoint y: 55, endPoint x: 334, endPoint y: 50, distance: 85.4
click at [334, 50] on tr "[PERSON_NAME] 25 %" at bounding box center [309, 58] width 285 height 17
type input "50"
click at [411, 186] on button "Done" at bounding box center [412, 188] width 23 height 14
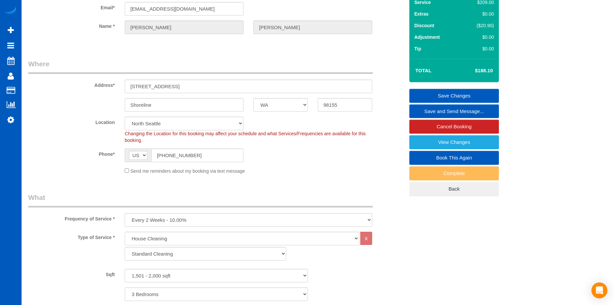
scroll to position [33, 0]
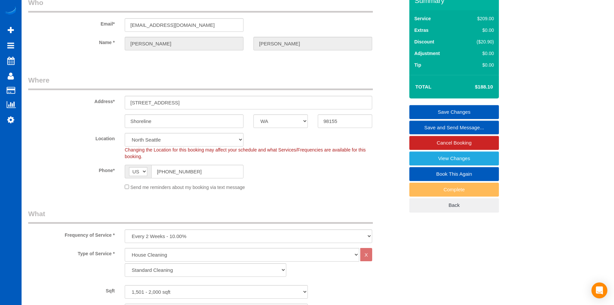
click at [429, 111] on link "Save Changes" at bounding box center [455, 112] width 90 height 14
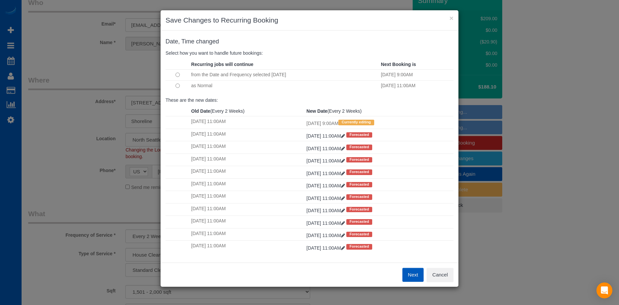
click at [407, 272] on button "Next" at bounding box center [414, 275] width 22 height 14
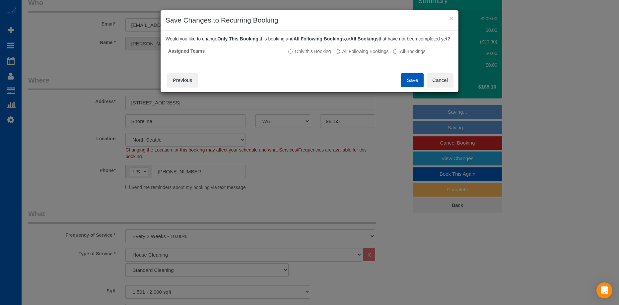
click at [407, 86] on button "Save" at bounding box center [412, 80] width 23 height 14
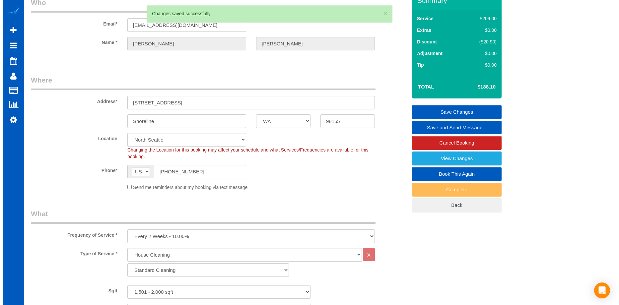
scroll to position [0, 0]
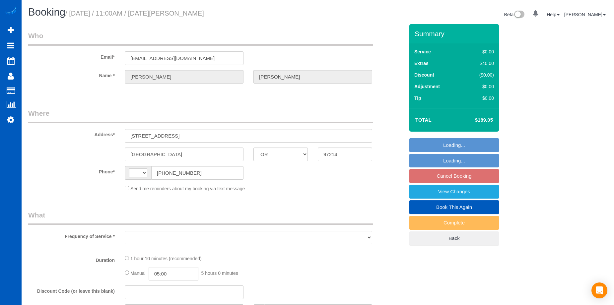
select select "OR"
select select "string:[GEOGRAPHIC_DATA]"
select select "number:67"
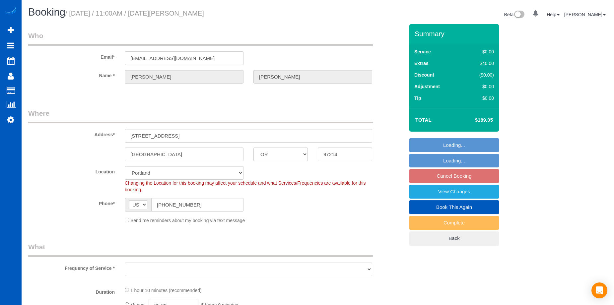
select select "object:916"
select select "spot2"
select select "object:987"
select select "199"
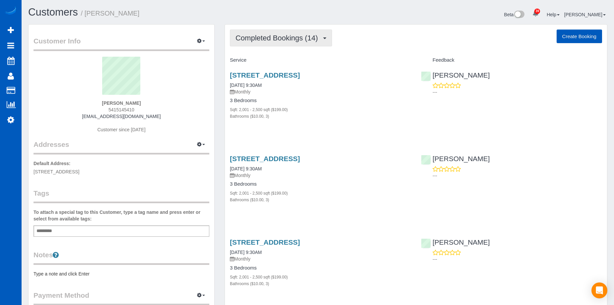
click at [262, 39] on span "Completed Bookings (14)" at bounding box center [279, 38] width 86 height 8
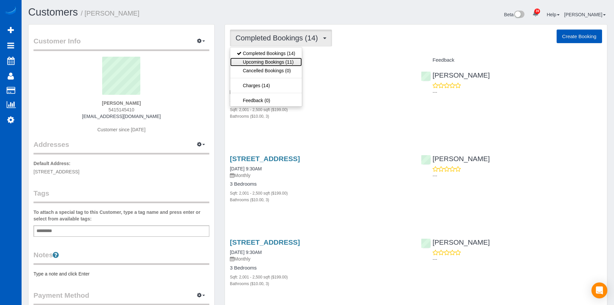
click at [262, 59] on link "Upcoming Bookings (11)" at bounding box center [266, 62] width 72 height 9
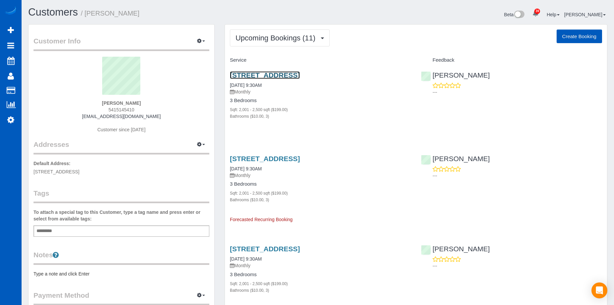
click at [289, 73] on link "[STREET_ADDRESS]" at bounding box center [265, 75] width 70 height 8
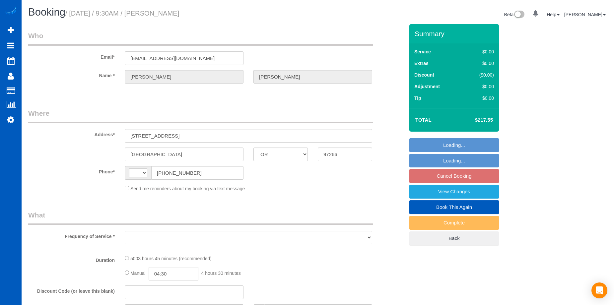
select select "OR"
select select "string:[GEOGRAPHIC_DATA]"
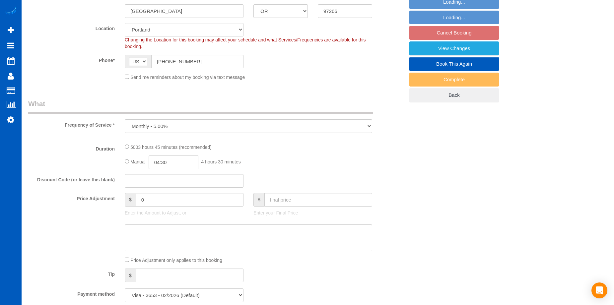
select select "object:1070"
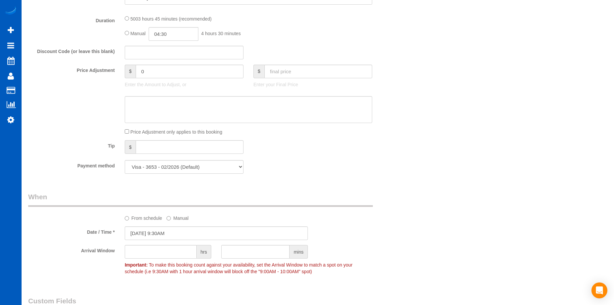
select select "2001"
select select "3"
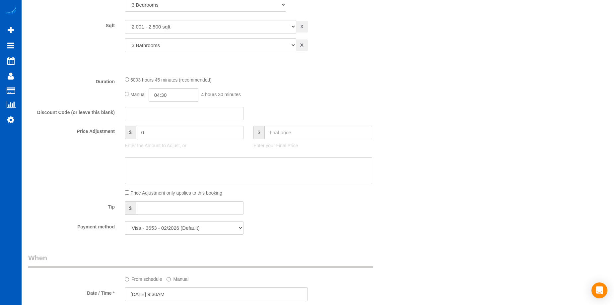
select select "2001"
select select "3"
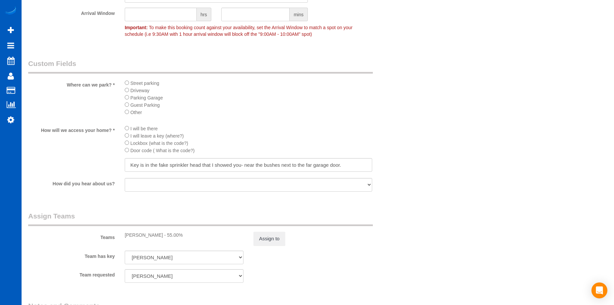
scroll to position [730, 0]
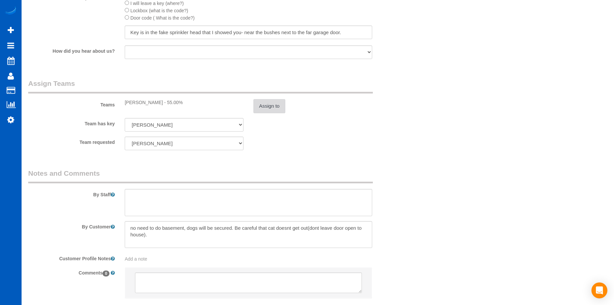
click at [264, 106] on button "Assign to" at bounding box center [270, 106] width 32 height 14
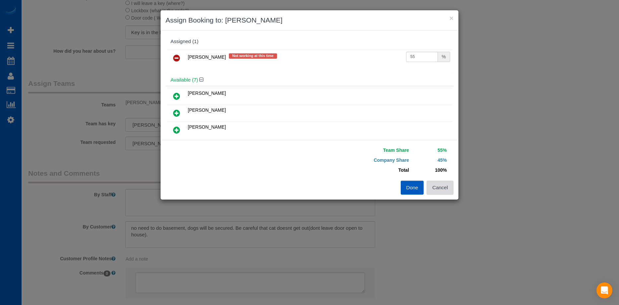
click at [449, 189] on button "Cancel" at bounding box center [440, 188] width 27 height 14
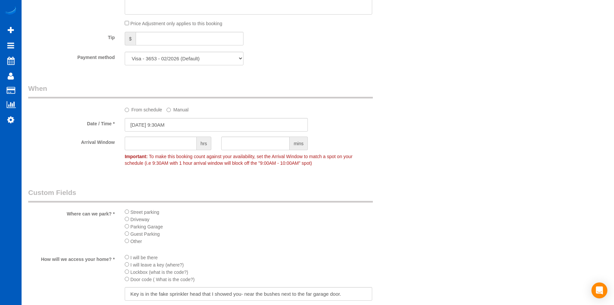
scroll to position [465, 0]
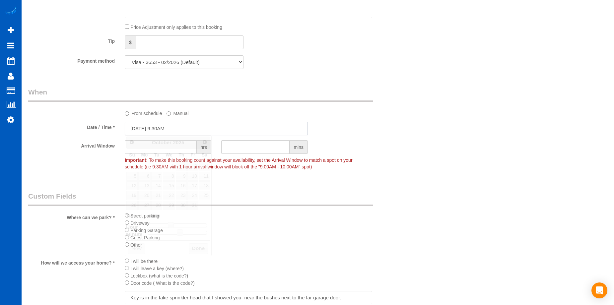
click at [183, 125] on input "10/01/2025 9:30AM" at bounding box center [216, 129] width 183 height 14
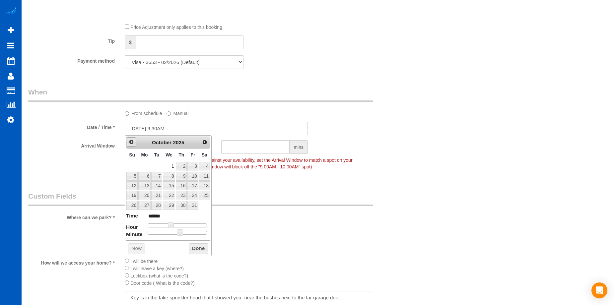
click at [131, 141] on span "Prev" at bounding box center [131, 141] width 5 height 5
click at [156, 204] on link "30" at bounding box center [156, 205] width 11 height 9
type input "09/30/2025 9:30AM"
drag, startPoint x: 196, startPoint y: 249, endPoint x: 228, endPoint y: 237, distance: 34.9
click at [196, 249] on button "Done" at bounding box center [199, 249] width 20 height 11
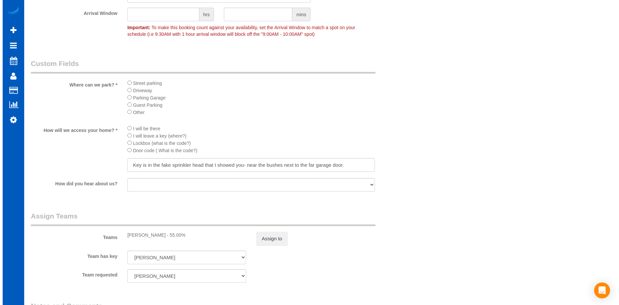
scroll to position [697, 0]
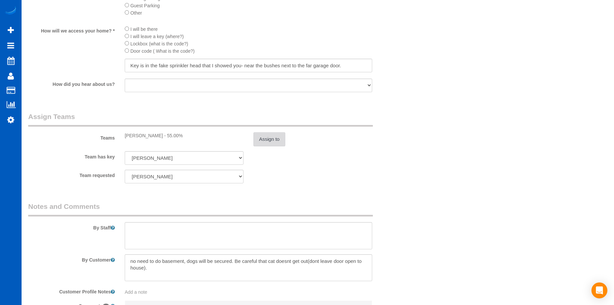
click at [274, 136] on button "Assign to" at bounding box center [270, 139] width 32 height 14
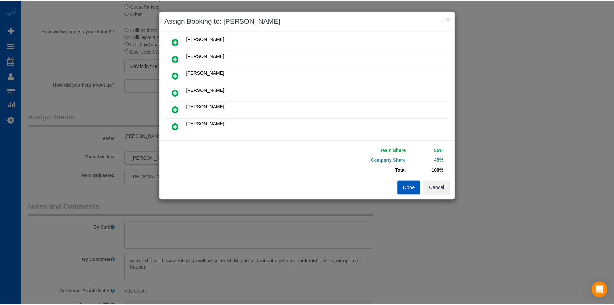
scroll to position [66, 0]
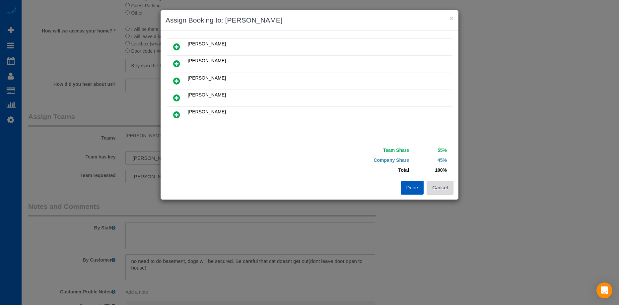
click at [447, 187] on button "Cancel" at bounding box center [440, 188] width 27 height 14
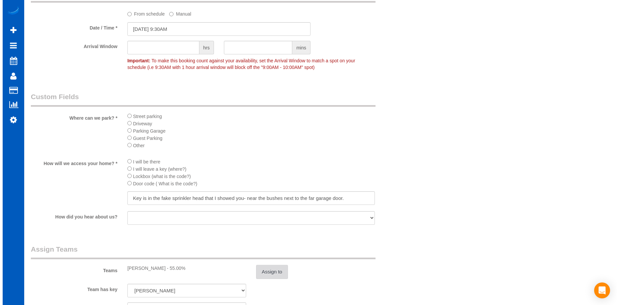
scroll to position [730, 0]
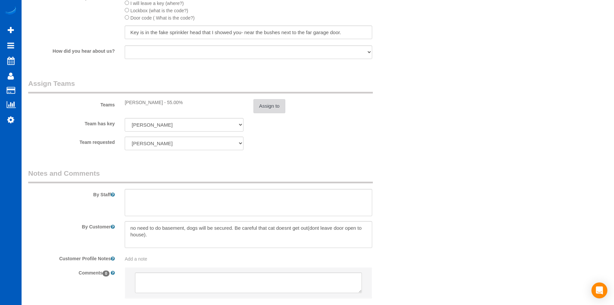
click at [280, 112] on button "Assign to" at bounding box center [270, 106] width 32 height 14
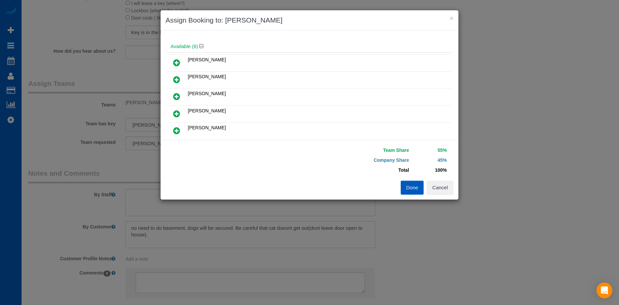
scroll to position [33, 0]
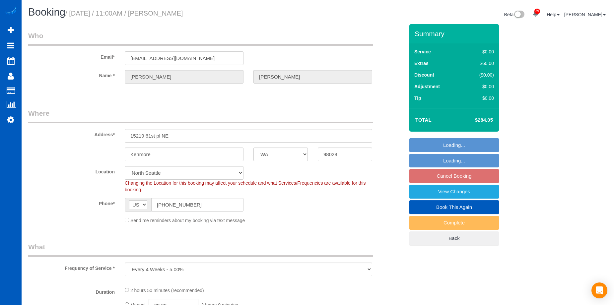
select select "WA"
select select "number:8"
select select "spot1"
select select "199"
select select "3001"
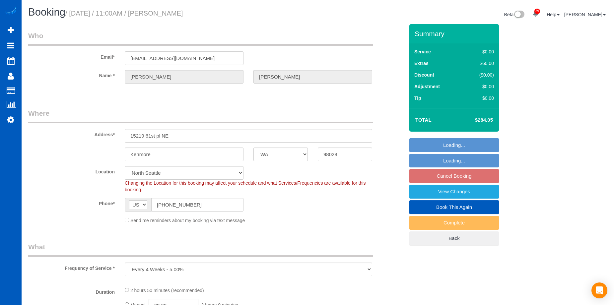
select select "3"
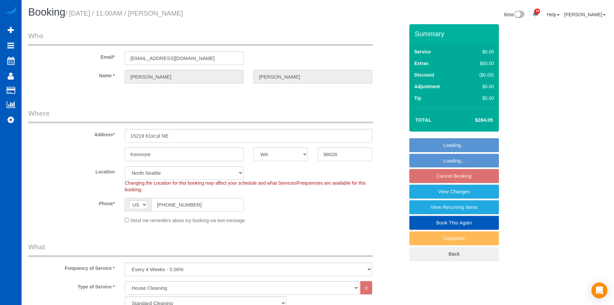
select select "object:1264"
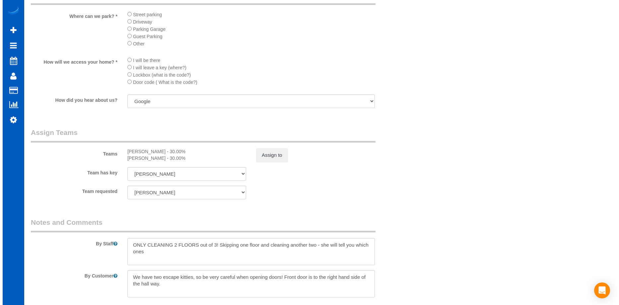
scroll to position [764, 0]
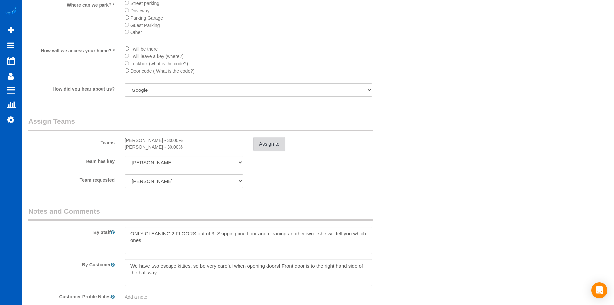
click at [270, 145] on button "Assign to" at bounding box center [270, 144] width 32 height 14
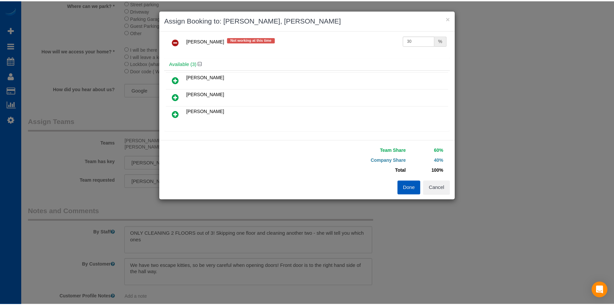
scroll to position [0, 0]
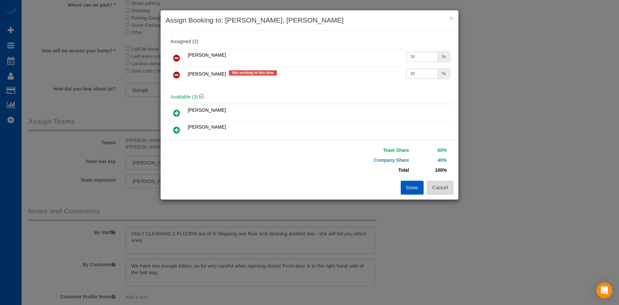
click at [448, 189] on button "Cancel" at bounding box center [440, 188] width 27 height 14
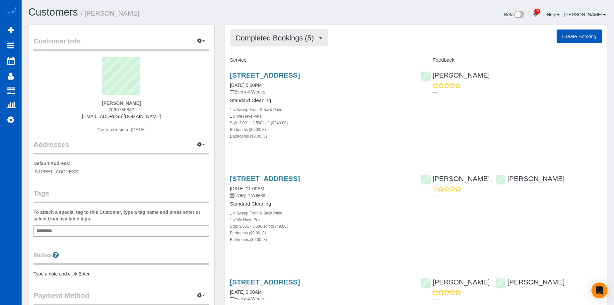
click at [308, 39] on span "Completed Bookings (5)" at bounding box center [277, 38] width 82 height 8
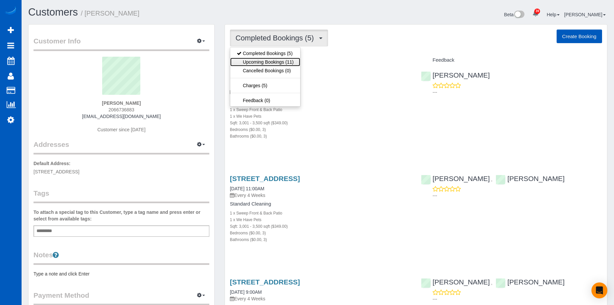
click at [286, 61] on link "Upcoming Bookings (11)" at bounding box center [265, 62] width 70 height 9
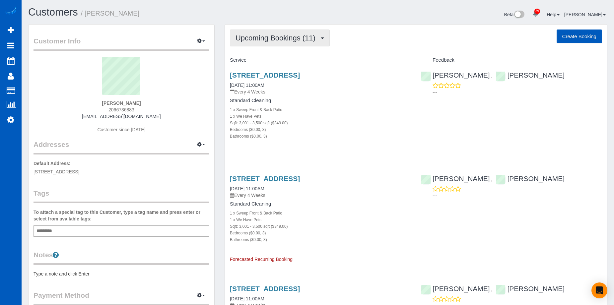
click at [325, 39] on button "Upcoming Bookings (11)" at bounding box center [280, 38] width 100 height 17
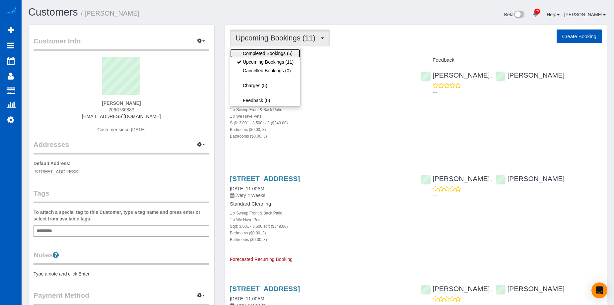
click at [278, 50] on link "Completed Bookings (5)" at bounding box center [265, 53] width 70 height 9
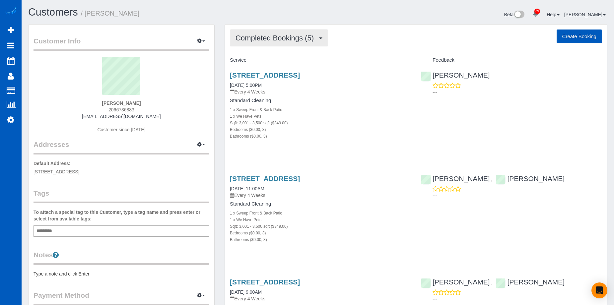
click at [298, 37] on span "Completed Bookings (5)" at bounding box center [277, 38] width 82 height 8
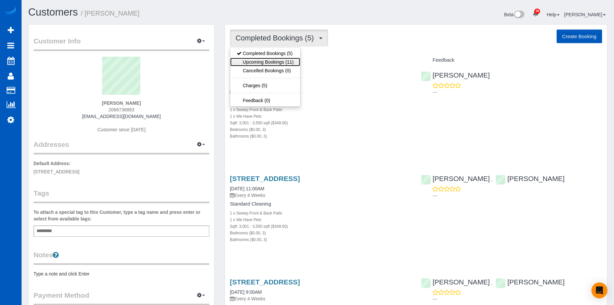
click at [273, 64] on link "Upcoming Bookings (11)" at bounding box center [265, 62] width 70 height 9
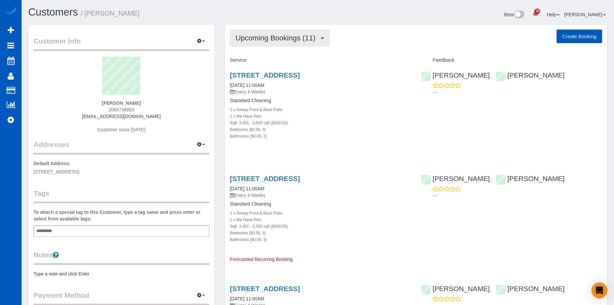
click at [288, 39] on span "Upcoming Bookings (11)" at bounding box center [277, 38] width 83 height 8
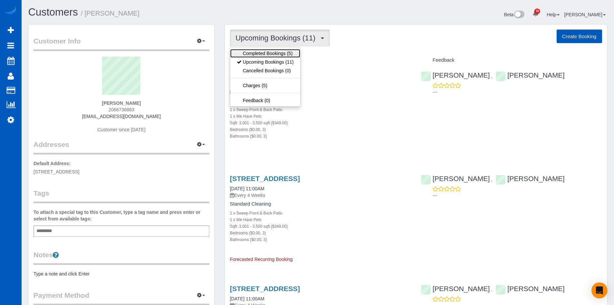
click at [284, 51] on link "Completed Bookings (5)" at bounding box center [265, 53] width 70 height 9
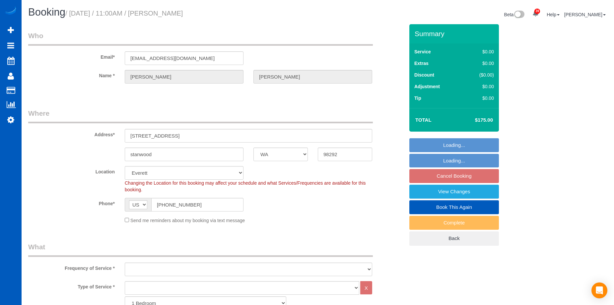
select select "WA"
select select "1001"
select select "2"
select select "1001"
select select "2"
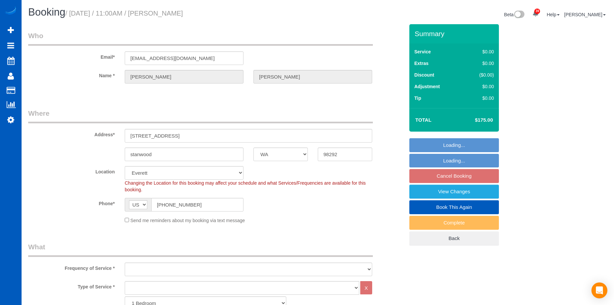
select select "object:1052"
select select "spot2"
select select "object:1164"
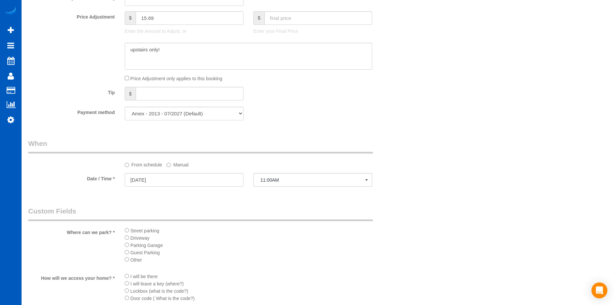
scroll to position [564, 0]
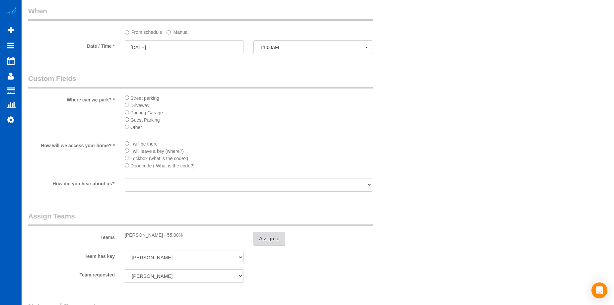
click at [268, 236] on button "Assign to" at bounding box center [270, 239] width 32 height 14
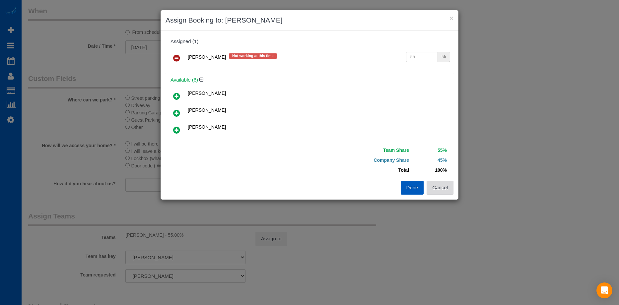
click at [452, 189] on button "Cancel" at bounding box center [440, 188] width 27 height 14
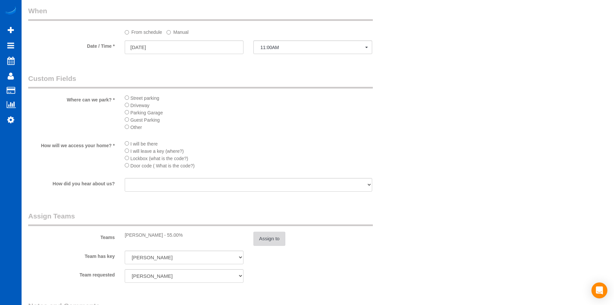
click at [278, 243] on button "Assign to" at bounding box center [270, 239] width 32 height 14
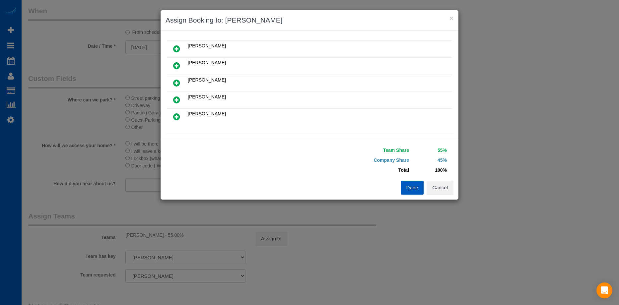
scroll to position [31, 0]
click at [179, 115] on icon at bounding box center [176, 116] width 7 height 8
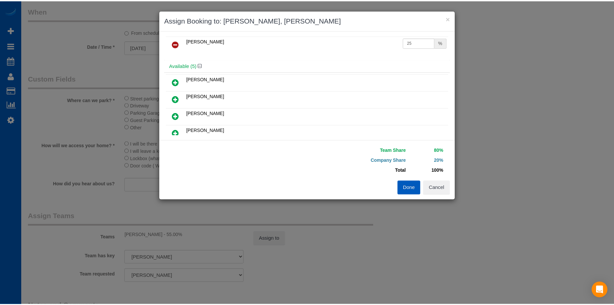
scroll to position [0, 0]
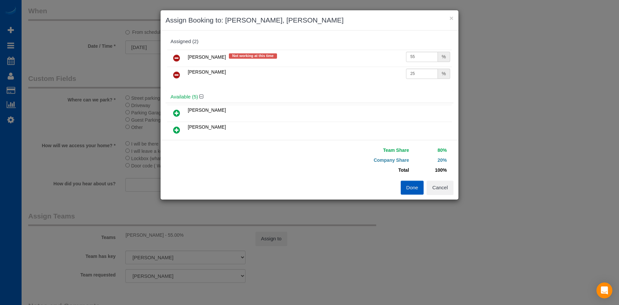
click at [177, 55] on icon at bounding box center [176, 58] width 7 height 8
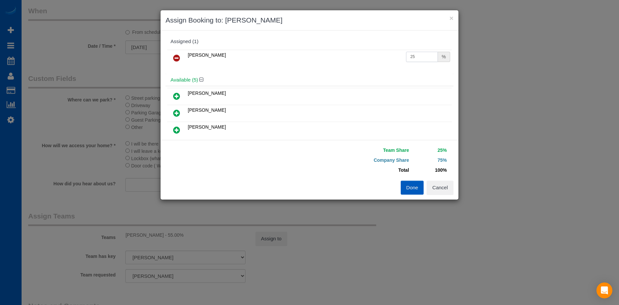
click at [419, 57] on input "25" at bounding box center [422, 57] width 32 height 10
drag, startPoint x: 415, startPoint y: 56, endPoint x: 359, endPoint y: 59, distance: 56.5
click at [359, 59] on tr "Sarah Morozov 25 %" at bounding box center [309, 58] width 285 height 17
type input "55"
click at [408, 187] on button "Done" at bounding box center [412, 188] width 23 height 14
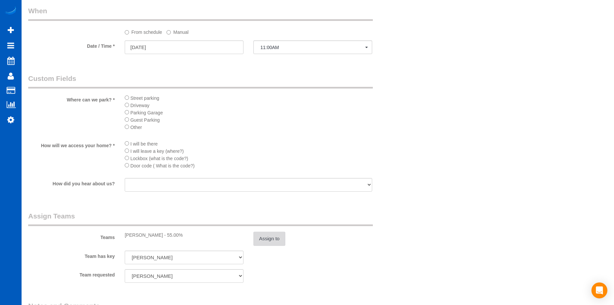
click at [283, 241] on button "Assign to" at bounding box center [270, 239] width 32 height 14
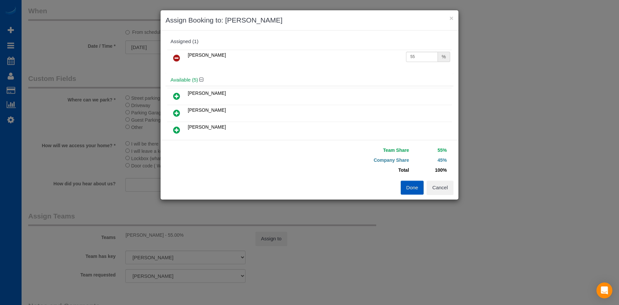
click at [175, 53] on link at bounding box center [177, 58] width 16 height 13
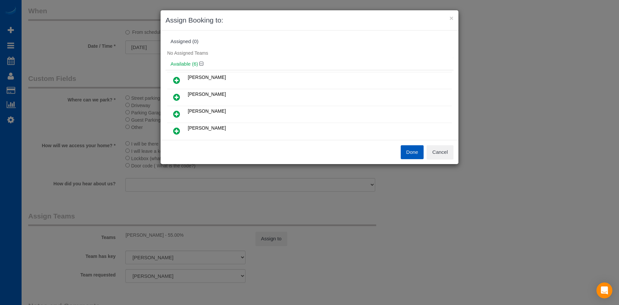
click at [178, 95] on icon at bounding box center [176, 97] width 7 height 8
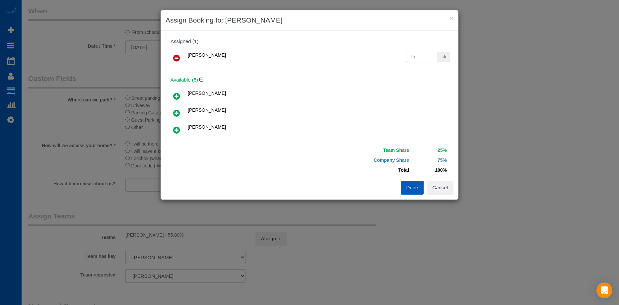
click at [424, 60] on input "25" at bounding box center [422, 57] width 32 height 10
drag, startPoint x: 422, startPoint y: 57, endPoint x: 377, endPoint y: 61, distance: 45.0
click at [377, 61] on tr "Nataliia Dmytruk 25 %" at bounding box center [309, 58] width 285 height 17
type input "55"
click at [417, 186] on button "Done" at bounding box center [412, 188] width 23 height 14
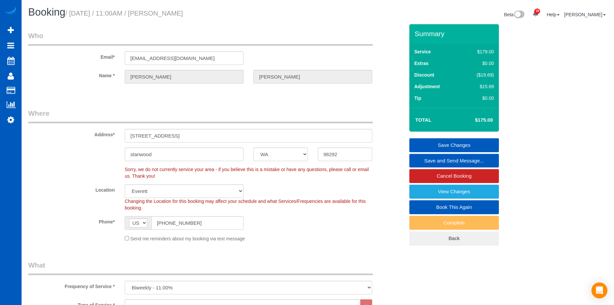
click at [432, 146] on link "Save Changes" at bounding box center [455, 145] width 90 height 14
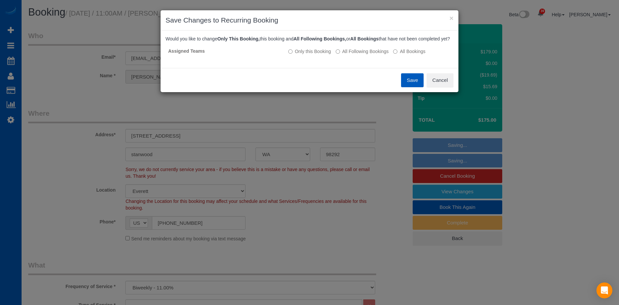
click at [407, 84] on button "Save" at bounding box center [412, 80] width 23 height 14
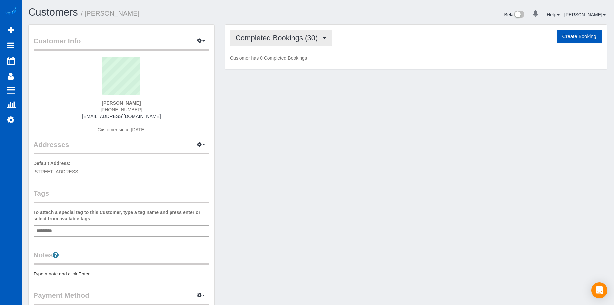
click at [283, 41] on span "Completed Bookings (30)" at bounding box center [279, 38] width 86 height 8
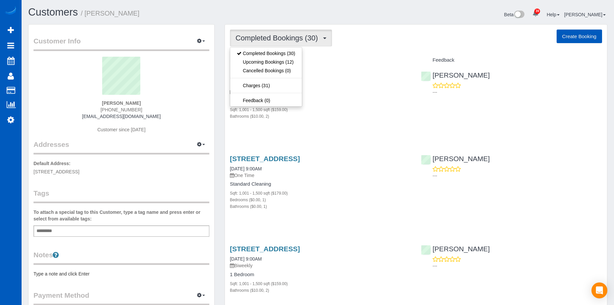
click at [283, 38] on span "Completed Bookings (30)" at bounding box center [279, 38] width 86 height 8
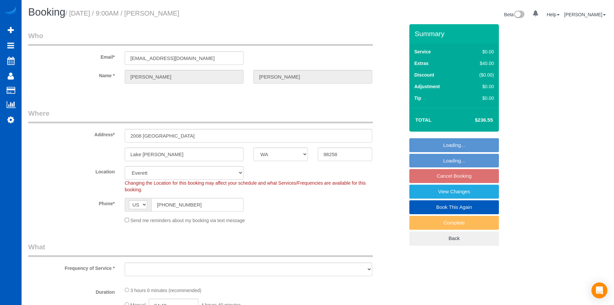
select select "WA"
select select "string:fspay-e38fe34f-303d-4b90-9b5e-850c8695709c"
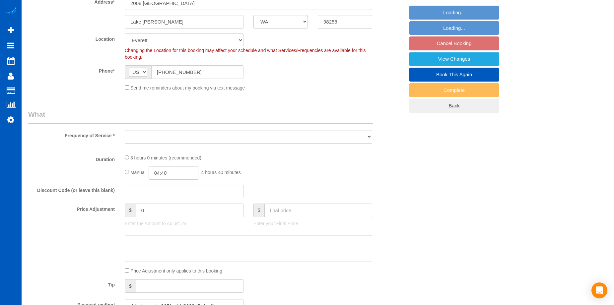
select select "object:807"
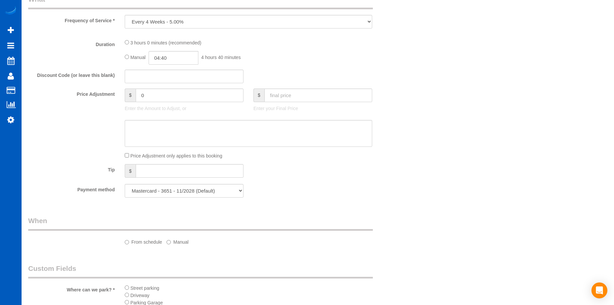
select select "199"
select select "1501"
select select "4"
select select "3"
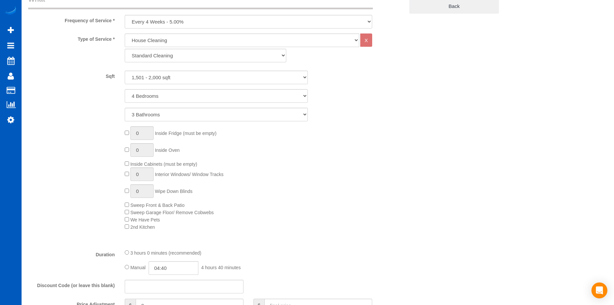
select select "object:1175"
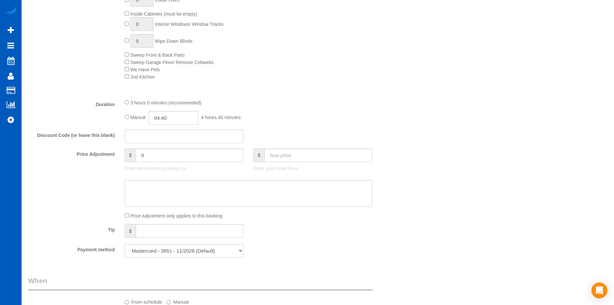
select select "1501"
select select "4"
select select "3"
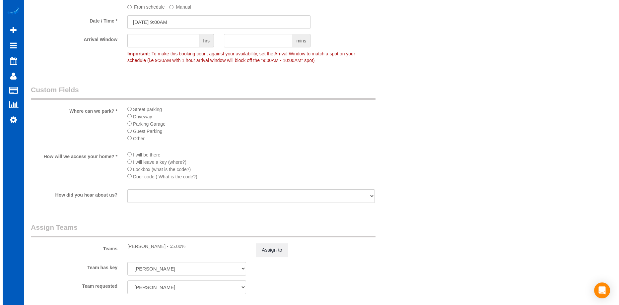
scroll to position [730, 0]
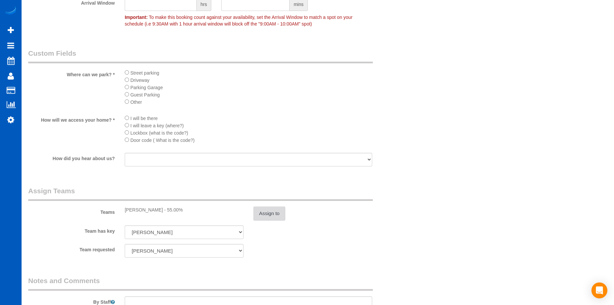
click at [277, 216] on button "Assign to" at bounding box center [270, 214] width 32 height 14
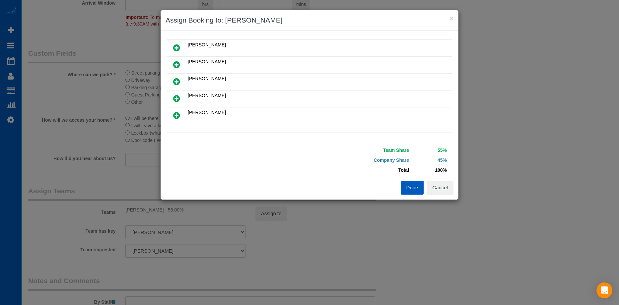
scroll to position [66, 0]
click at [178, 60] on icon at bounding box center [176, 64] width 7 height 8
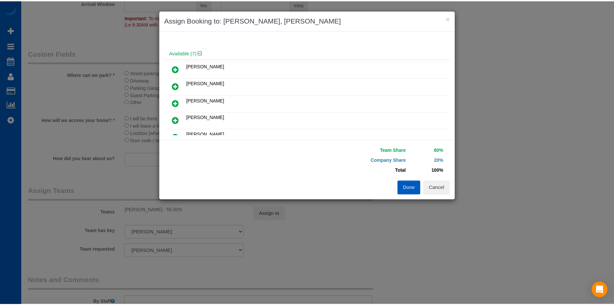
scroll to position [0, 0]
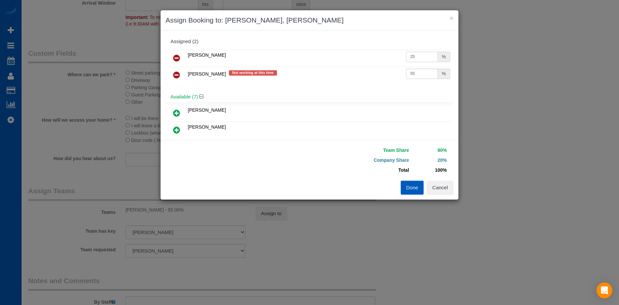
click at [412, 58] on input "25" at bounding box center [422, 57] width 32 height 10
drag, startPoint x: 416, startPoint y: 56, endPoint x: 391, endPoint y: 57, distance: 25.3
click at [391, 57] on tr "[PERSON_NAME] 25 %" at bounding box center [309, 58] width 285 height 17
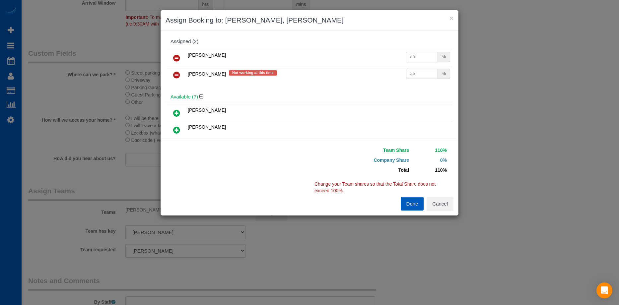
type input "55"
click at [177, 73] on icon at bounding box center [176, 75] width 7 height 8
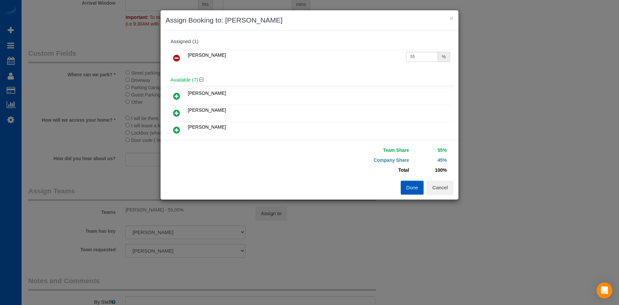
click at [414, 188] on button "Done" at bounding box center [412, 188] width 23 height 14
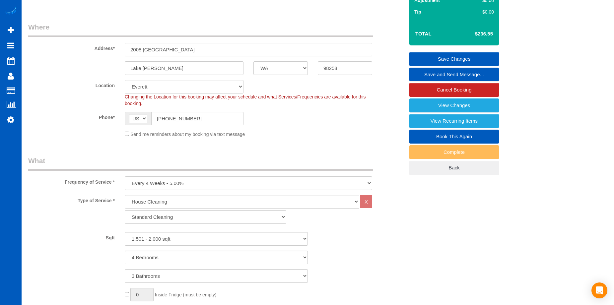
scroll to position [66, 0]
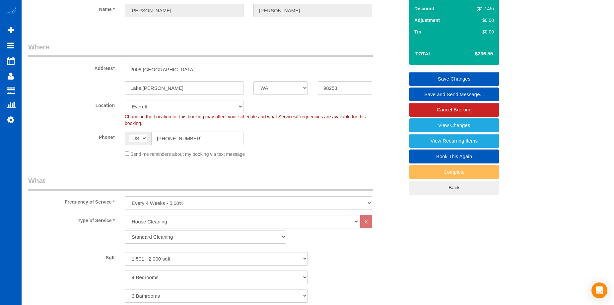
click at [416, 77] on link "Save Changes" at bounding box center [455, 79] width 90 height 14
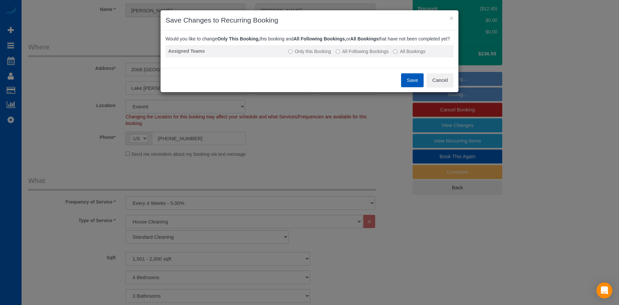
click at [351, 57] on td "Only this Booking All Following Bookings All Bookings" at bounding box center [370, 51] width 168 height 12
click at [341, 55] on label "All Following Bookings" at bounding box center [362, 51] width 53 height 7
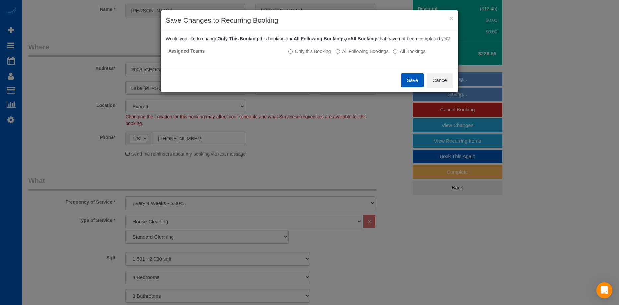
click at [411, 86] on button "Save" at bounding box center [412, 80] width 23 height 14
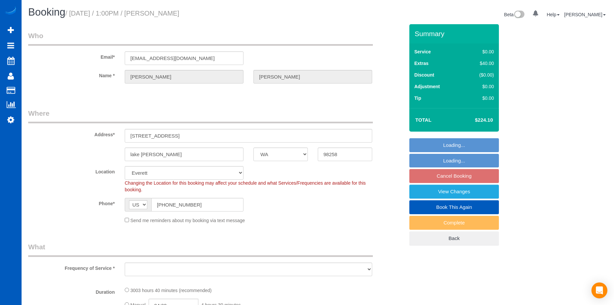
select select "WA"
select select "object:807"
select select "1501"
select select "3"
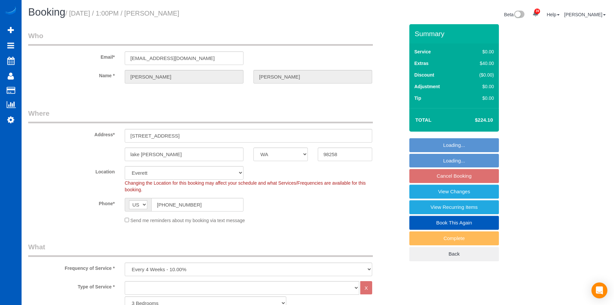
select select "object:1122"
select select "1501"
select select "3"
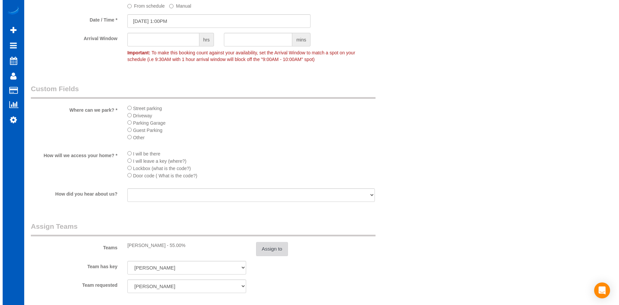
scroll to position [631, 0]
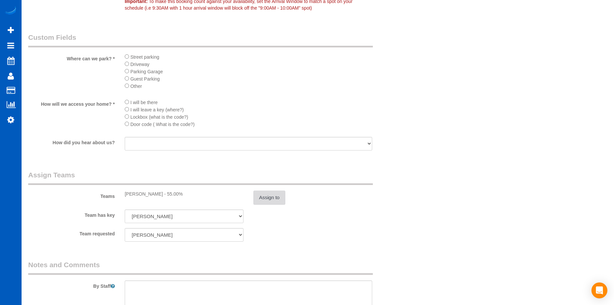
click at [266, 196] on button "Assign to" at bounding box center [270, 198] width 32 height 14
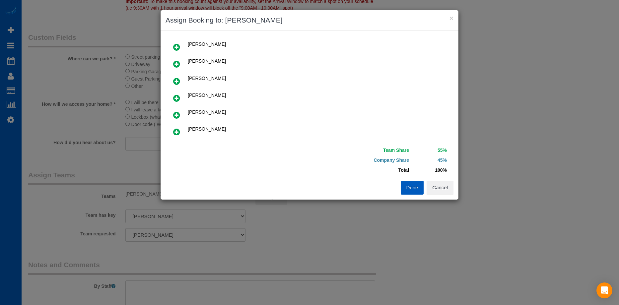
scroll to position [66, 0]
click at [182, 42] on link at bounding box center [177, 47] width 16 height 13
click at [173, 96] on icon at bounding box center [176, 98] width 7 height 8
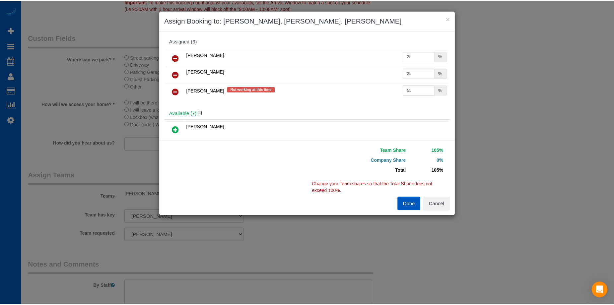
scroll to position [0, 0]
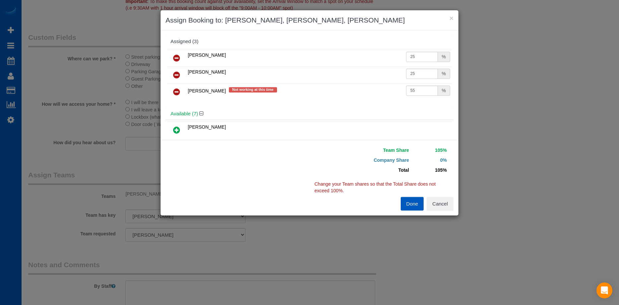
click at [176, 90] on icon at bounding box center [176, 92] width 7 height 8
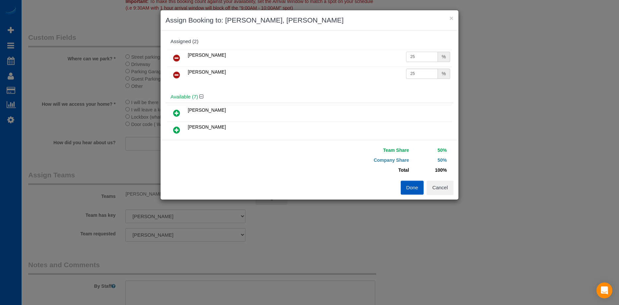
click at [415, 55] on input "25" at bounding box center [422, 57] width 32 height 10
drag, startPoint x: 418, startPoint y: 55, endPoint x: 392, endPoint y: 55, distance: 25.2
click at [392, 55] on tr "Liudmyla Krevska 25 %" at bounding box center [309, 58] width 285 height 17
type input "27.5"
click at [422, 74] on input "25" at bounding box center [422, 74] width 32 height 10
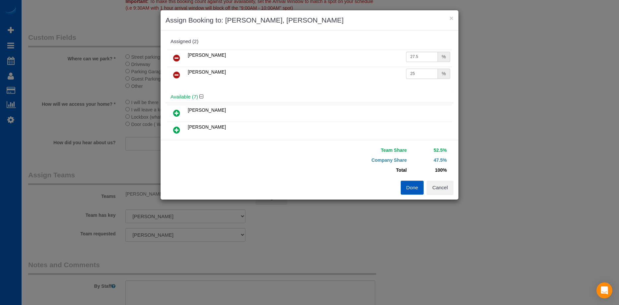
drag, startPoint x: 422, startPoint y: 74, endPoint x: 395, endPoint y: 74, distance: 26.6
click at [395, 74] on tr "Olena Stratonova 25 %" at bounding box center [309, 75] width 285 height 17
type input "27.5"
click at [410, 189] on button "Done" at bounding box center [412, 188] width 23 height 14
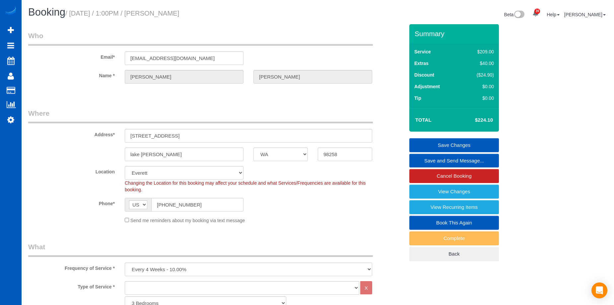
click at [442, 142] on link "Save Changes" at bounding box center [455, 145] width 90 height 14
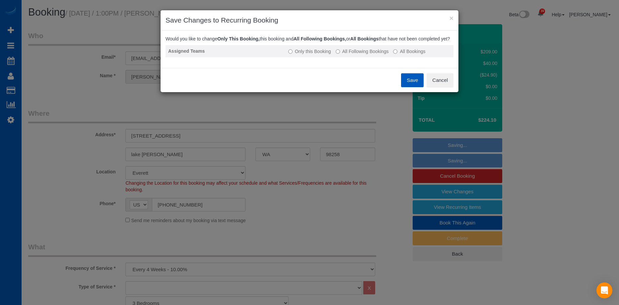
click at [358, 55] on label "All Following Bookings" at bounding box center [362, 51] width 53 height 7
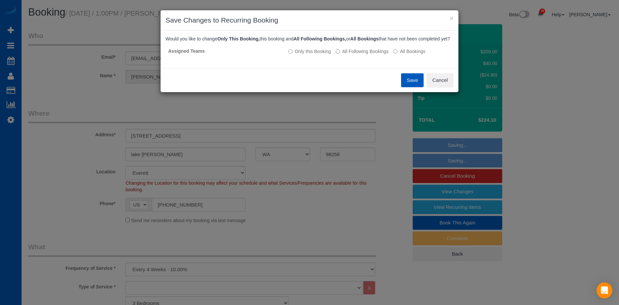
click at [407, 87] on button "Save" at bounding box center [412, 80] width 23 height 14
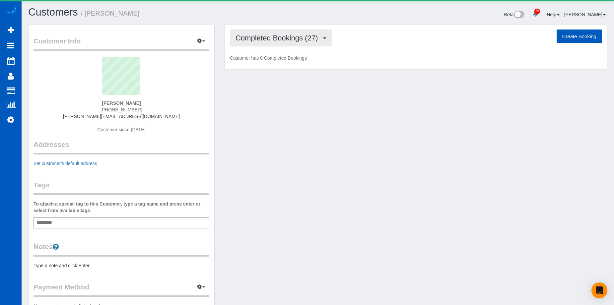
click at [257, 42] on button "Completed Bookings (27)" at bounding box center [281, 38] width 102 height 17
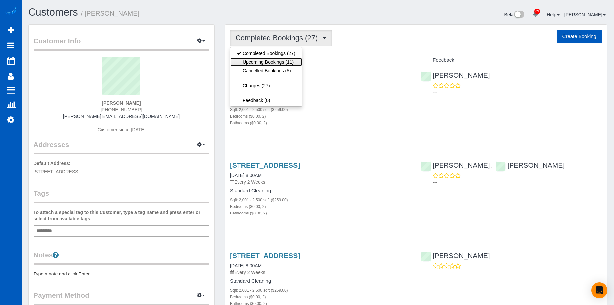
click at [273, 60] on link "Upcoming Bookings (11)" at bounding box center [266, 62] width 72 height 9
